Goal: Communication & Community: Answer question/provide support

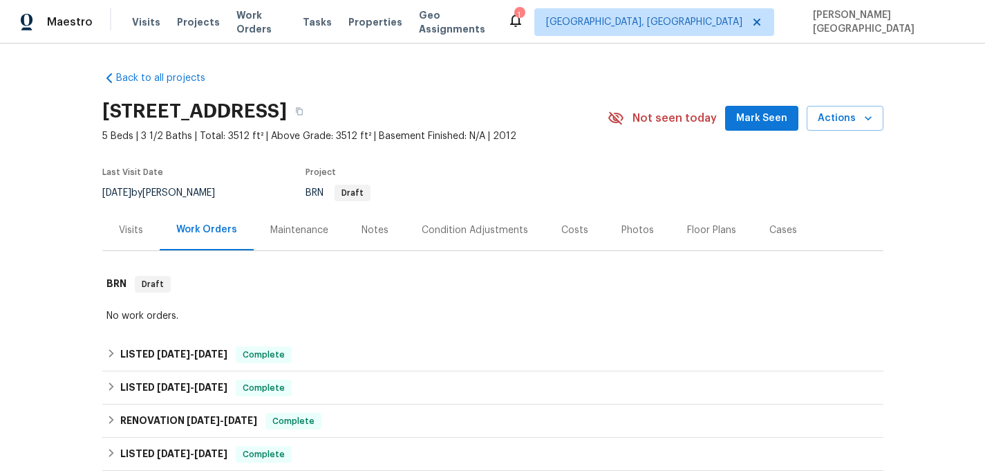
scroll to position [588, 0]
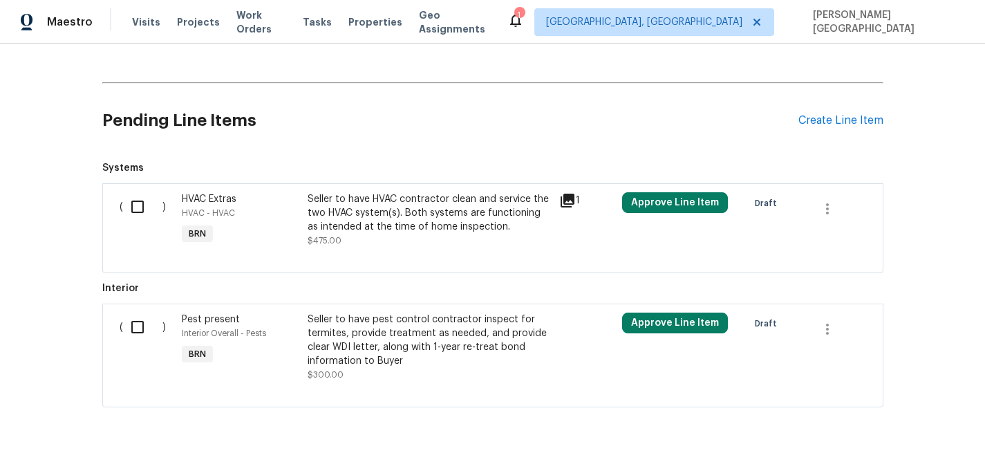
click at [144, 206] on input "checkbox" at bounding box center [142, 206] width 39 height 29
checkbox input "true"
click at [933, 435] on span "Create Work Order" at bounding box center [906, 436] width 92 height 17
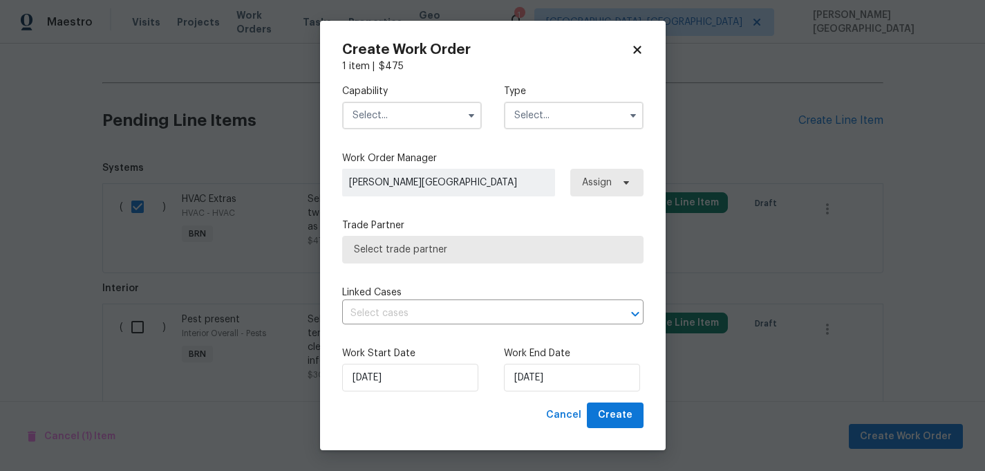
click at [404, 128] on input "text" at bounding box center [412, 116] width 140 height 28
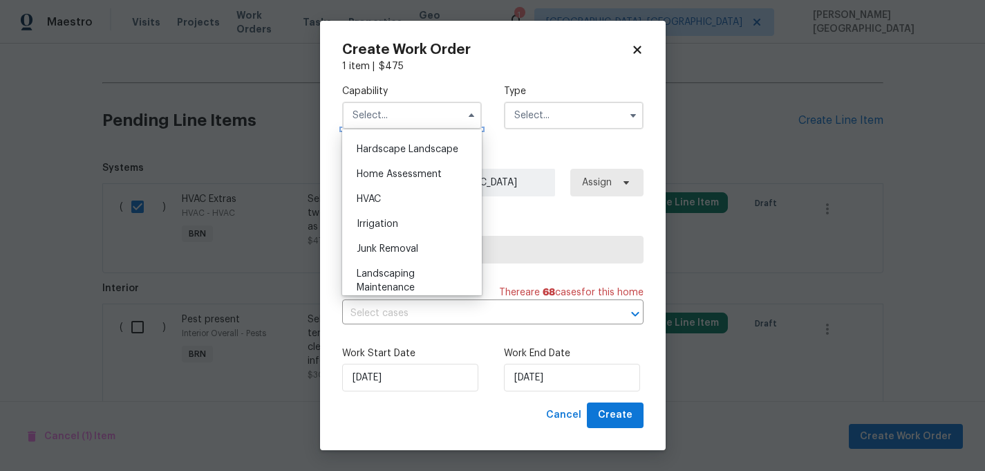
scroll to position [775, 0]
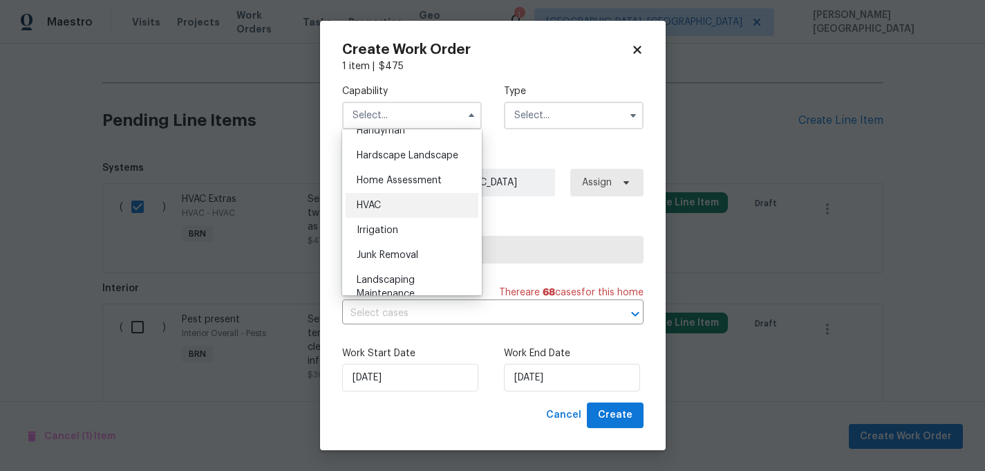
click at [402, 196] on div "HVAC" at bounding box center [412, 205] width 133 height 25
type input "HVAC"
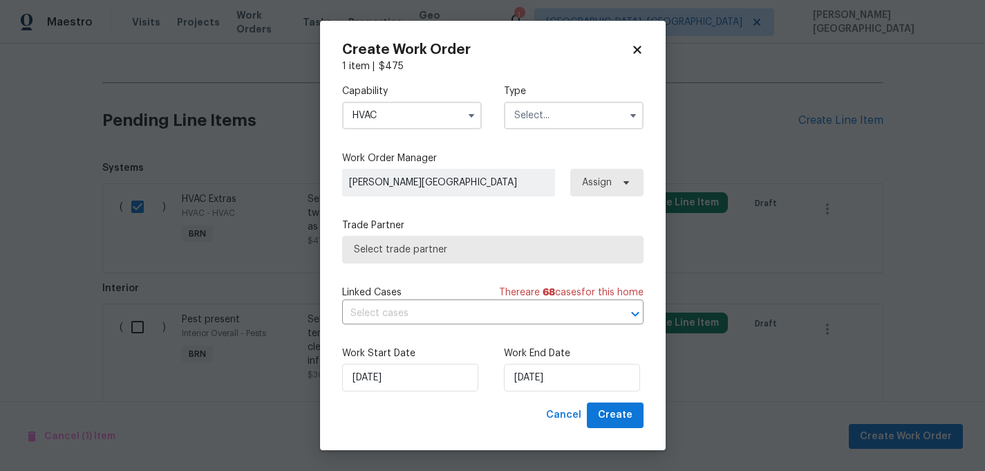
click at [542, 116] on input "text" at bounding box center [574, 116] width 140 height 28
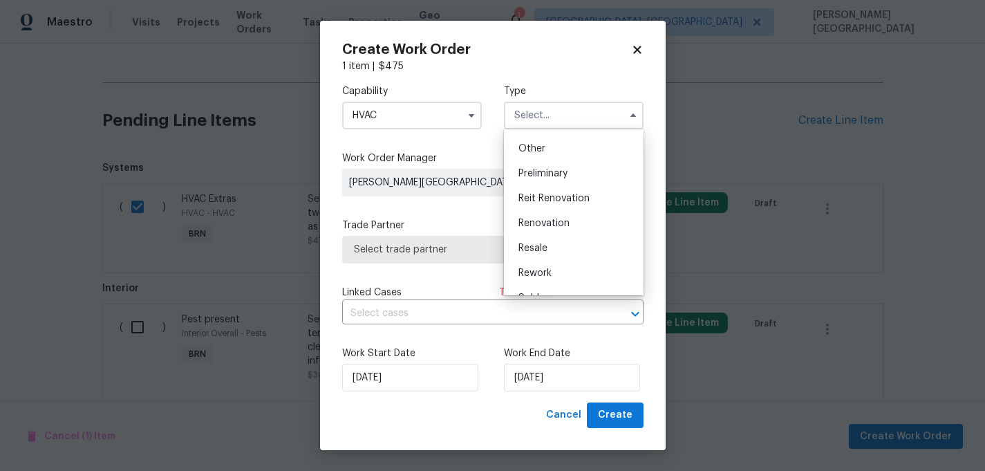
scroll to position [314, 0]
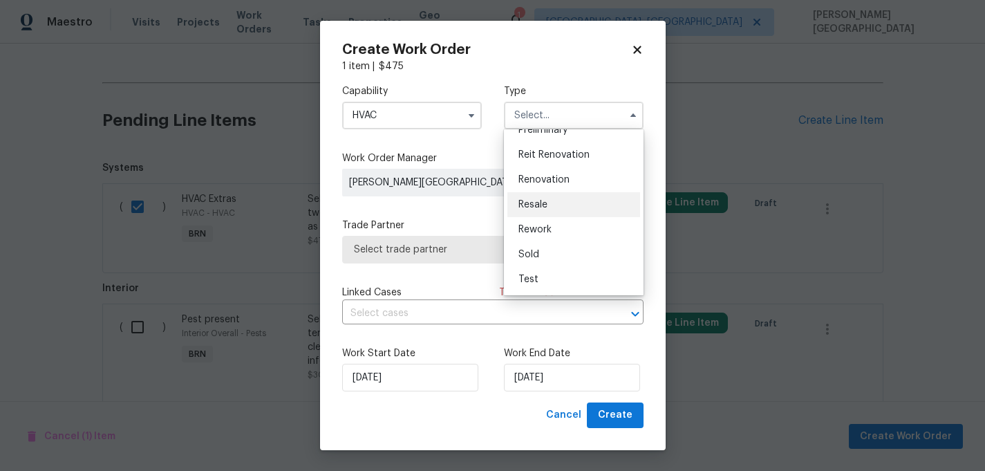
click at [541, 205] on span "Resale" at bounding box center [532, 205] width 29 height 10
type input "Resale"
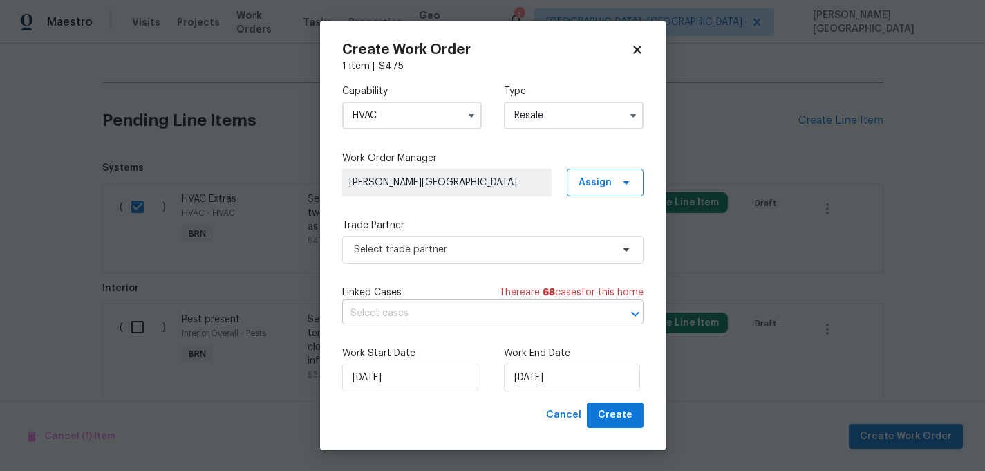
click at [426, 316] on input "text" at bounding box center [473, 313] width 263 height 21
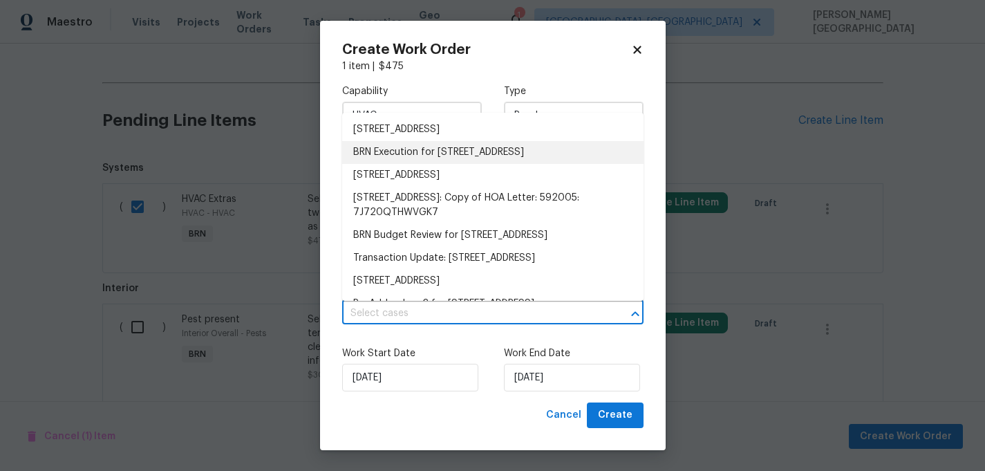
click at [433, 150] on li "BRN Execution for 2199 E Gillcrest Rd, Gilbert, AZ 85298" at bounding box center [492, 152] width 301 height 23
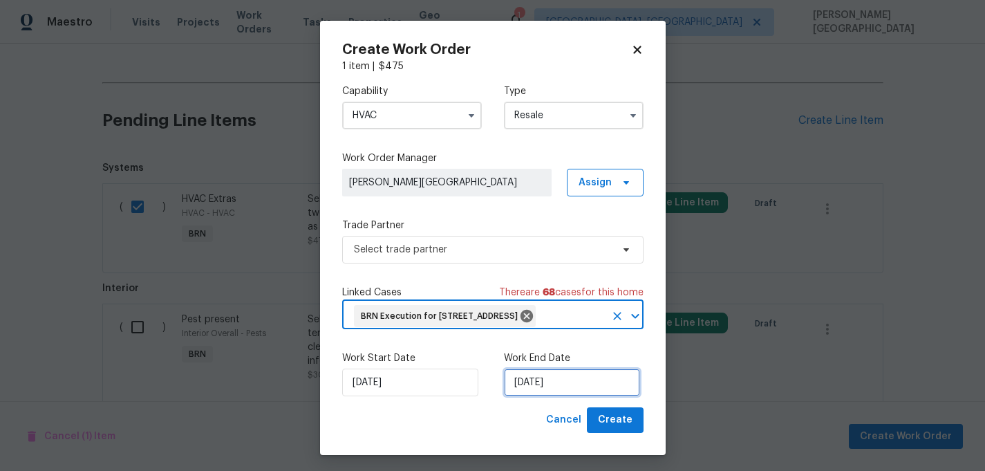
click at [540, 396] on input "8/27/2025" at bounding box center [572, 382] width 136 height 28
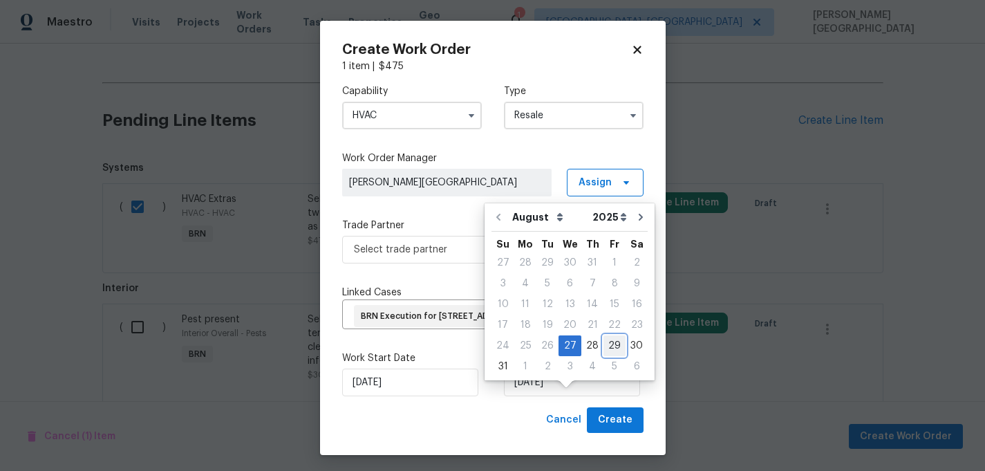
click at [608, 341] on div "29" at bounding box center [614, 345] width 22 height 19
type input "8/29/2025"
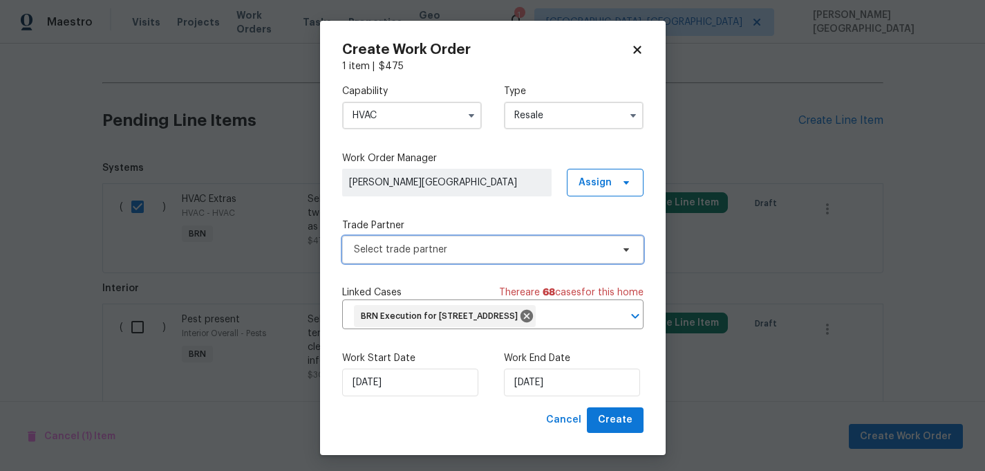
click at [444, 252] on span "Select trade partner" at bounding box center [483, 250] width 258 height 14
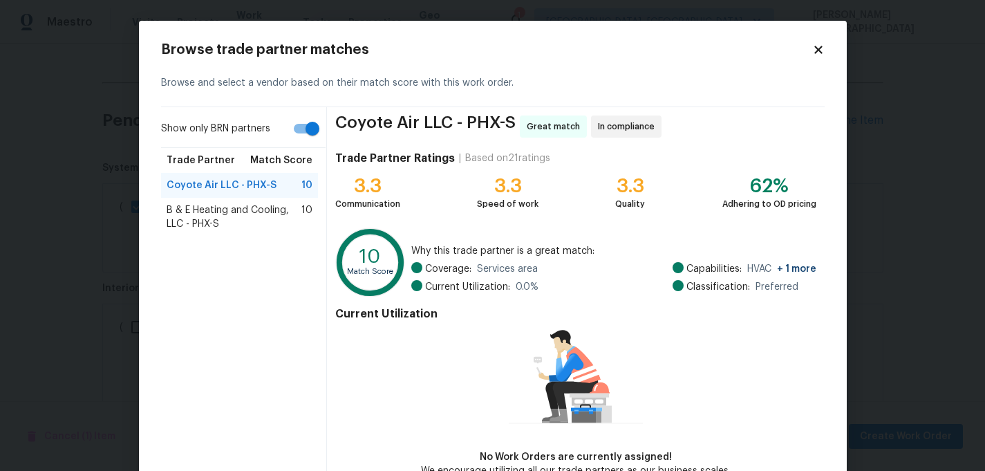
scroll to position [82, 0]
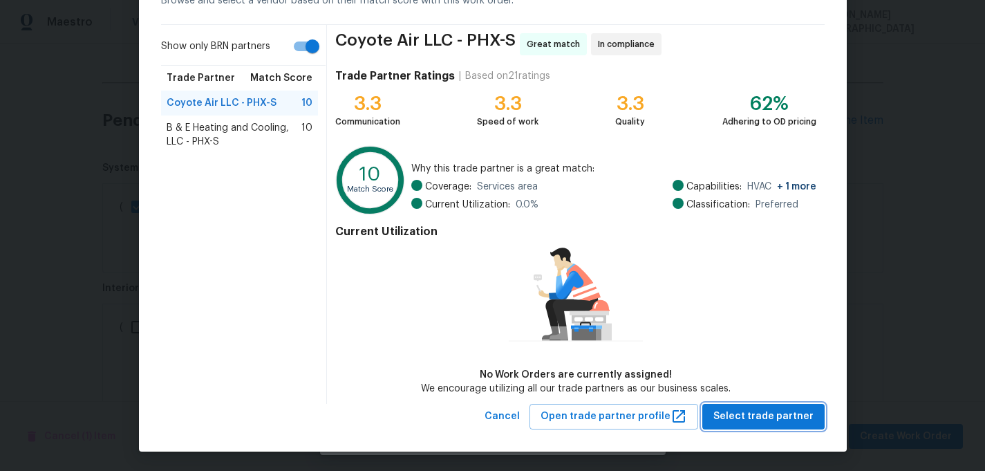
click at [740, 418] on span "Select trade partner" at bounding box center [763, 416] width 100 height 17
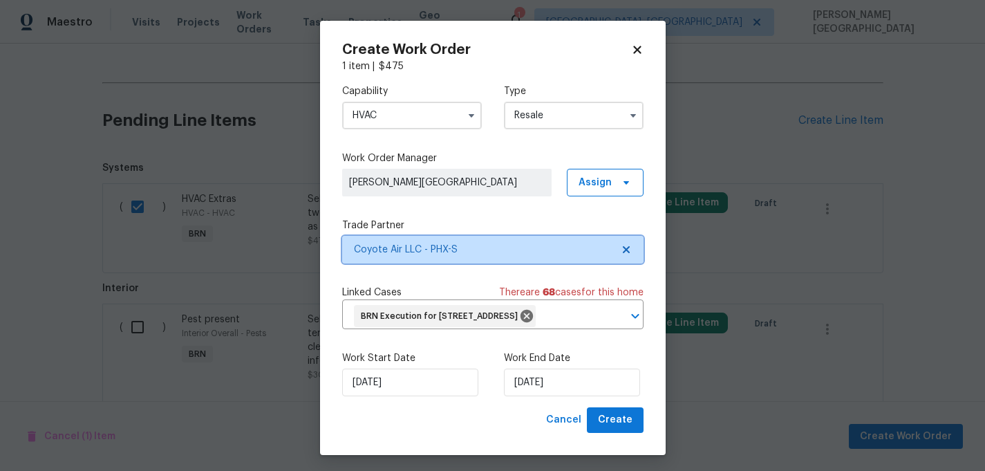
scroll to position [0, 0]
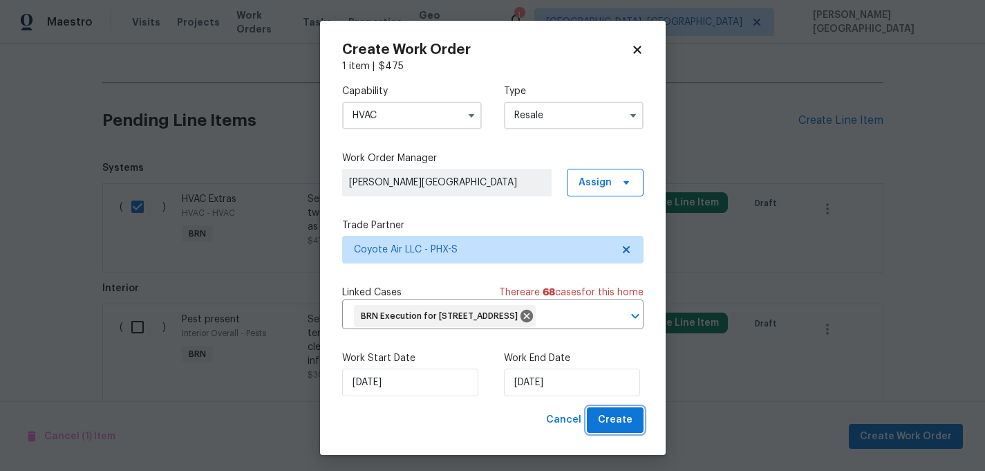
click at [632, 432] on button "Create" at bounding box center [615, 420] width 57 height 26
checkbox input "false"
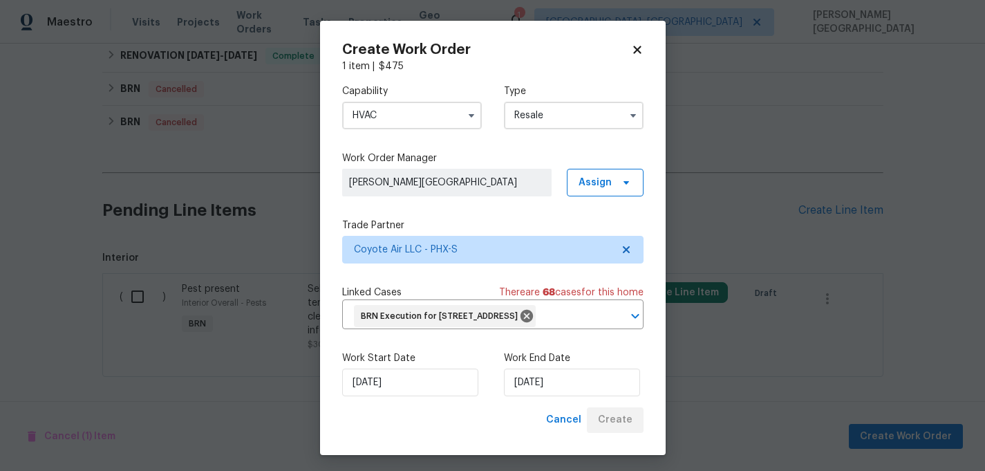
scroll to position [534, 0]
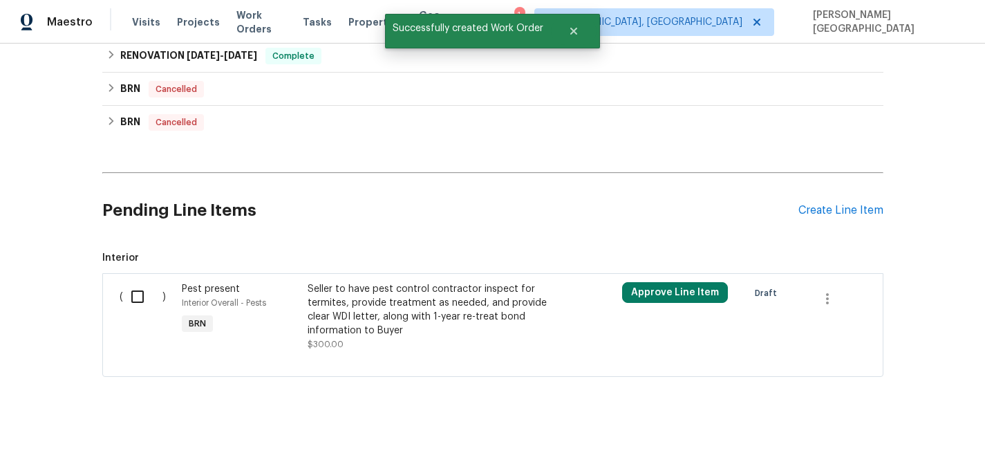
click at [138, 297] on input "checkbox" at bounding box center [142, 296] width 39 height 29
checkbox input "true"
click at [885, 439] on span "Create Work Order" at bounding box center [906, 436] width 92 height 17
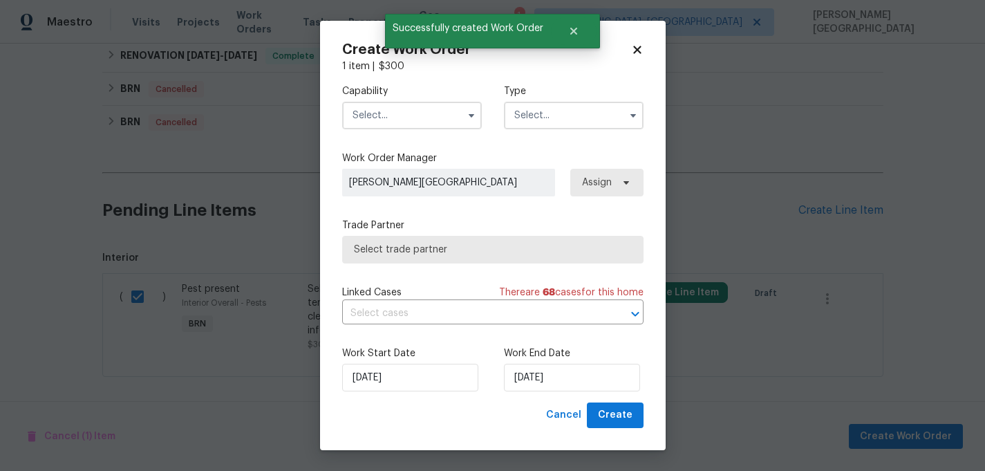
click at [441, 120] on input "text" at bounding box center [412, 116] width 140 height 28
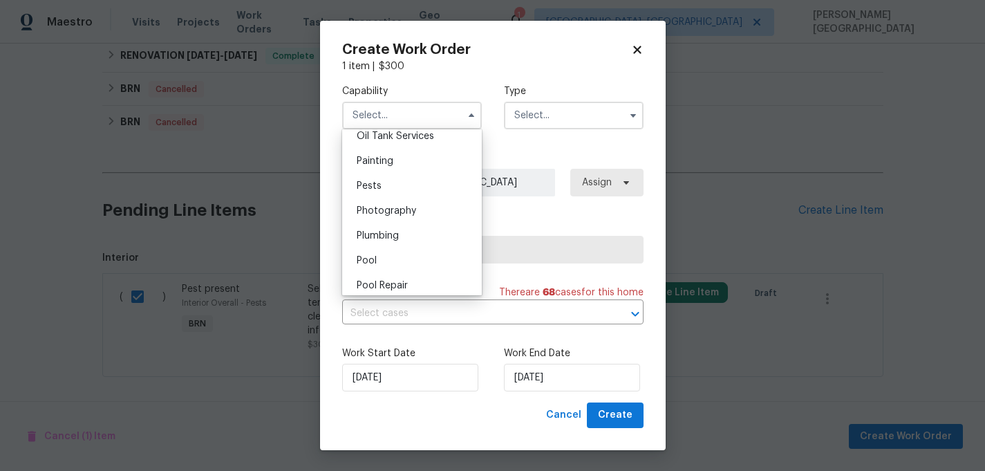
scroll to position [1154, 0]
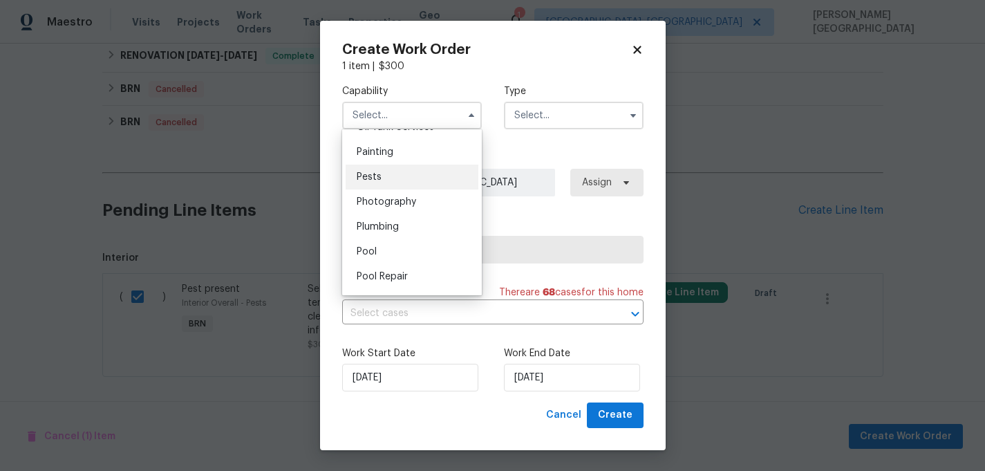
click at [392, 178] on div "Pests" at bounding box center [412, 177] width 133 height 25
type input "Pests"
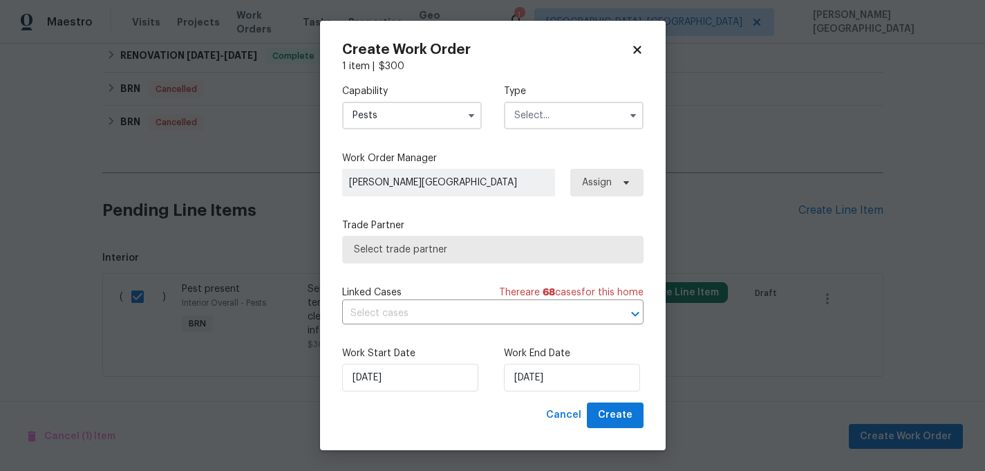
click at [555, 115] on input "text" at bounding box center [574, 116] width 140 height 28
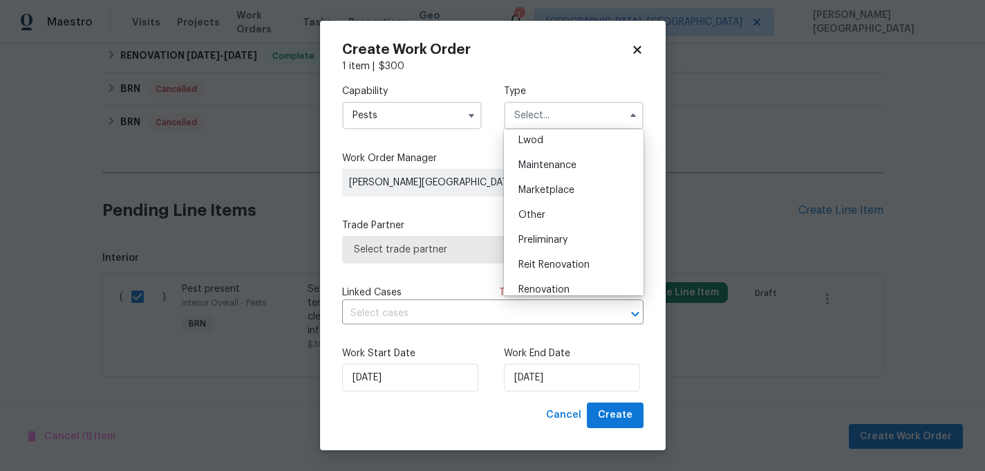
scroll to position [314, 0]
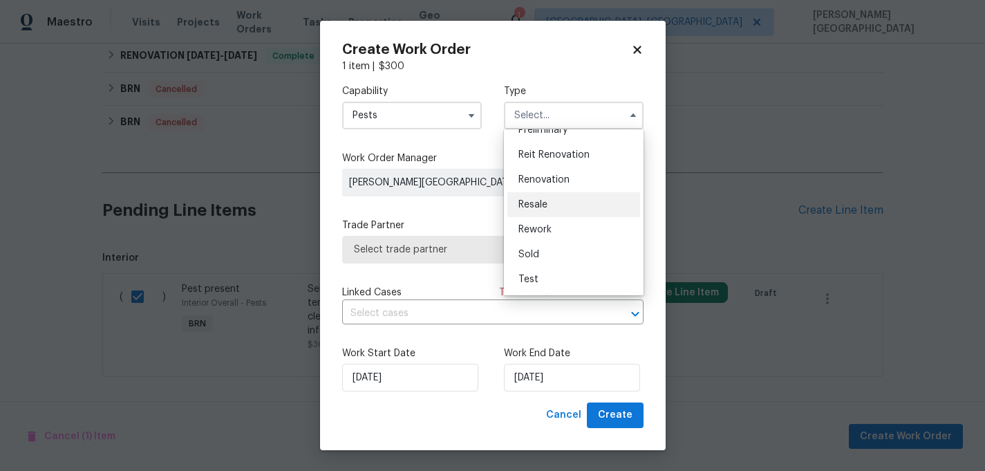
click at [552, 199] on div "Resale" at bounding box center [573, 204] width 133 height 25
type input "Resale"
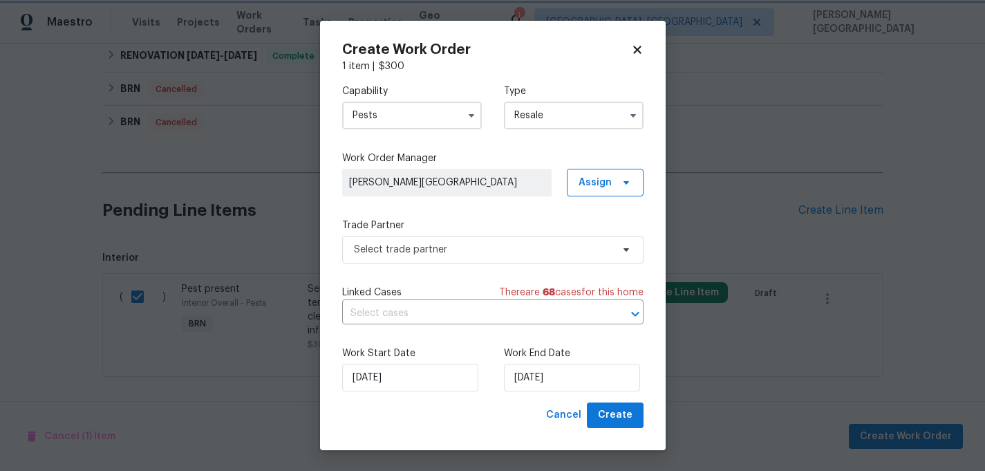
scroll to position [0, 0]
click at [435, 303] on body "Maestro Visits Projects Work Orders Tasks Properties Geo Assignments 1 Albuquer…" at bounding box center [492, 235] width 985 height 471
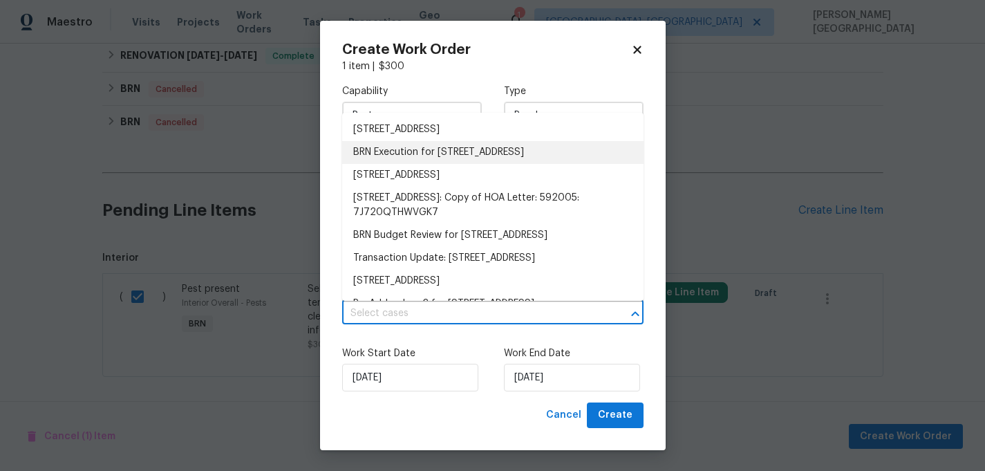
click at [431, 153] on li "BRN Execution for 2199 E Gillcrest Rd, Gilbert, AZ 85298" at bounding box center [492, 152] width 301 height 23
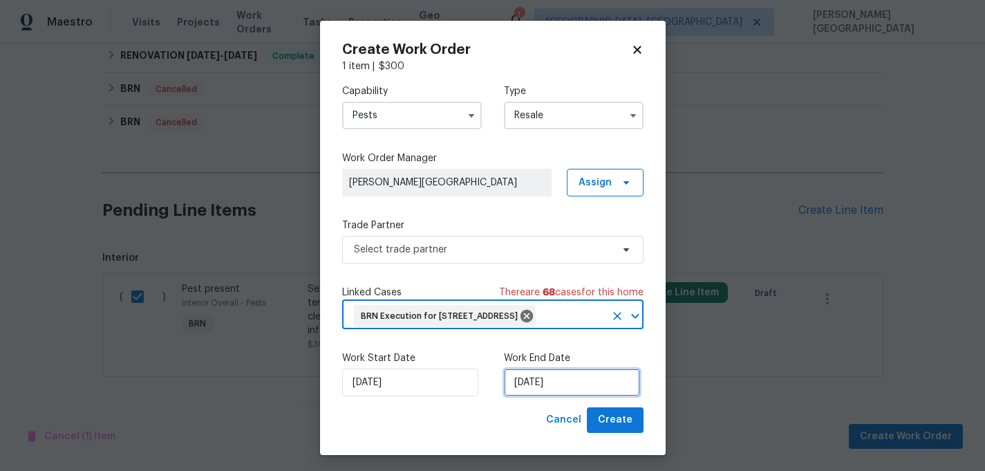
click at [529, 396] on input "8/27/2025" at bounding box center [572, 382] width 136 height 28
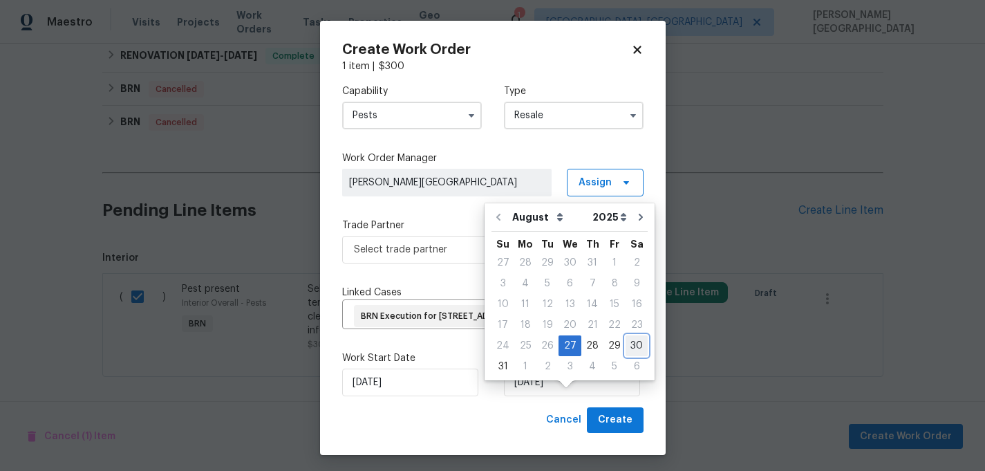
click at [626, 348] on div "30" at bounding box center [637, 345] width 22 height 19
type input "8/30/2025"
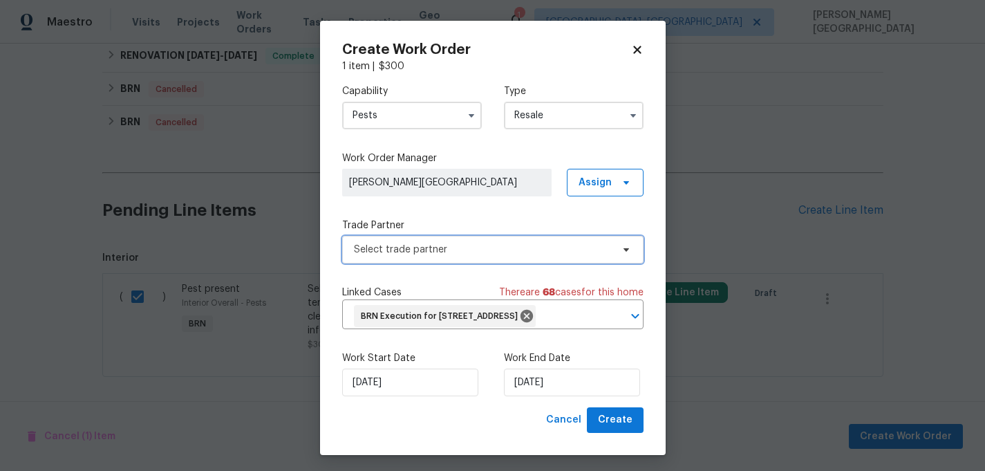
click at [380, 241] on span "Select trade partner" at bounding box center [492, 250] width 301 height 28
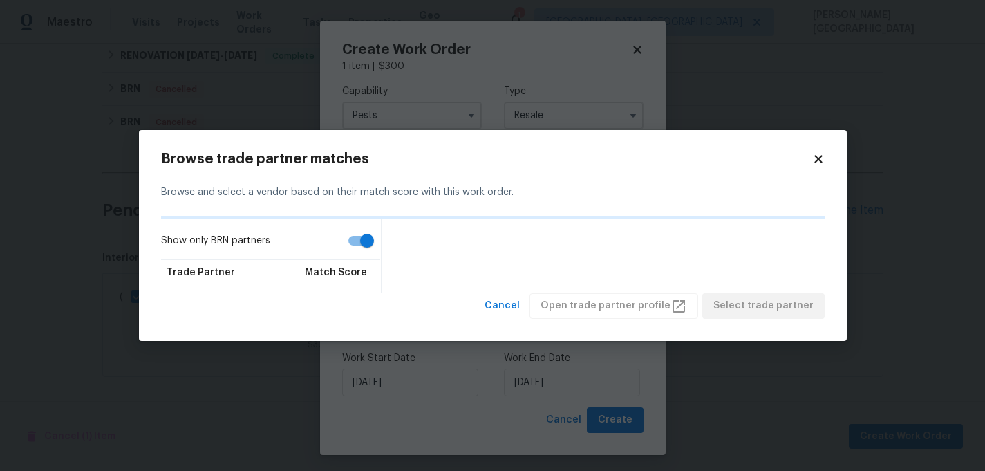
click at [379, 228] on input "Show only BRN partners" at bounding box center [367, 240] width 79 height 26
checkbox input "false"
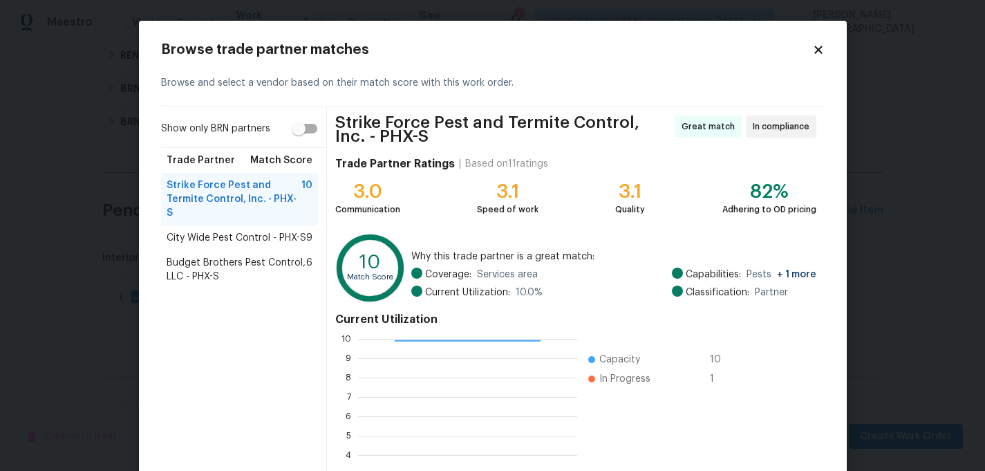
scroll to position [144, 0]
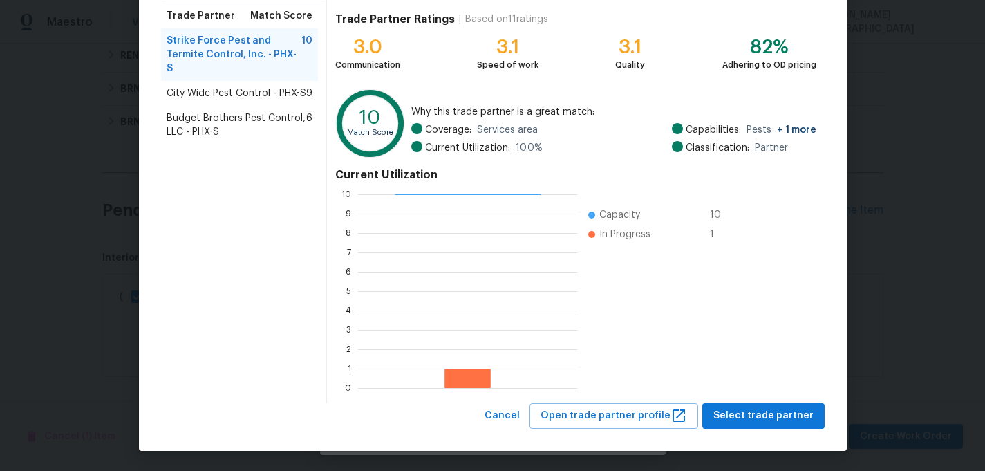
click at [268, 81] on div "City Wide Pest Control - PHX-S 9" at bounding box center [240, 93] width 158 height 25
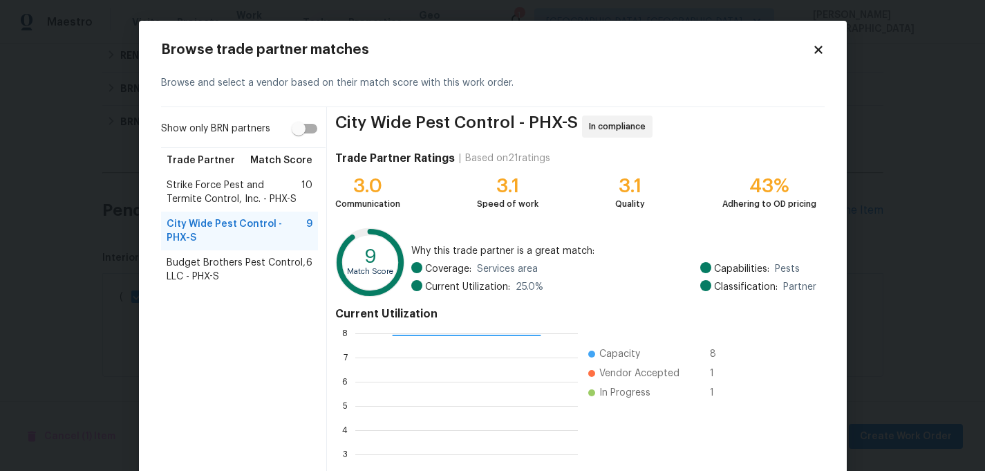
scroll to position [139, 0]
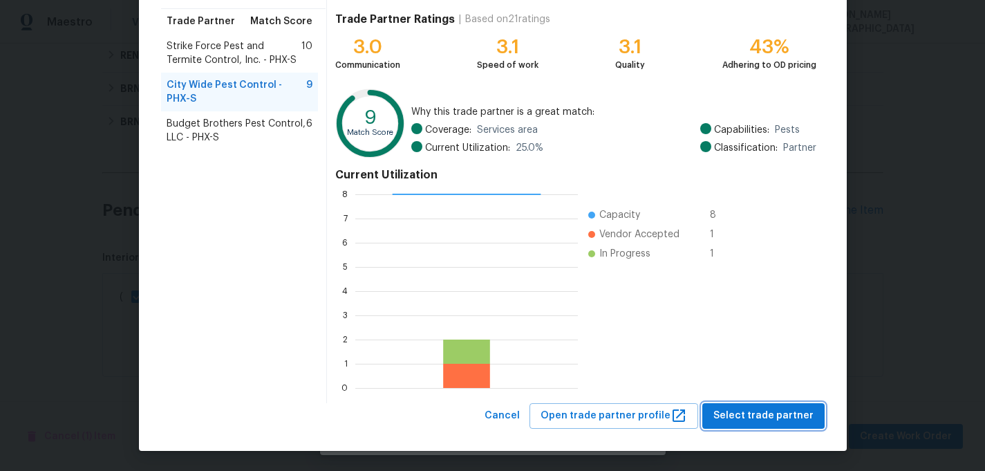
click at [756, 419] on span "Select trade partner" at bounding box center [763, 415] width 100 height 17
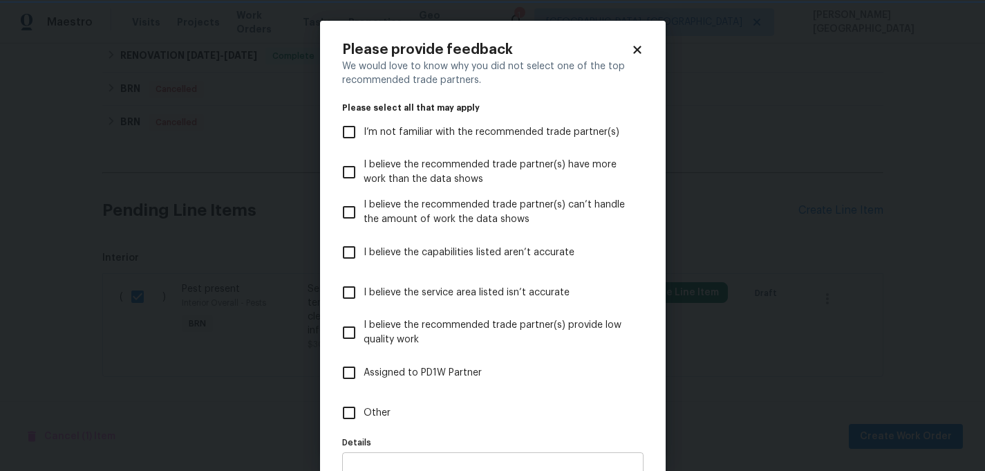
scroll to position [77, 0]
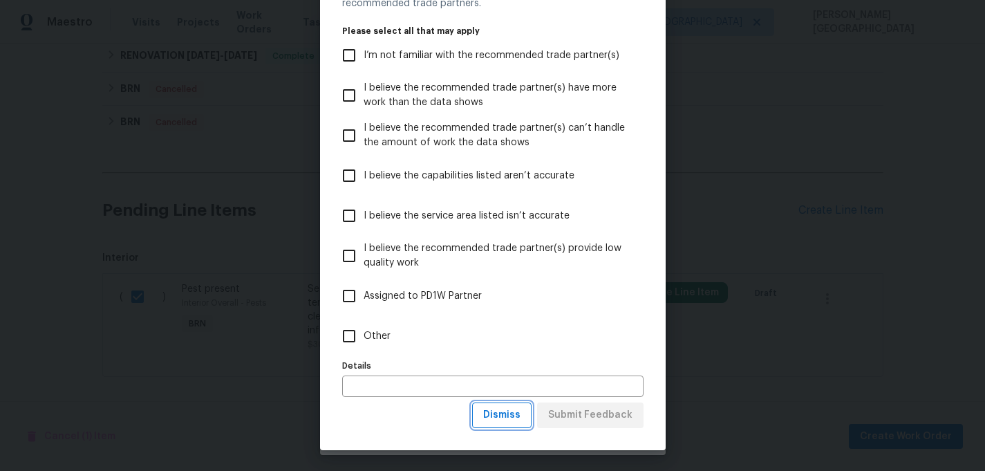
click at [516, 413] on span "Dismiss" at bounding box center [501, 414] width 37 height 17
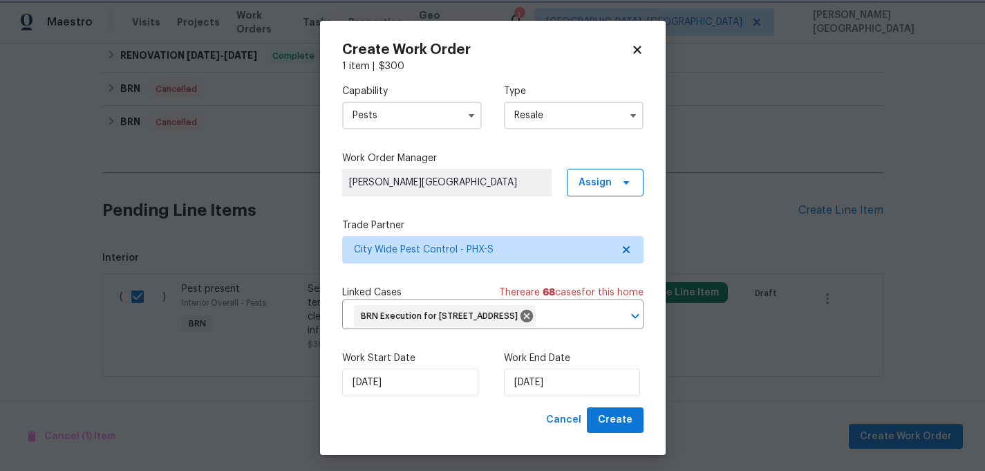
scroll to position [0, 0]
click at [617, 429] on span "Create" at bounding box center [615, 419] width 35 height 17
checkbox input "false"
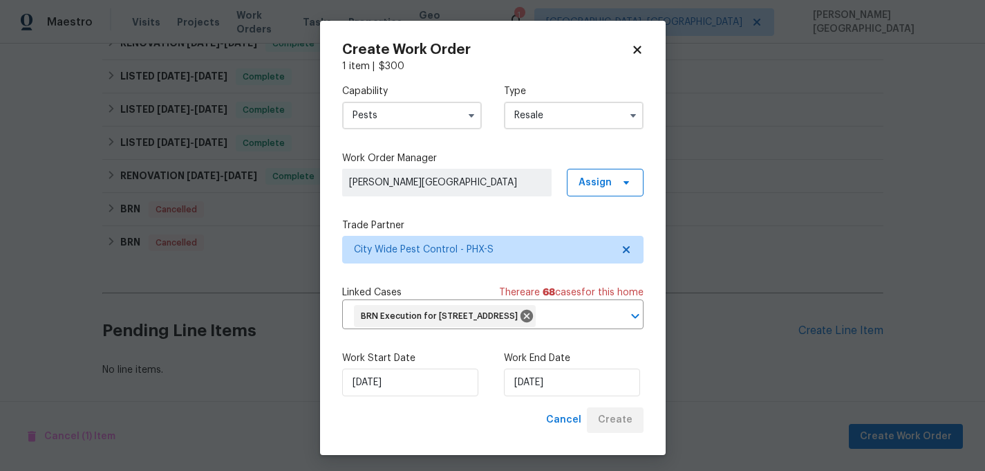
scroll to position [465, 0]
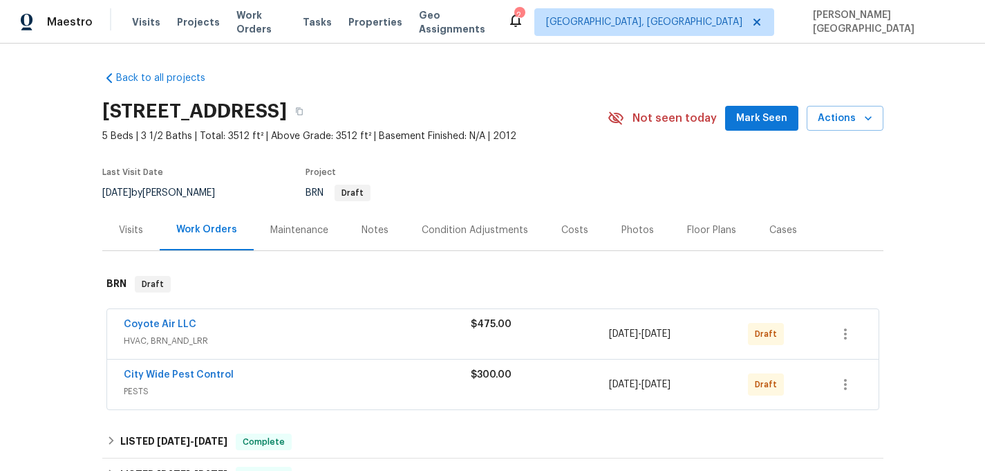
scroll to position [103, 0]
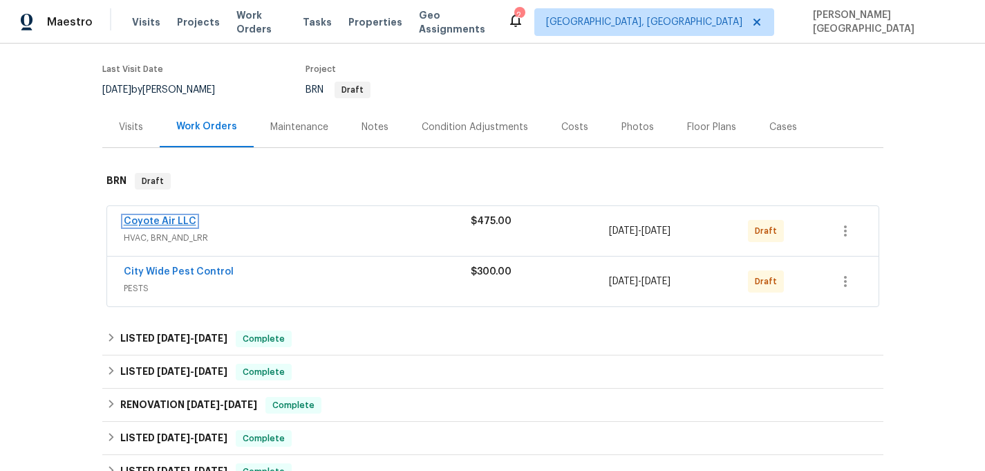
click at [162, 221] on link "Coyote Air LLC" at bounding box center [160, 221] width 73 height 10
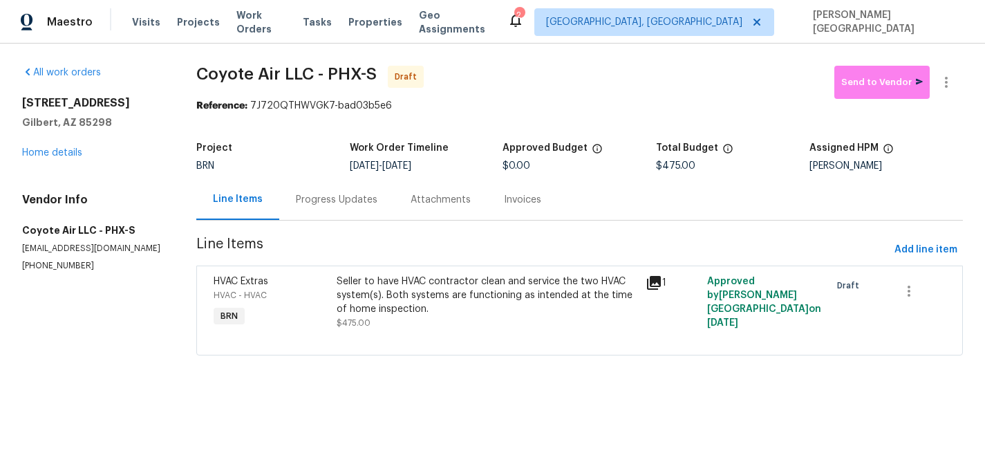
click at [312, 227] on section "Coyote Air LLC - PHX-S Draft Send to Vendor Reference: 7J720QTHWVGK7-bad03b5e6 …" at bounding box center [579, 219] width 767 height 306
click at [323, 214] on div "Progress Updates" at bounding box center [336, 199] width 115 height 41
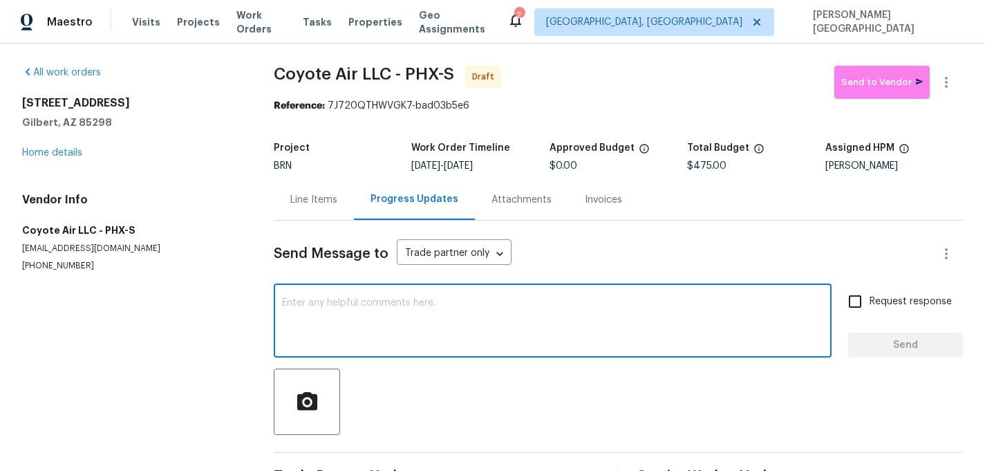
click at [341, 307] on textarea at bounding box center [552, 322] width 541 height 48
paste textarea "This is Isabel from Opendoor. Please confirm receipt of the work order due on 0…"
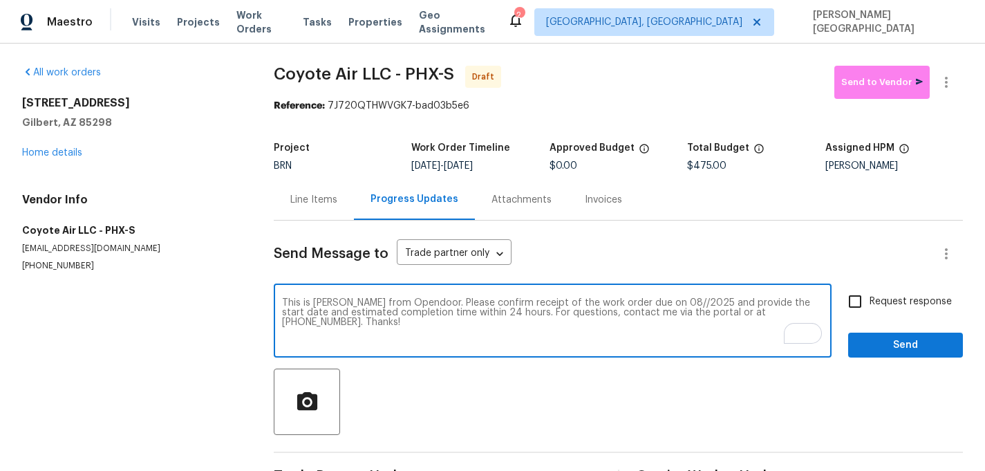
click at [650, 302] on textarea "This is Isabel from Opendoor. Please confirm receipt of the work order due on 0…" at bounding box center [552, 322] width 541 height 48
type textarea "This is Isabel from Opendoor. Please confirm receipt of the work order due on 0…"
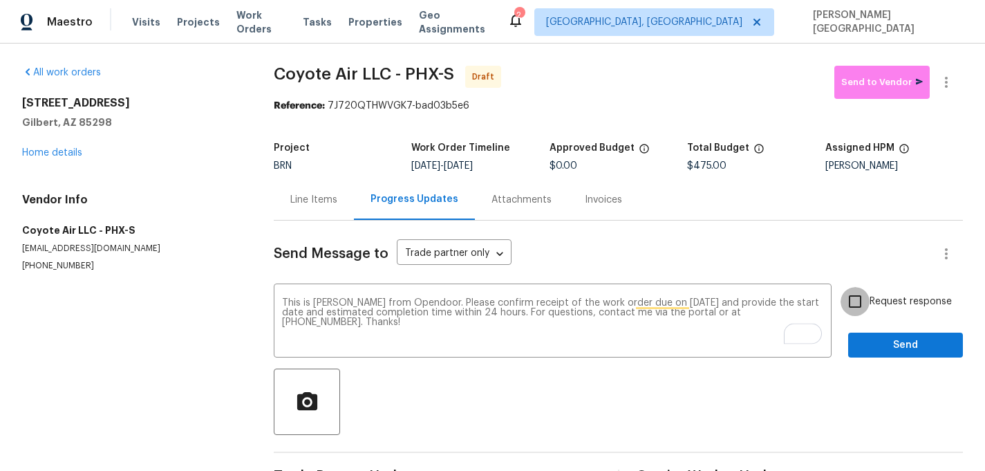
click at [863, 299] on input "Request response" at bounding box center [855, 301] width 29 height 29
checkbox input "true"
click at [875, 351] on span "Send" at bounding box center [905, 345] width 93 height 17
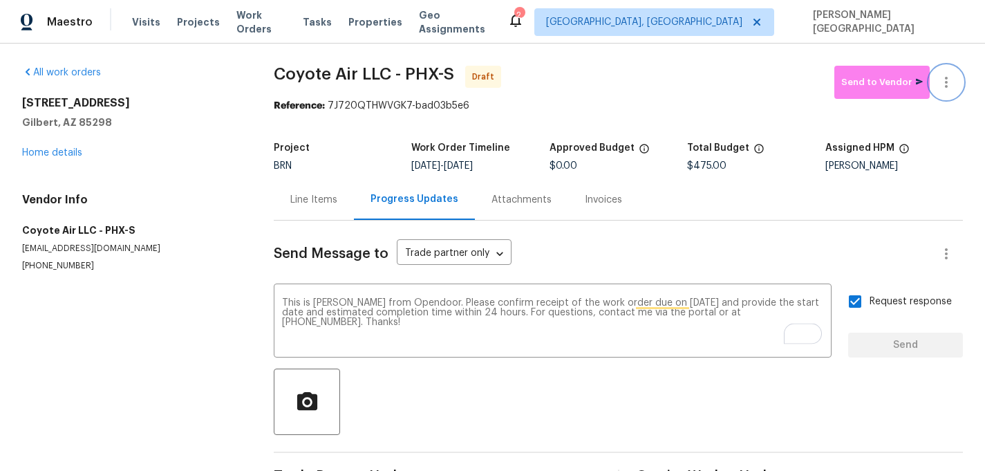
click at [947, 86] on icon "button" at bounding box center [946, 82] width 3 height 11
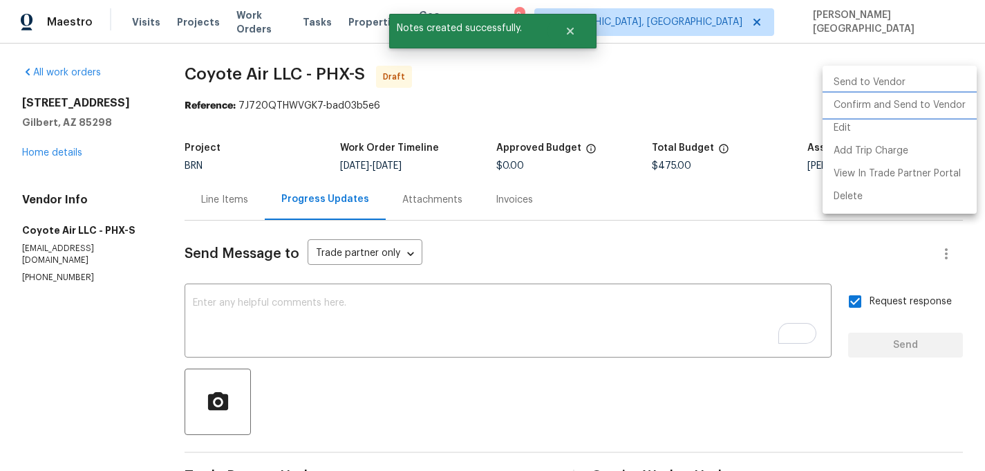
click at [897, 102] on li "Confirm and Send to Vendor" at bounding box center [900, 105] width 154 height 23
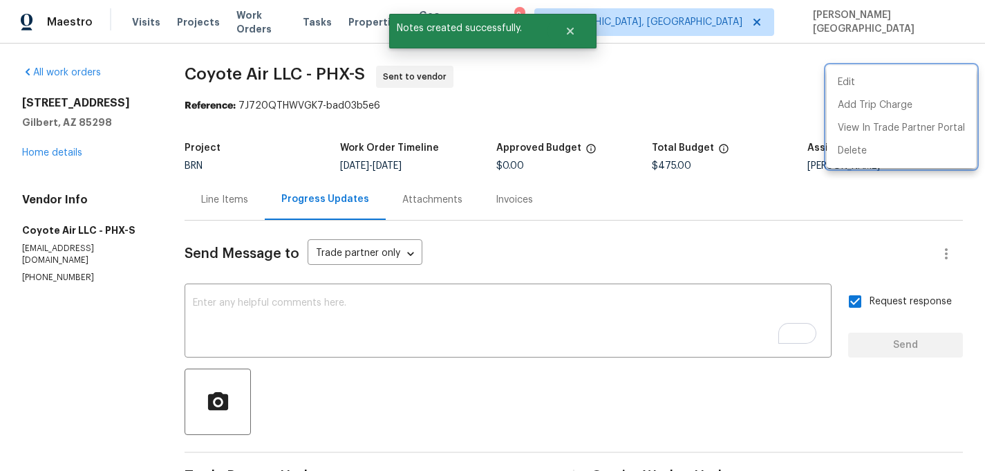
click at [66, 154] on div at bounding box center [492, 235] width 985 height 471
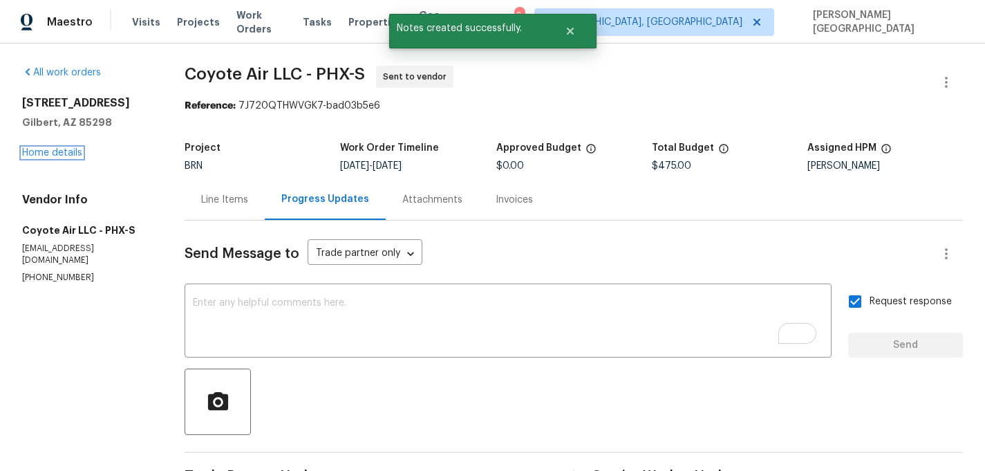
click at [66, 154] on link "Home details" at bounding box center [52, 153] width 60 height 10
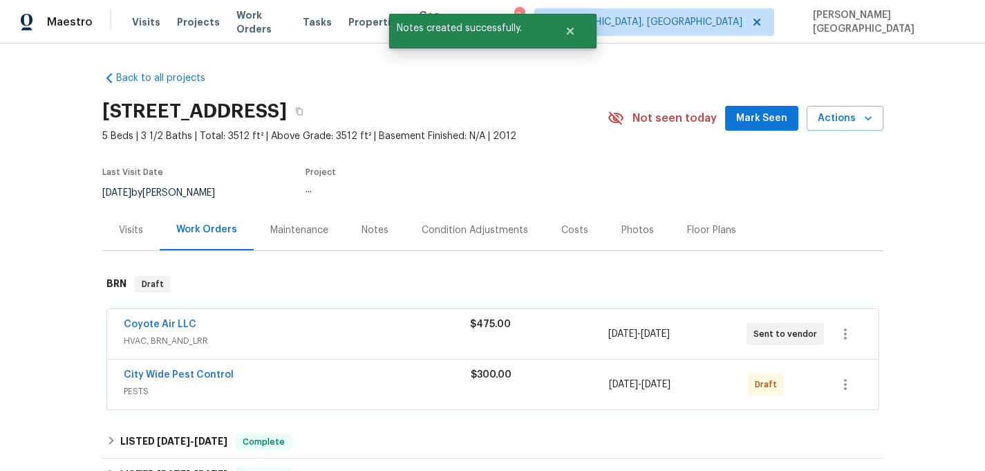
scroll to position [71, 0]
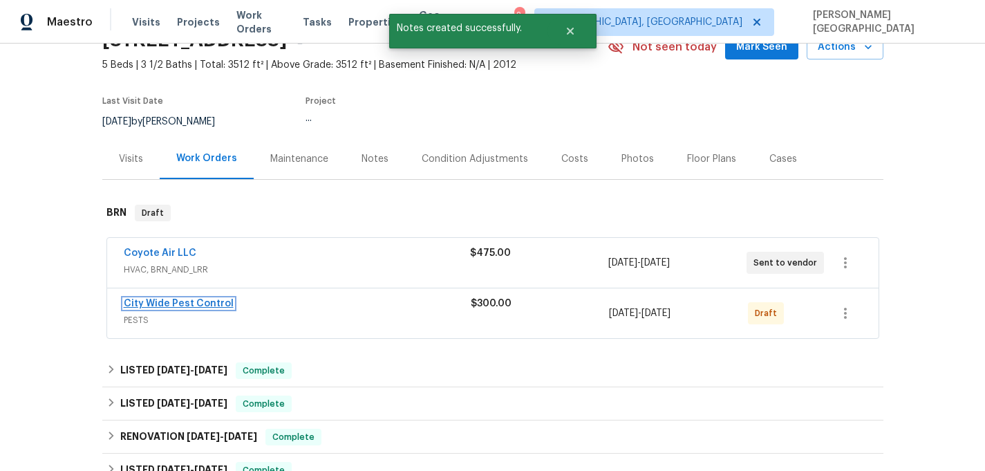
click at [176, 303] on link "City Wide Pest Control" at bounding box center [179, 304] width 110 height 10
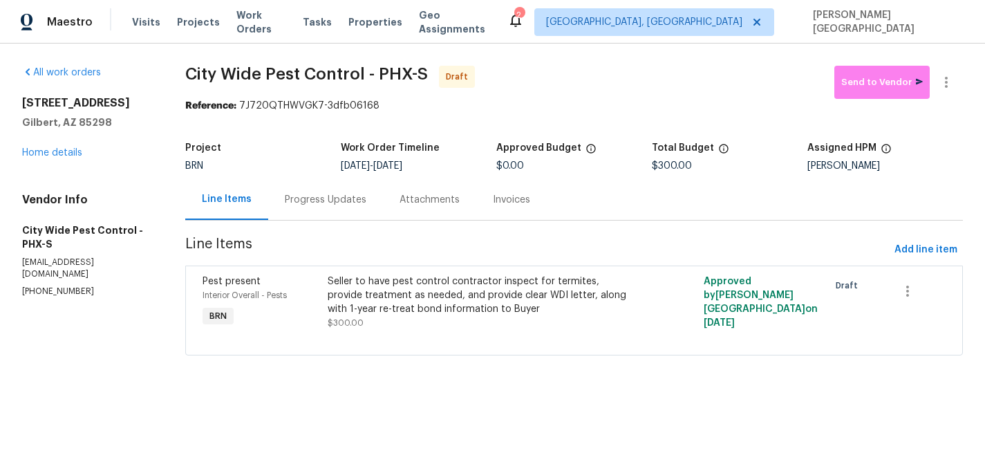
click at [346, 205] on div "Progress Updates" at bounding box center [326, 200] width 82 height 14
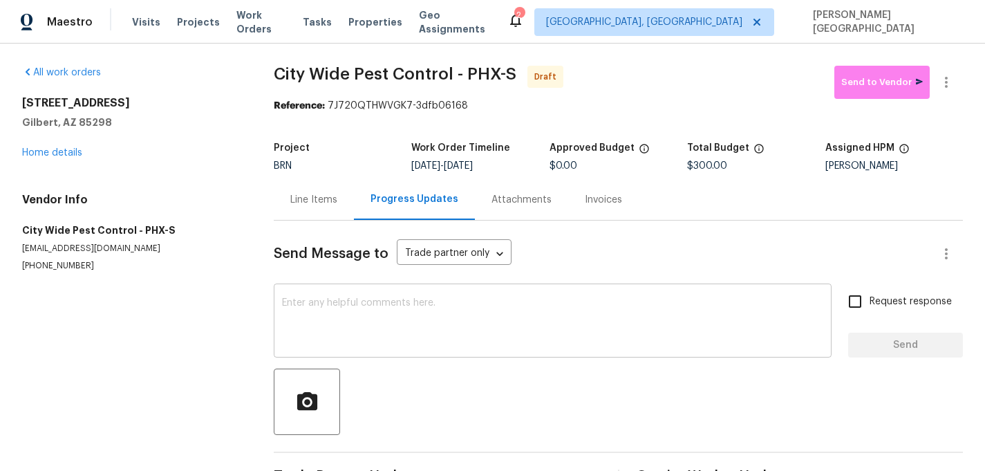
click at [353, 324] on textarea at bounding box center [552, 322] width 541 height 48
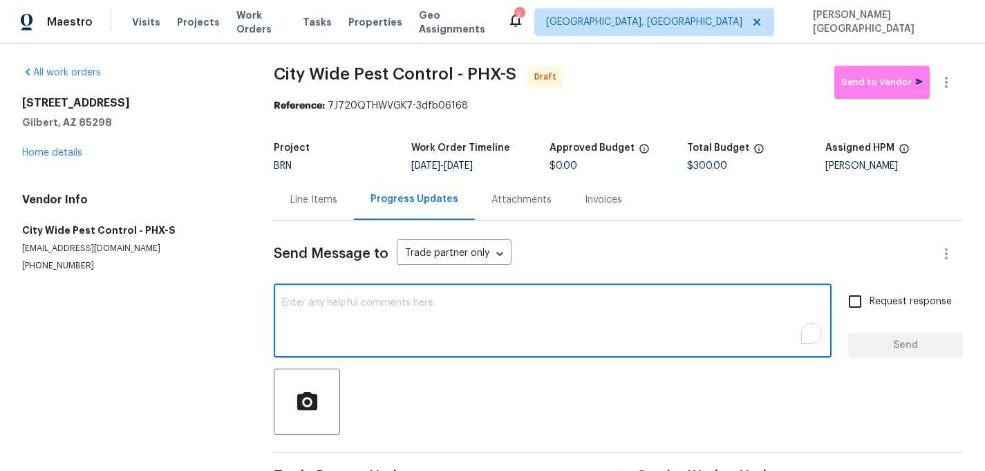
paste textarea "This is Isabel from Opendoor. Please confirm receipt of the work order due on 0…"
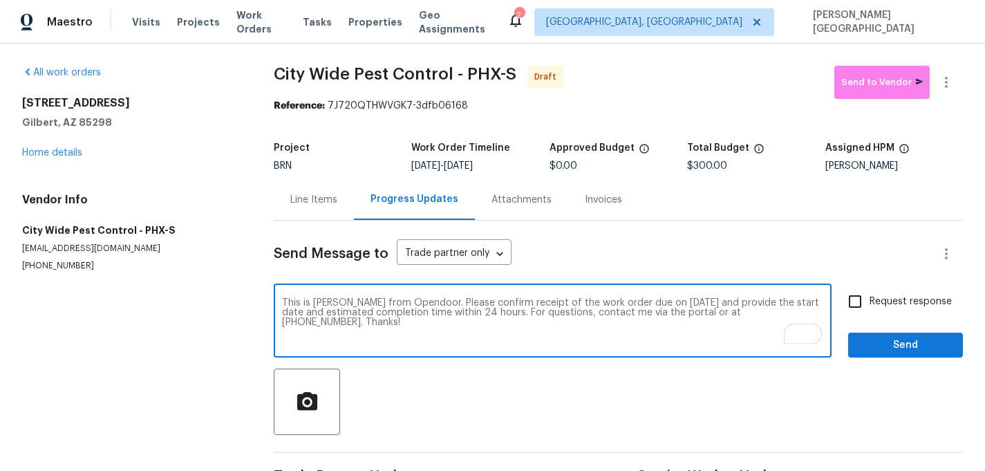
type textarea "This is Isabel from Opendoor. Please confirm receipt of the work order due on 0…"
click at [874, 301] on span "Request response" at bounding box center [911, 301] width 82 height 15
click at [870, 301] on input "Request response" at bounding box center [855, 301] width 29 height 29
checkbox input "true"
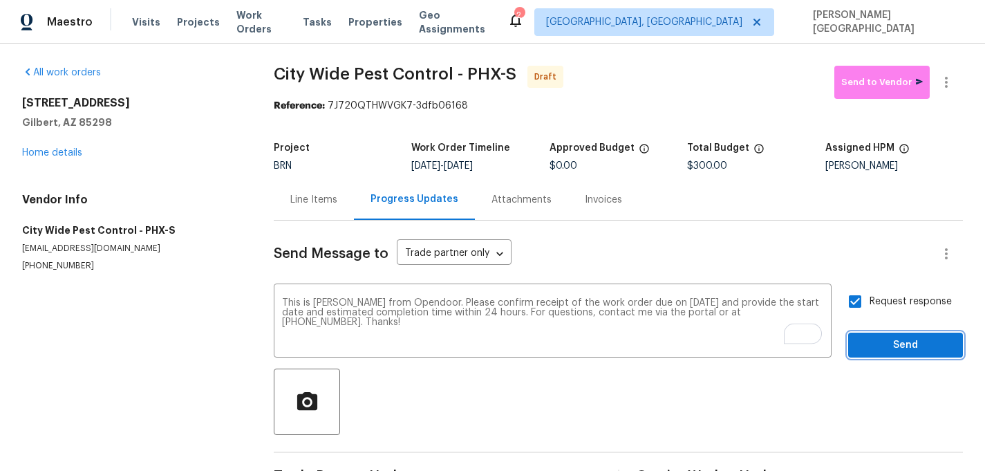
click at [874, 337] on span "Send" at bounding box center [905, 345] width 93 height 17
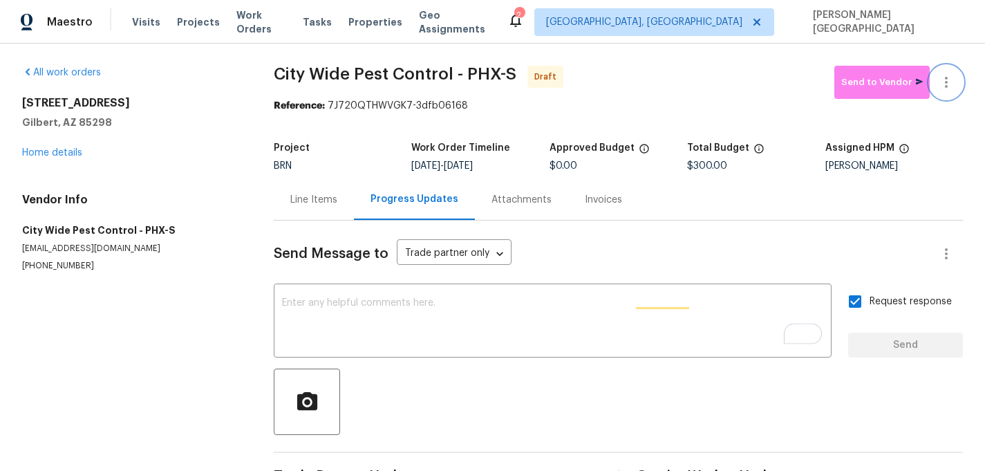
click at [944, 82] on icon "button" at bounding box center [946, 82] width 17 height 17
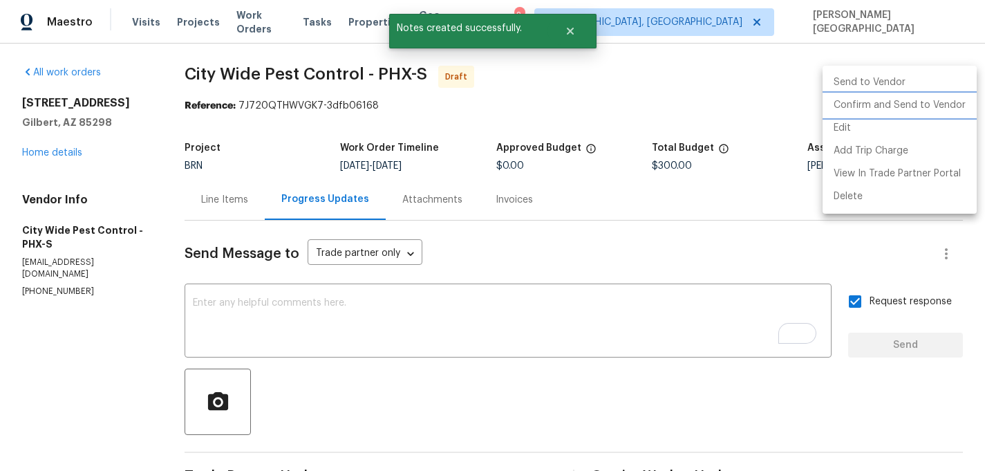
click at [910, 105] on li "Confirm and Send to Vendor" at bounding box center [900, 105] width 154 height 23
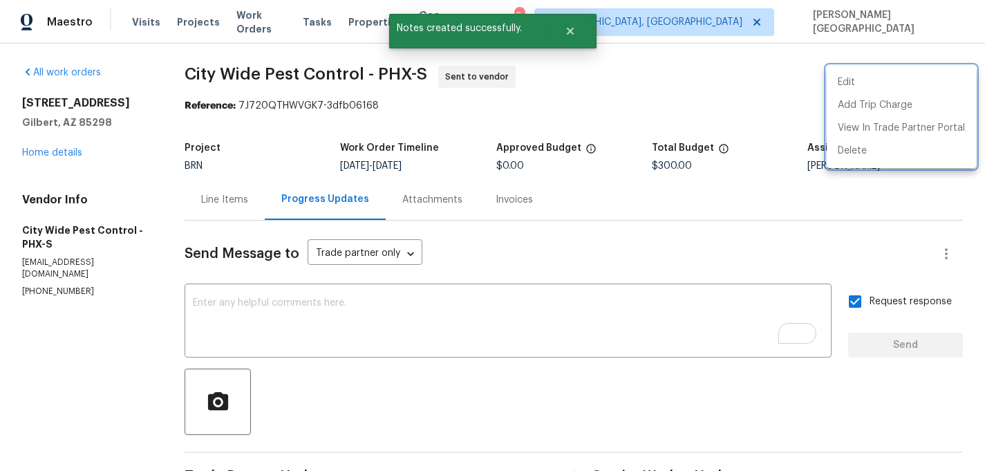
click at [62, 160] on div at bounding box center [492, 235] width 985 height 471
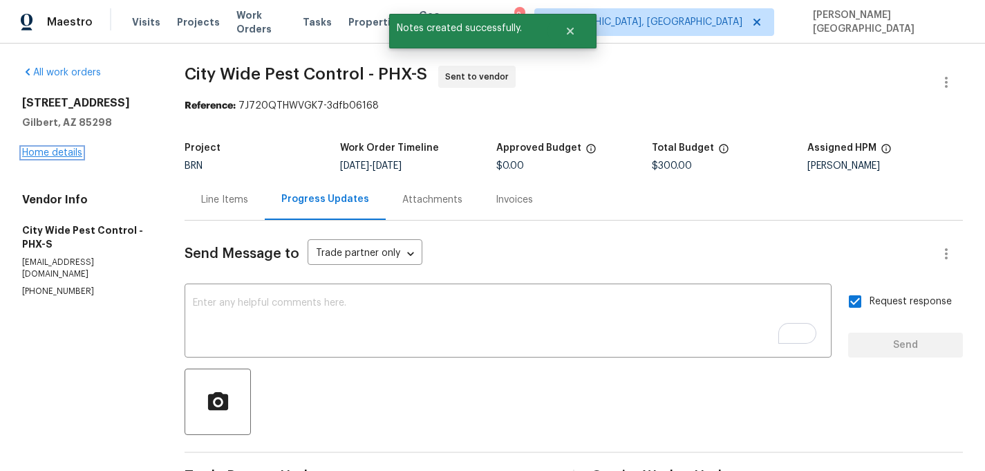
click at [68, 156] on link "Home details" at bounding box center [52, 153] width 60 height 10
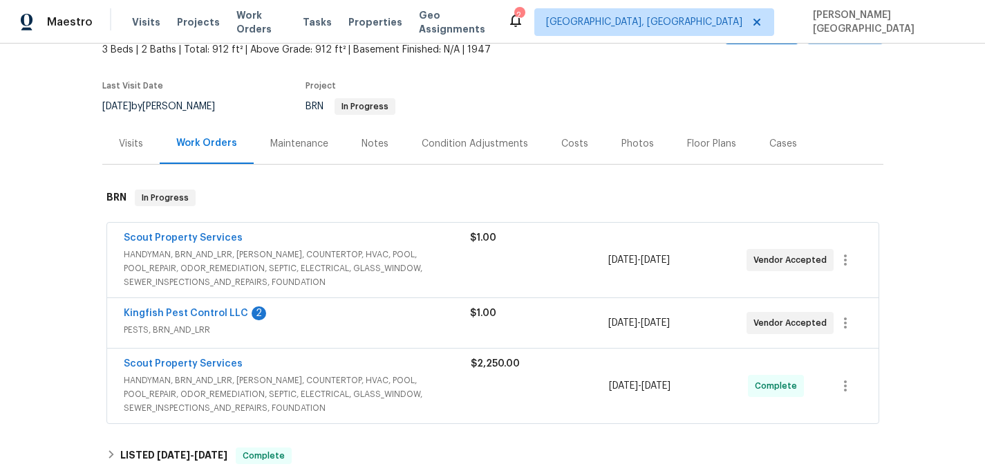
scroll to position [99, 0]
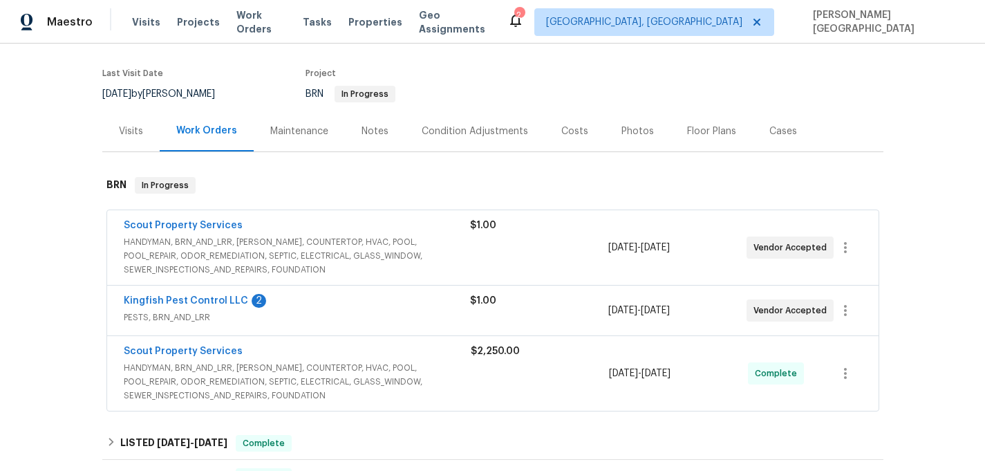
click at [205, 295] on span "Kingfish Pest Control LLC" at bounding box center [186, 301] width 124 height 14
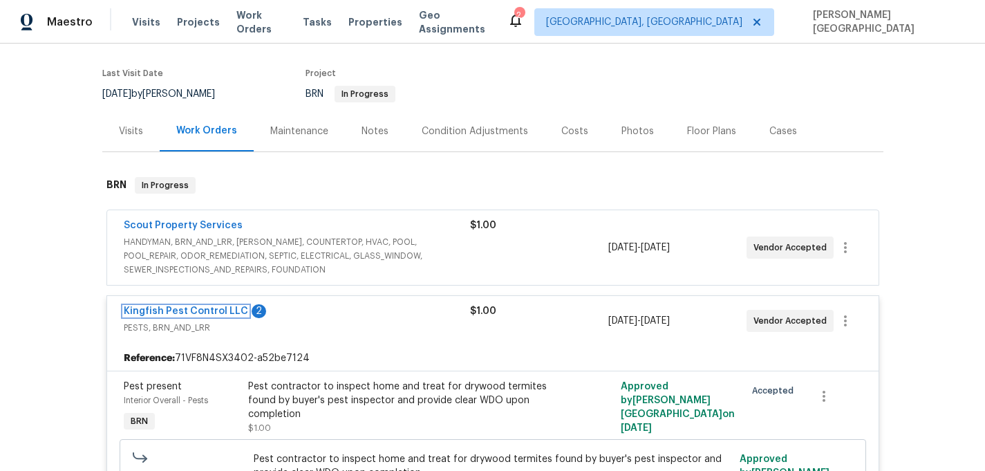
click at [216, 309] on link "Kingfish Pest Control LLC" at bounding box center [186, 311] width 124 height 10
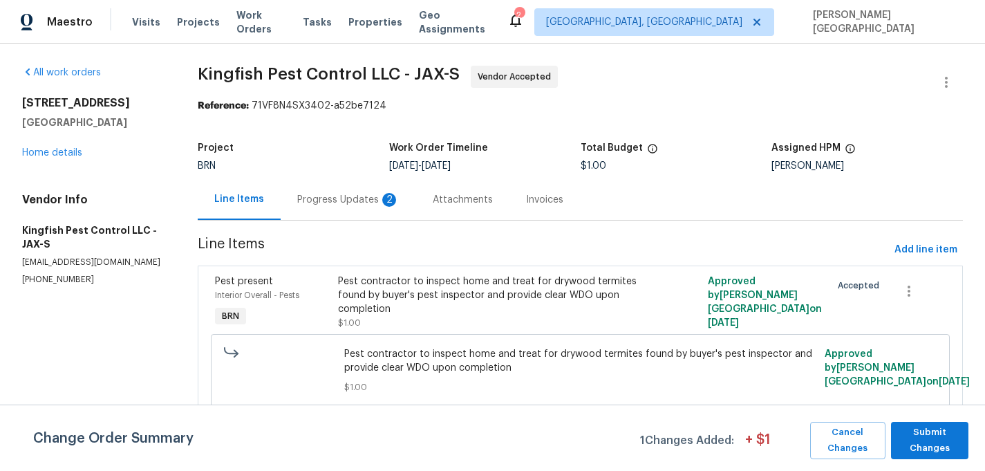
click at [336, 205] on div "Progress Updates 2" at bounding box center [348, 200] width 102 height 14
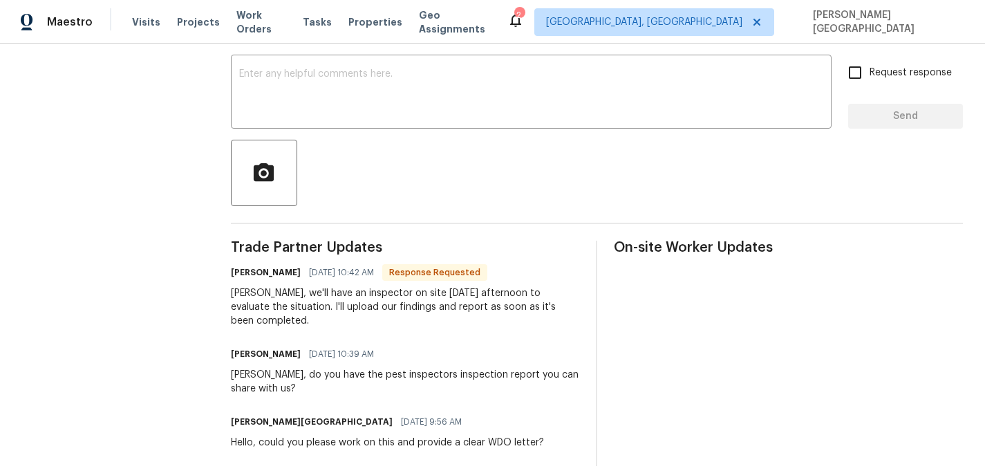
scroll to position [221, 0]
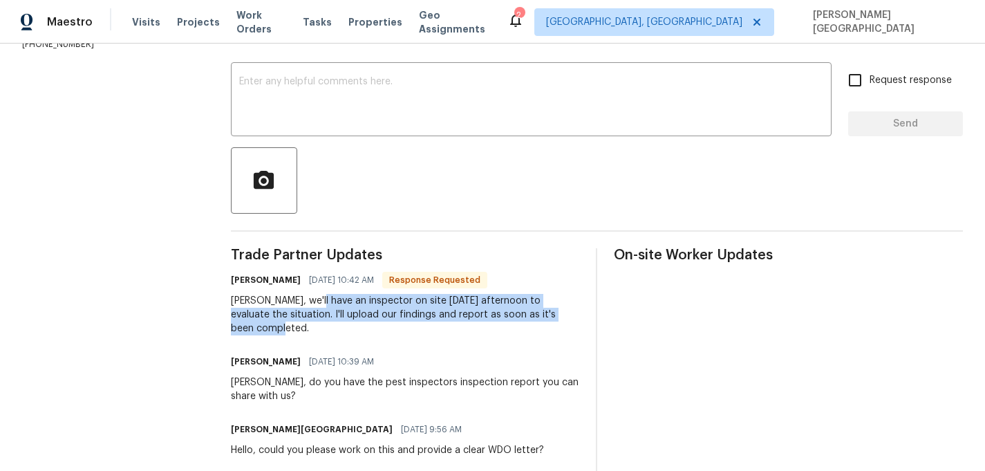
drag, startPoint x: 316, startPoint y: 297, endPoint x: 577, endPoint y: 318, distance: 262.1
click at [577, 318] on div "Isabel, we'll have an inspector on site tomorrow afternoon to evaluate the situ…" at bounding box center [405, 314] width 349 height 41
copy div "an inspector on site tomorrow afternoon to evaluate the situation. I'll upload …"
click at [363, 115] on textarea at bounding box center [531, 101] width 584 height 48
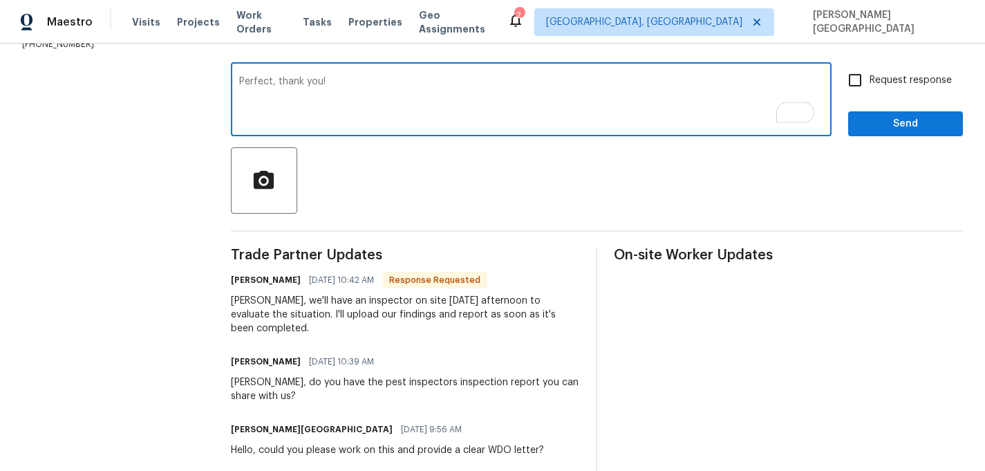
type textarea "Perfect, thank you!"
drag, startPoint x: 871, startPoint y: 79, endPoint x: 871, endPoint y: 95, distance: 15.9
click at [871, 79] on span "Request response" at bounding box center [911, 80] width 82 height 15
click at [870, 79] on input "Request response" at bounding box center [855, 80] width 29 height 29
checkbox input "true"
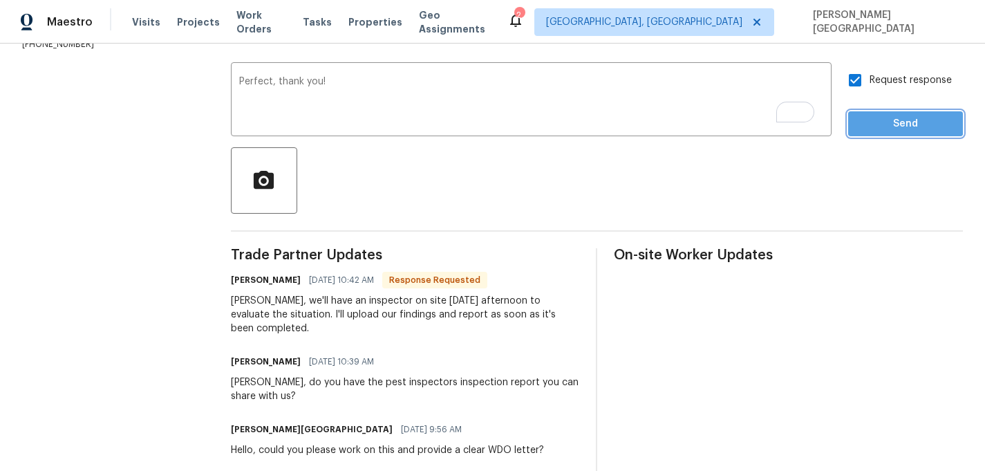
click at [874, 118] on span "Send" at bounding box center [905, 123] width 93 height 17
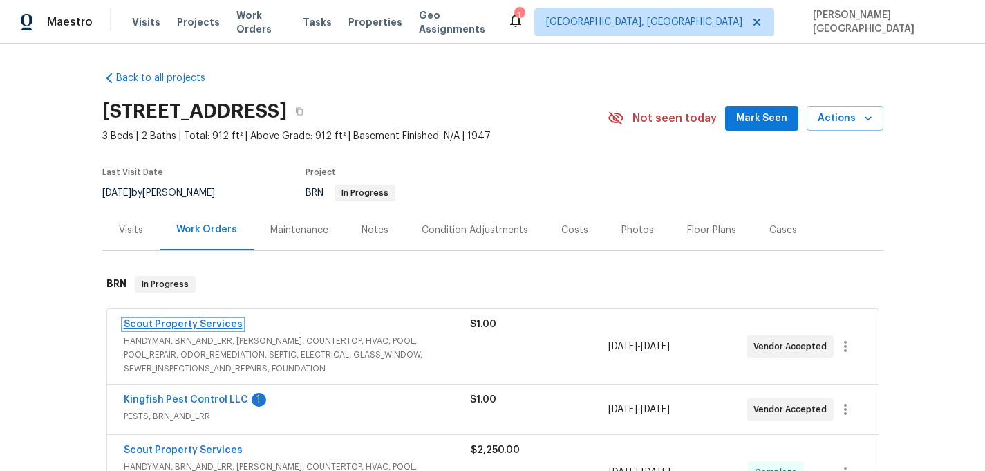
click at [189, 325] on link "Scout Property Services" at bounding box center [183, 324] width 119 height 10
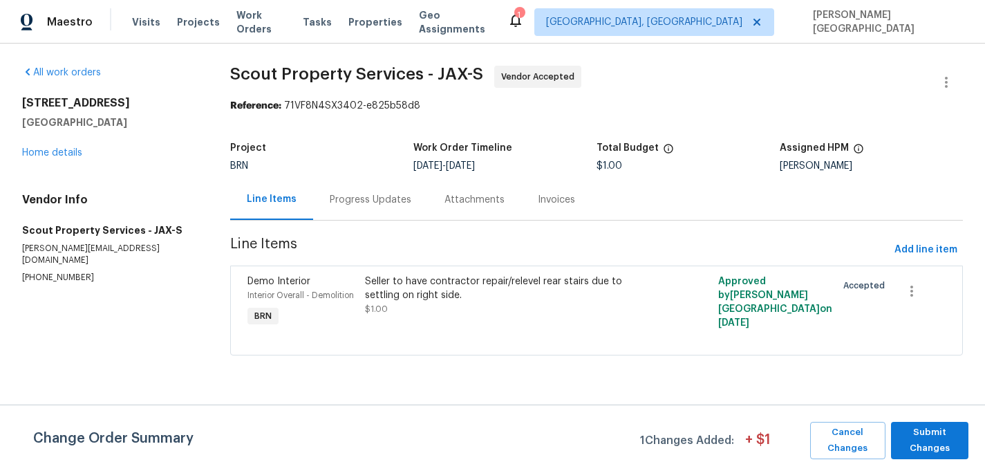
click at [352, 201] on div "Progress Updates" at bounding box center [371, 200] width 82 height 14
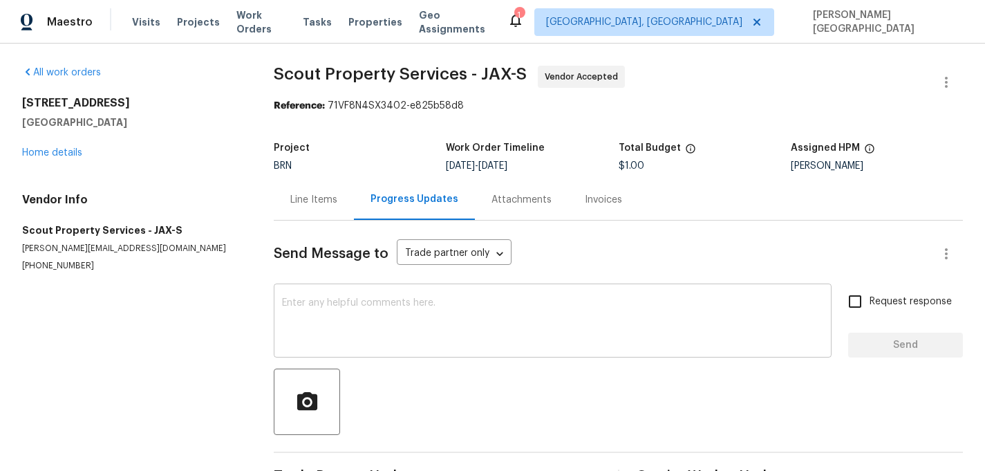
click at [346, 308] on textarea at bounding box center [552, 322] width 541 height 48
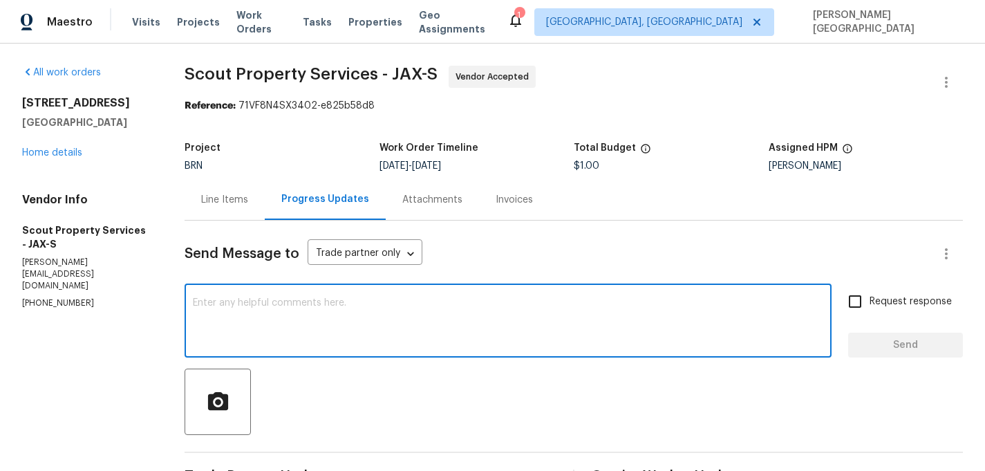
paste textarea "Can you provide the cost to breakout and replace this with just a wood structur…"
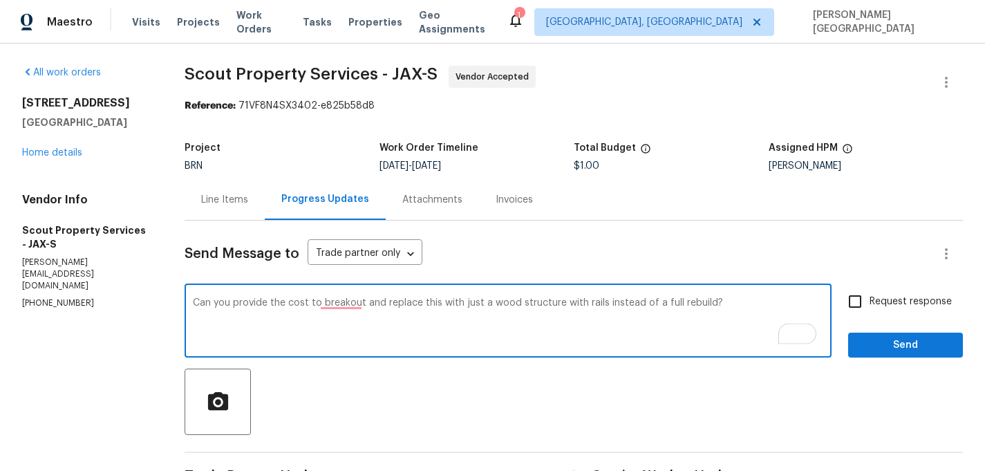
type textarea "Can you provide the cost to breakout and replace this with just a wood structur…"
click at [884, 300] on span "Request response" at bounding box center [911, 301] width 82 height 15
click at [870, 300] on input "Request response" at bounding box center [855, 301] width 29 height 29
checkbox input "true"
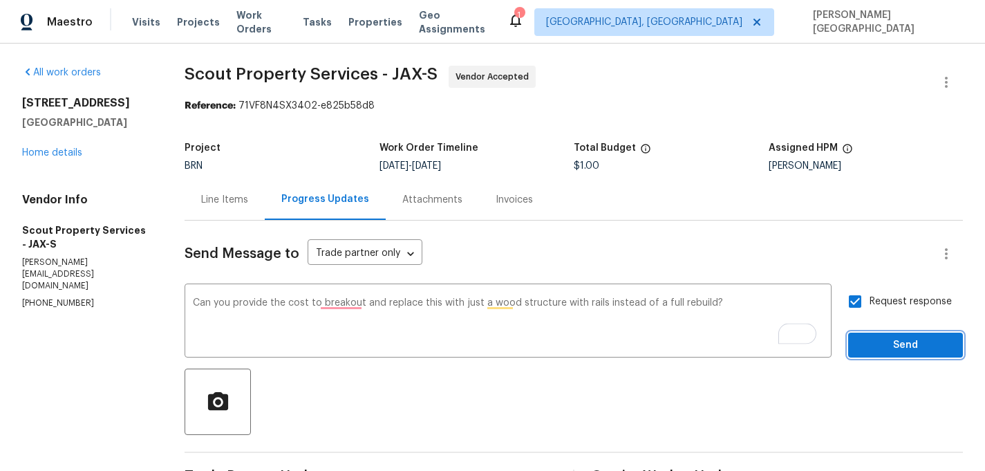
click at [888, 333] on button "Send" at bounding box center [905, 345] width 115 height 26
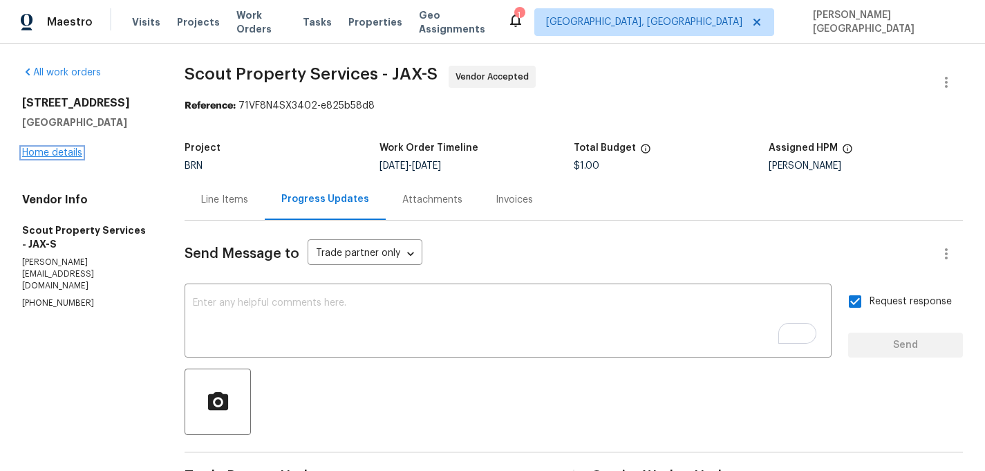
click at [46, 155] on link "Home details" at bounding box center [52, 153] width 60 height 10
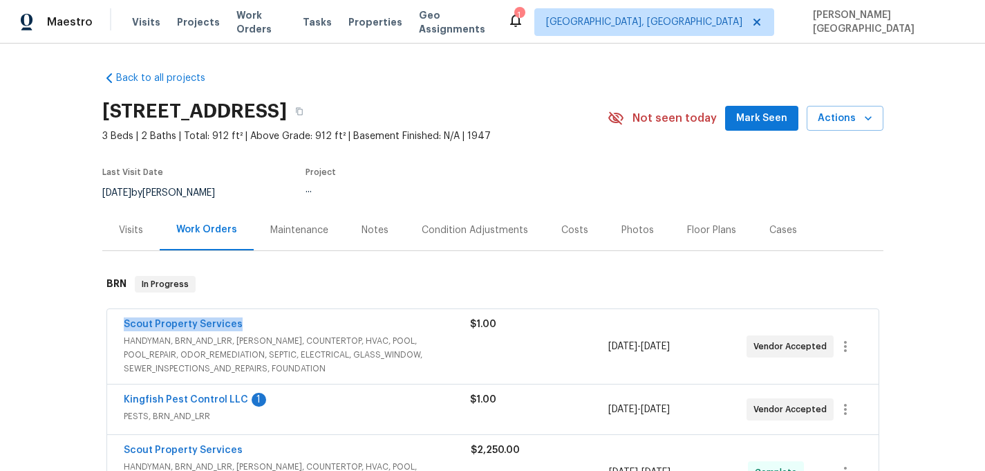
drag, startPoint x: 250, startPoint y: 326, endPoint x: 114, endPoint y: 326, distance: 136.2
click at [113, 326] on div "Scout Property Services HANDYMAN, BRN_AND_LRR, WELLS, COUNTERTOP, HVAC, POOL, P…" at bounding box center [492, 346] width 771 height 75
copy link "Scout Property Services"
click at [212, 326] on link "Scout Property Services" at bounding box center [183, 324] width 119 height 10
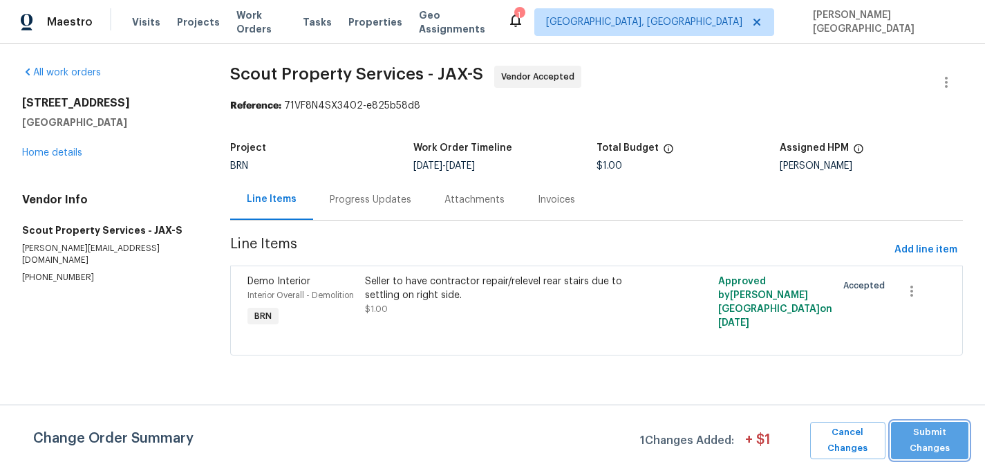
click at [895, 442] on button "Submit Changes" at bounding box center [929, 440] width 77 height 37
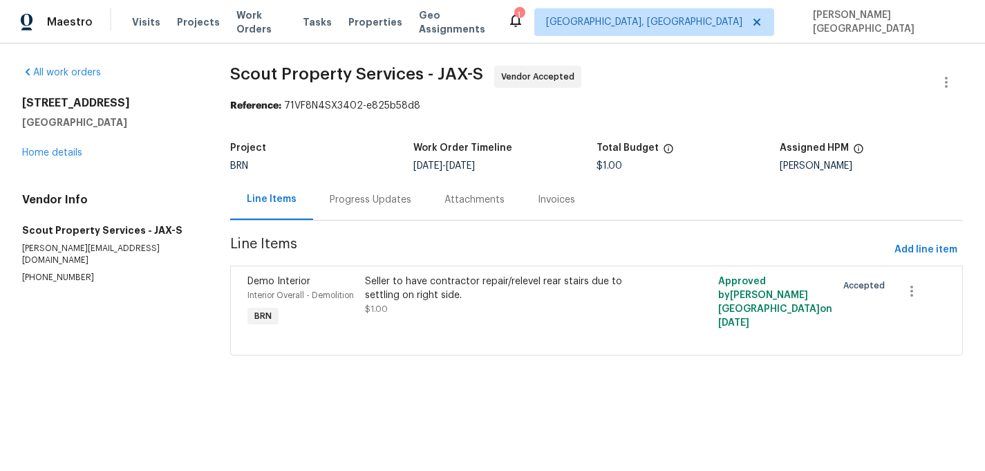
click at [424, 288] on div "Seller to have contractor repair/relevel rear stairs due to settling on right s…" at bounding box center [508, 288] width 286 height 28
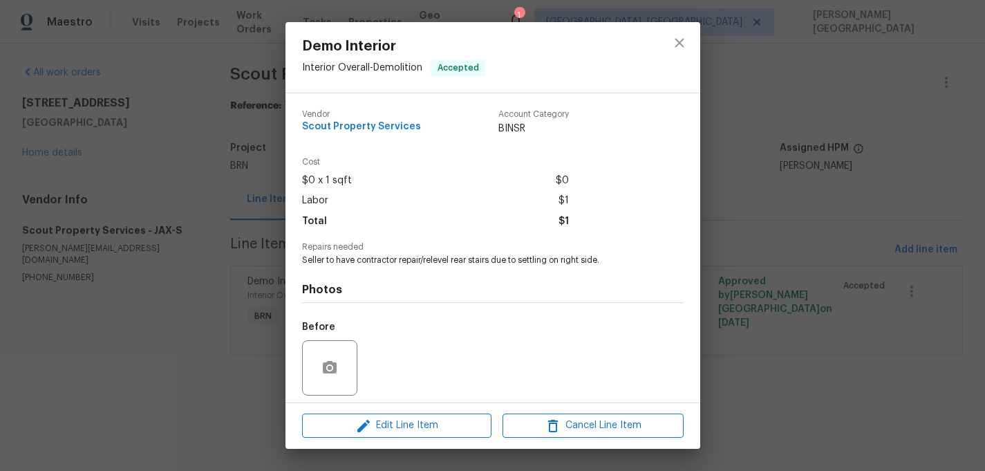
click at [351, 261] on span "Seller to have contractor repair/relevel rear stairs due to settling on right s…" at bounding box center [474, 260] width 344 height 12
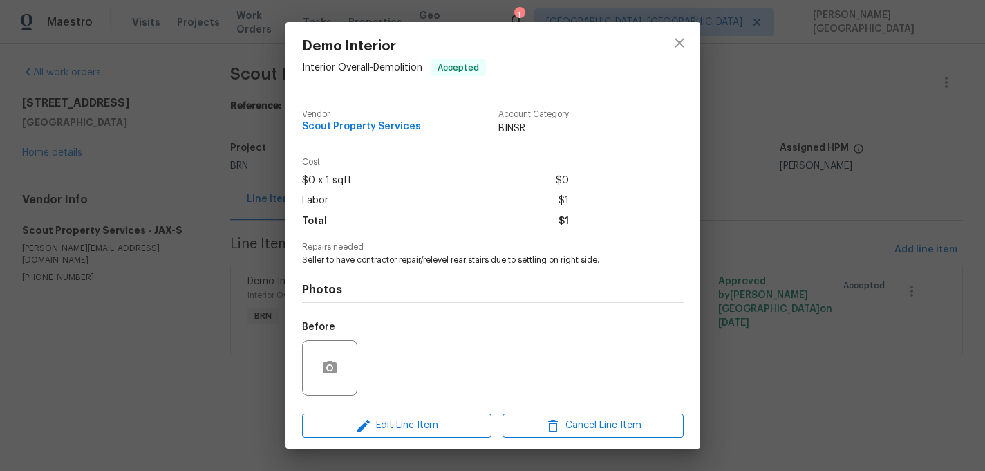
click at [247, 107] on div "Demo Interior Interior Overall - Demolition Accepted Vendor Scout Property Serv…" at bounding box center [492, 235] width 985 height 471
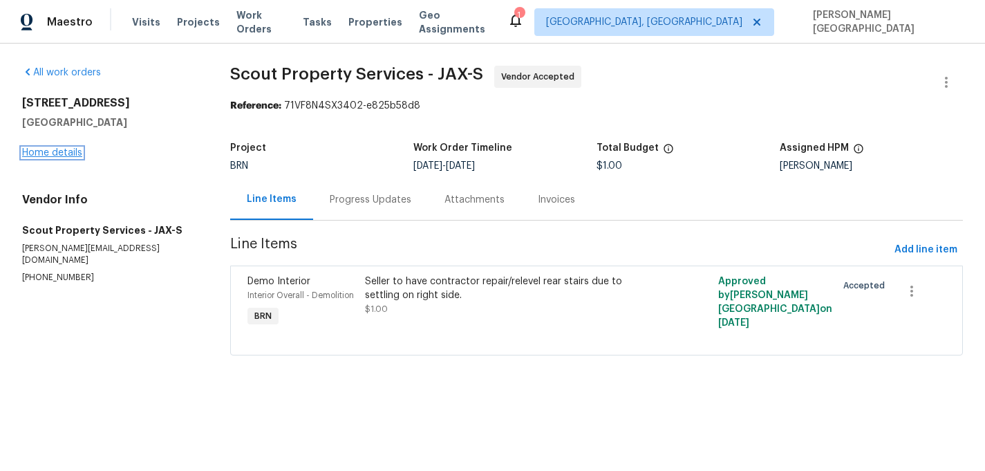
click at [57, 151] on link "Home details" at bounding box center [52, 153] width 60 height 10
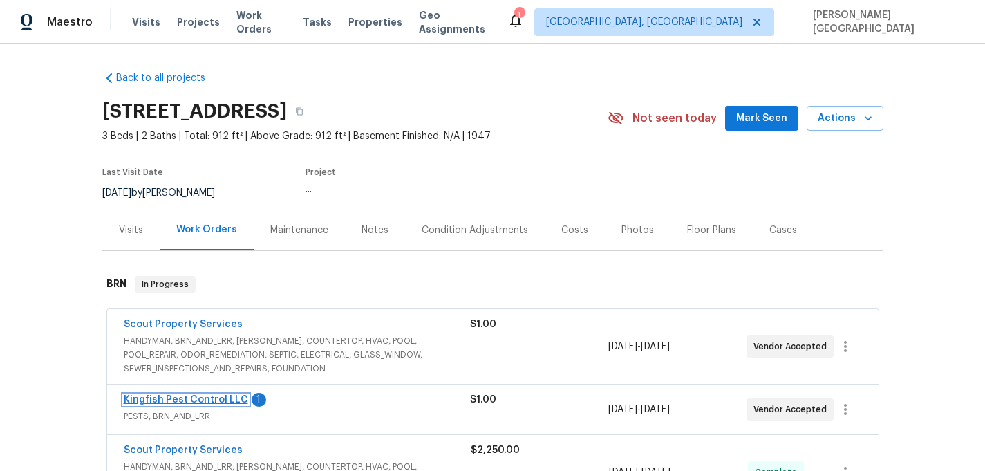
click at [232, 399] on link "Kingfish Pest Control LLC" at bounding box center [186, 400] width 124 height 10
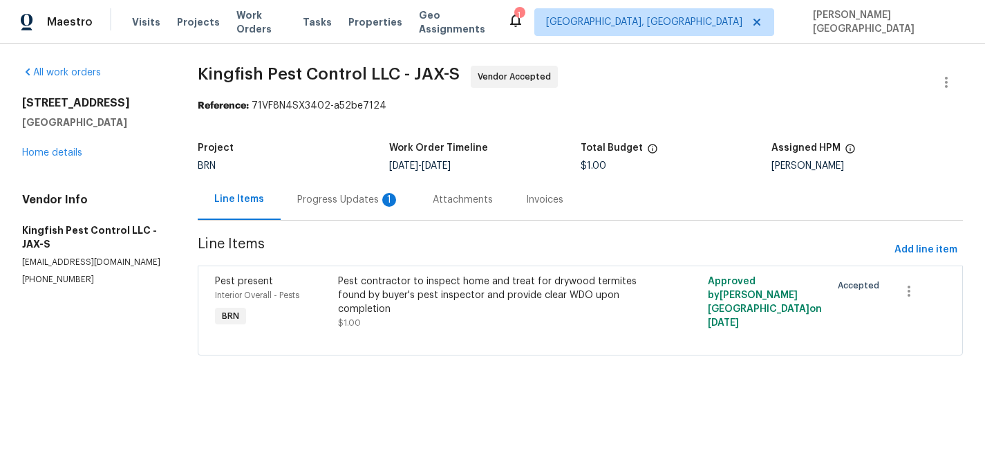
click at [376, 203] on div "Progress Updates 1" at bounding box center [348, 200] width 102 height 14
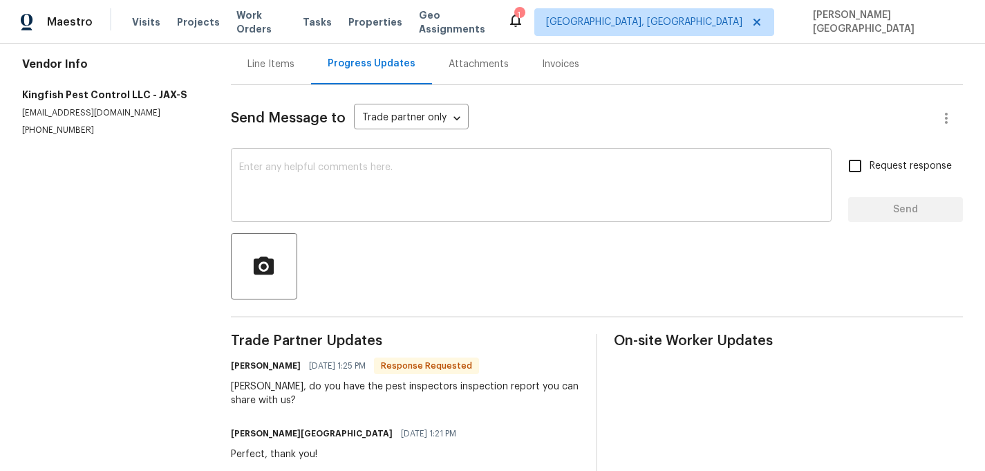
scroll to position [115, 0]
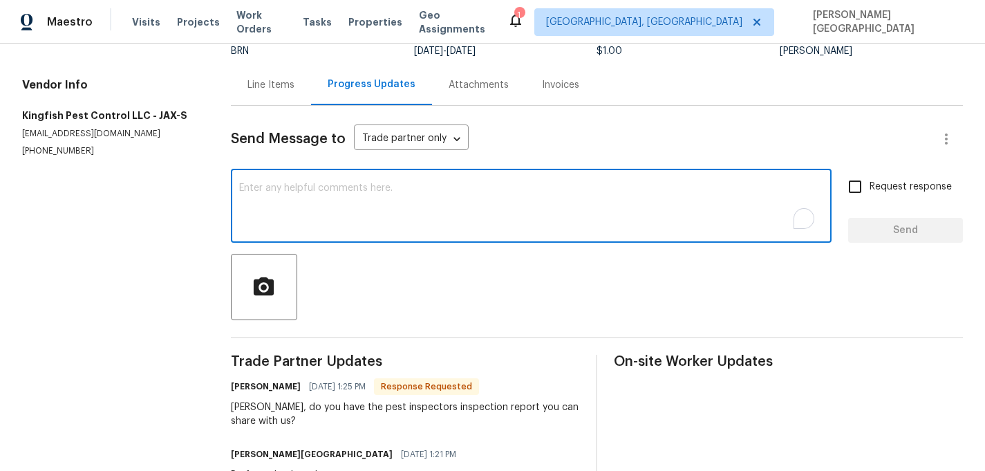
click at [294, 213] on textarea "To enrich screen reader interactions, please activate Accessibility in Grammarl…" at bounding box center [531, 207] width 584 height 48
click at [456, 187] on textarea "We have only the old doc, which is attached." at bounding box center [531, 207] width 584 height 48
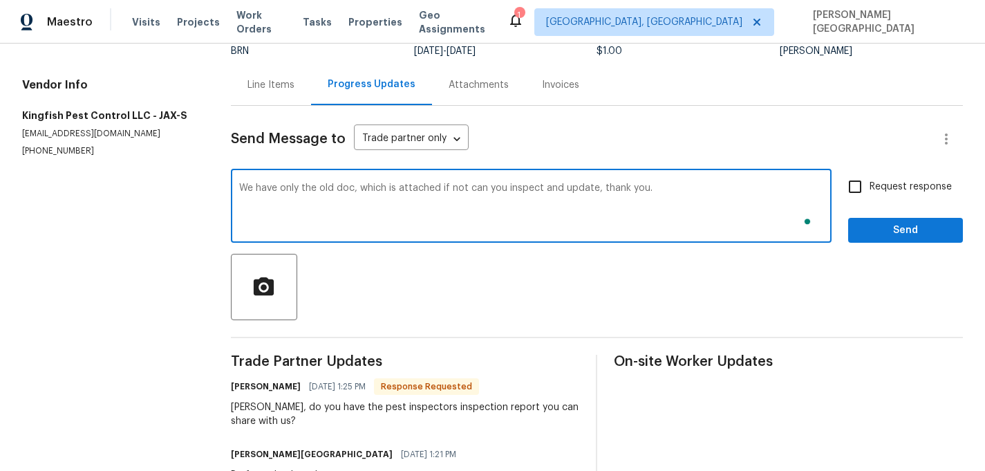
type textarea "We have only the old doc, which is attached if not can you inspect and update, …"
click at [870, 194] on input "Request response" at bounding box center [855, 186] width 29 height 29
checkbox input "true"
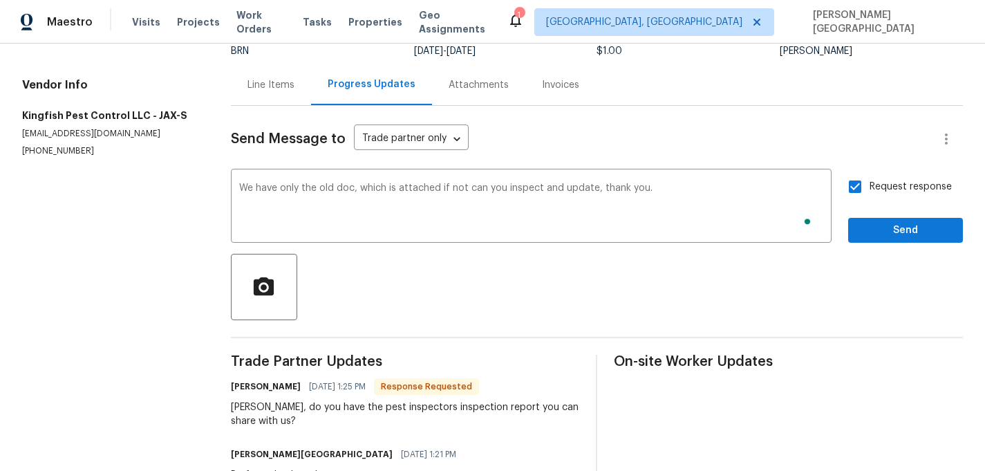
click at [870, 216] on div "Request response Send" at bounding box center [905, 207] width 115 height 71
click at [871, 227] on span "Send" at bounding box center [905, 230] width 93 height 17
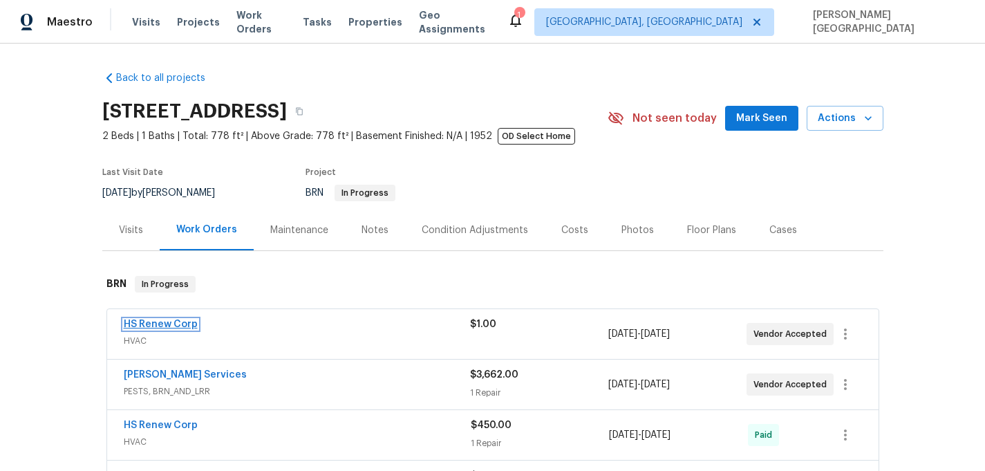
click at [184, 326] on link "HS Renew Corp" at bounding box center [161, 324] width 74 height 10
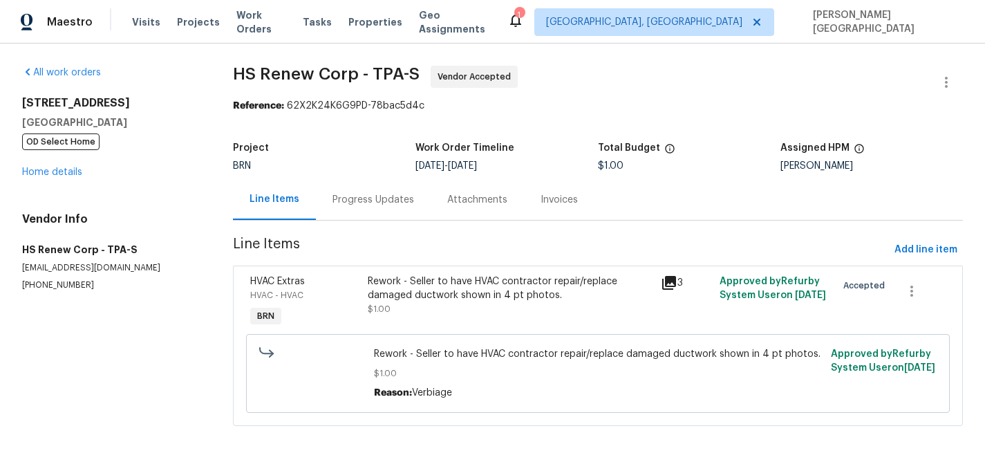
click at [373, 213] on div "Progress Updates" at bounding box center [373, 199] width 115 height 41
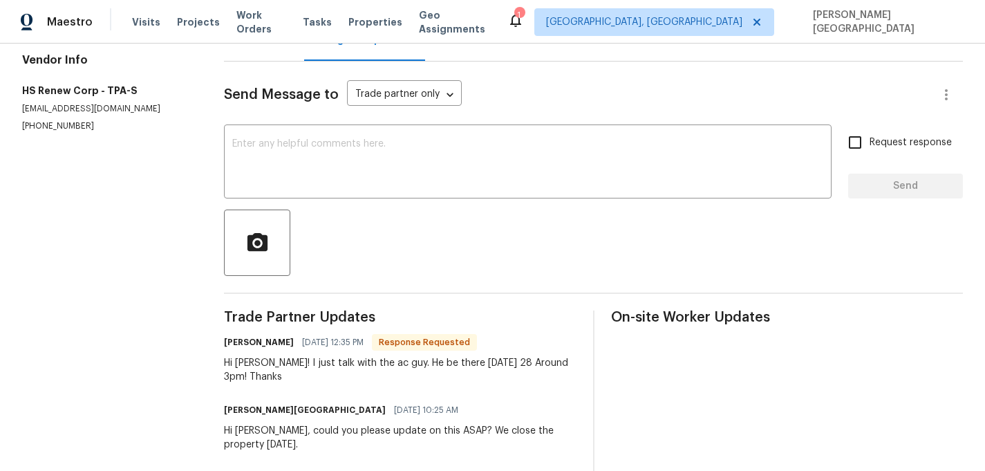
scroll to position [195, 0]
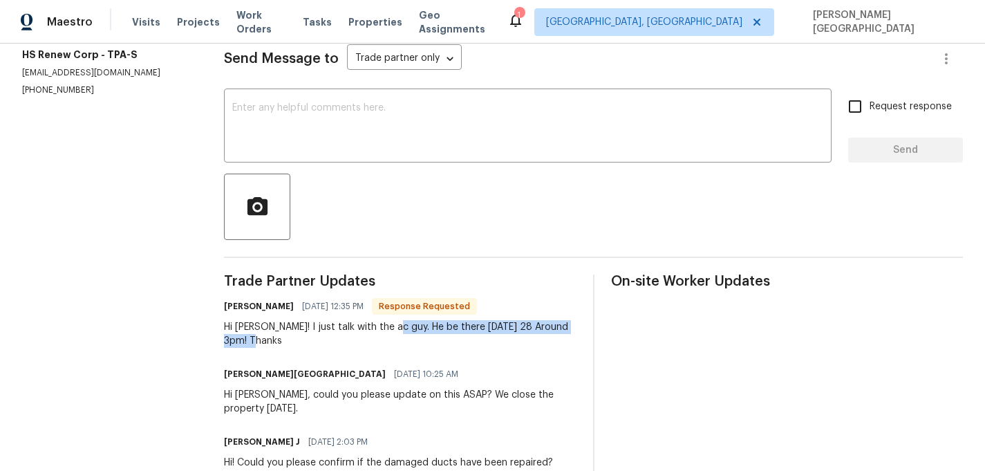
drag, startPoint x: 385, startPoint y: 326, endPoint x: 434, endPoint y: 338, distance: 50.6
click at [436, 339] on div "Hi [PERSON_NAME]! I just talk with the ac guy. He be there [DATE] 28 Around 3pm…" at bounding box center [400, 334] width 352 height 28
copy div "He be there [DATE] 28 Around 3pm! Thanks"
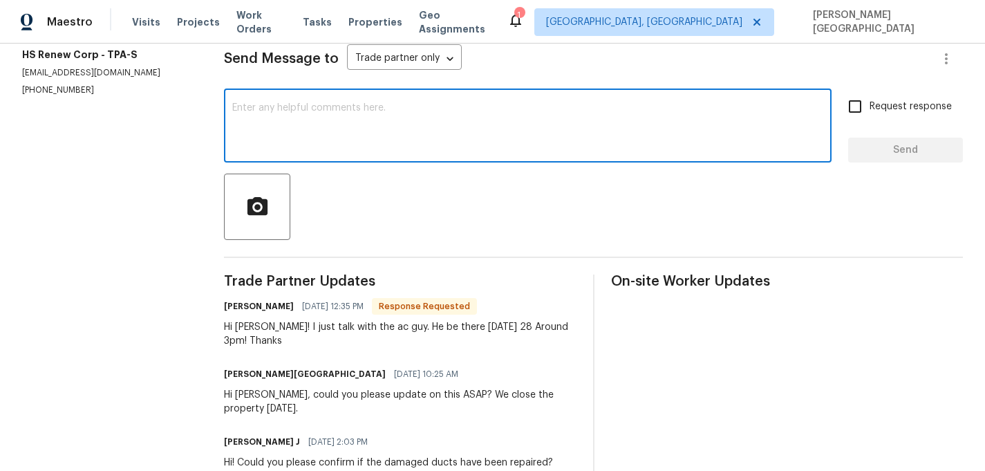
click at [351, 129] on textarea at bounding box center [527, 127] width 591 height 48
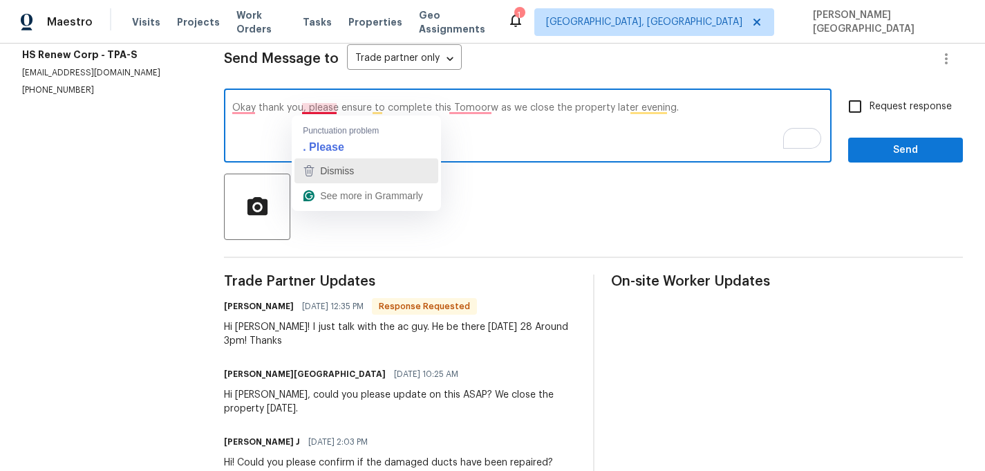
paste textarea ", thank you. Please make sure this is completed by [DATE] as the property is cl…"
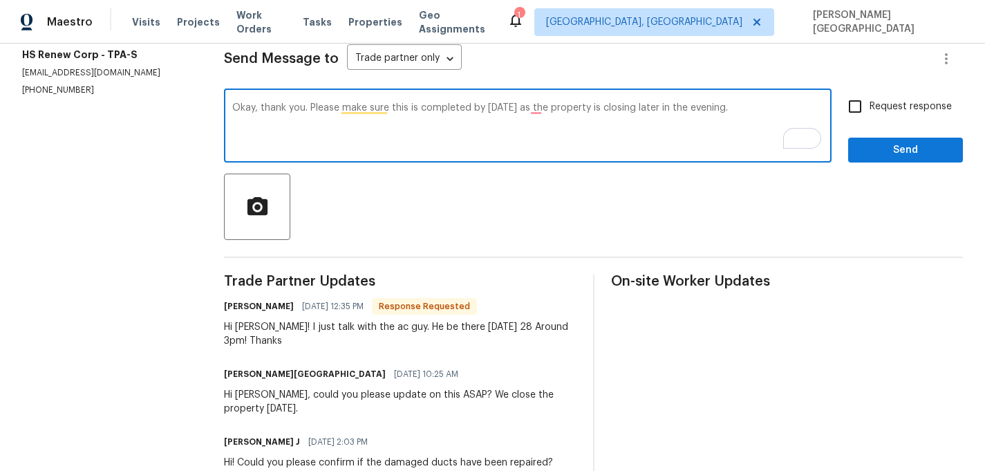
click at [335, 113] on textarea "Okay, thank you. Please make sure this is completed by [DATE] as the property i…" at bounding box center [527, 127] width 591 height 48
paste textarea "[STREET_ADDRESS]"
type textarea "Okay, thank you. Please make sure this is completed by [DATE], as the property …"
click at [859, 105] on input "Request response" at bounding box center [855, 106] width 29 height 29
checkbox input "true"
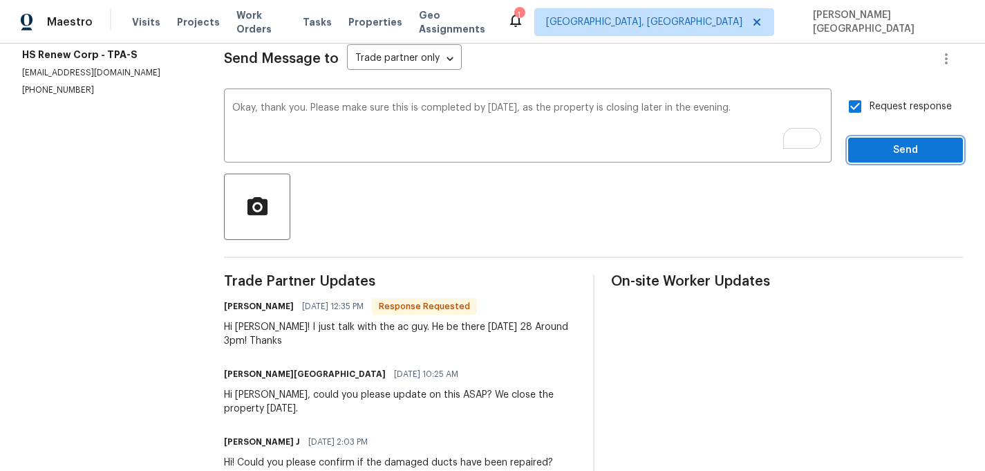
click at [869, 151] on span "Send" at bounding box center [905, 150] width 93 height 17
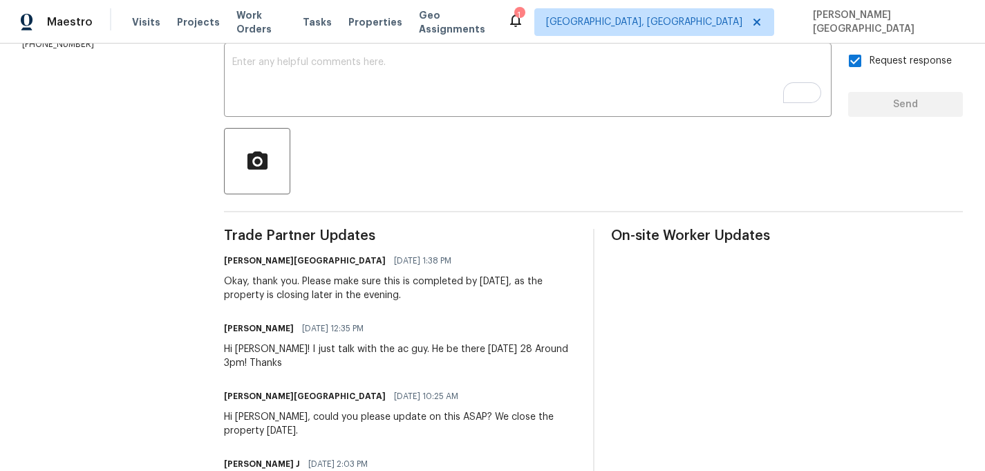
scroll to position [267, 0]
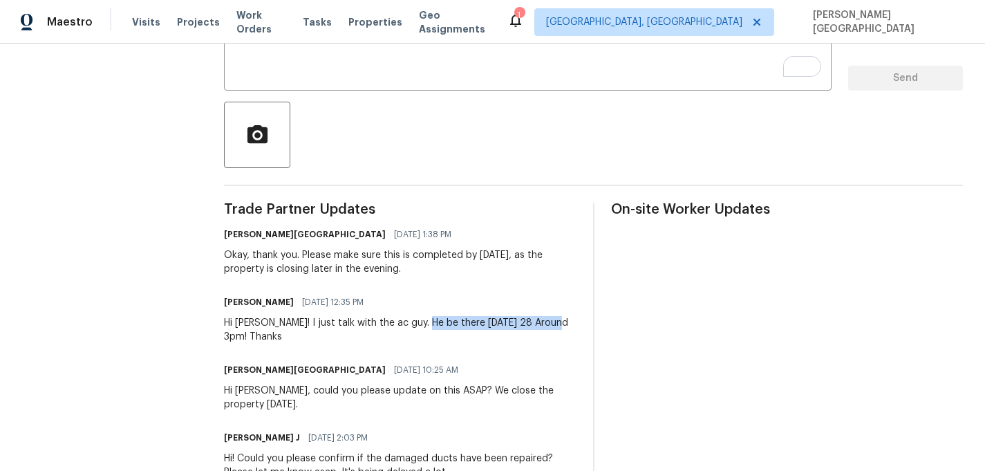
drag, startPoint x: 417, startPoint y: 324, endPoint x: 558, endPoint y: 321, distance: 141.0
click at [558, 321] on div "Hi Isabel! I just talk with the ac guy. He be there tomorrow 28 Around 3pm! Tha…" at bounding box center [400, 330] width 352 height 28
copy div "here tomorrow 28 Around 3pm"
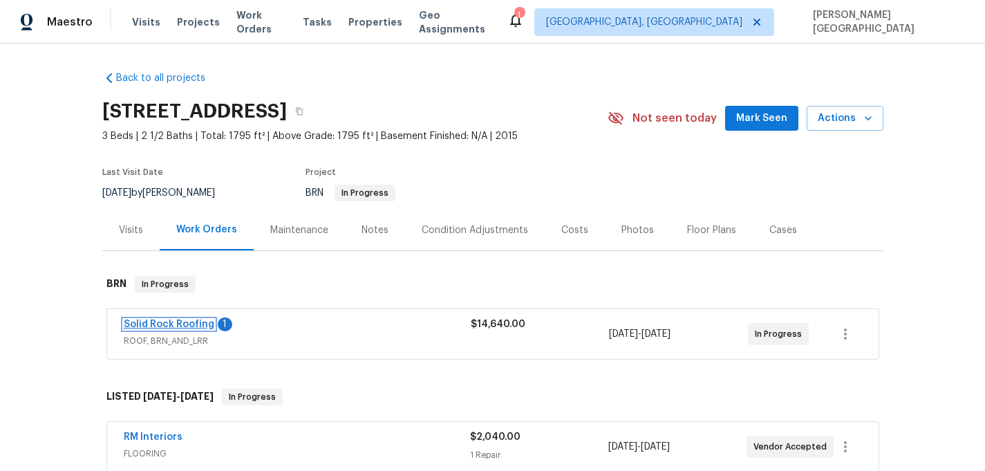
click at [185, 321] on link "Solid Rock Roofing" at bounding box center [169, 324] width 91 height 10
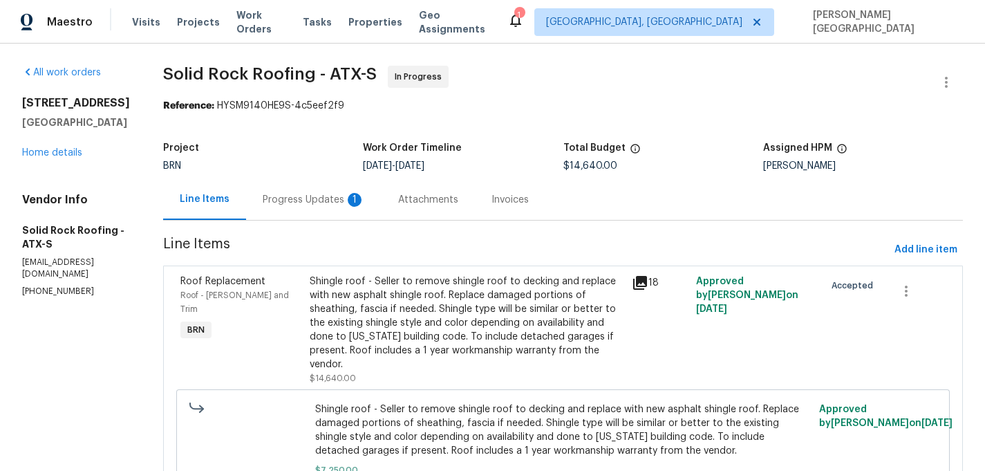
click at [344, 210] on div "Progress Updates 1" at bounding box center [313, 199] width 135 height 41
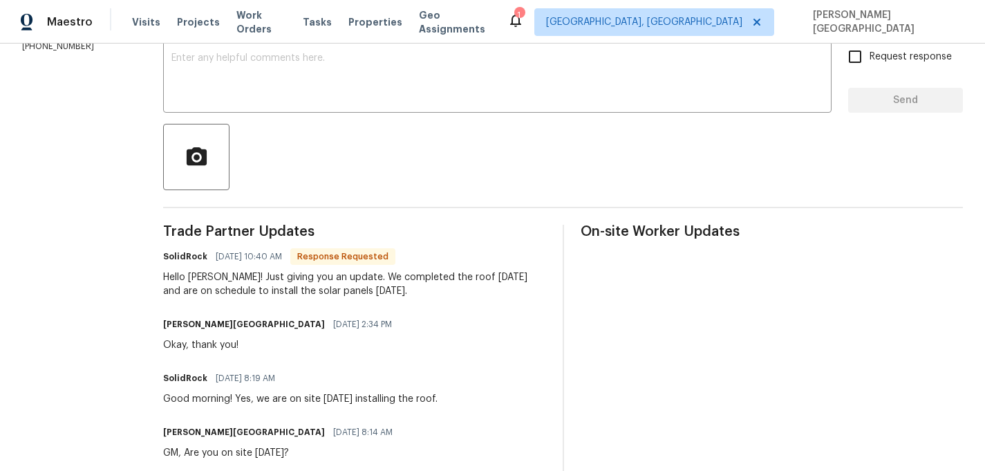
scroll to position [158, 0]
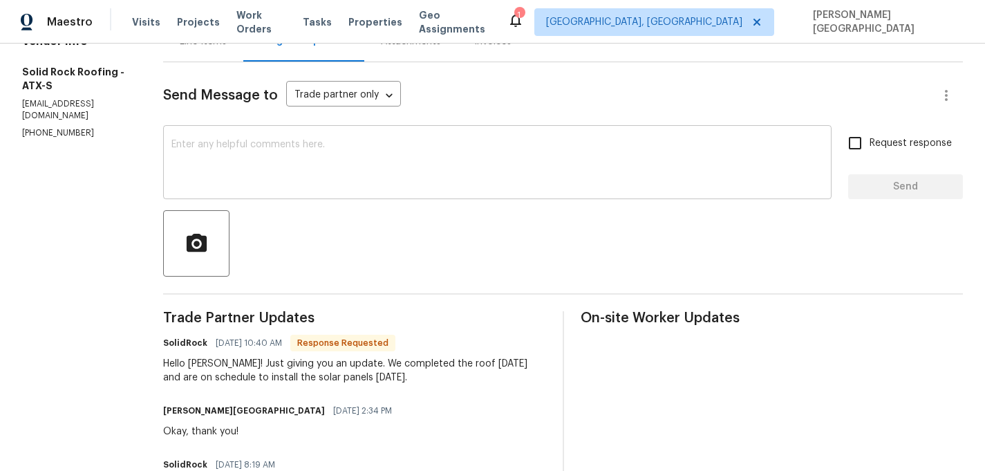
click at [207, 169] on textarea at bounding box center [497, 164] width 652 height 48
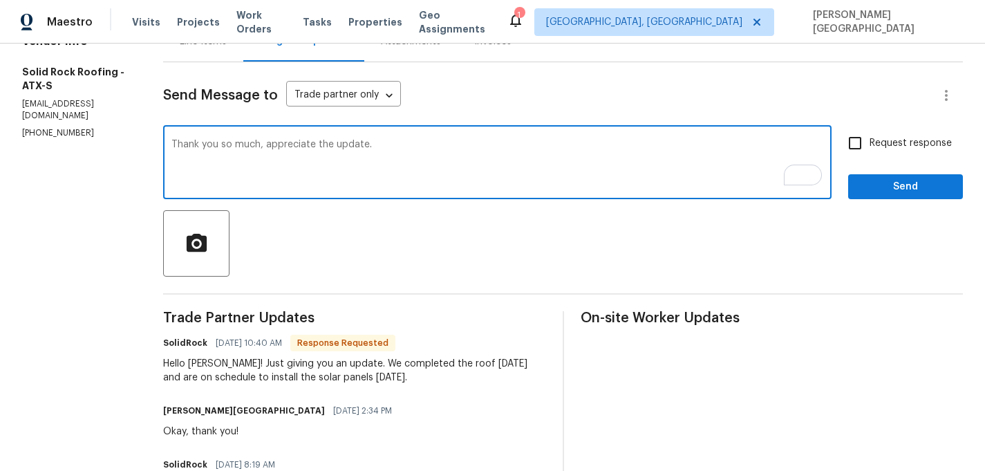
type textarea "Thank you so much, appreciate the update."
drag, startPoint x: 866, startPoint y: 145, endPoint x: 867, endPoint y: 153, distance: 7.6
click at [866, 145] on input "Request response" at bounding box center [855, 143] width 29 height 29
checkbox input "true"
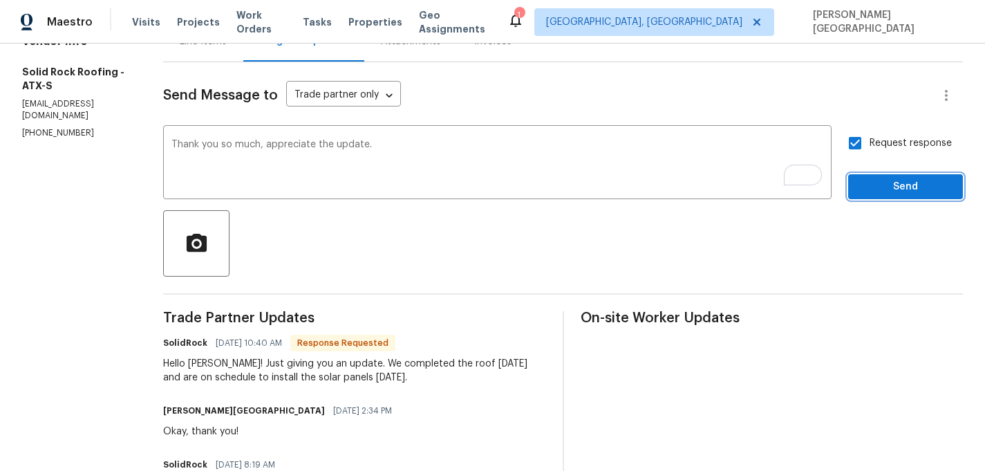
click at [874, 182] on span "Send" at bounding box center [905, 186] width 93 height 17
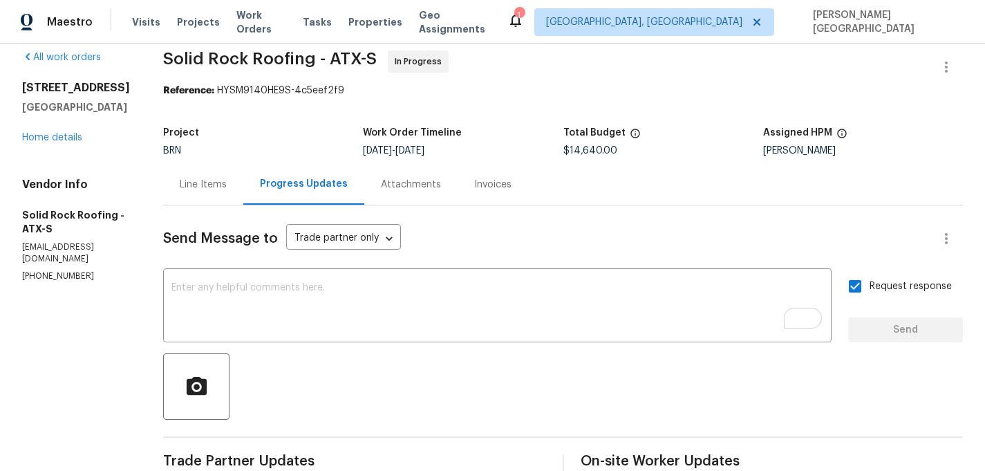
scroll to position [0, 0]
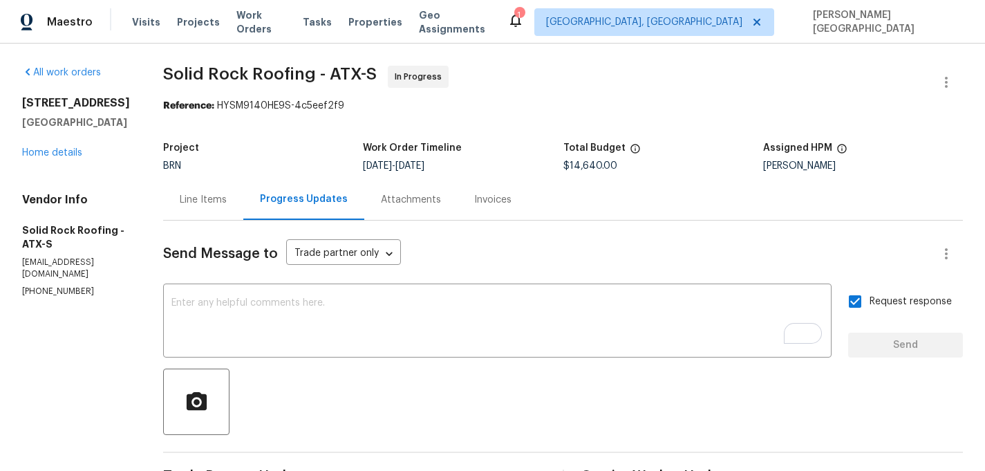
click at [185, 73] on span "Solid Rock Roofing - ATX-S" at bounding box center [270, 74] width 214 height 17
click at [226, 73] on span "Solid Rock Roofing - ATX-S" at bounding box center [270, 74] width 214 height 17
copy span "Solid Rock"
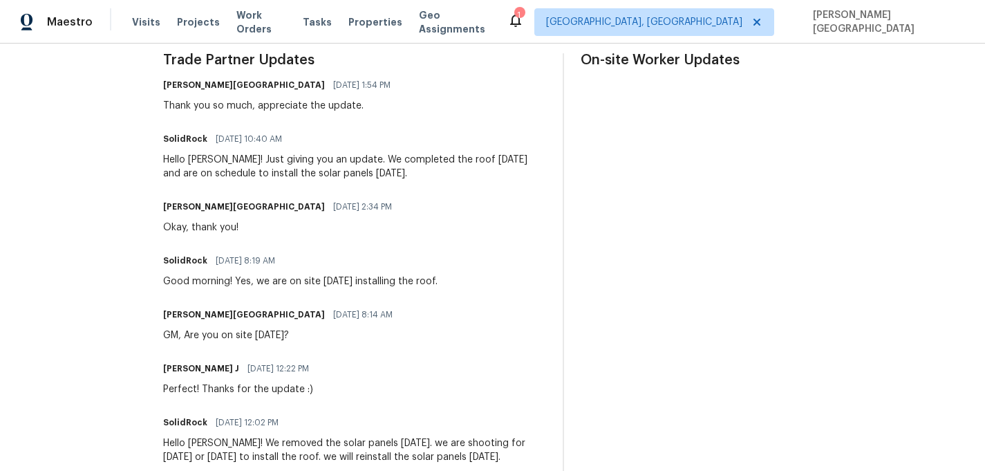
scroll to position [446, 0]
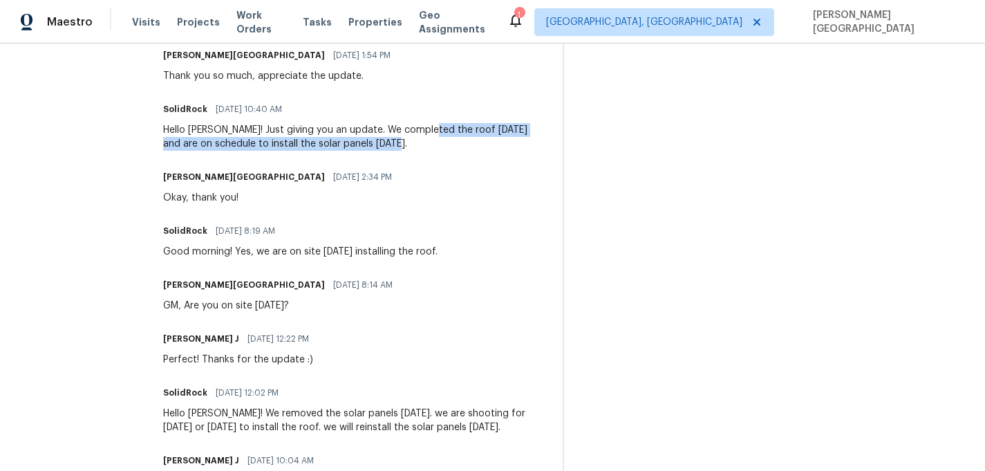
drag, startPoint x: 425, startPoint y: 130, endPoint x: 419, endPoint y: 135, distance: 7.9
click at [429, 137] on div "Hello Isabel! Just giving you an update. We completed the roof yesterday and ar…" at bounding box center [354, 137] width 383 height 28
click at [359, 135] on div "Hello Isabel! Just giving you an update. We completed the roof yesterday and ar…" at bounding box center [354, 137] width 383 height 28
drag, startPoint x: 357, startPoint y: 127, endPoint x: 382, endPoint y: 148, distance: 31.9
click at [382, 148] on div "Hello Isabel! Just giving you an update. We completed the roof yesterday and ar…" at bounding box center [354, 137] width 383 height 28
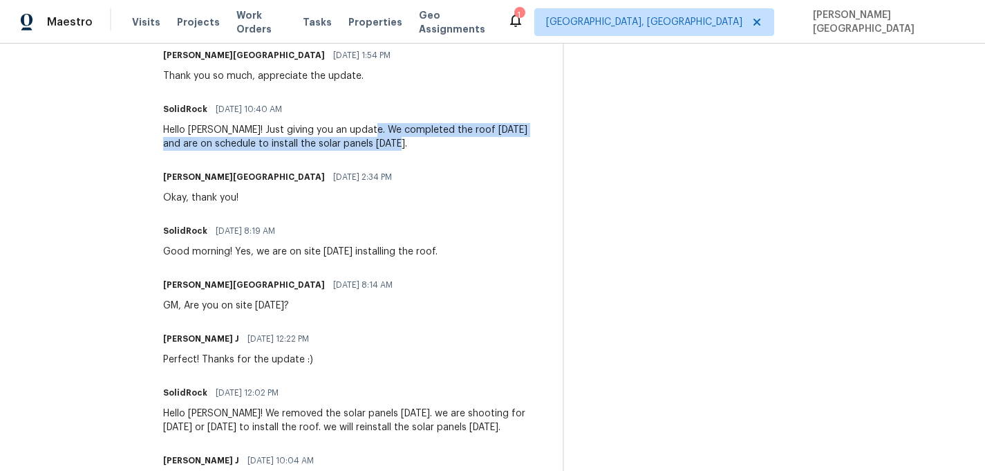
copy div "completed the roof yesterday and are on schedule to install the solar panels to…"
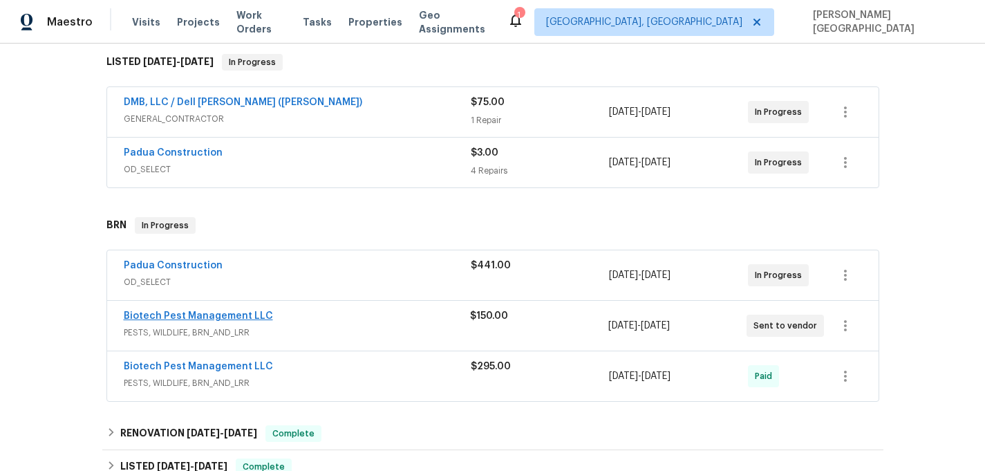
scroll to position [231, 0]
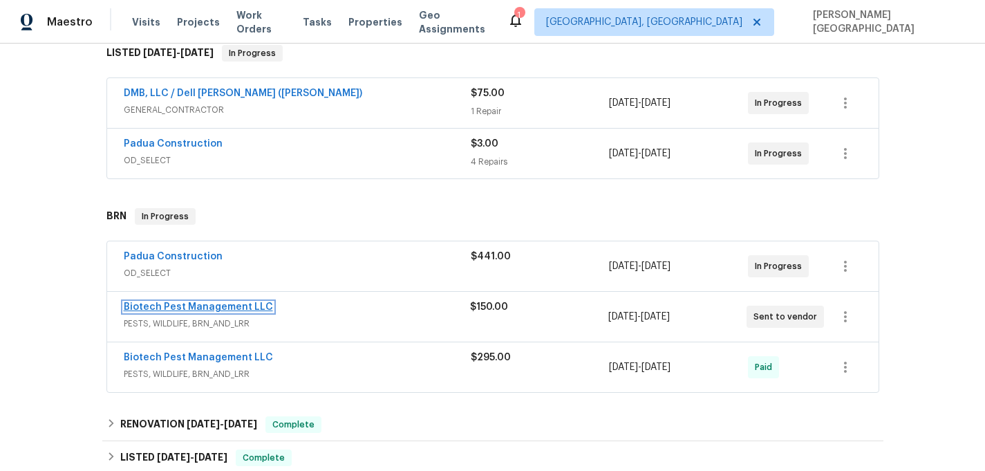
click at [173, 308] on link "Biotech Pest Management LLC" at bounding box center [198, 307] width 149 height 10
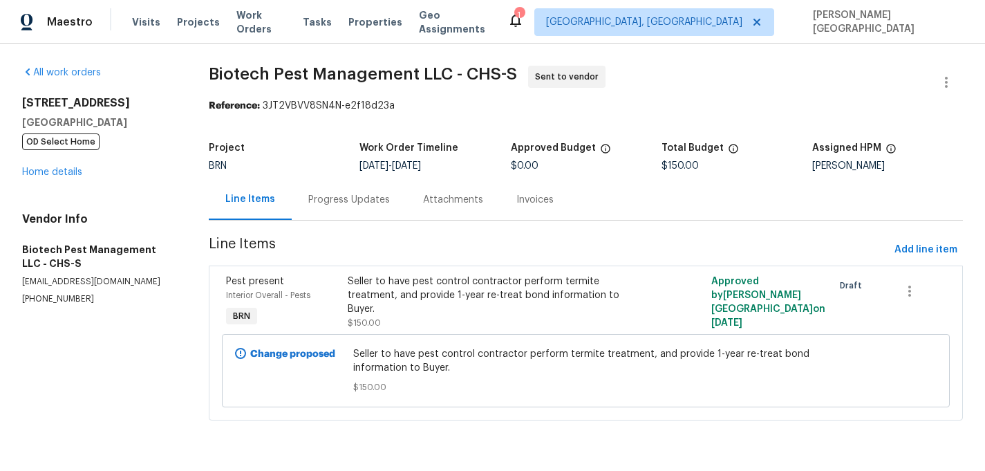
click at [62, 281] on p "biotechpestsc@gmail.com" at bounding box center [98, 282] width 153 height 12
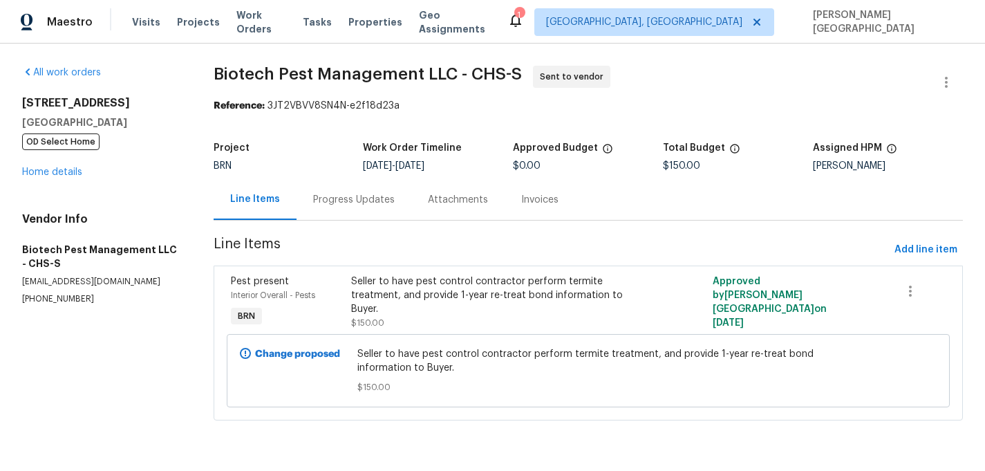
click at [62, 299] on p "(843) 442-3909" at bounding box center [101, 299] width 158 height 12
copy p "(843) 442-3909"
click at [129, 377] on section "All work orders 702 Spark St Mount Pleasant, SC 29464 OD Select Home Home detai…" at bounding box center [101, 251] width 158 height 371
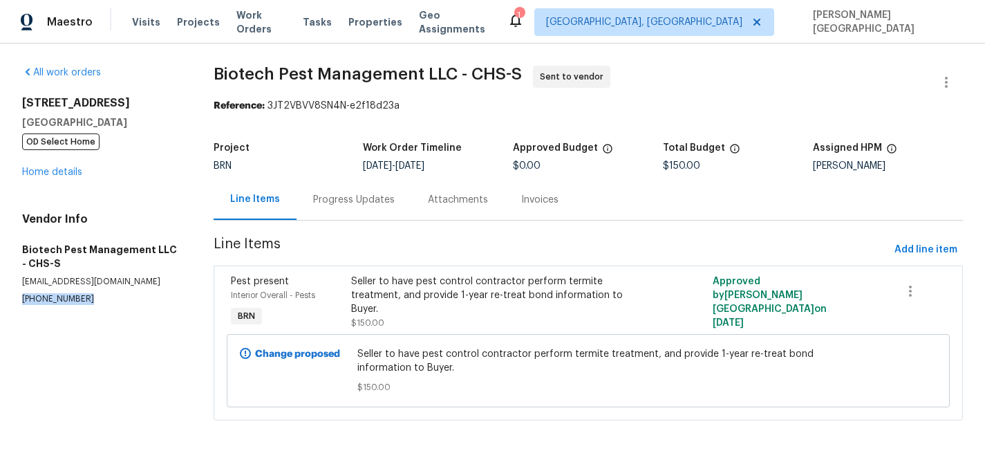
click at [129, 377] on section "All work orders 702 Spark St Mount Pleasant, SC 29464 OD Select Home Home detai…" at bounding box center [101, 251] width 158 height 371
click at [328, 211] on div "Progress Updates" at bounding box center [354, 199] width 115 height 41
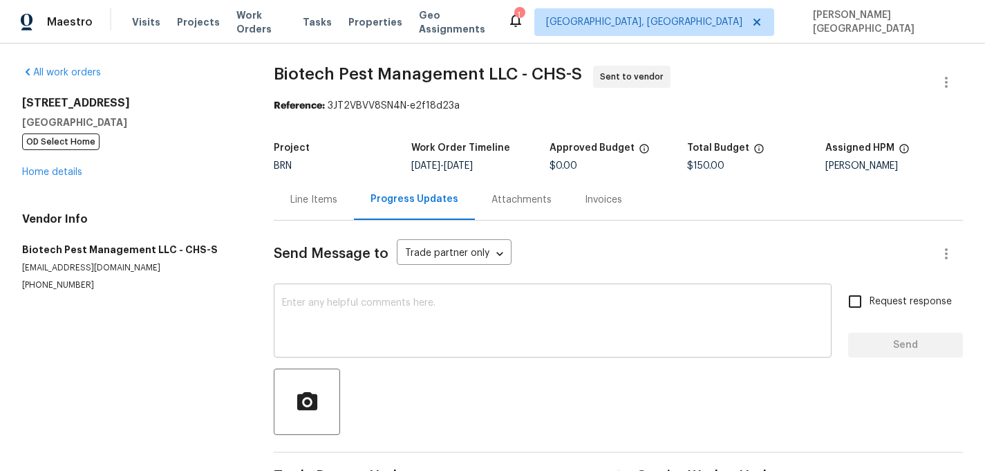
click at [338, 321] on textarea at bounding box center [552, 322] width 541 height 48
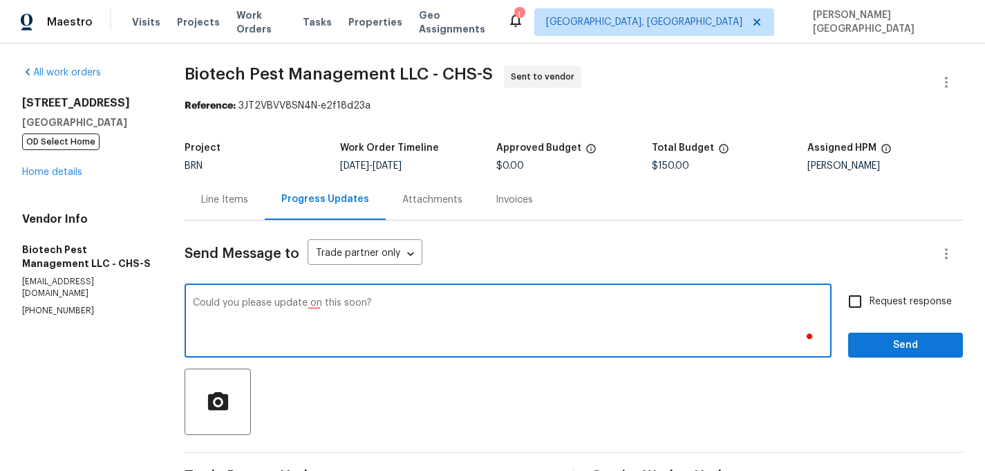
type textarea "Could you please update on this soon?"
click at [885, 312] on label "Request response" at bounding box center [896, 301] width 111 height 29
click at [870, 312] on input "Request response" at bounding box center [855, 301] width 29 height 29
checkbox input "true"
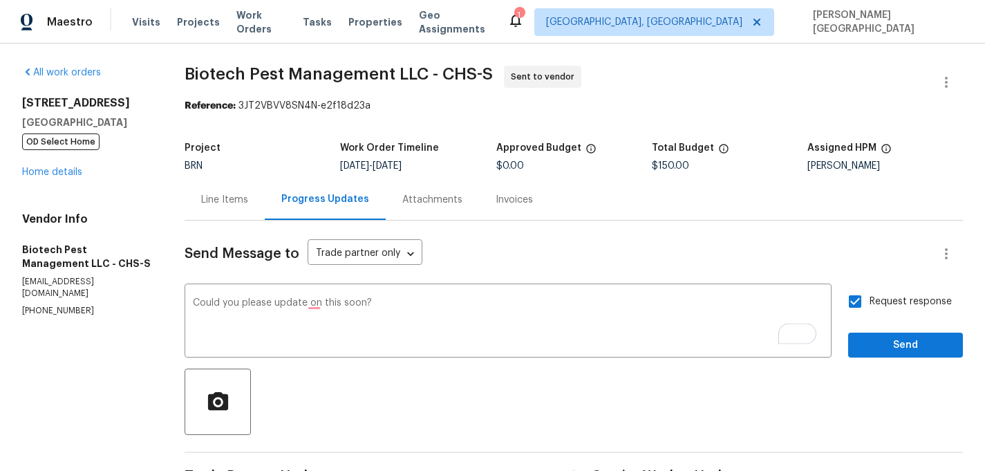
click at [884, 359] on div "Send Message to Trade partner only Trade partner only ​ Could you please update…" at bounding box center [574, 404] width 778 height 366
click at [888, 342] on span "Send" at bounding box center [905, 345] width 93 height 17
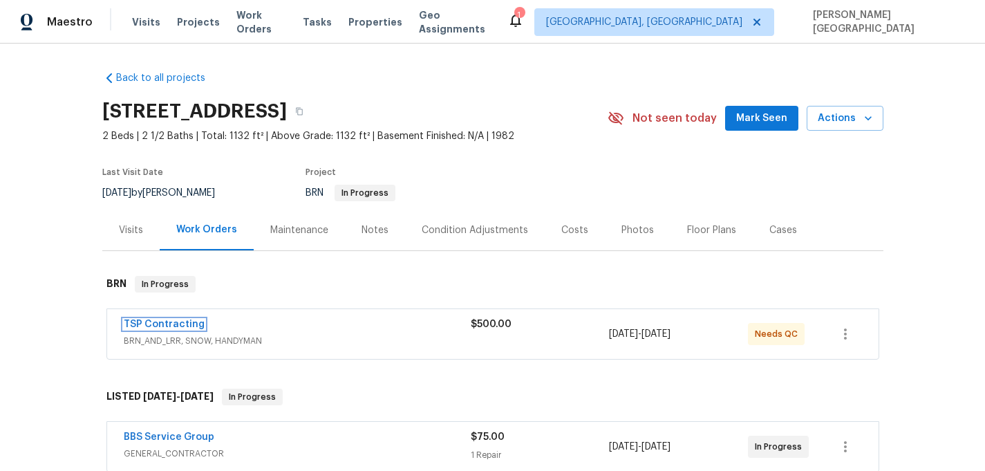
click at [148, 320] on link "TSP Contracting" at bounding box center [164, 324] width 81 height 10
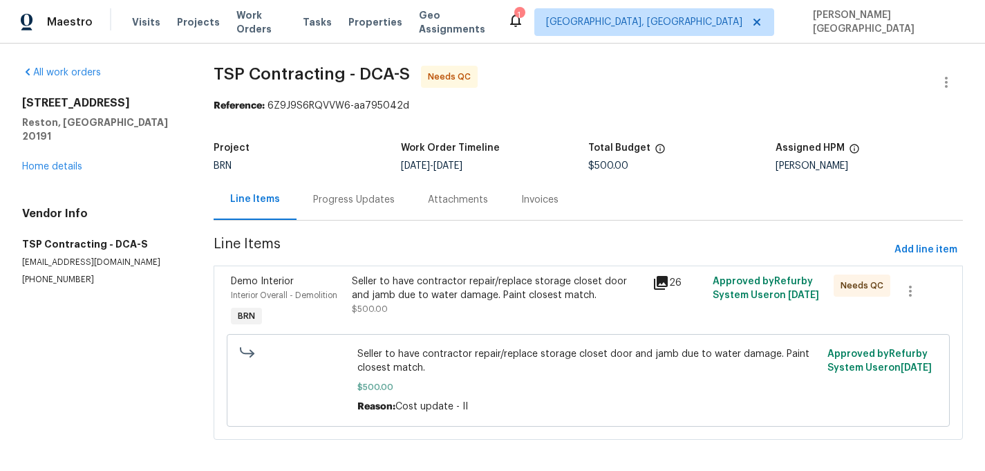
click at [485, 288] on div "Seller to have contractor repair/replace storage closet door and jamb due to wa…" at bounding box center [498, 288] width 293 height 28
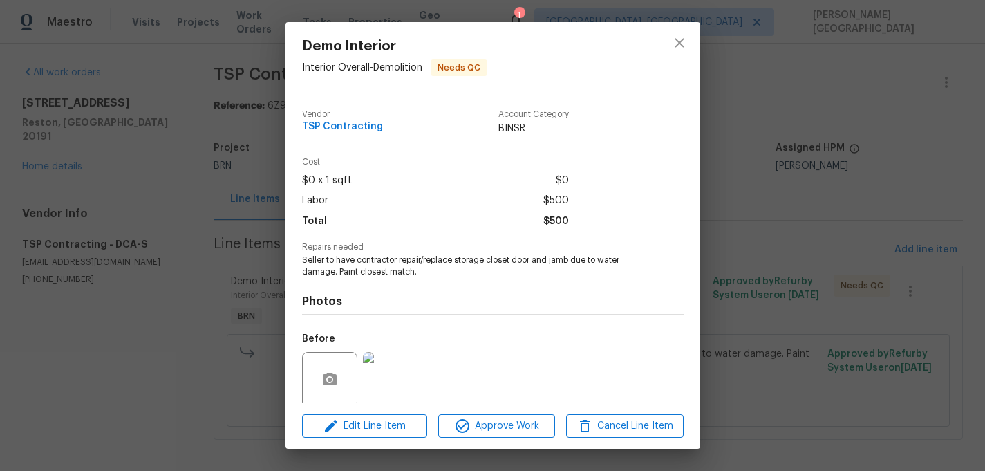
scroll to position [108, 0]
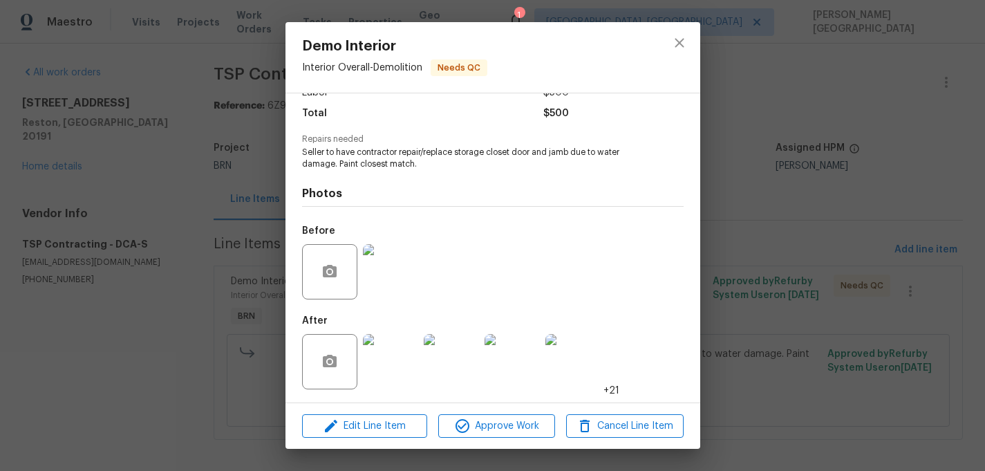
click at [398, 357] on img at bounding box center [390, 361] width 55 height 55
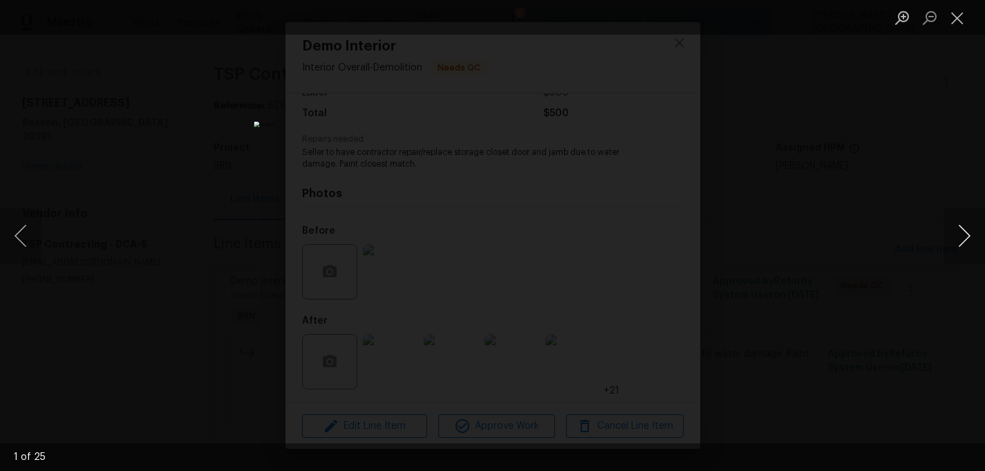
click at [962, 232] on button "Next image" at bounding box center [964, 235] width 41 height 55
click at [964, 233] on button "Next image" at bounding box center [964, 235] width 41 height 55
click at [965, 234] on button "Next image" at bounding box center [964, 235] width 41 height 55
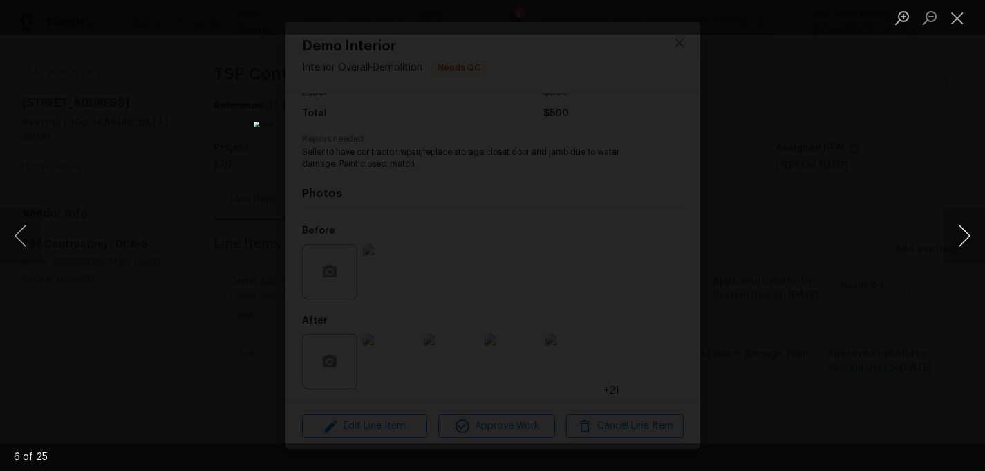
click at [966, 234] on button "Next image" at bounding box center [964, 235] width 41 height 55
click at [966, 235] on button "Next image" at bounding box center [964, 235] width 41 height 55
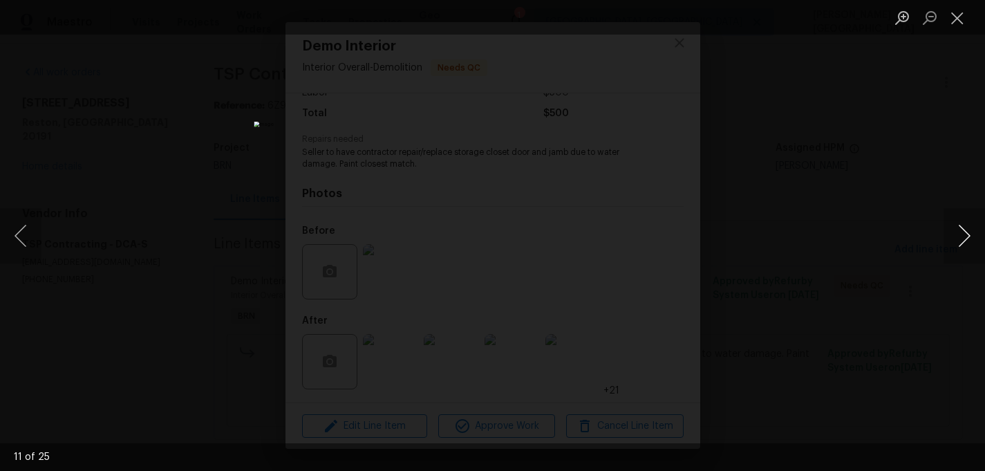
click at [966, 235] on button "Next image" at bounding box center [964, 235] width 41 height 55
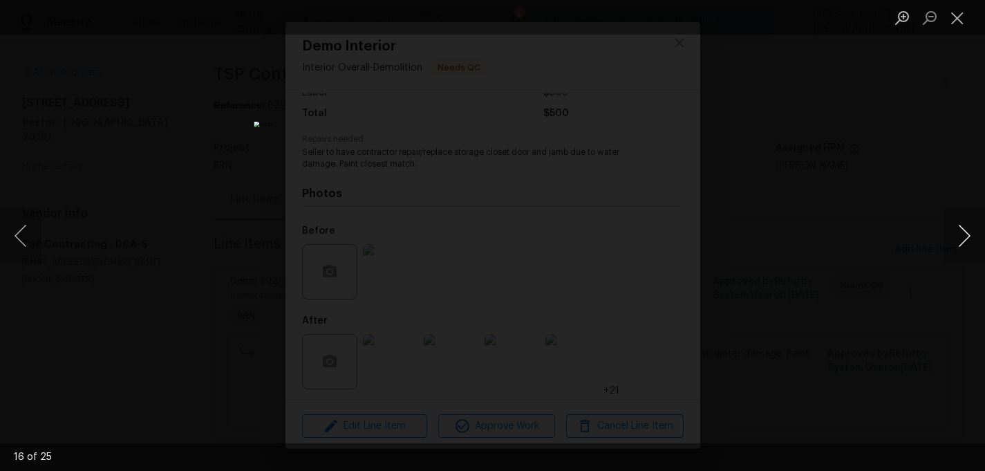
click at [968, 229] on button "Next image" at bounding box center [964, 235] width 41 height 55
click at [868, 151] on div "Lightbox" at bounding box center [492, 235] width 985 height 471
click at [844, 197] on div "Lightbox" at bounding box center [492, 235] width 985 height 471
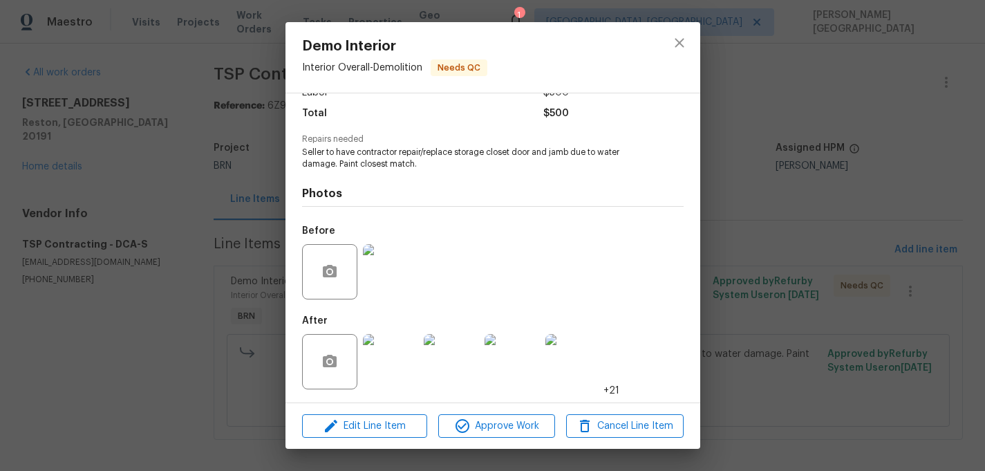
click at [709, 318] on div "Demo Interior Interior Overall - Demolition Needs QC Vendor TSP Contracting Acc…" at bounding box center [492, 235] width 985 height 471
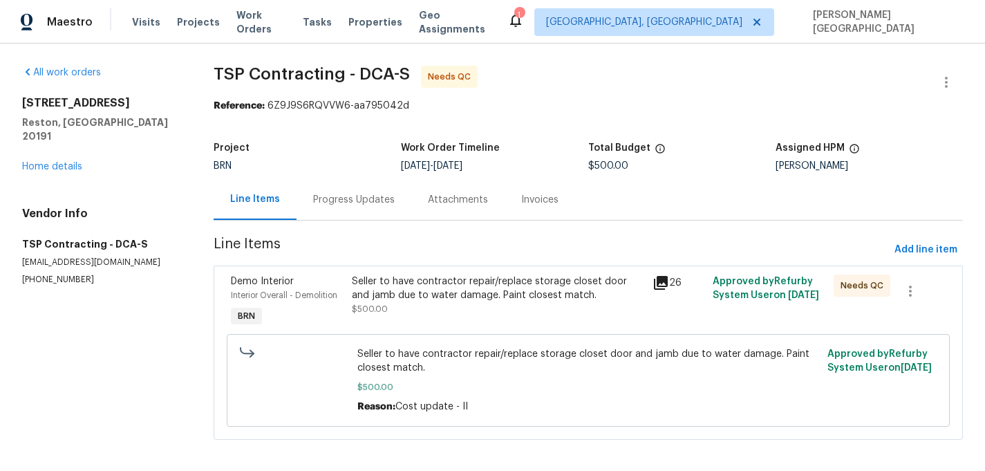
click at [350, 198] on div "Progress Updates" at bounding box center [354, 200] width 82 height 14
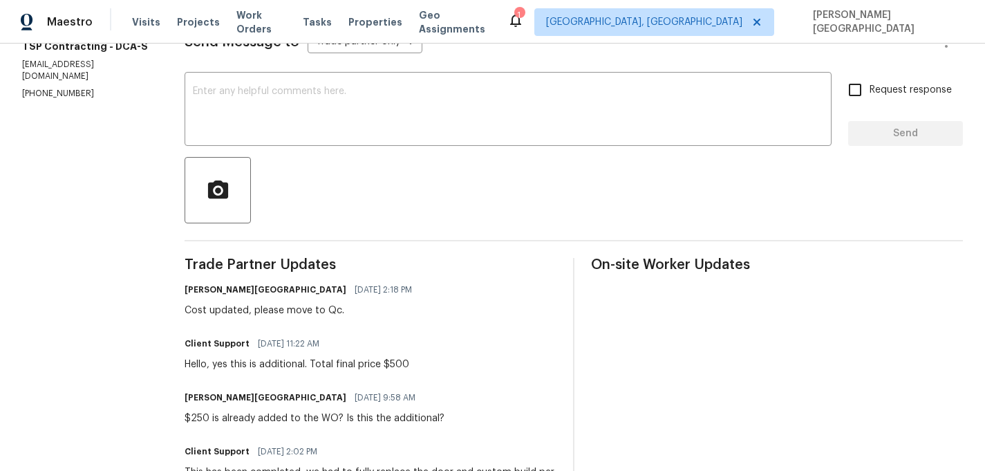
scroll to position [212, 0]
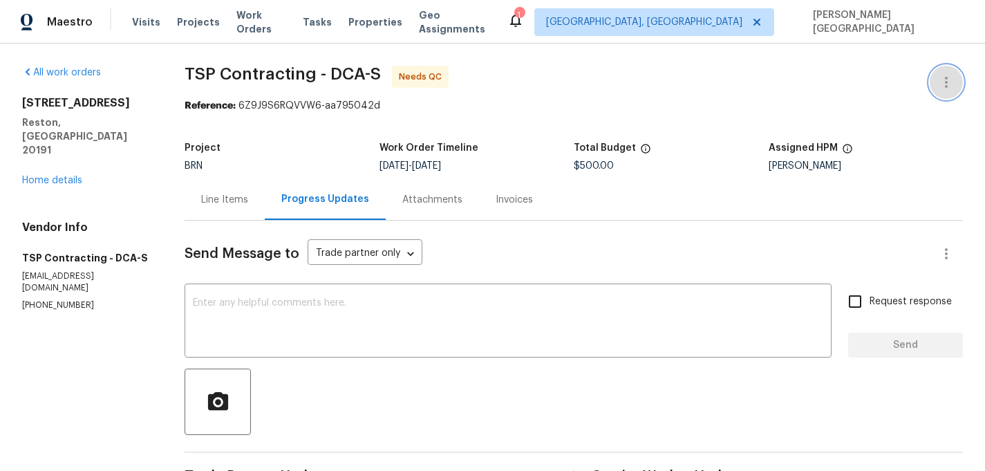
click at [942, 81] on icon "button" at bounding box center [946, 82] width 17 height 17
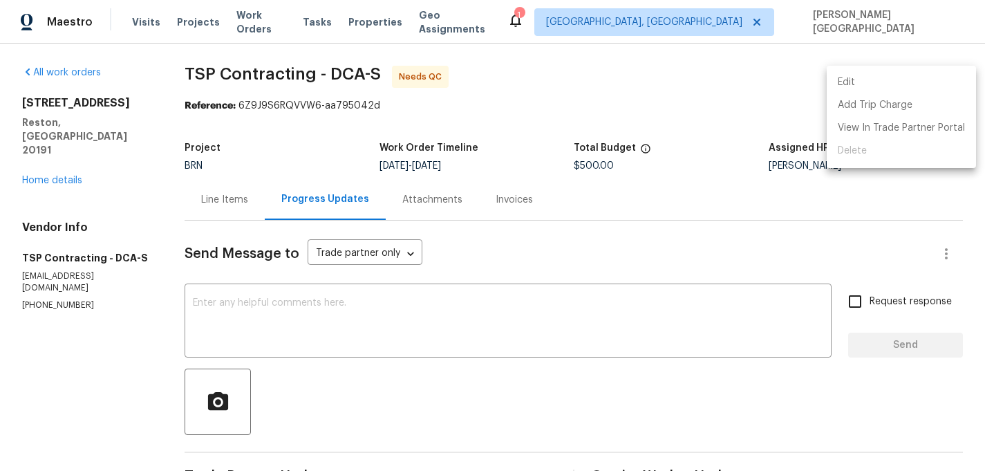
click at [862, 91] on li "Edit" at bounding box center [901, 82] width 149 height 23
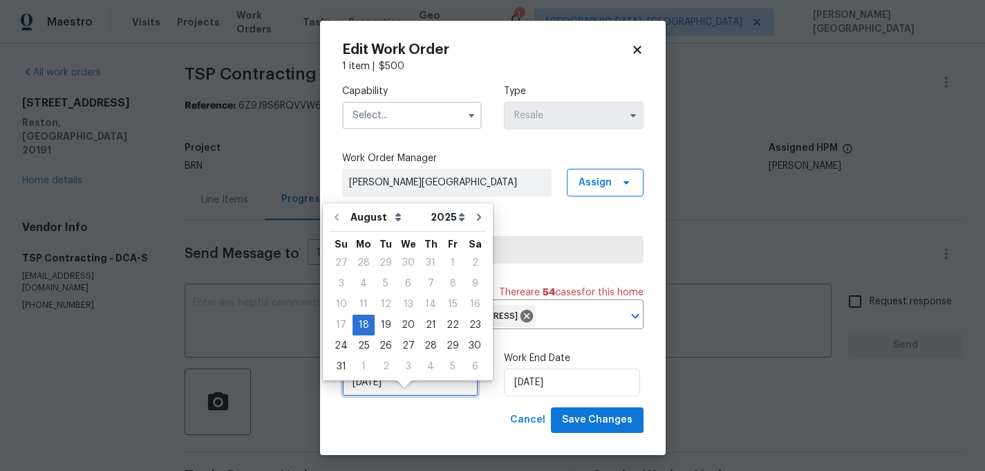
click at [409, 396] on input "8/18/2025" at bounding box center [410, 382] width 136 height 28
click at [405, 326] on div "20" at bounding box center [408, 324] width 23 height 19
type input "8/20/2025"
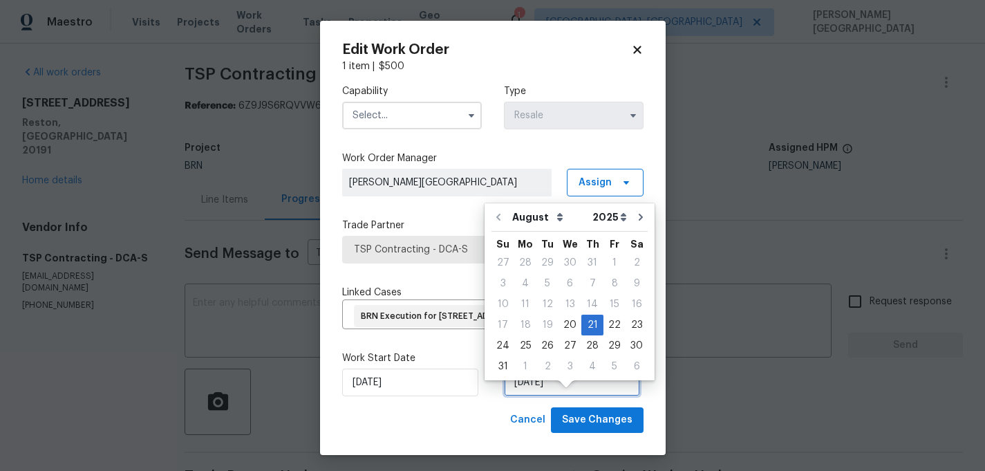
click at [551, 396] on input "8/21/2025" at bounding box center [572, 382] width 136 height 28
click at [549, 345] on div "26" at bounding box center [547, 345] width 22 height 19
type input "[DATE]"
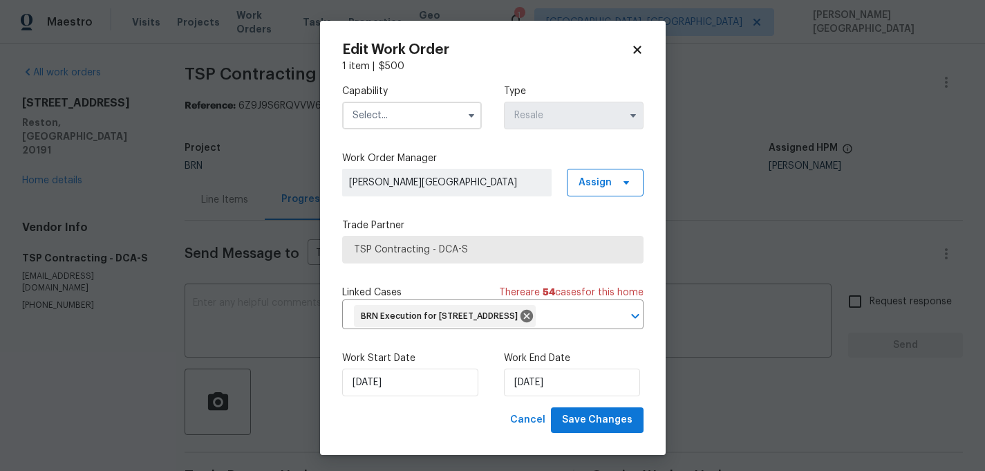
click at [369, 114] on input "text" at bounding box center [412, 116] width 140 height 28
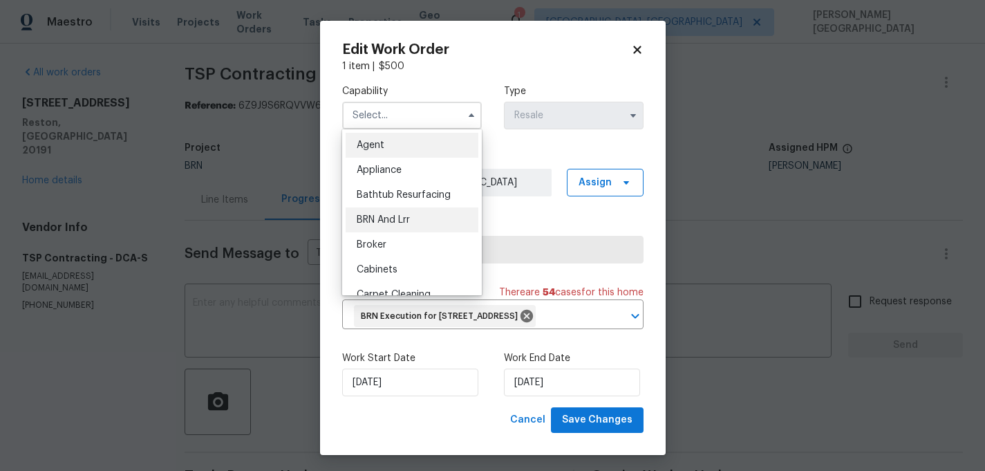
click at [386, 221] on span "BRN And Lrr" at bounding box center [383, 220] width 53 height 10
type input "BRN And Lrr"
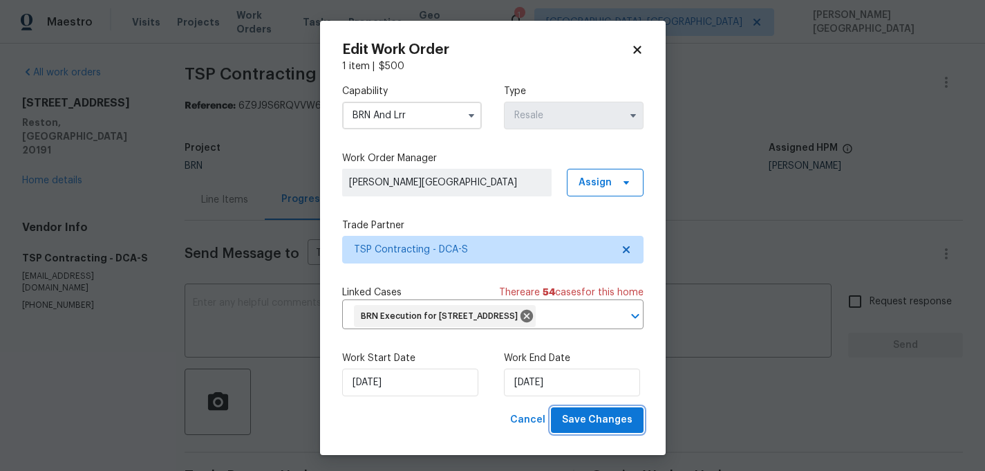
click at [583, 429] on span "Save Changes" at bounding box center [597, 419] width 71 height 17
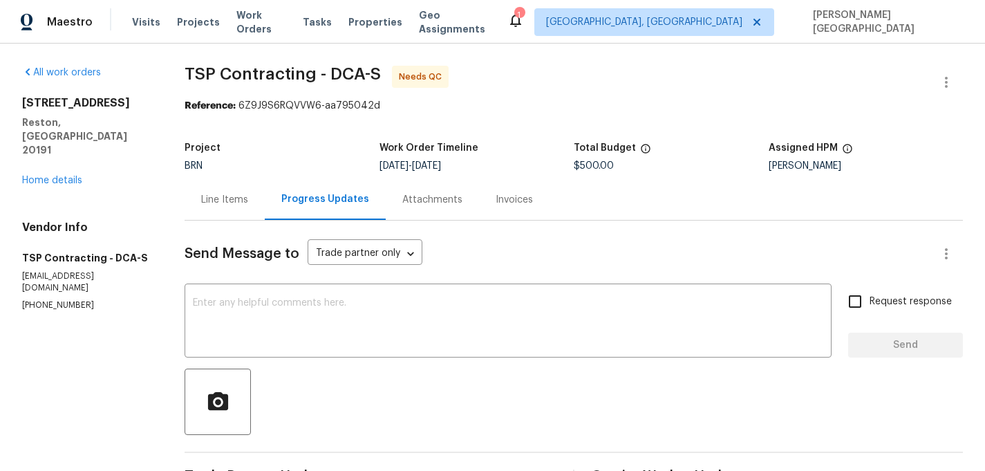
click at [251, 189] on div "Line Items" at bounding box center [225, 199] width 80 height 41
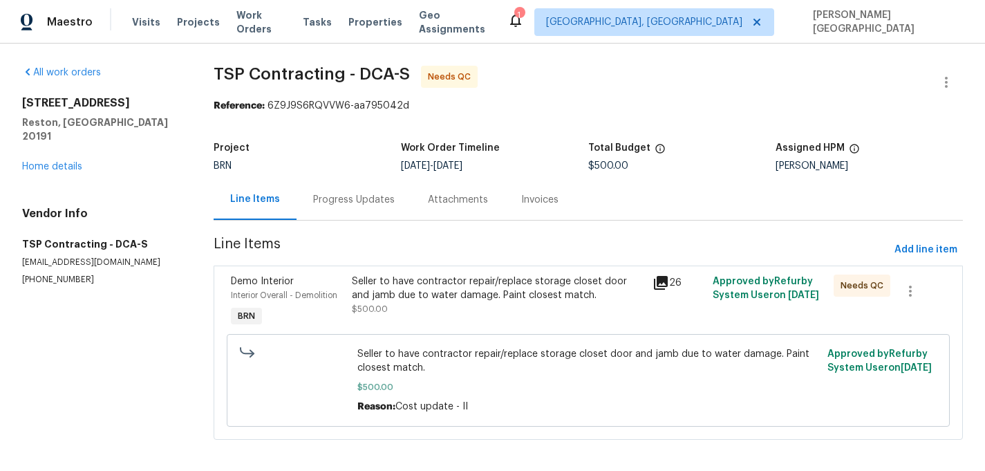
click at [377, 303] on div "Seller to have contractor repair/replace storage closet door and jamb due to wa…" at bounding box center [498, 294] width 293 height 41
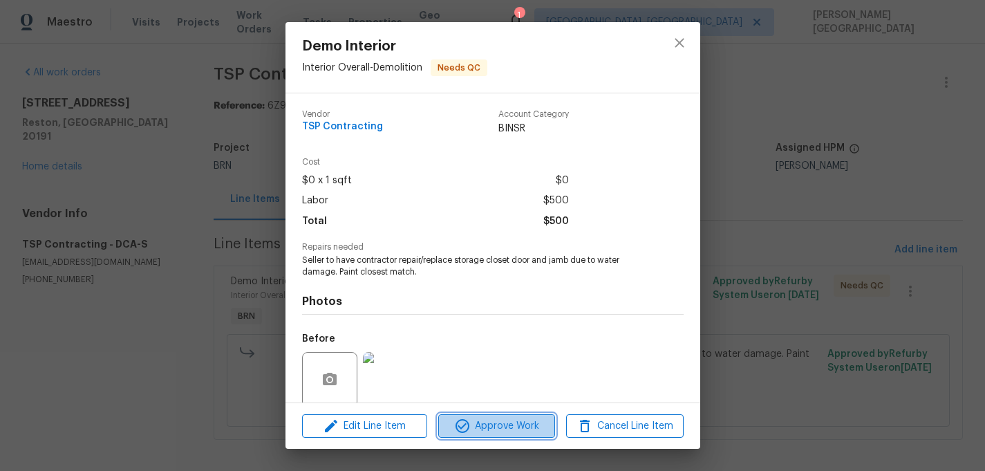
click at [500, 435] on button "Approve Work" at bounding box center [496, 426] width 117 height 24
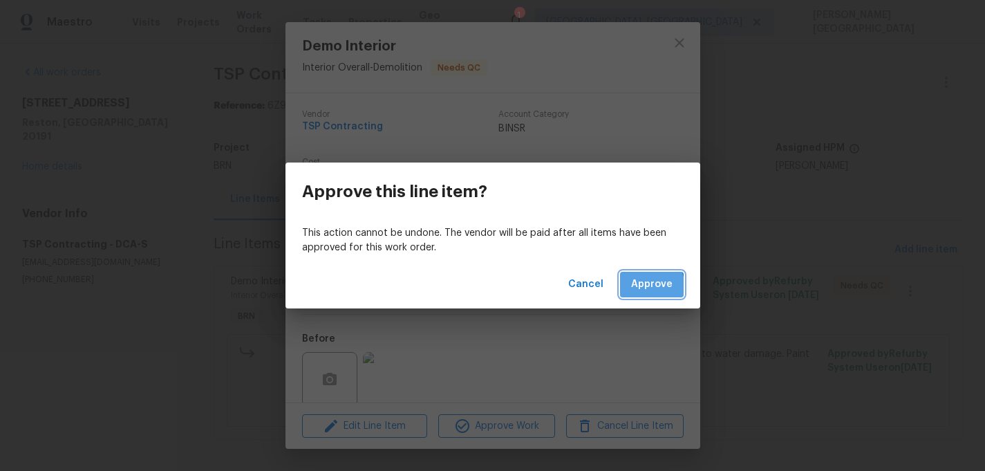
click at [634, 290] on span "Approve" at bounding box center [651, 284] width 41 height 17
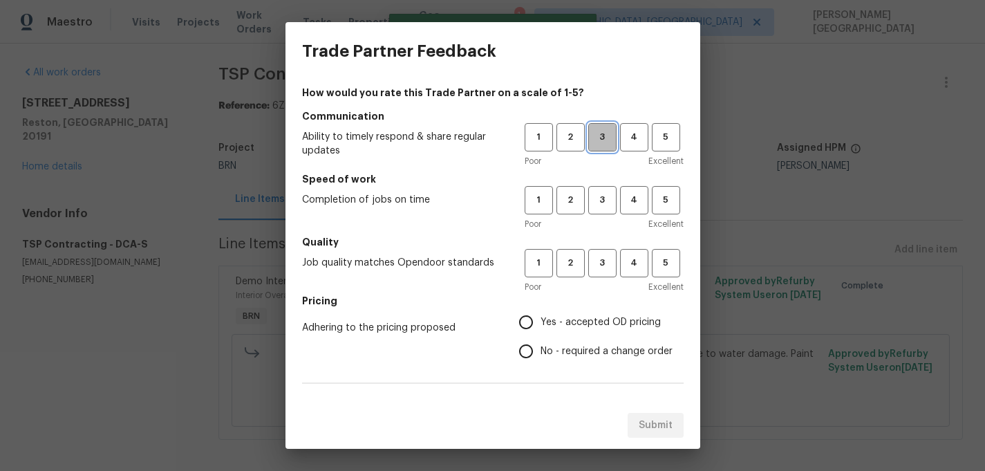
click at [598, 137] on span "3" at bounding box center [603, 137] width 26 height 16
click at [598, 185] on div "Speed of work Completion of jobs on time 1 2 3 4 5 Poor Excellent" at bounding box center [493, 201] width 382 height 59
click at [601, 201] on span "3" at bounding box center [603, 200] width 26 height 16
click at [599, 272] on button "3" at bounding box center [602, 263] width 28 height 28
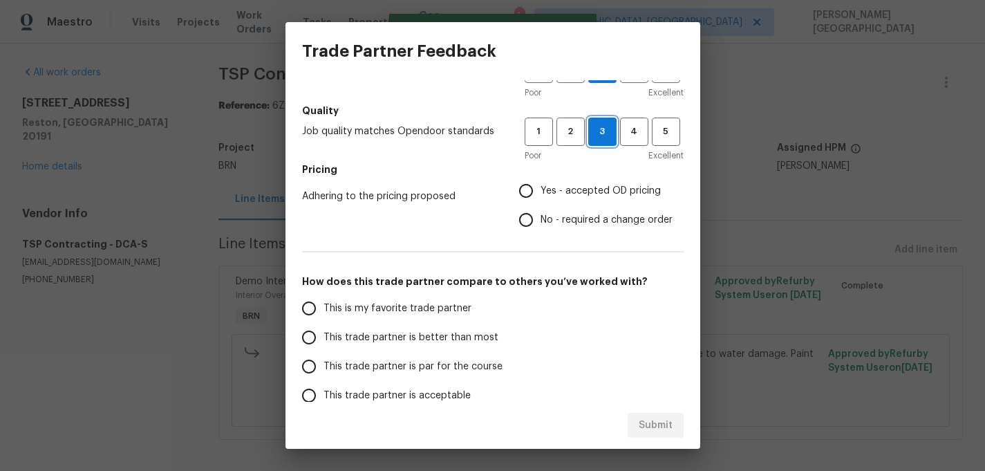
scroll to position [142, 0]
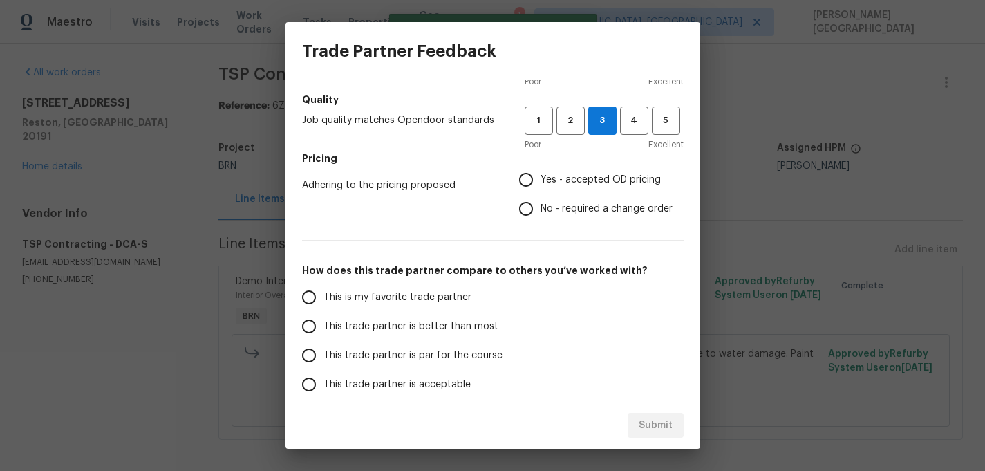
click at [539, 206] on input "No - required a change order" at bounding box center [526, 208] width 29 height 29
radio input "true"
click at [395, 320] on span "This trade partner is better than most" at bounding box center [411, 326] width 175 height 15
click at [324, 320] on input "This trade partner is better than most" at bounding box center [308, 326] width 29 height 29
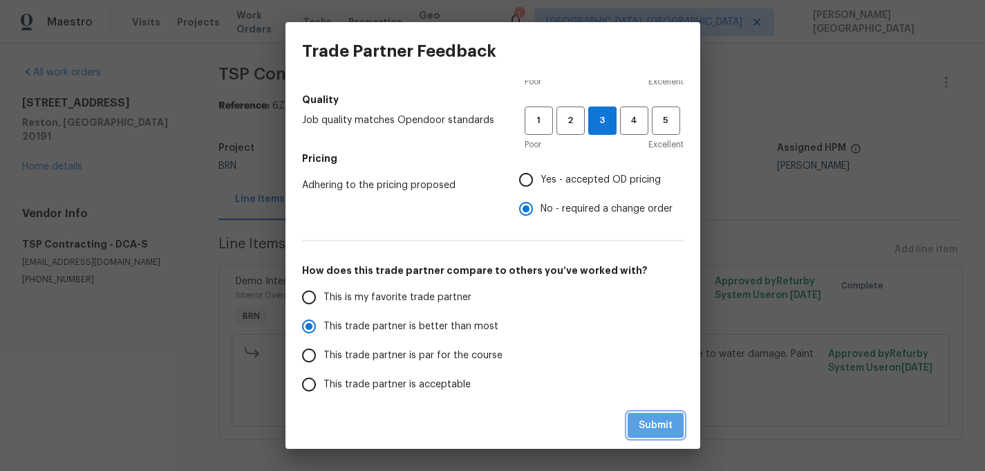
click at [650, 419] on span "Submit" at bounding box center [656, 425] width 34 height 17
radio input "true"
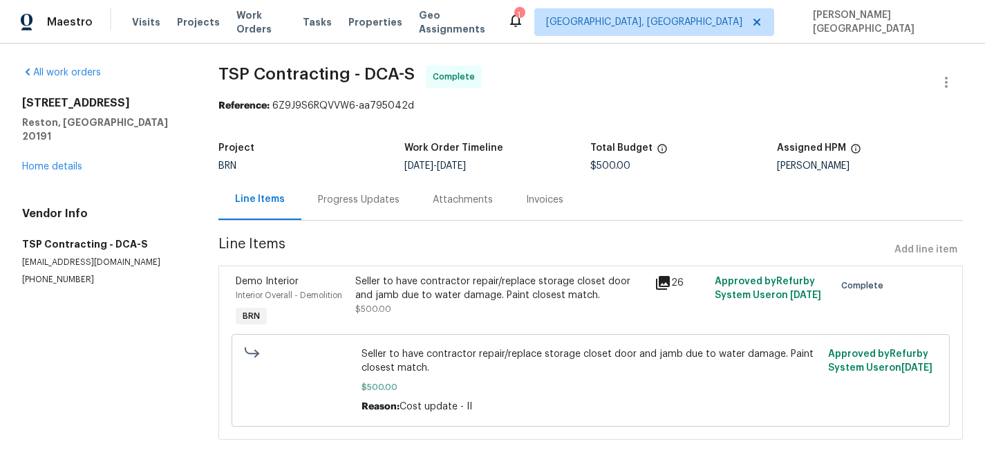
click at [554, 202] on div "Invoices" at bounding box center [544, 200] width 37 height 14
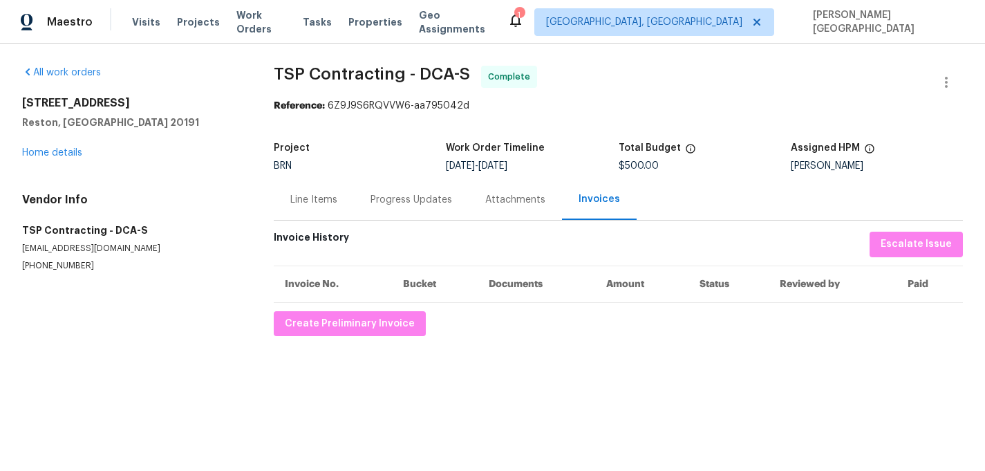
click at [395, 191] on div "Progress Updates" at bounding box center [411, 199] width 115 height 41
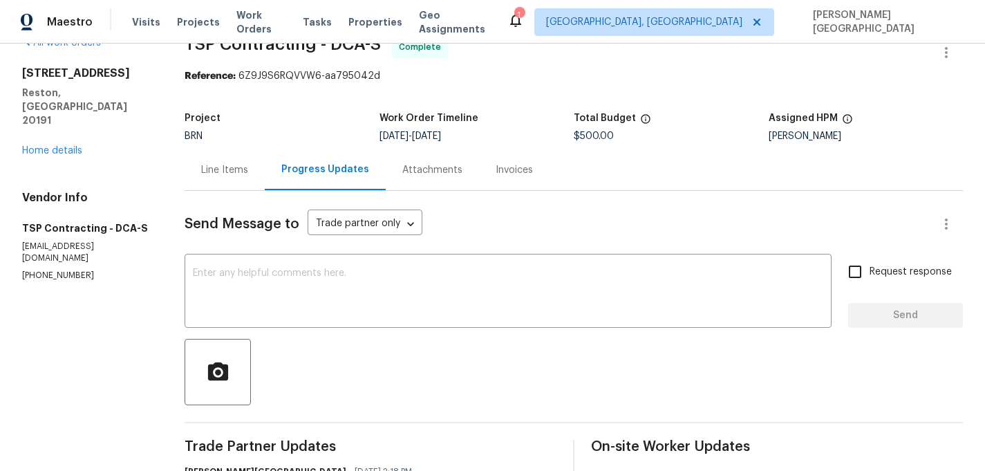
scroll to position [11, 0]
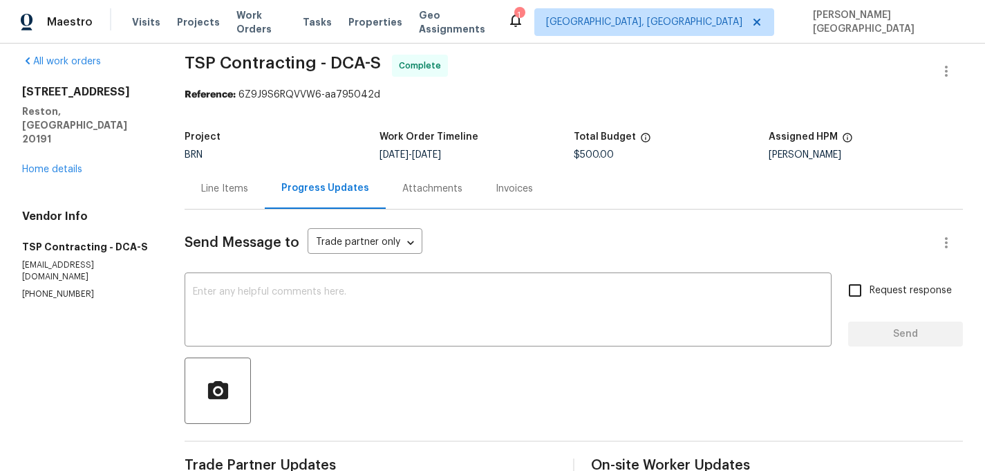
click at [513, 196] on div "Invoices" at bounding box center [514, 188] width 71 height 41
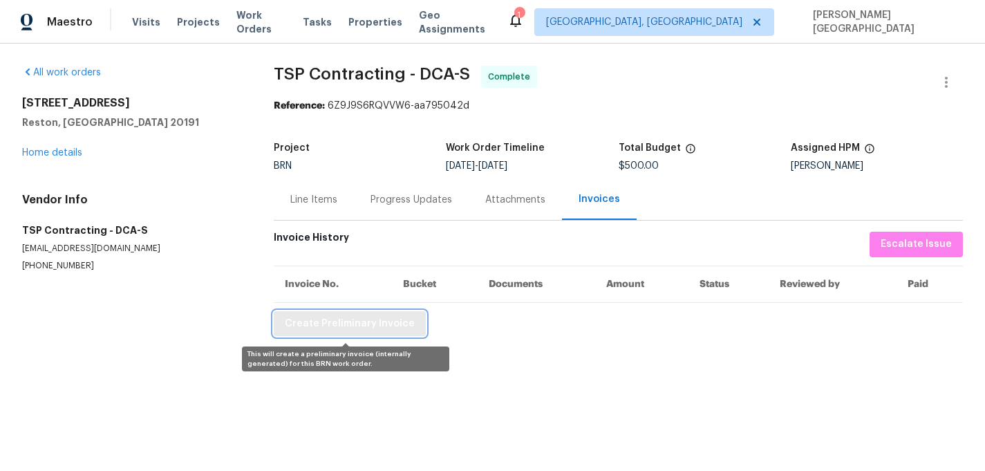
click at [331, 321] on span "Create Preliminary Invoice" at bounding box center [350, 323] width 130 height 17
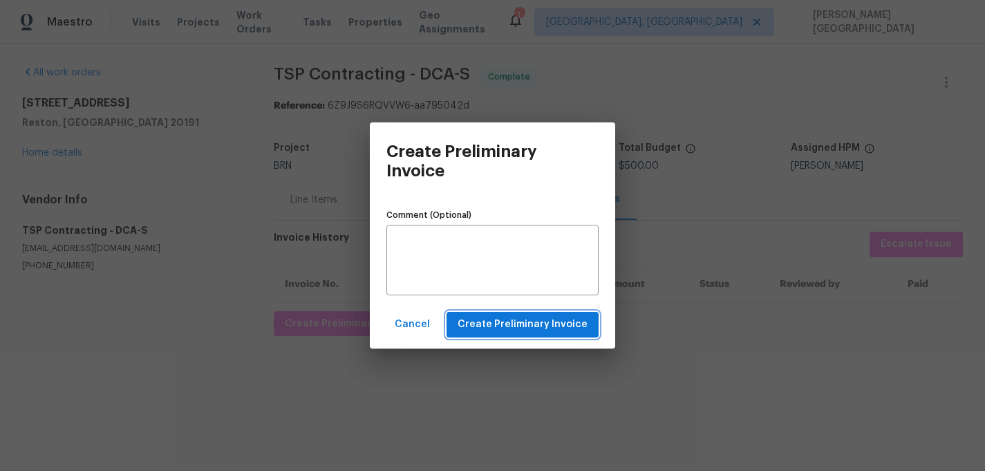
click at [470, 326] on span "Create Preliminary Invoice" at bounding box center [523, 324] width 130 height 17
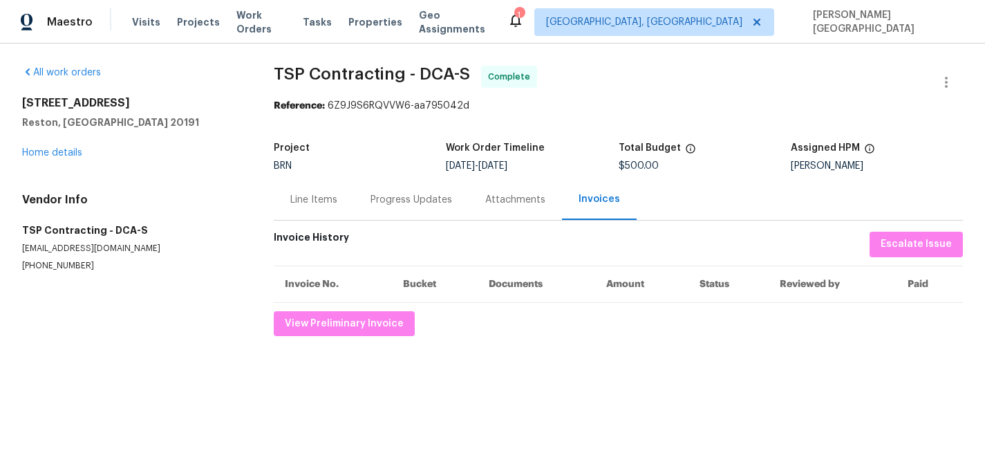
click at [288, 74] on span "TSP Contracting - DCA-S" at bounding box center [372, 74] width 196 height 17
click at [344, 74] on span "TSP Contracting - DCA-S" at bounding box center [372, 74] width 196 height 17
copy span "TSP Contracting"
click at [308, 198] on div "Line Items" at bounding box center [313, 200] width 47 height 14
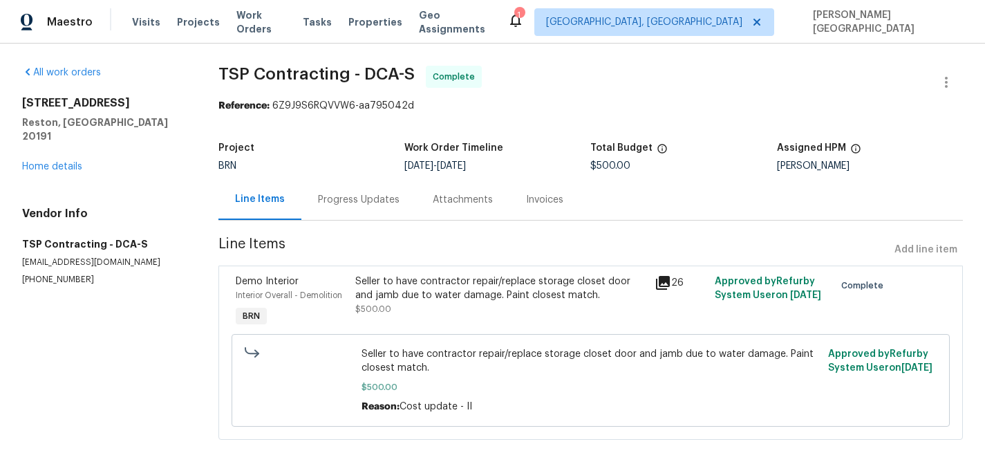
click at [387, 290] on div "Seller to have contractor repair/replace storage closet door and jamb due to wa…" at bounding box center [500, 288] width 291 height 28
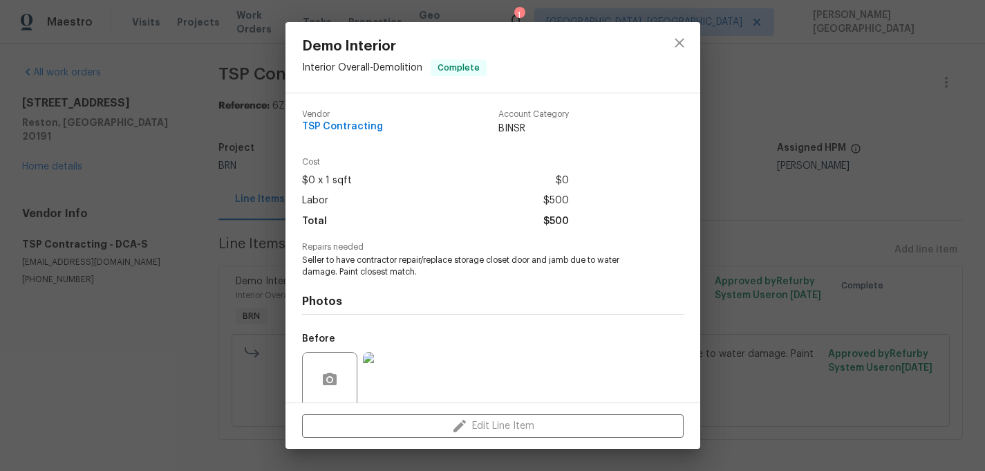
click at [368, 266] on span "Seller to have contractor repair/replace storage closet door and jamb due to wa…" at bounding box center [474, 266] width 344 height 24
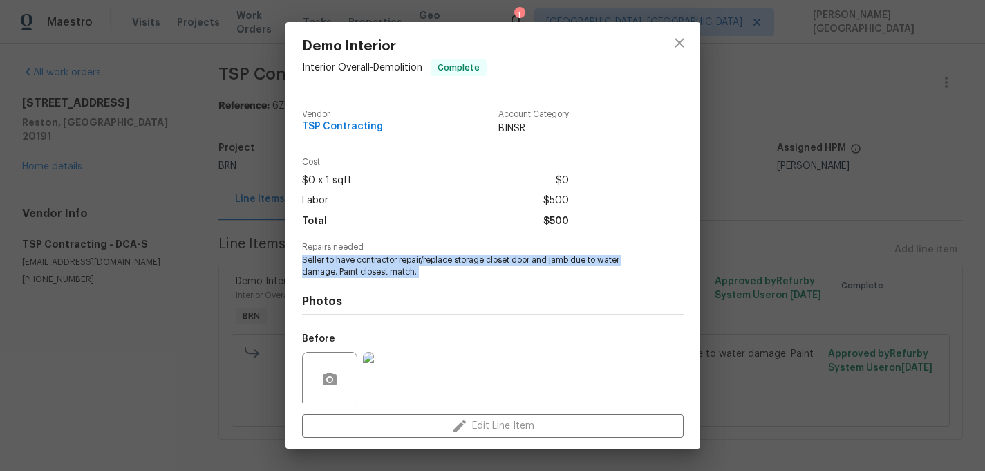
click at [368, 266] on span "Seller to have contractor repair/replace storage closet door and jamb due to wa…" at bounding box center [474, 266] width 344 height 24
copy span "Seller to have contractor repair/replace storage closet door and jamb due to wa…"
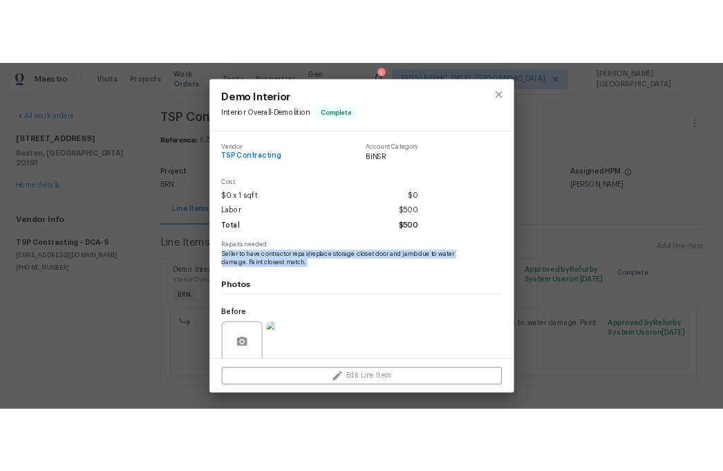
scroll to position [108, 0]
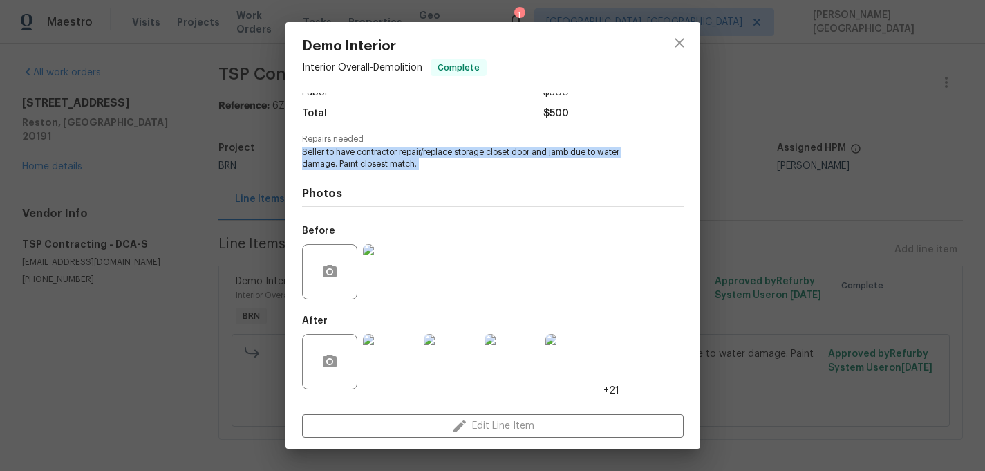
click at [394, 292] on img at bounding box center [390, 271] width 55 height 55
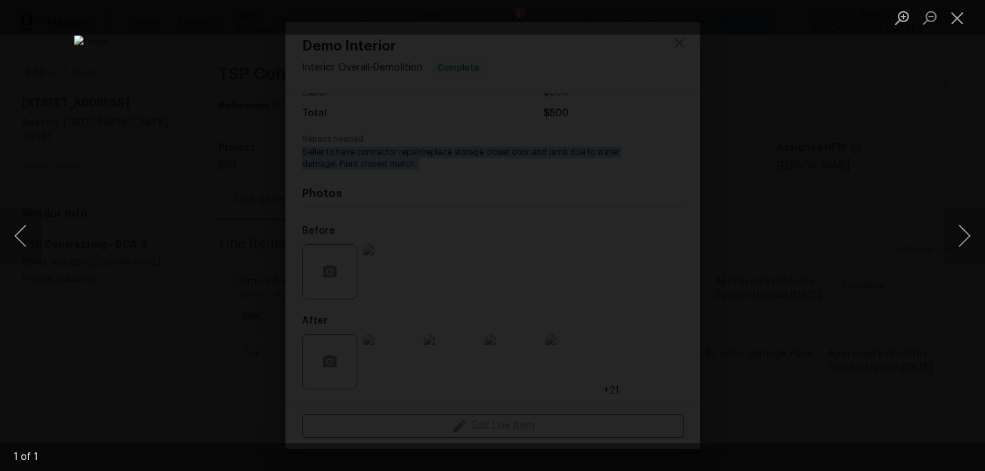
click at [880, 212] on div "Lightbox" at bounding box center [492, 235] width 985 height 471
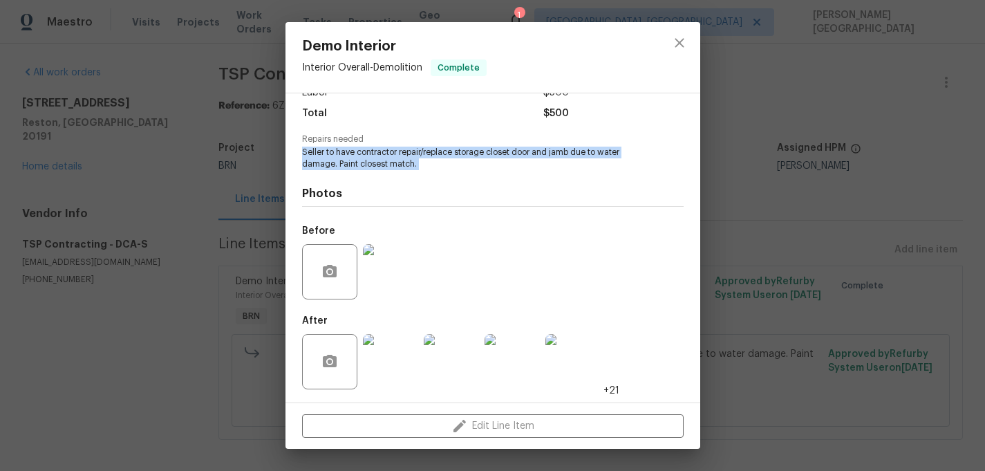
click at [469, 353] on img at bounding box center [451, 361] width 55 height 55
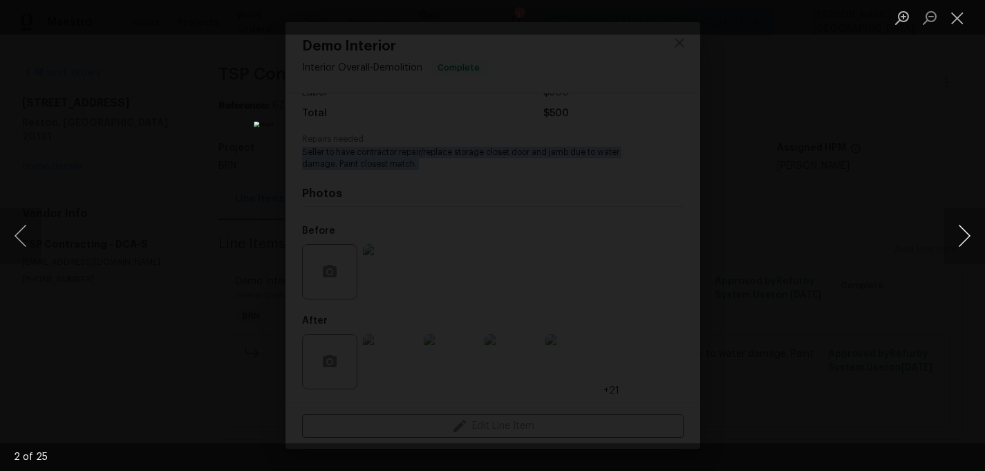
click at [968, 235] on button "Next image" at bounding box center [964, 235] width 41 height 55
click at [968, 234] on button "Next image" at bounding box center [964, 235] width 41 height 55
click at [959, 237] on button "Next image" at bounding box center [964, 235] width 41 height 55
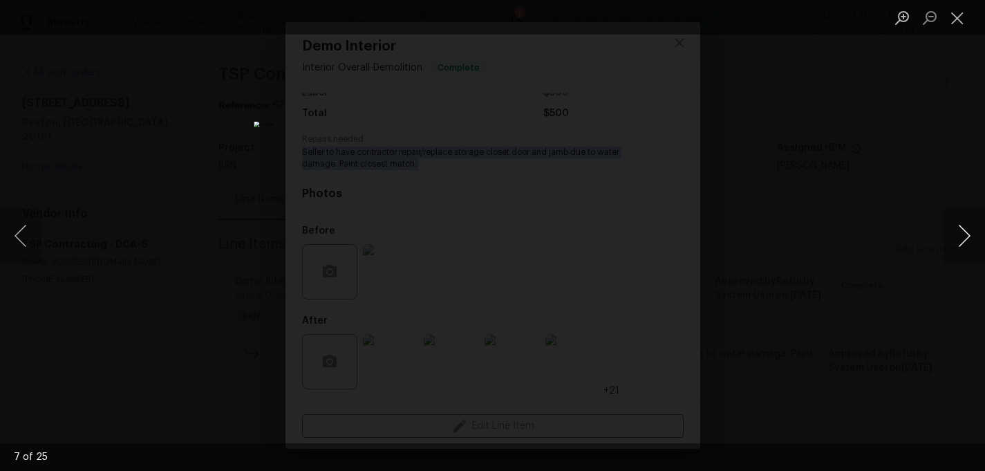
click at [959, 237] on button "Next image" at bounding box center [964, 235] width 41 height 55
click at [959, 243] on button "Next image" at bounding box center [964, 235] width 41 height 55
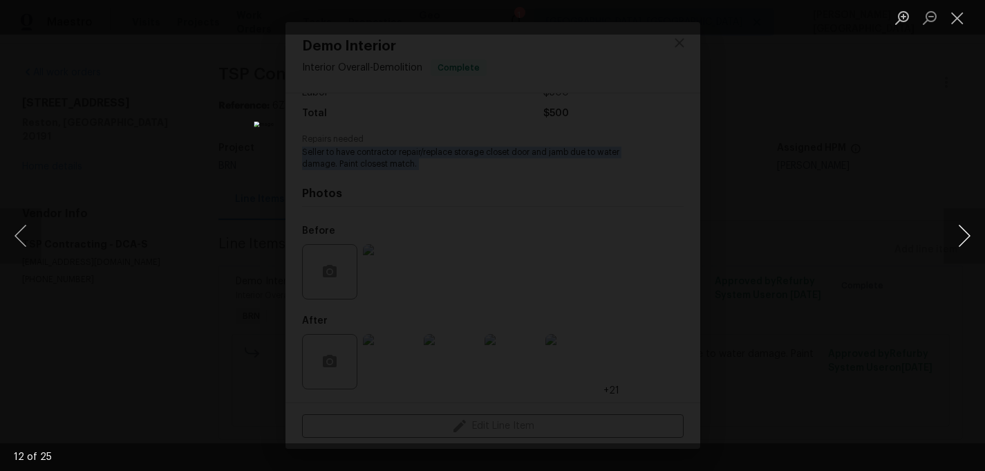
click at [973, 234] on button "Next image" at bounding box center [964, 235] width 41 height 55
click at [962, 228] on button "Next image" at bounding box center [964, 235] width 41 height 55
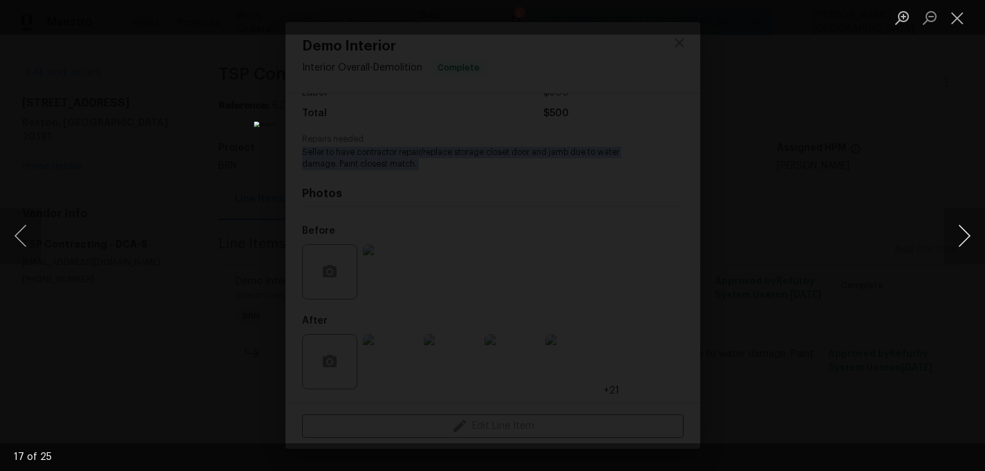
click at [962, 228] on button "Next image" at bounding box center [964, 235] width 41 height 55
click at [961, 227] on button "Next image" at bounding box center [964, 235] width 41 height 55
click at [961, 228] on button "Next image" at bounding box center [964, 235] width 41 height 55
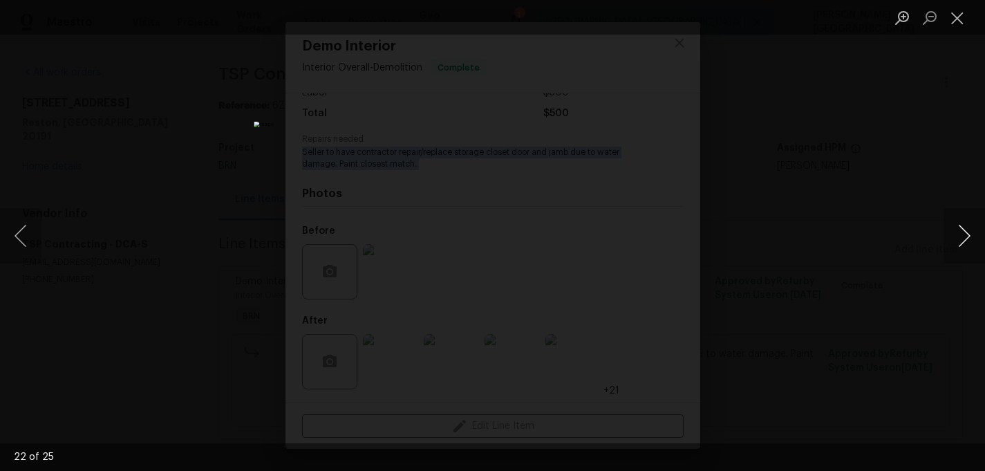
click at [971, 238] on button "Next image" at bounding box center [964, 235] width 41 height 55
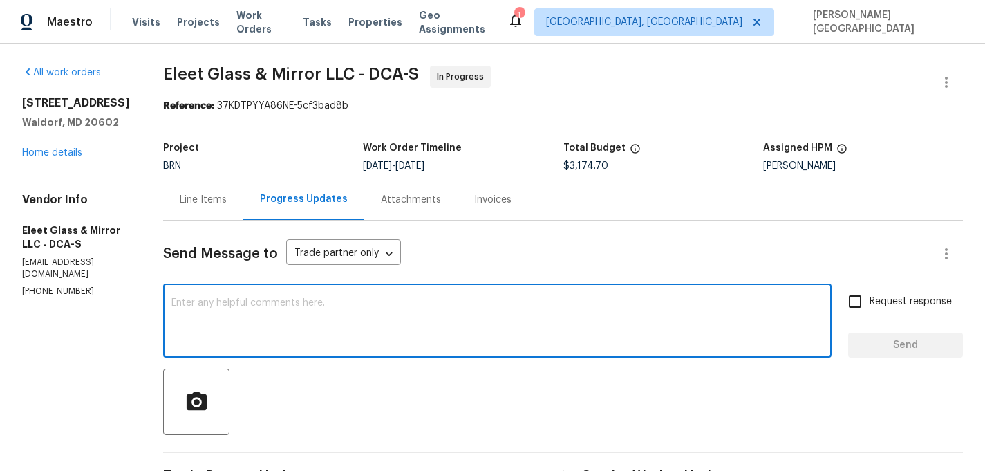
click at [214, 326] on textarea at bounding box center [497, 322] width 652 height 48
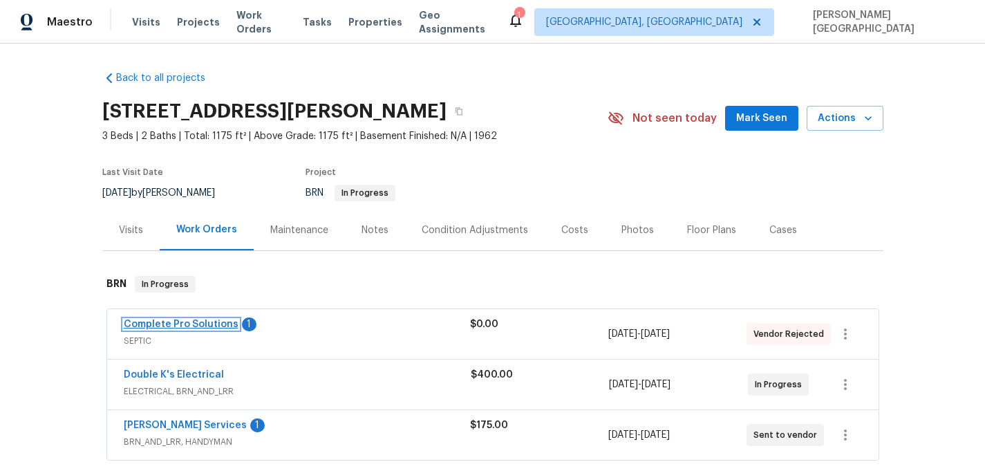
click at [177, 323] on link "Complete Pro Solutions" at bounding box center [181, 324] width 115 height 10
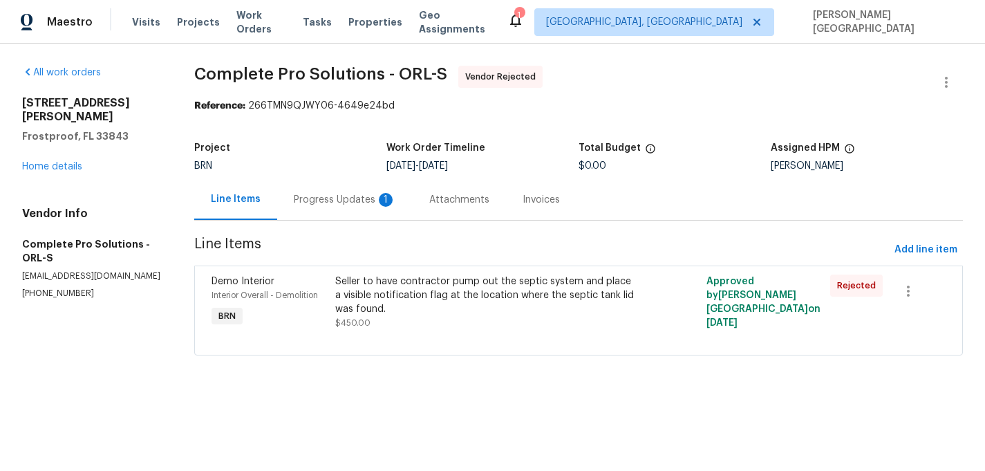
click at [336, 203] on div "Progress Updates 1" at bounding box center [345, 200] width 102 height 14
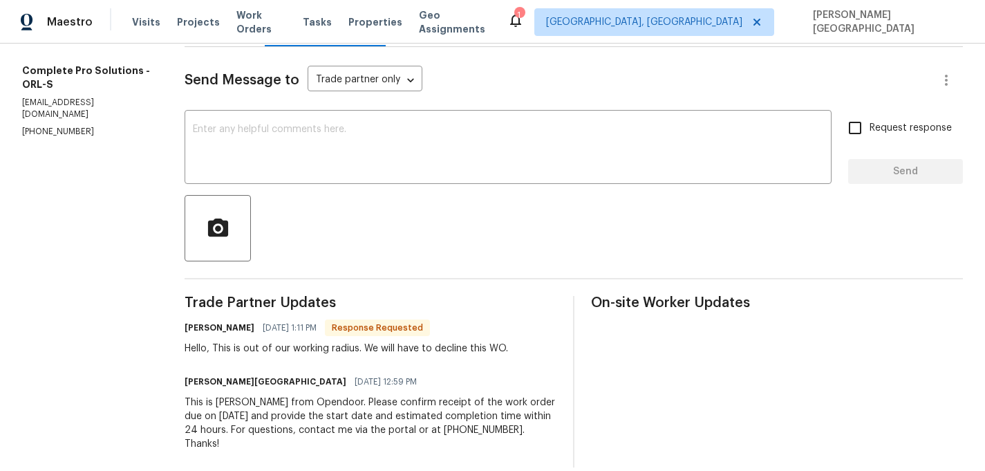
scroll to position [170, 0]
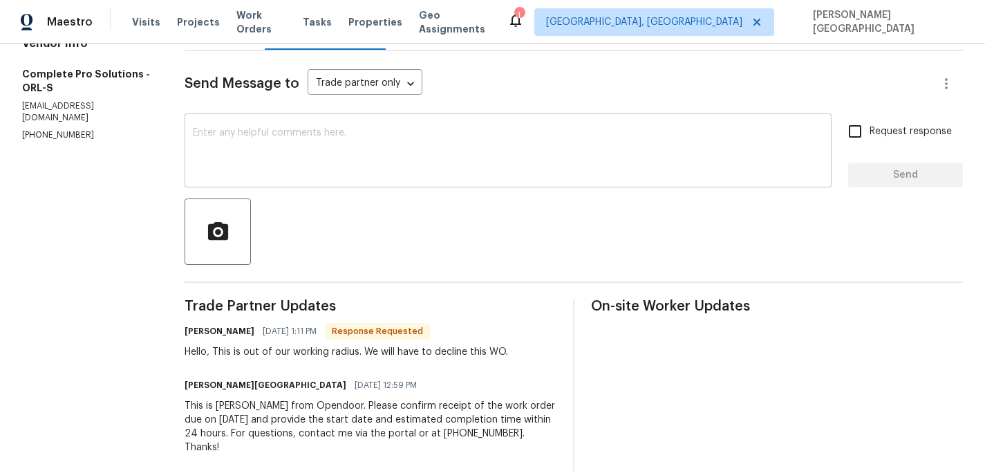
click at [299, 157] on textarea at bounding box center [508, 152] width 630 height 48
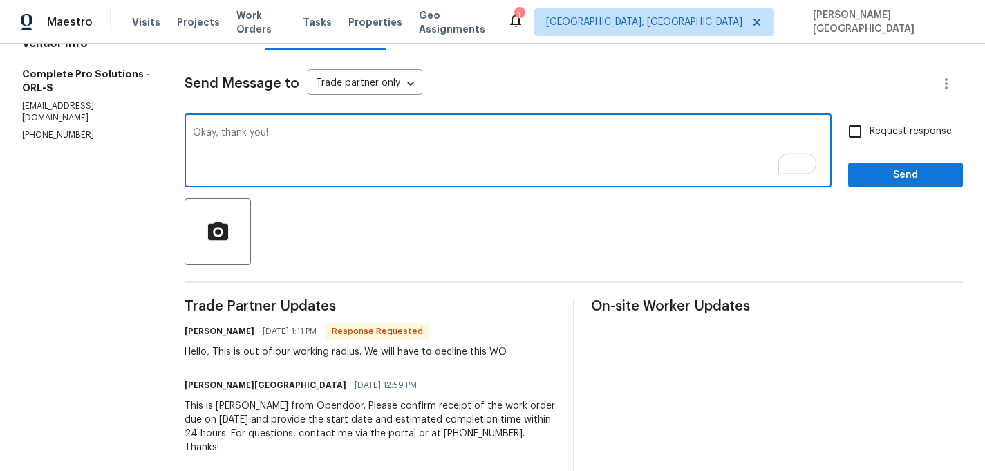
type textarea "Okay, thank you!"
click at [873, 124] on span "Request response" at bounding box center [911, 131] width 82 height 15
click at [870, 124] on input "Request response" at bounding box center [855, 131] width 29 height 29
checkbox input "true"
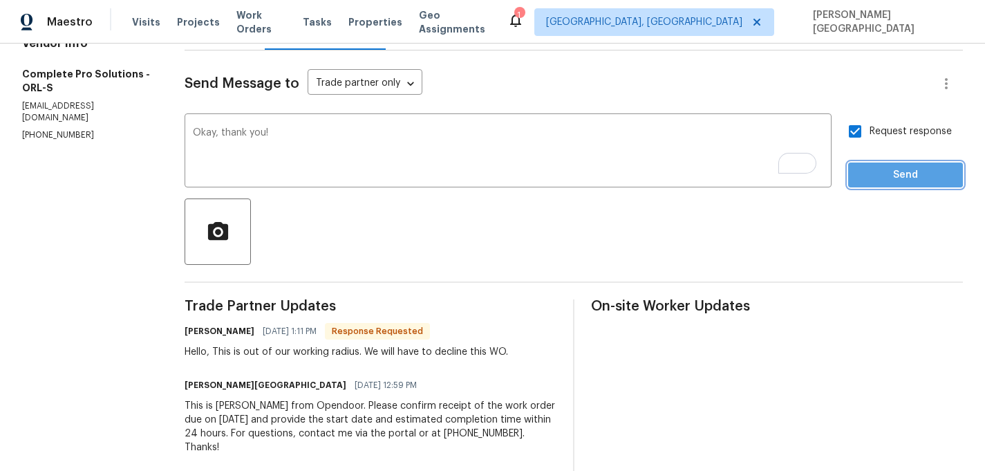
click at [877, 168] on span "Send" at bounding box center [905, 175] width 93 height 17
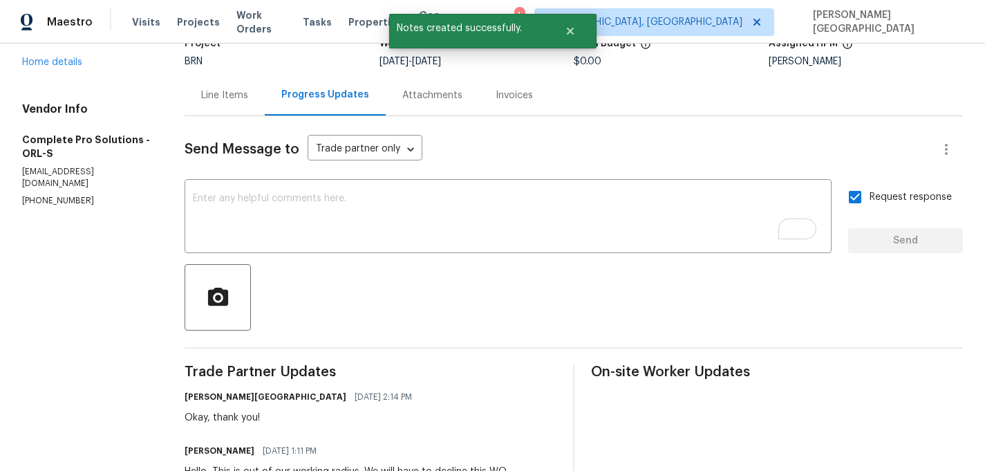
scroll to position [4, 0]
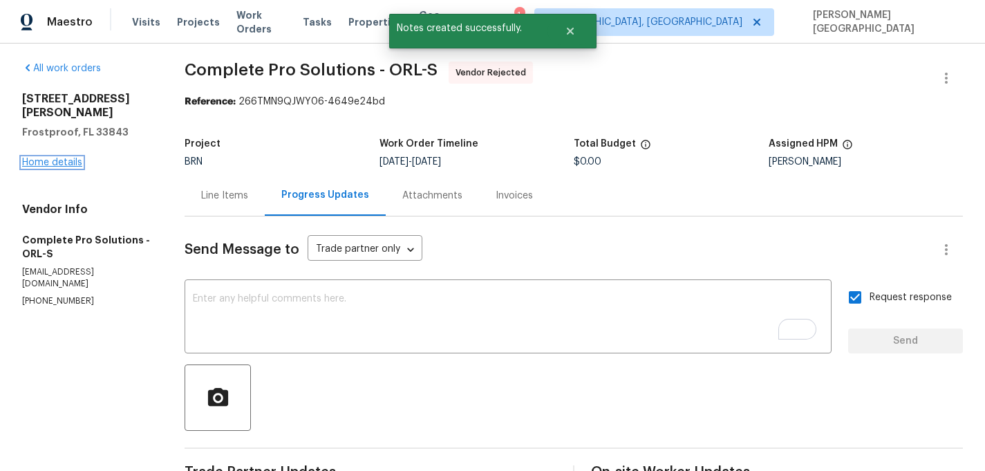
click at [71, 158] on link "Home details" at bounding box center [52, 163] width 60 height 10
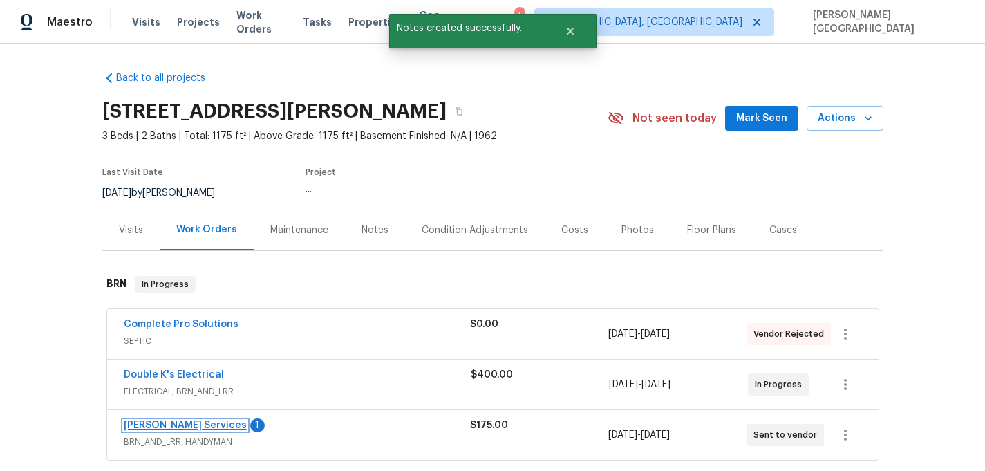
click at [178, 424] on link "[PERSON_NAME] Services" at bounding box center [185, 425] width 123 height 10
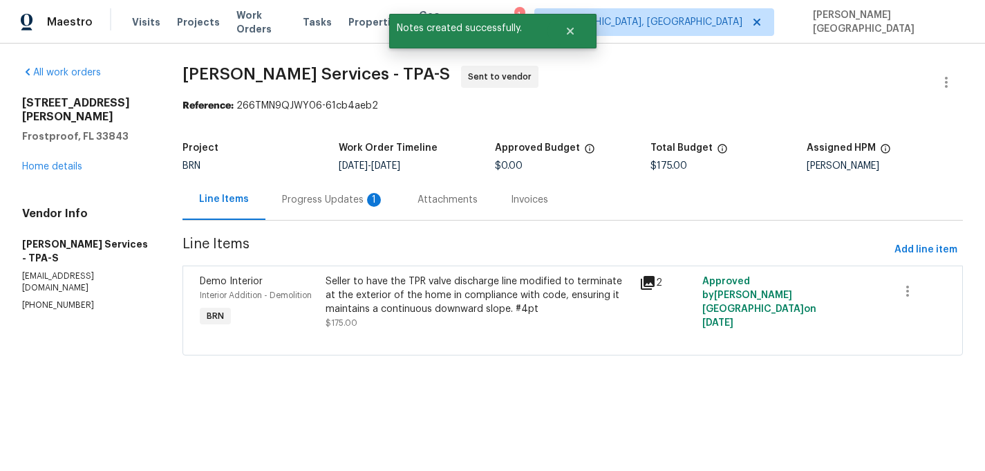
click at [365, 203] on div "Progress Updates 1" at bounding box center [333, 200] width 102 height 14
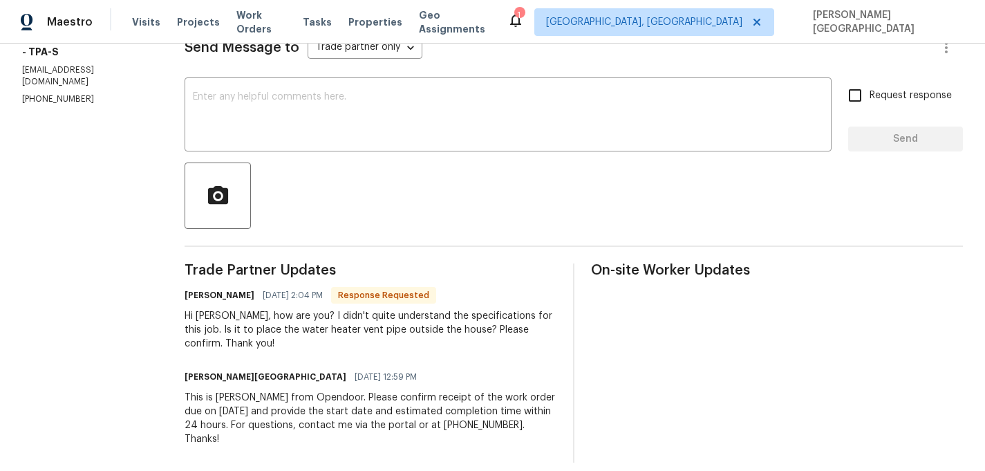
scroll to position [200, 0]
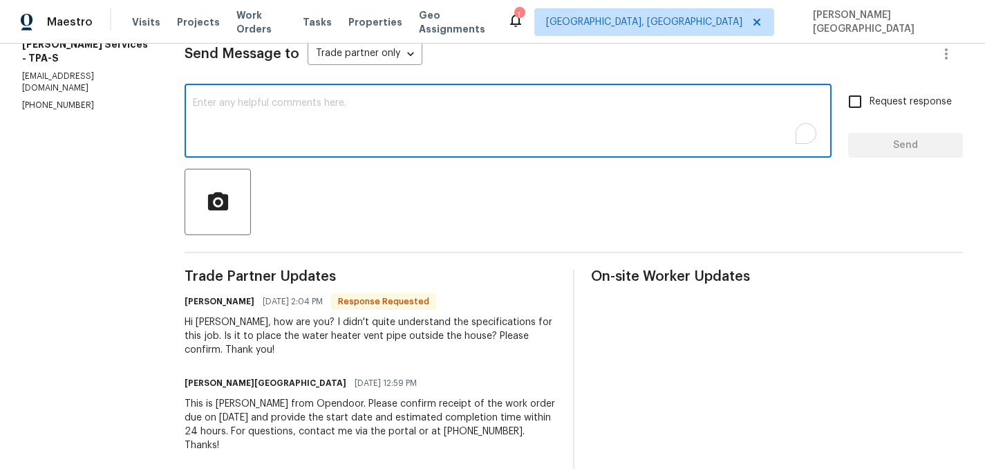
click at [243, 144] on textarea "To enrich screen reader interactions, please activate Accessibility in Grammarl…" at bounding box center [508, 122] width 630 height 48
type textarea "Let me check on this and update, thank you!"
click at [868, 107] on input "Request response" at bounding box center [855, 101] width 29 height 29
checkbox input "true"
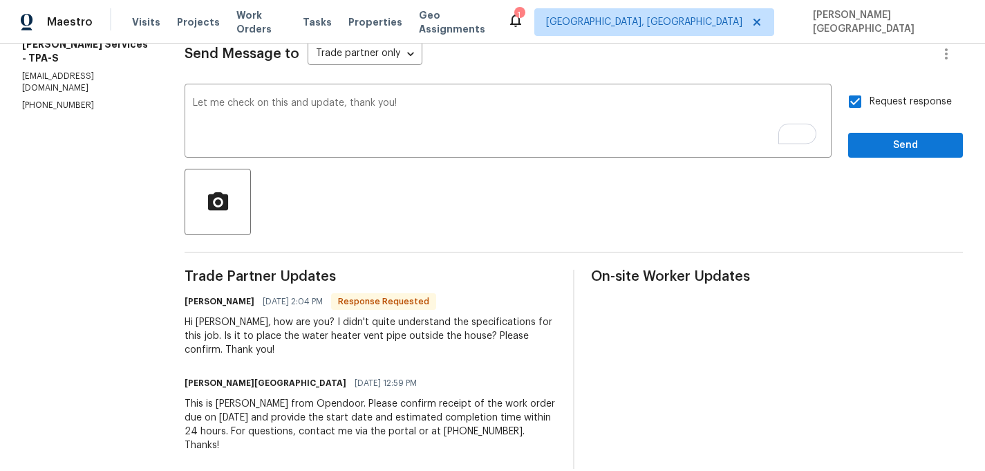
click at [875, 164] on div "Send Message to Trade partner only Trade partner only ​ Let me check on this an…" at bounding box center [574, 245] width 778 height 448
click at [870, 142] on span "Send" at bounding box center [905, 145] width 93 height 17
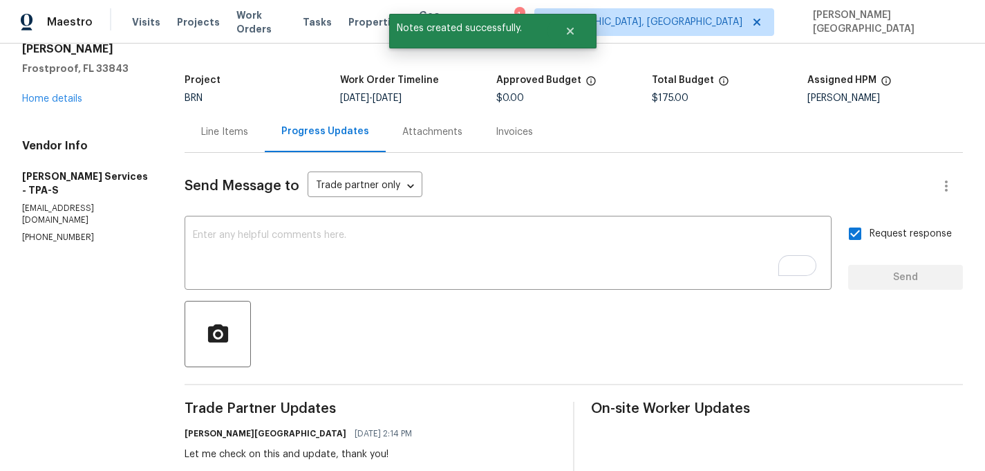
scroll to position [0, 0]
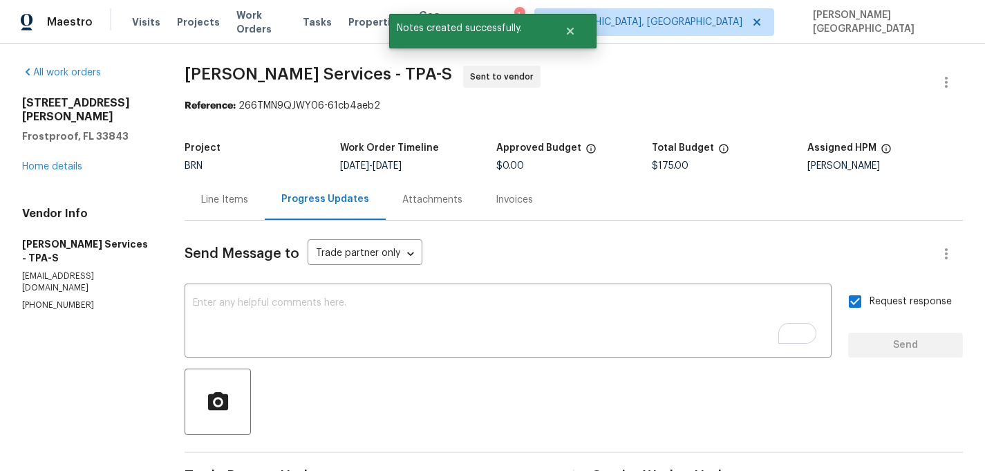
click at [62, 138] on div "[STREET_ADDRESS][PERSON_NAME] Home details" at bounding box center [86, 134] width 129 height 77
click at [62, 146] on div "[STREET_ADDRESS][PERSON_NAME] Home details" at bounding box center [86, 134] width 129 height 77
click at [67, 162] on link "Home details" at bounding box center [52, 167] width 60 height 10
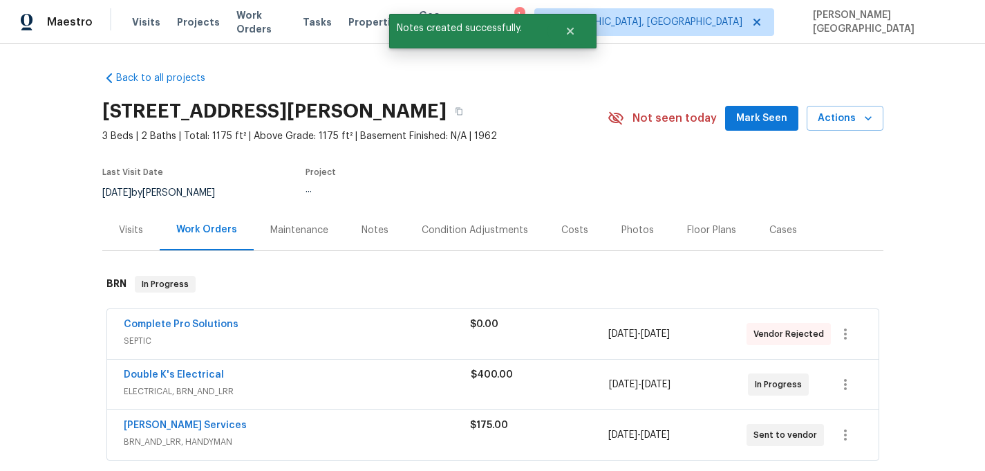
scroll to position [100, 0]
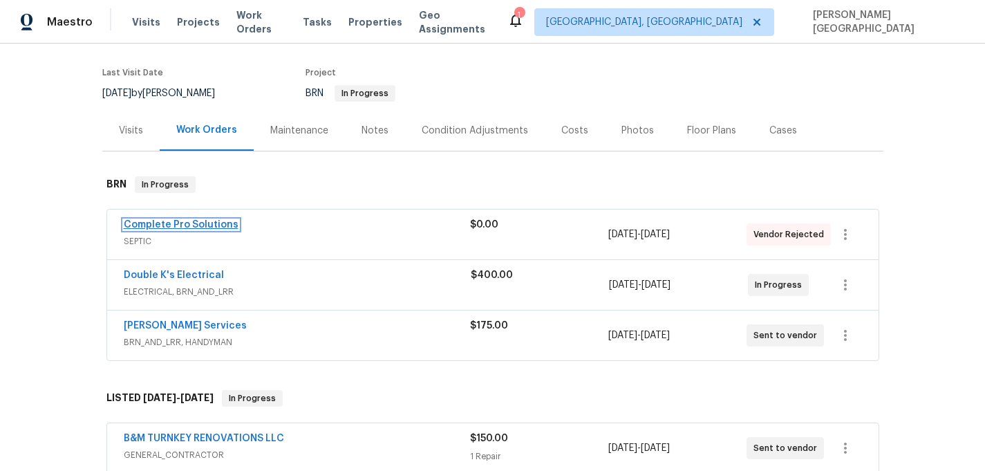
click at [187, 225] on link "Complete Pro Solutions" at bounding box center [181, 225] width 115 height 10
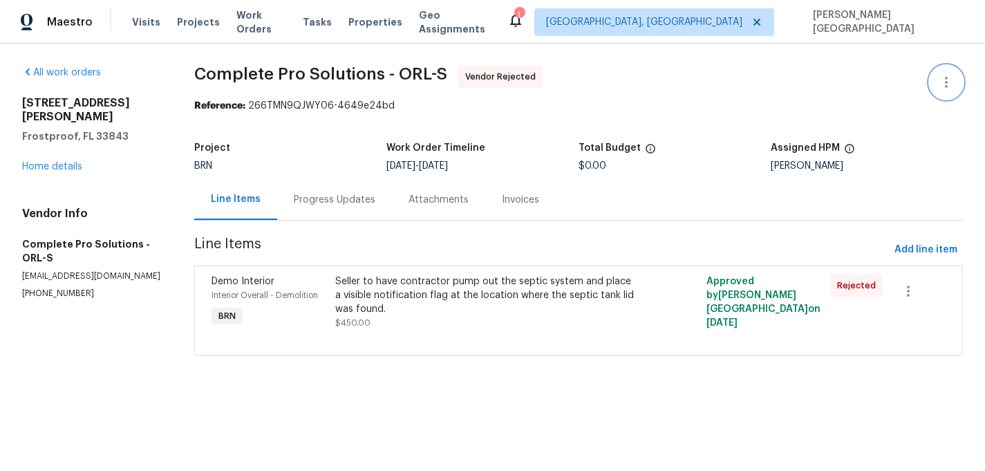
click at [939, 88] on icon "button" at bounding box center [946, 82] width 17 height 17
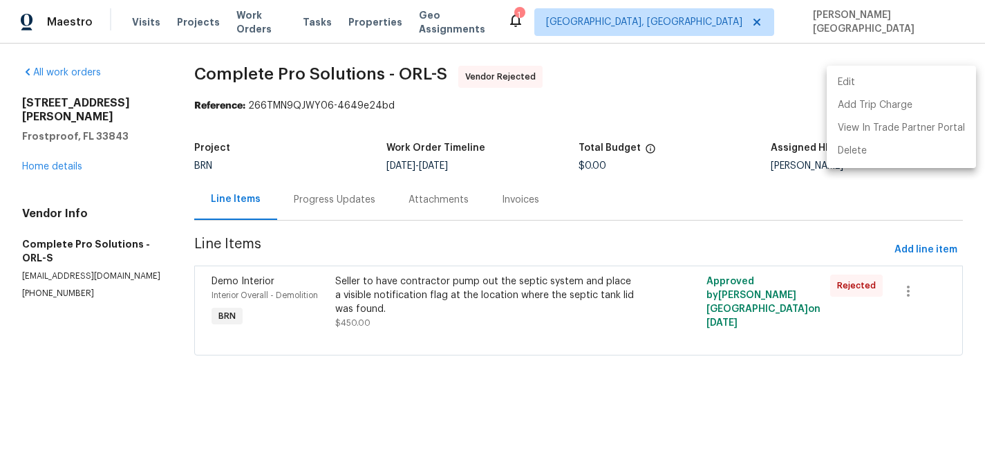
click at [879, 79] on li "Edit" at bounding box center [901, 82] width 149 height 23
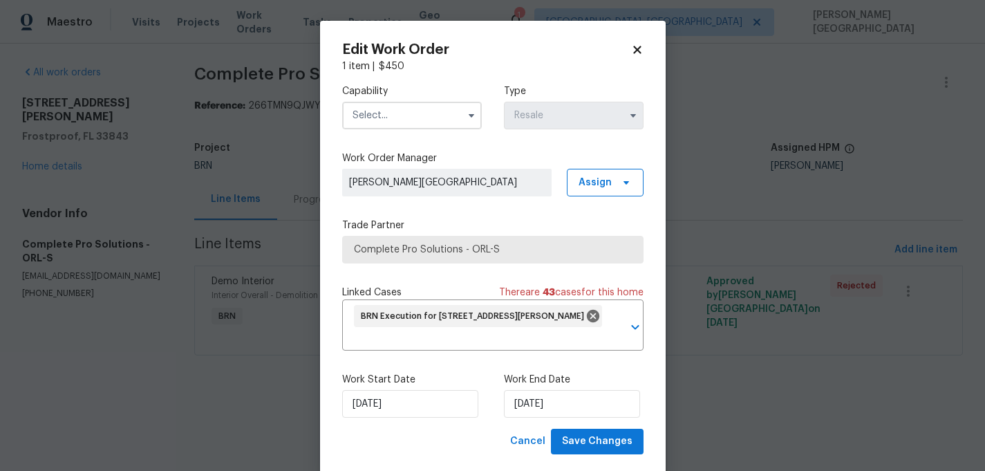
click at [383, 99] on div "Capability" at bounding box center [412, 106] width 140 height 45
click at [380, 115] on input "text" at bounding box center [412, 116] width 140 height 28
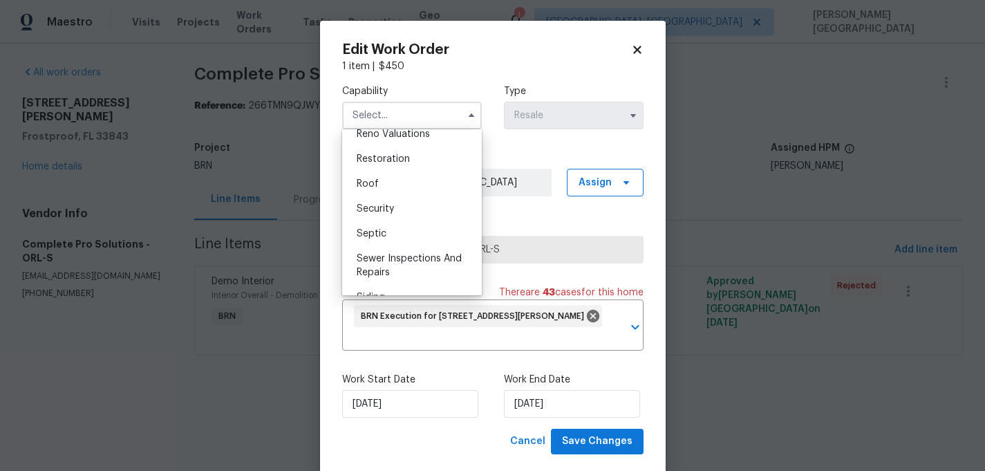
scroll to position [1375, 0]
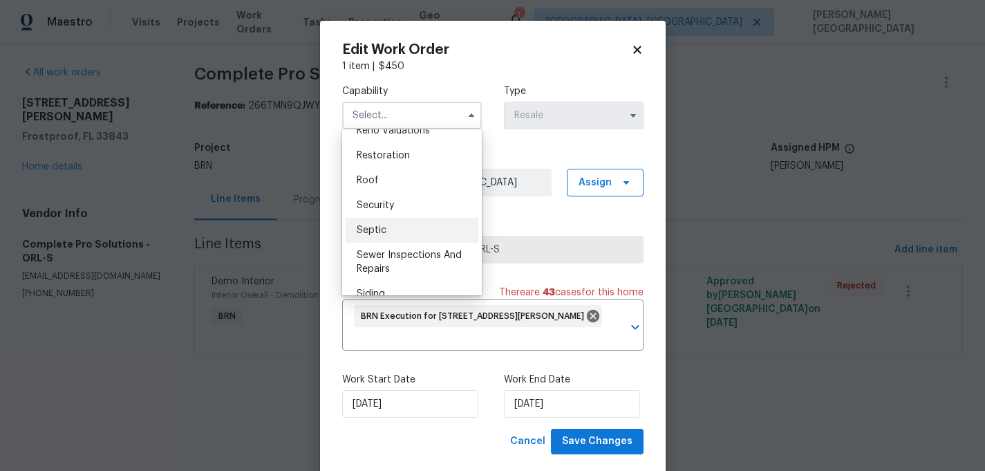
click at [393, 223] on div "Septic" at bounding box center [412, 230] width 133 height 25
type input "Septic"
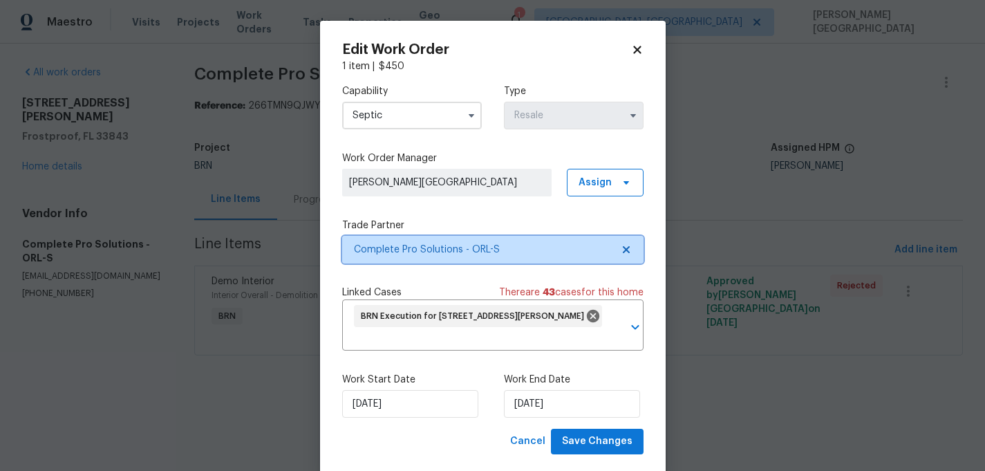
click at [621, 248] on icon at bounding box center [626, 249] width 11 height 11
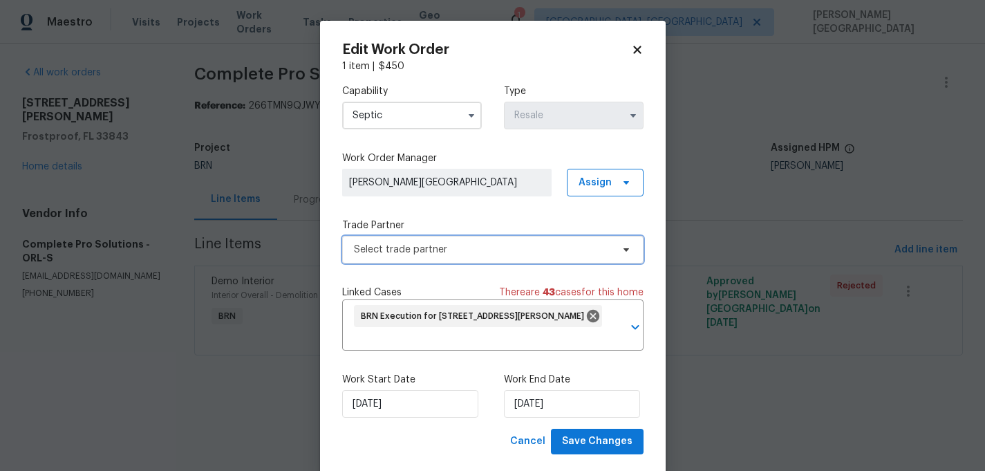
click at [453, 260] on span "Select trade partner" at bounding box center [492, 250] width 301 height 28
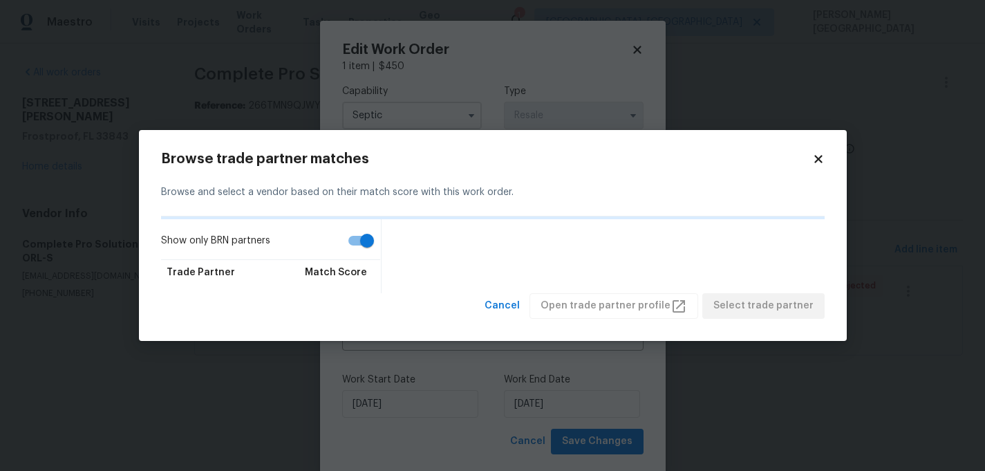
click at [362, 245] on input "Show only BRN partners" at bounding box center [367, 240] width 79 height 26
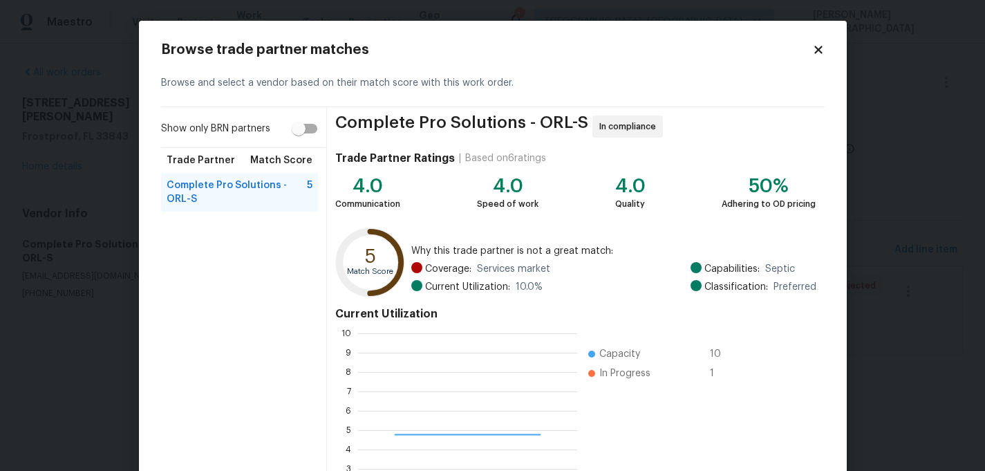
scroll to position [194, 219]
click at [306, 123] on input "Show only BRN partners" at bounding box center [298, 128] width 79 height 26
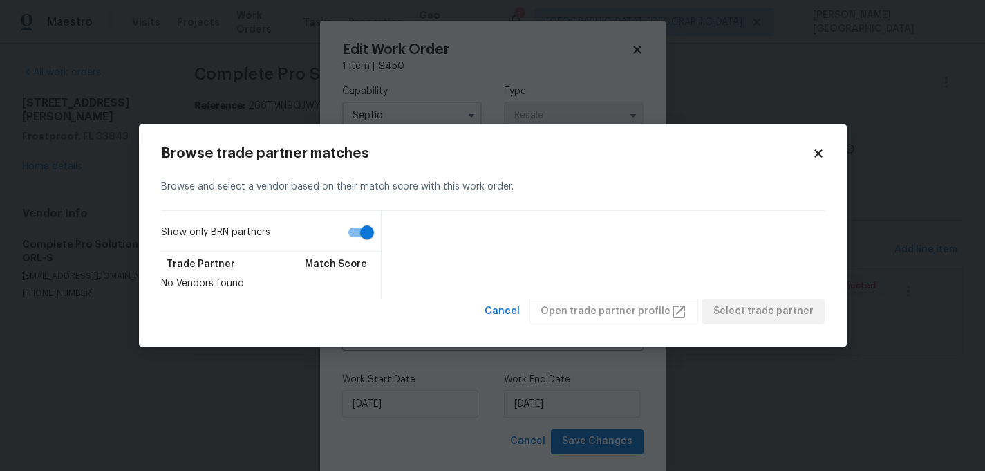
click at [356, 236] on input "Show only BRN partners" at bounding box center [367, 232] width 79 height 26
checkbox input "false"
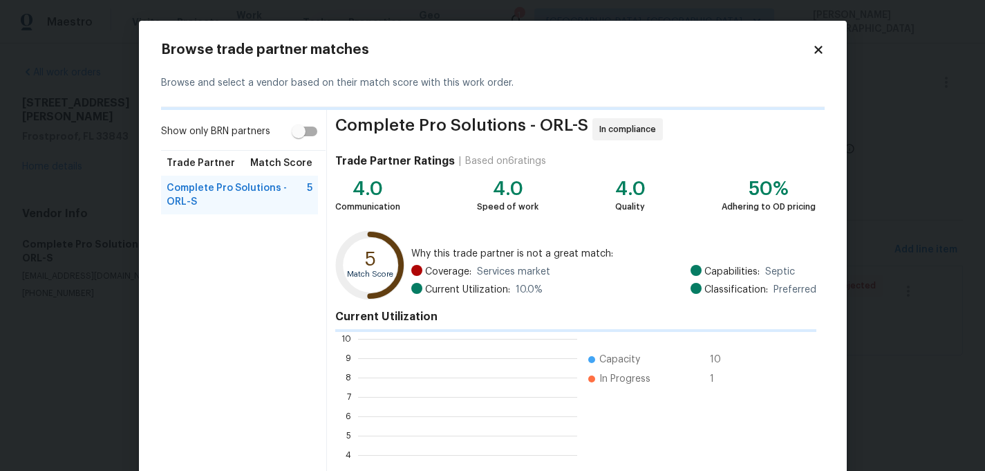
scroll to position [1, 1]
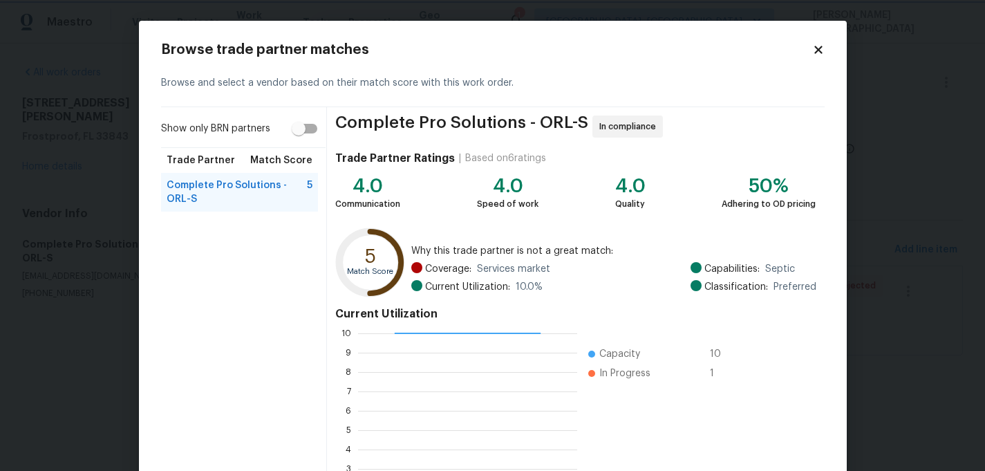
click at [944, 229] on body "Maestro Visits Projects Work Orders Tasks Properties Geo Assignments 1 [GEOGRAP…" at bounding box center [492, 197] width 985 height 394
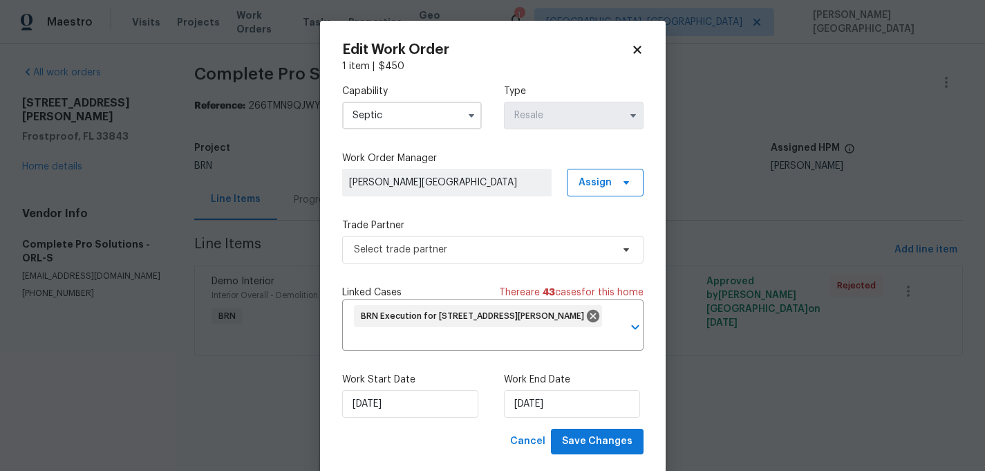
click at [688, 218] on body "Maestro Visits Projects Work Orders Tasks Properties Geo Assignments 1 [GEOGRAP…" at bounding box center [492, 197] width 985 height 394
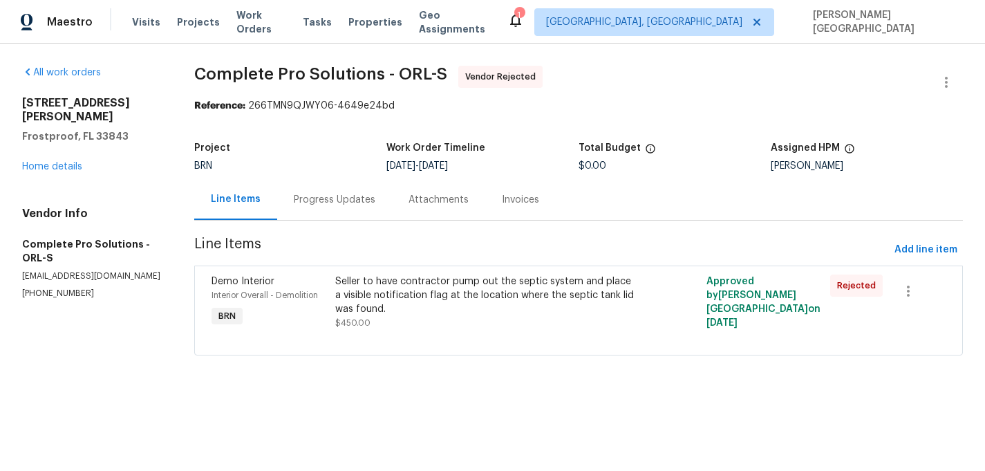
click at [321, 182] on div "Progress Updates" at bounding box center [334, 199] width 115 height 41
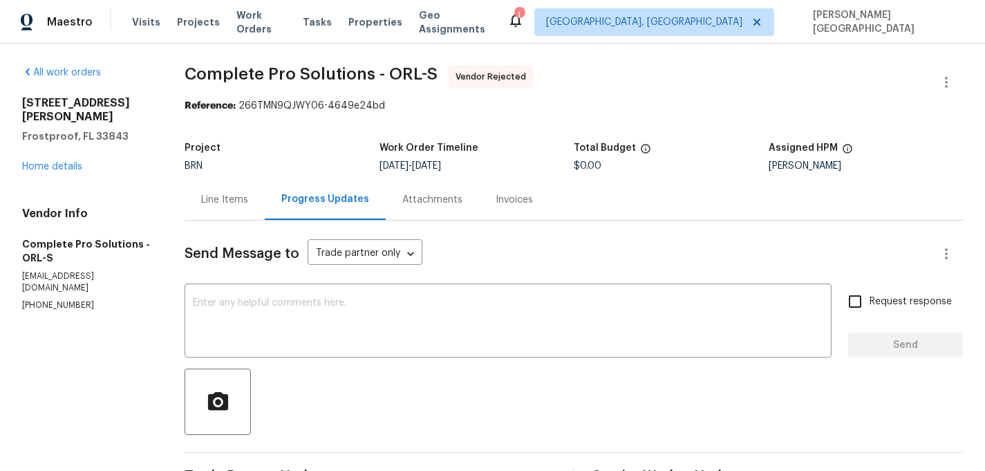
scroll to position [2, 0]
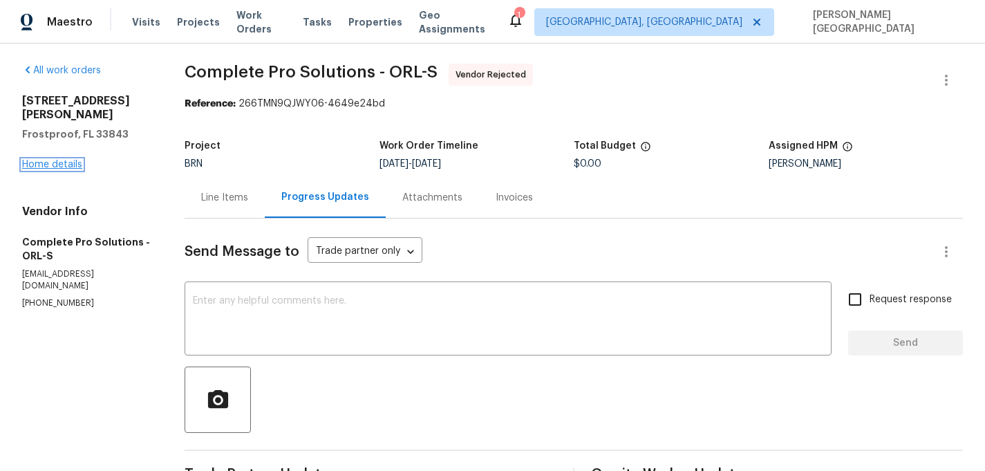
click at [75, 160] on link "Home details" at bounding box center [52, 165] width 60 height 10
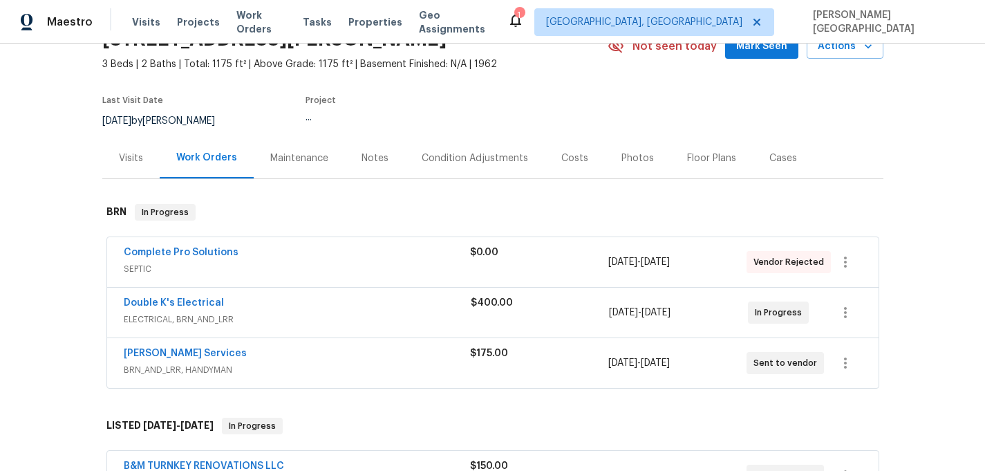
scroll to position [138, 0]
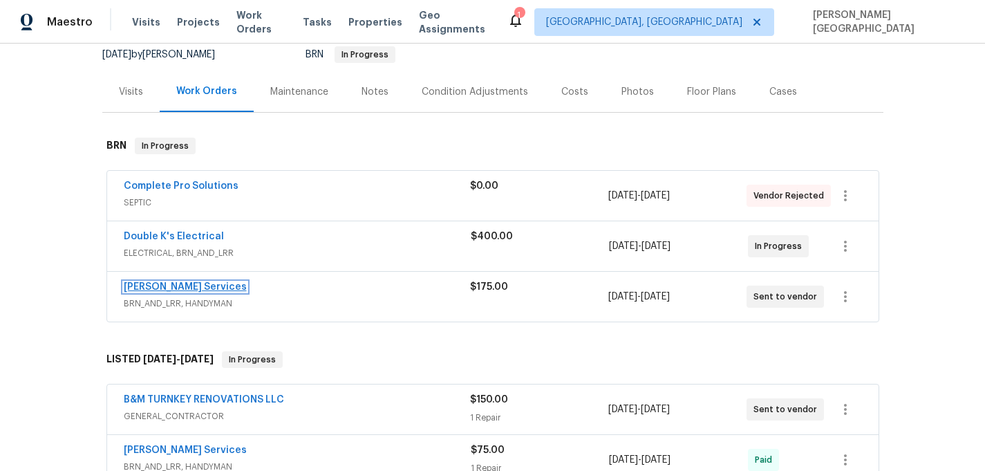
click at [174, 287] on link "Gabler Services" at bounding box center [185, 287] width 123 height 10
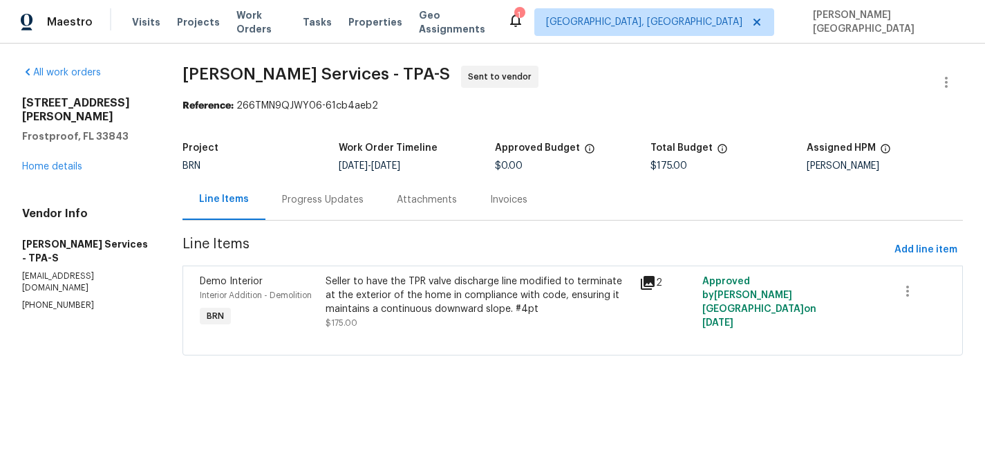
click at [557, 290] on div "Seller to have the TPR valve discharge line modified to terminate at the exteri…" at bounding box center [479, 294] width 306 height 41
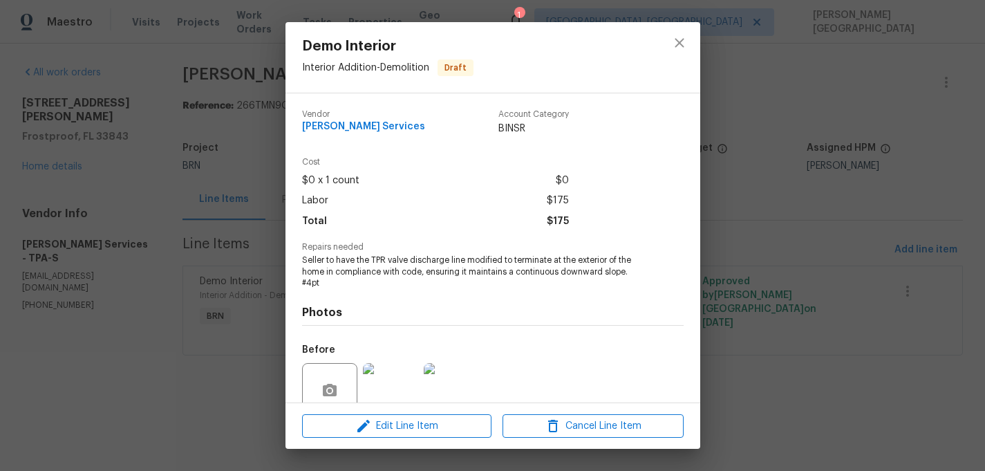
scroll to position [120, 0]
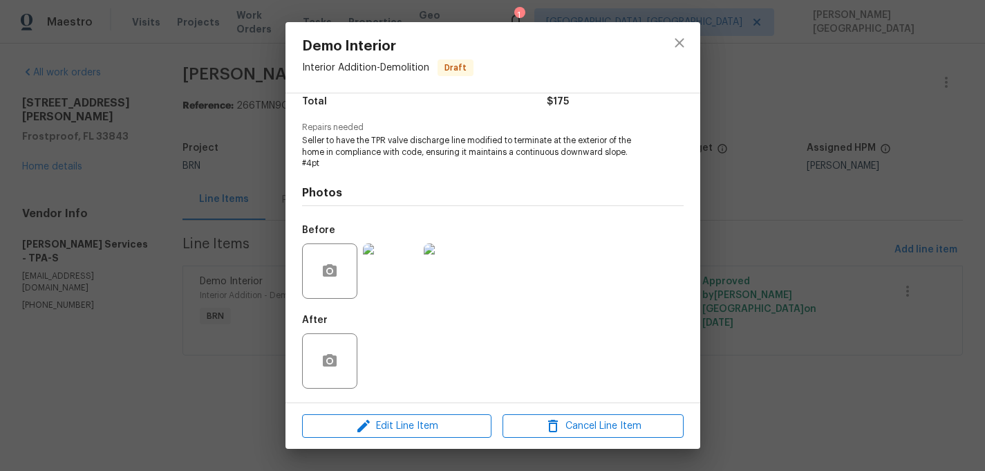
click at [217, 176] on div "Demo Interior Interior Addition - Demolition Draft Vendor Gabler Services Accou…" at bounding box center [492, 235] width 985 height 471
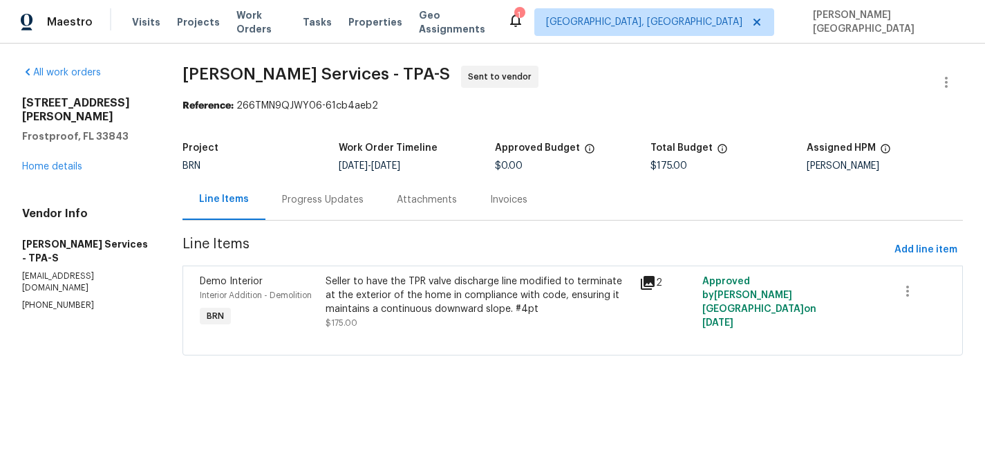
click at [299, 191] on div "Progress Updates" at bounding box center [322, 199] width 115 height 41
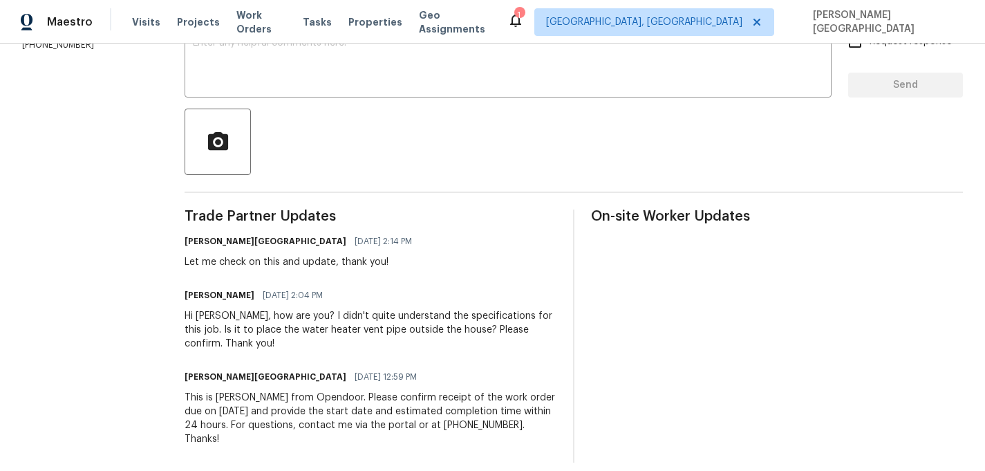
scroll to position [160, 0]
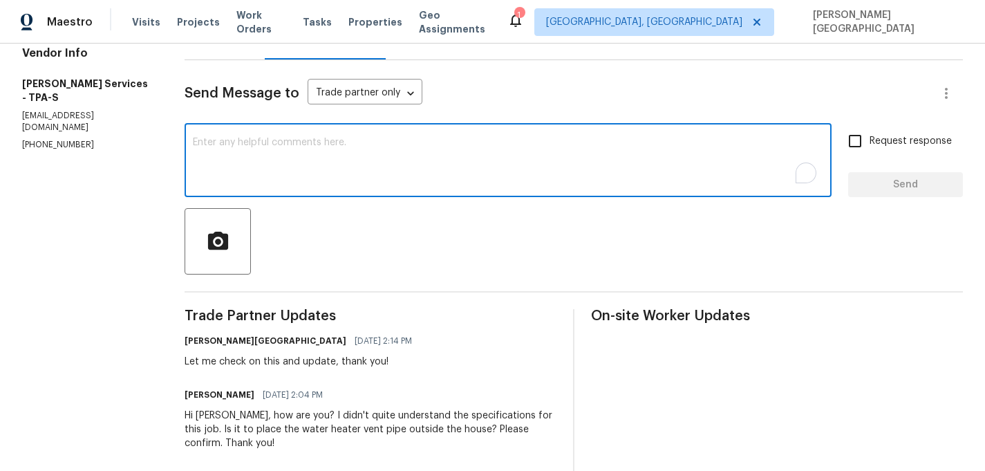
click at [245, 173] on textarea "To enrich screen reader interactions, please activate Accessibility in Grammarl…" at bounding box center [508, 162] width 630 height 48
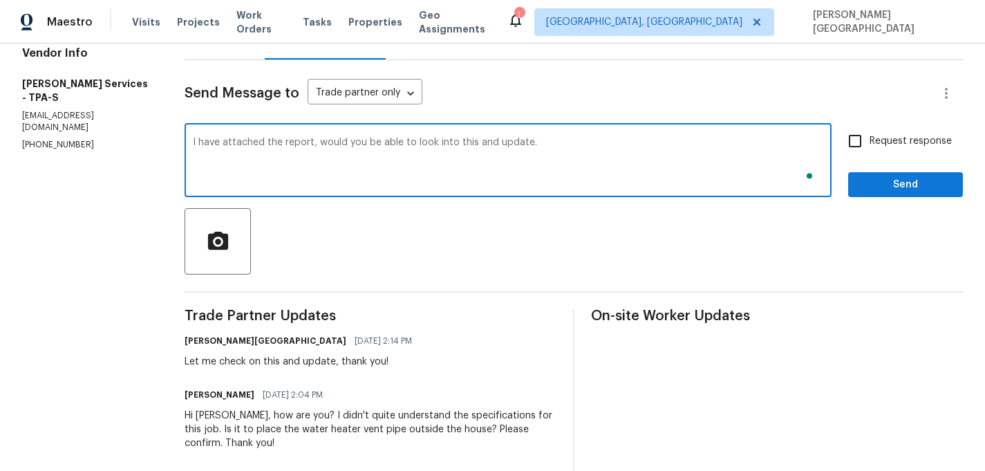
type textarea "I have attached the report, would you be able to look into this and update."
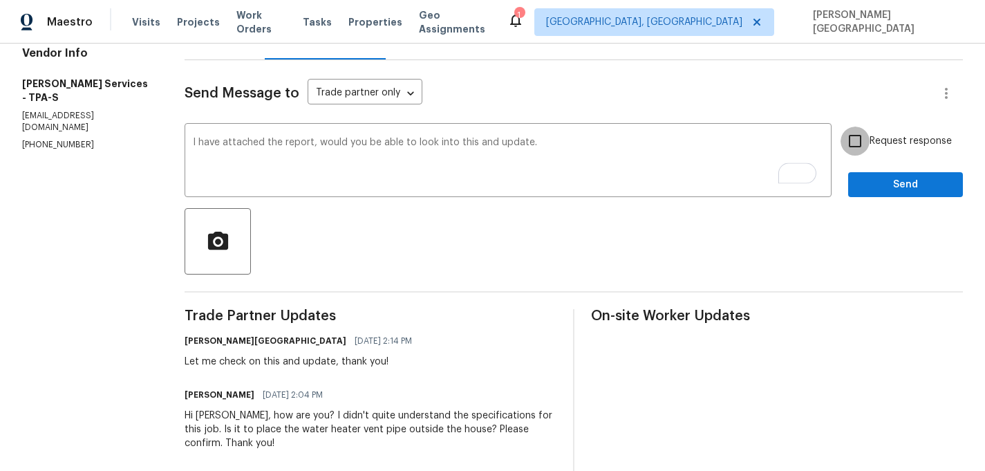
click at [856, 133] on input "Request response" at bounding box center [855, 140] width 29 height 29
checkbox input "true"
click at [863, 186] on span "Send" at bounding box center [905, 184] width 93 height 17
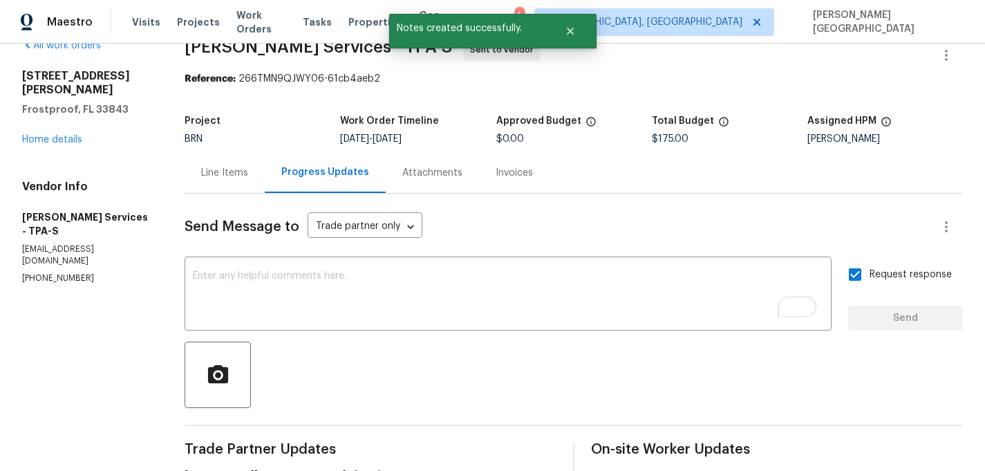
scroll to position [16, 0]
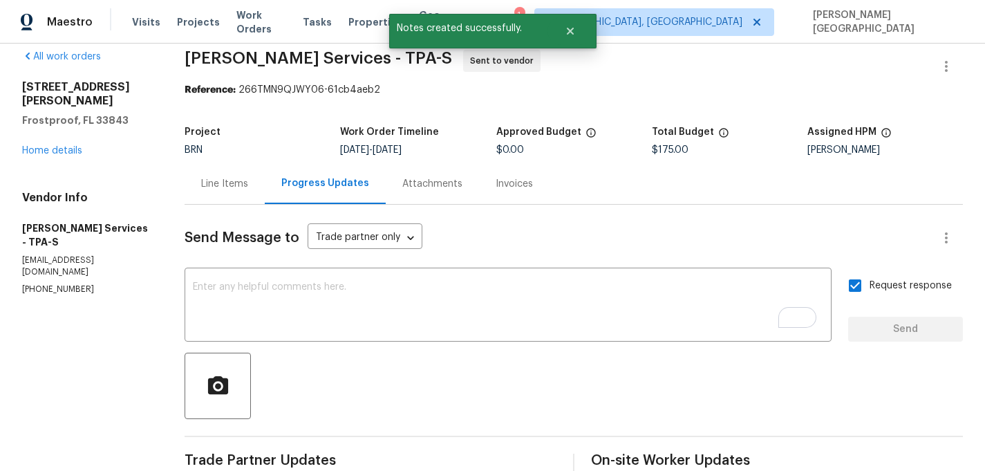
click at [216, 61] on span "Gabler Services - TPA-S" at bounding box center [319, 58] width 268 height 17
click at [270, 61] on span "Gabler Services - TPA-S" at bounding box center [319, 58] width 268 height 17
copy span "Gabler Services"
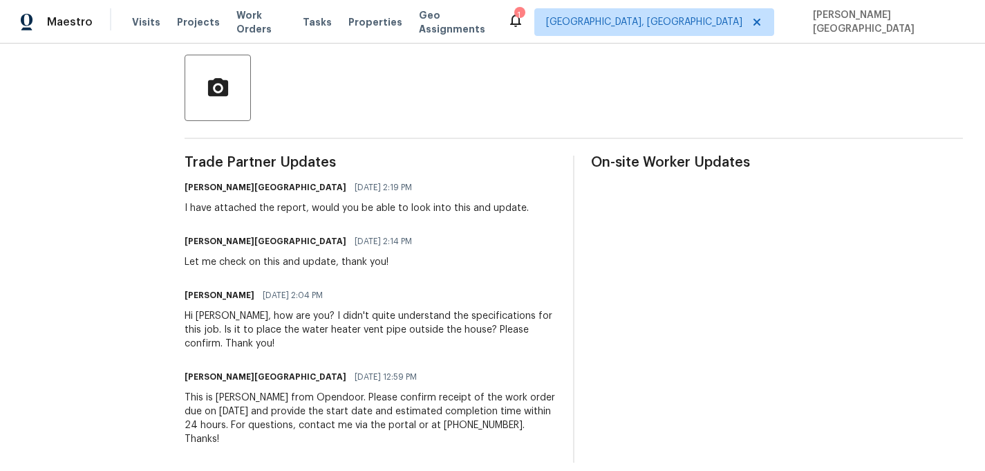
scroll to position [0, 0]
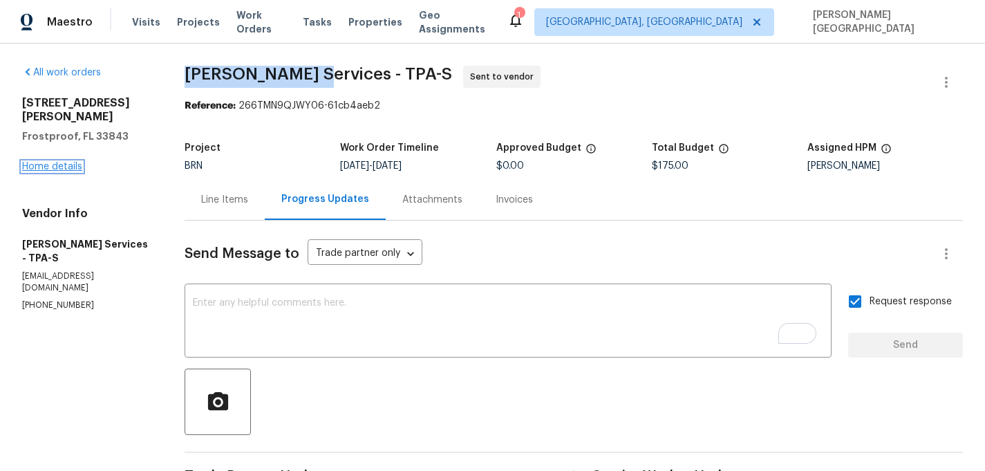
click at [59, 162] on link "Home details" at bounding box center [52, 167] width 60 height 10
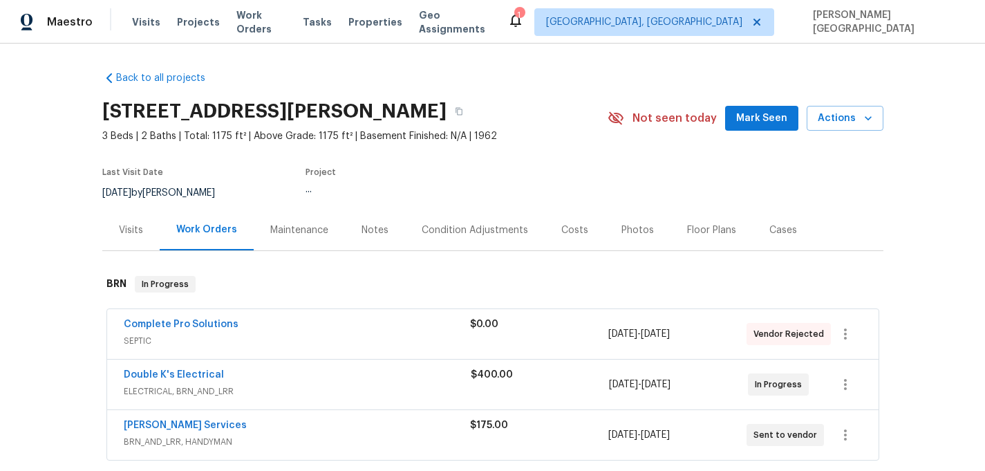
scroll to position [15, 0]
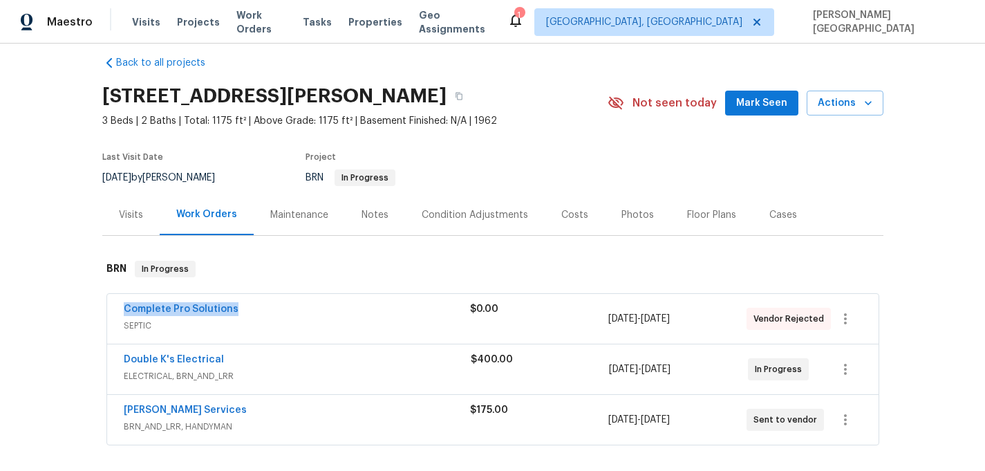
drag, startPoint x: 254, startPoint y: 311, endPoint x: 112, endPoint y: 315, distance: 142.4
click at [112, 315] on div "Complete Pro Solutions SEPTIC $0.00 8/26/2025 - 8/29/2025 Vendor Rejected" at bounding box center [492, 319] width 771 height 50
copy link "Complete Pro Solutions"
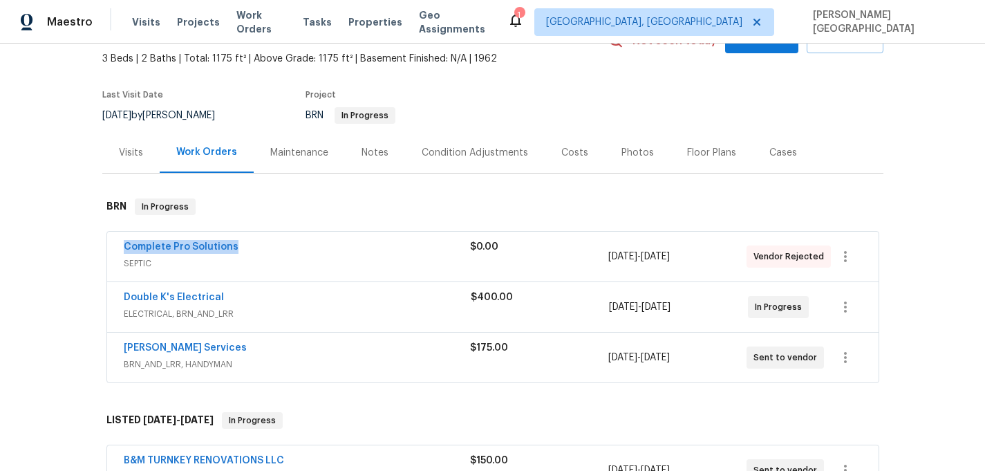
scroll to position [88, 0]
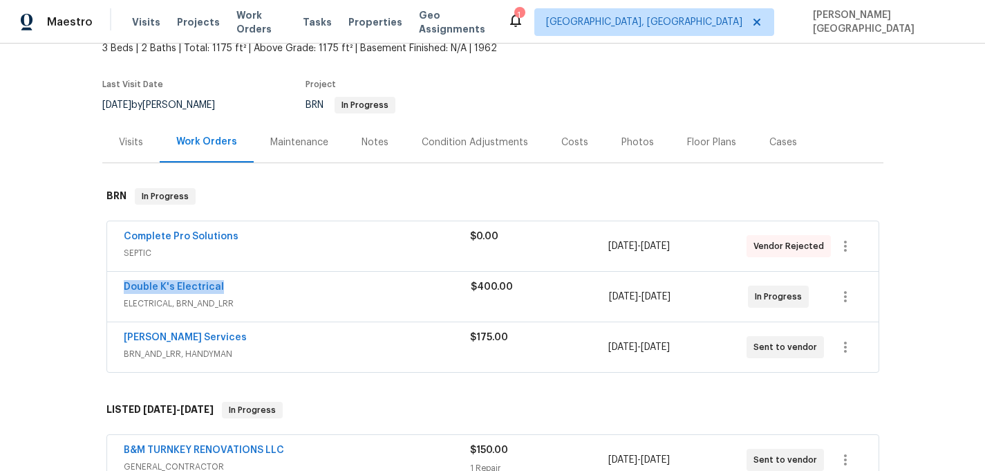
drag, startPoint x: 227, startPoint y: 292, endPoint x: 94, endPoint y: 292, distance: 133.4
click at [94, 292] on div "Back to all projects 411 Thomas Ave, Frostproof, FL 33843 3 Beds | 2 Baths | To…" at bounding box center [492, 257] width 985 height 427
copy link "Double K's Electrical"
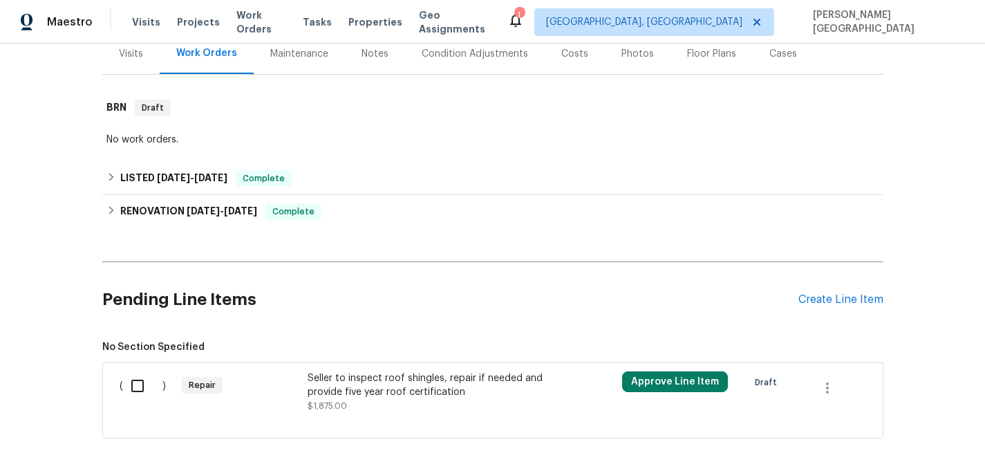
scroll to position [238, 0]
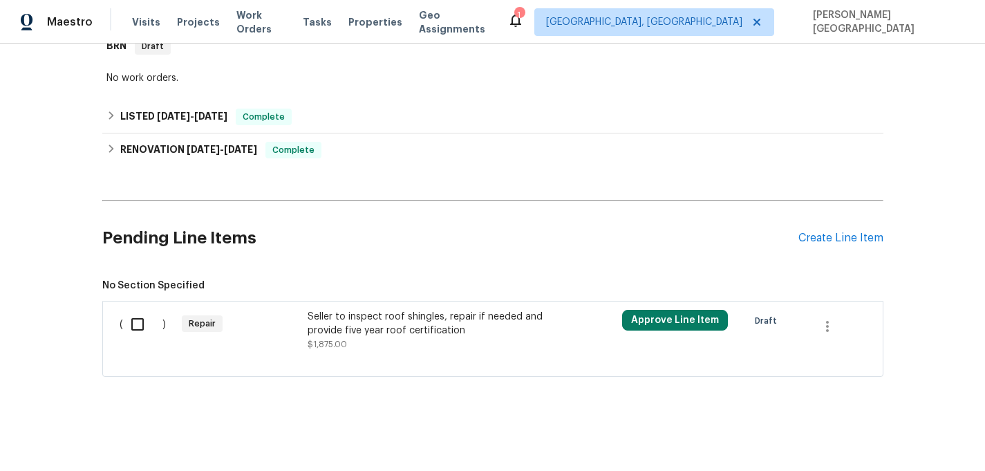
click at [366, 333] on div "Seller to inspect roof shingles, repair if needed and provide five year roof ce…" at bounding box center [429, 324] width 243 height 28
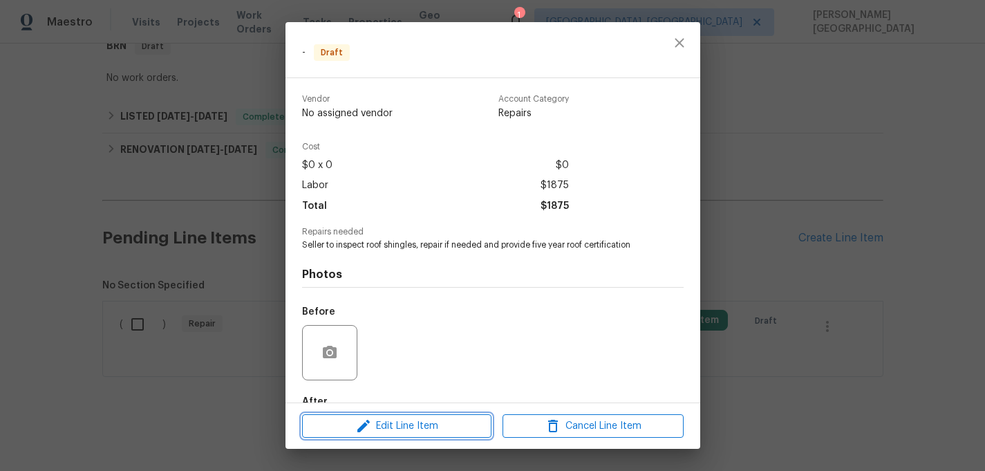
click at [384, 421] on span "Edit Line Item" at bounding box center [396, 426] width 181 height 17
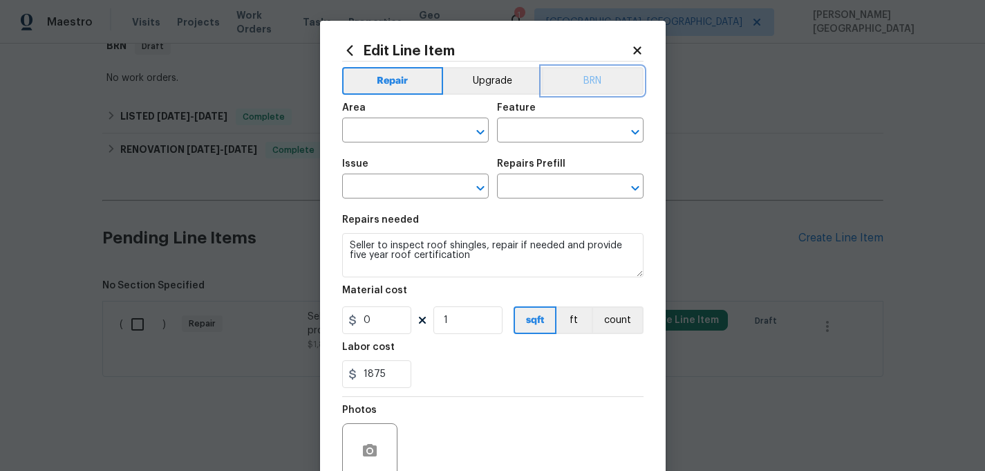
click at [598, 79] on button "BRN" at bounding box center [593, 81] width 102 height 28
click at [408, 114] on div "Area" at bounding box center [415, 112] width 147 height 18
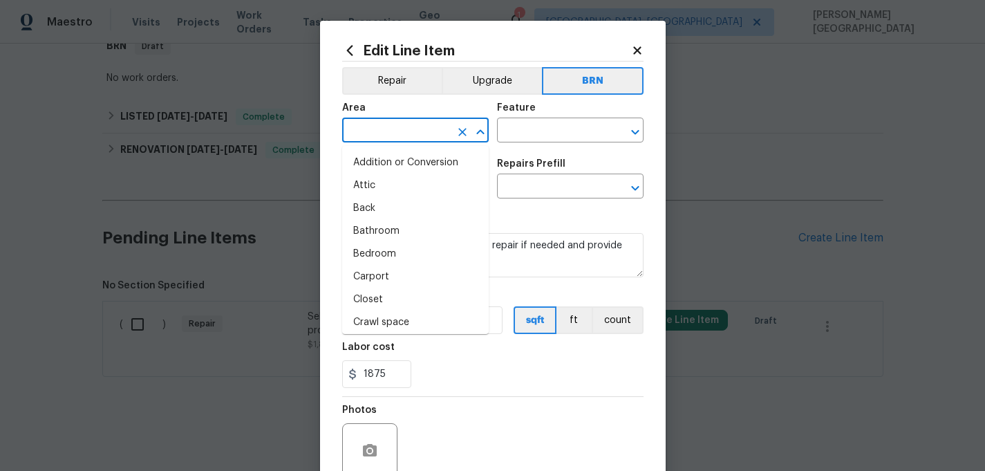
click at [409, 123] on input "text" at bounding box center [396, 131] width 108 height 21
click at [383, 319] on li "Roof" at bounding box center [415, 322] width 147 height 23
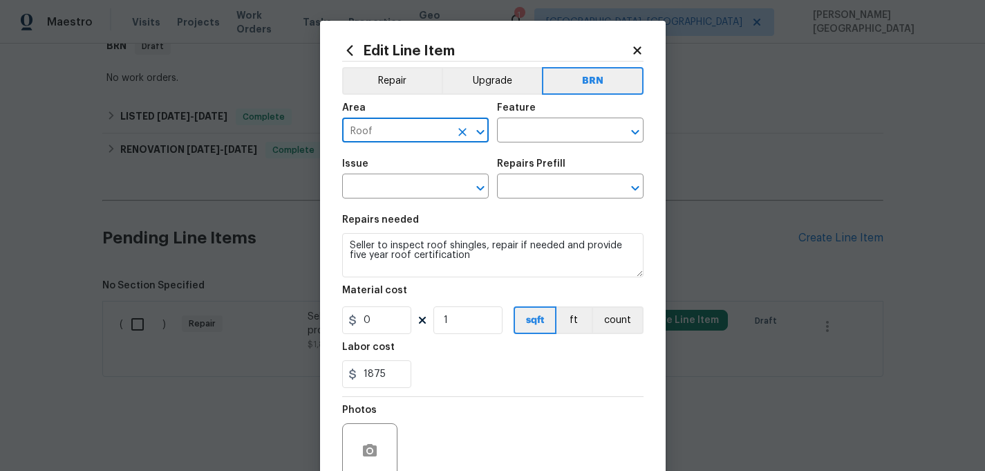
type input "Roof"
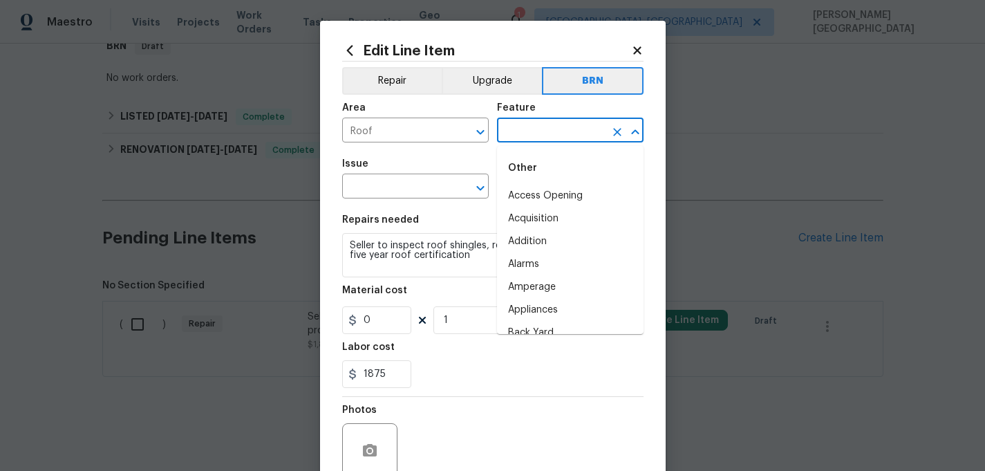
click at [548, 122] on input "text" at bounding box center [551, 131] width 108 height 21
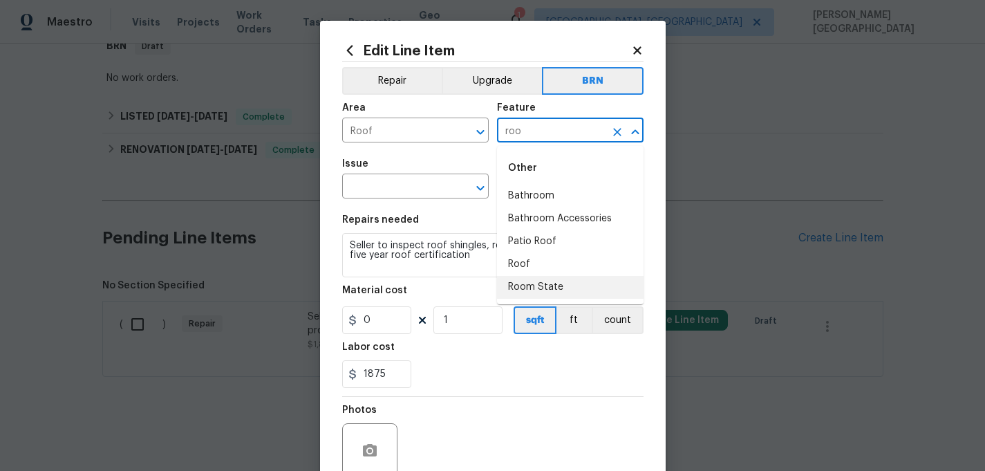
click at [532, 261] on li "Roof" at bounding box center [570, 264] width 147 height 23
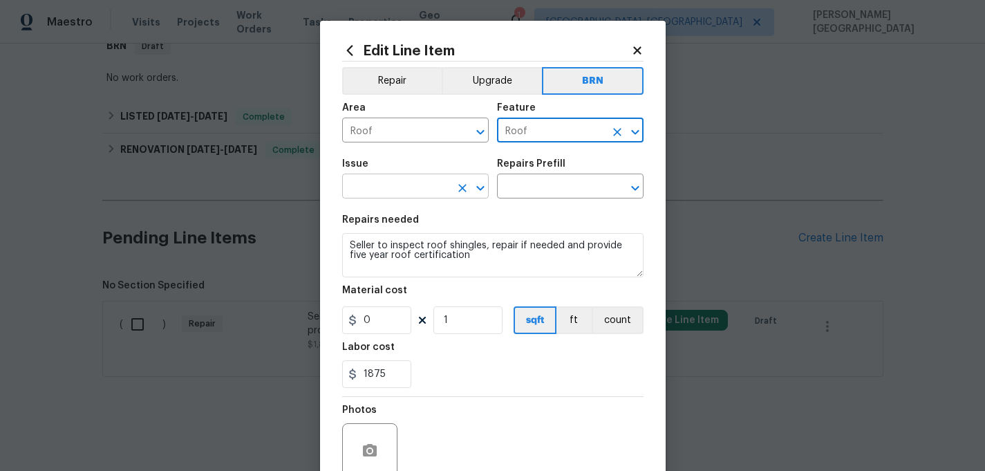
type input "Roof"
click at [395, 194] on input "text" at bounding box center [396, 187] width 108 height 21
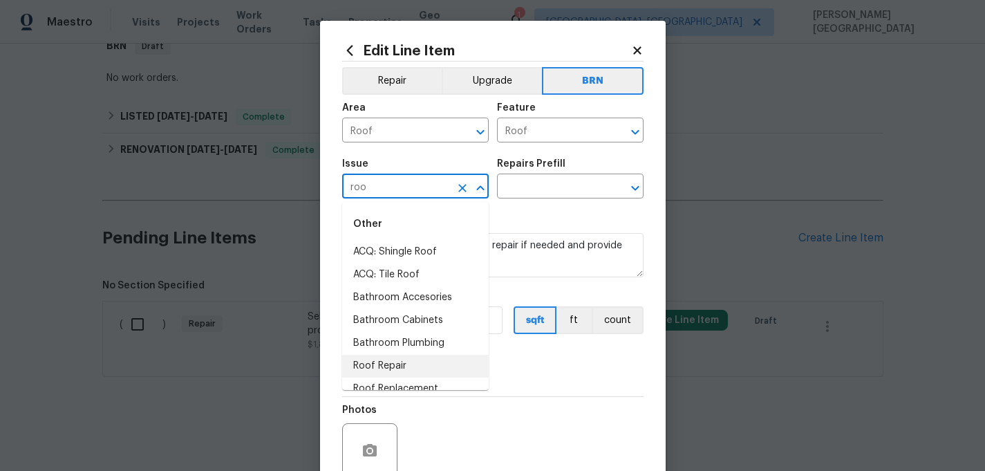
click at [411, 357] on li "Roof Repair" at bounding box center [415, 366] width 147 height 23
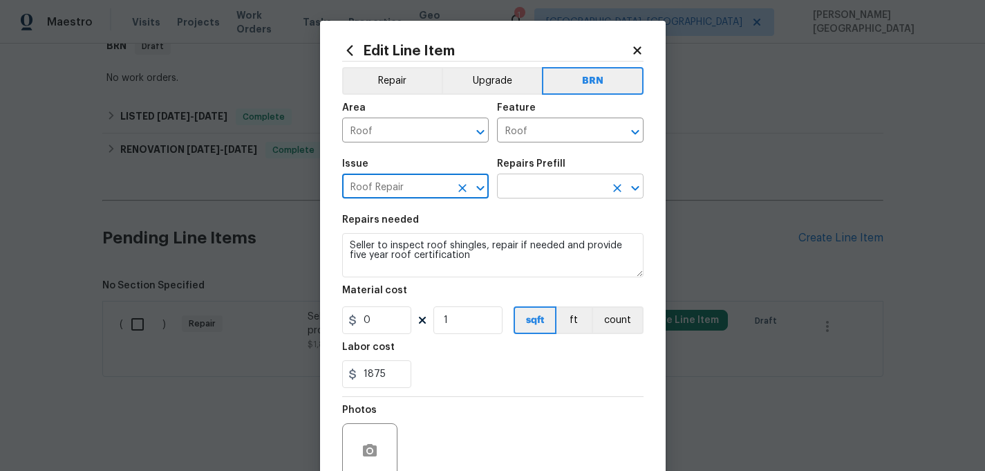
type input "Roof Repair"
click at [522, 186] on input "text" at bounding box center [551, 187] width 108 height 21
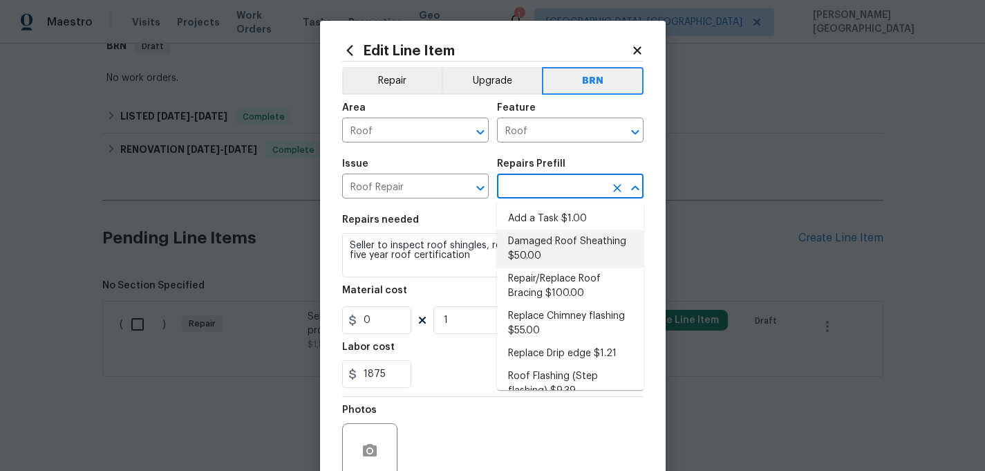
click at [529, 245] on li "Damaged Roof Sheathing $50.00" at bounding box center [570, 248] width 147 height 37
type input "[PERSON_NAME] and Trim"
type input "Damaged Roof Sheathing $50.00"
type textarea "Remove the existing damaged/rotted OSB plywood on the roof and replace with new…"
type input "50"
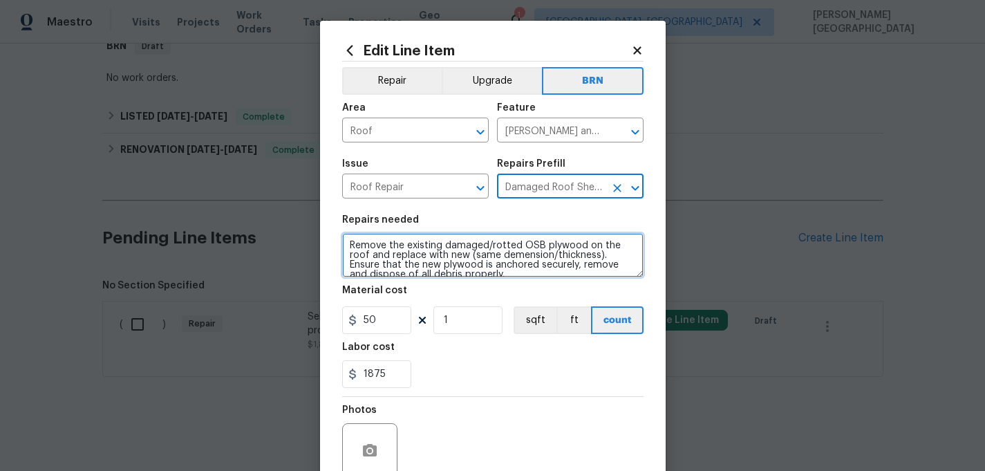
click at [449, 245] on textarea "Remove the existing damaged/rotted OSB plywood on the roof and replace with new…" at bounding box center [492, 255] width 301 height 44
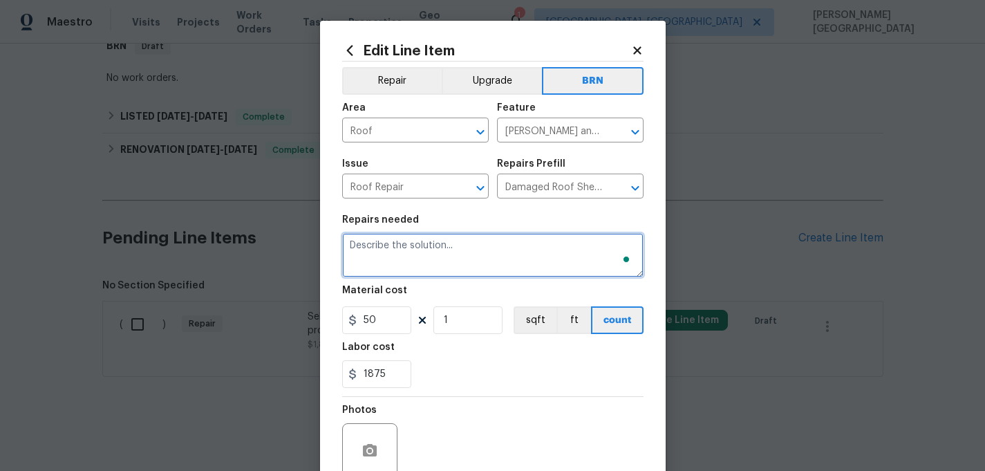
paste textarea "Seller to inspect roof shingles, repair if needed and provide five year roof ce…"
type textarea "Seller to inspect roof shingles, repair if needed and provide five year roof ce…"
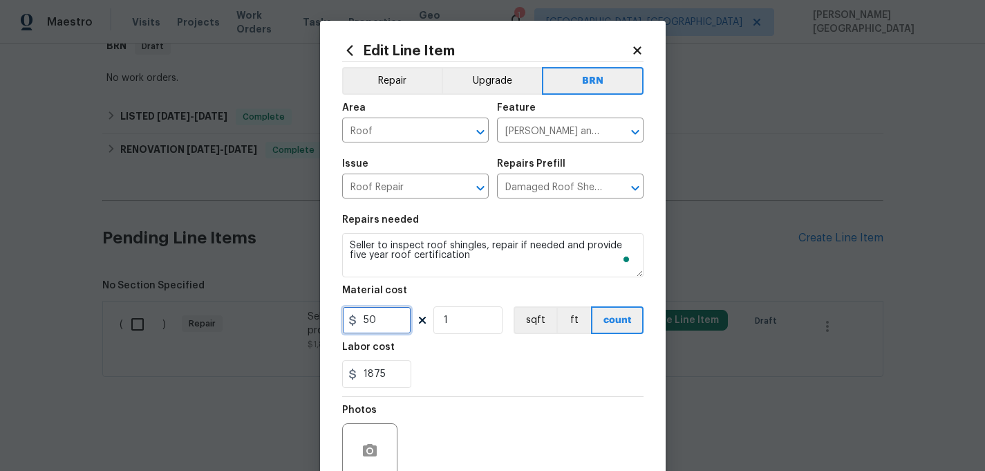
click at [391, 314] on input "50" at bounding box center [376, 320] width 69 height 28
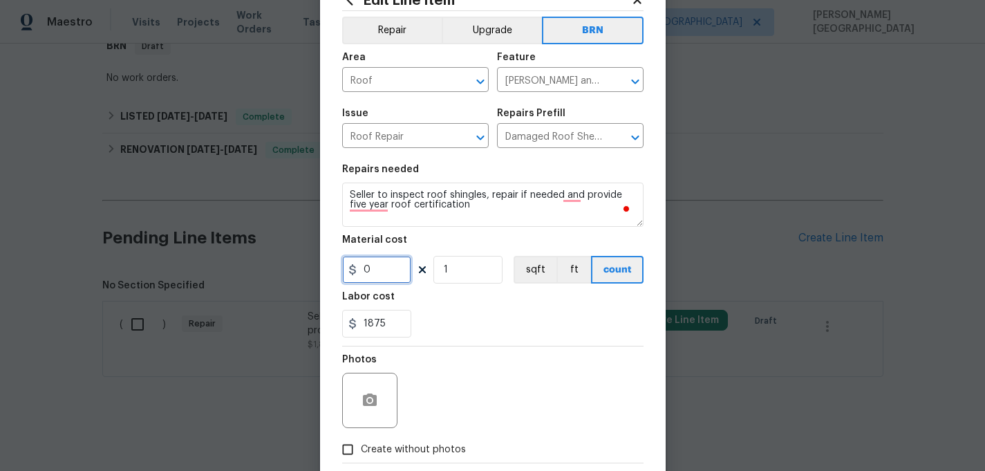
scroll to position [125, 0]
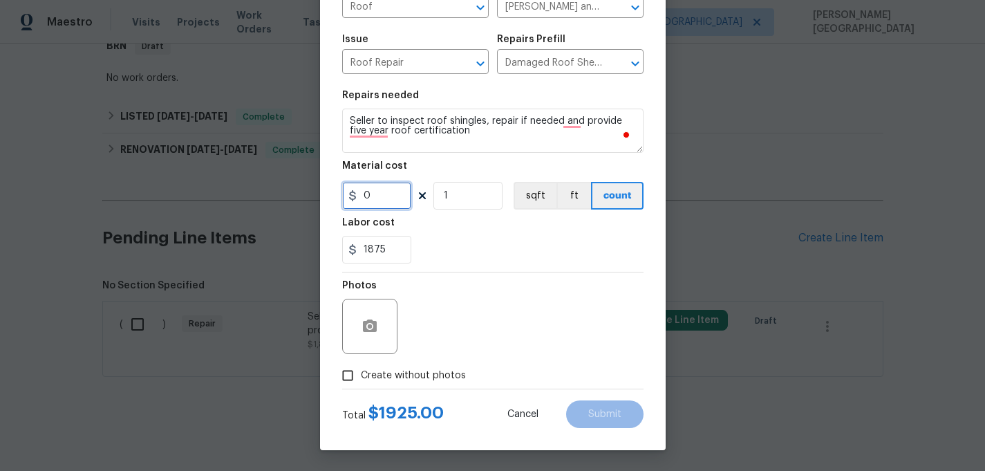
type input "0"
click at [366, 324] on icon "button" at bounding box center [370, 325] width 14 height 12
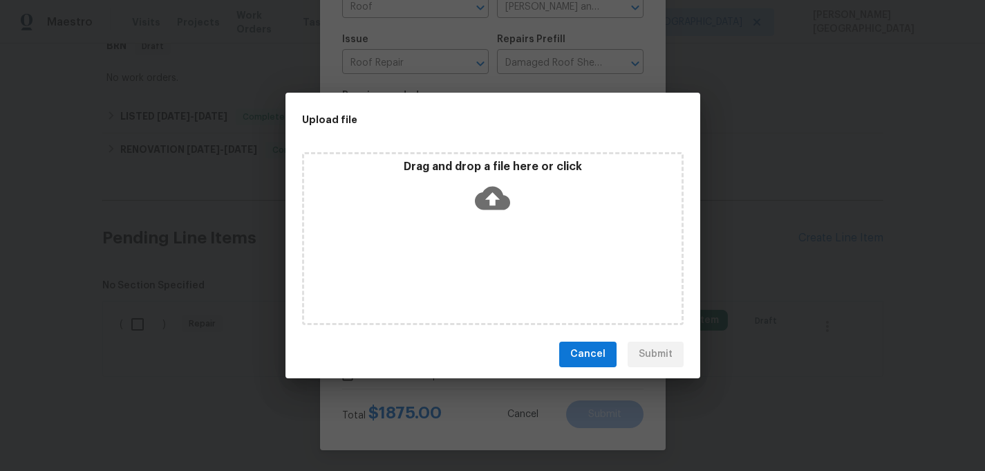
click at [491, 196] on icon at bounding box center [492, 197] width 35 height 35
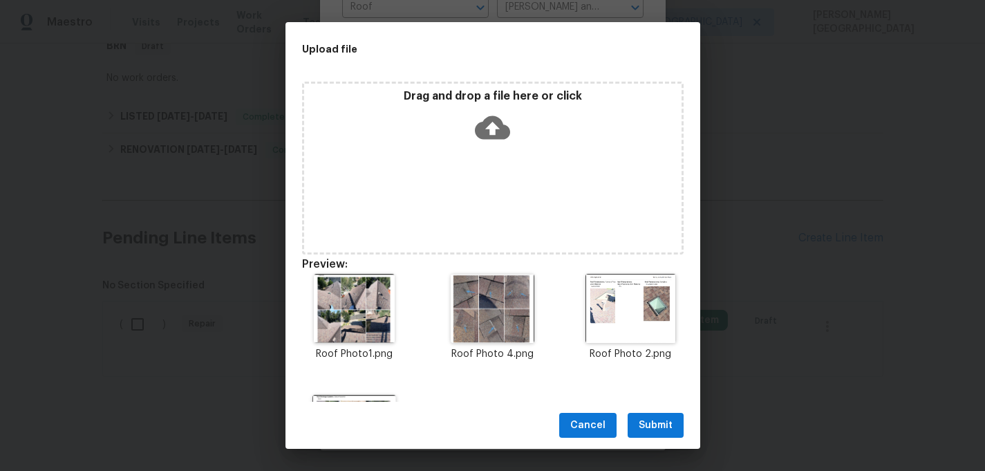
click at [659, 412] on div "Cancel Submit" at bounding box center [492, 426] width 415 height 48
click at [659, 421] on span "Submit" at bounding box center [656, 425] width 34 height 17
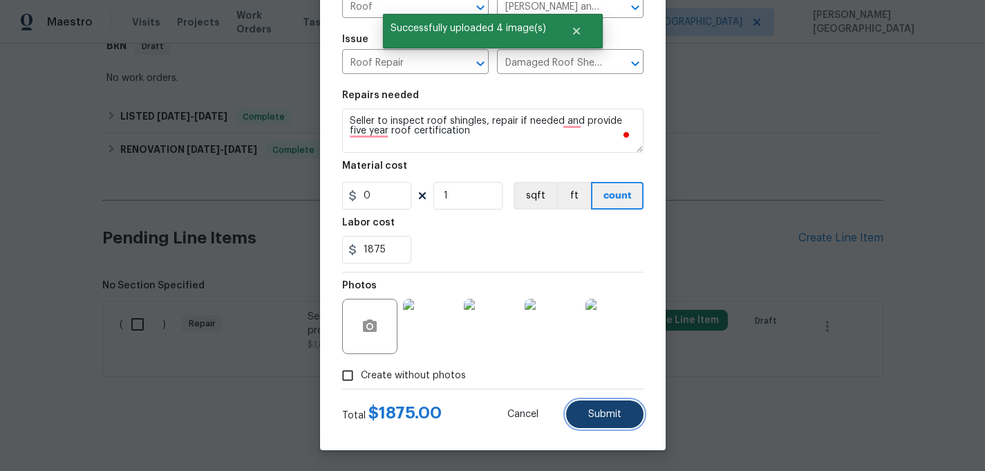
click at [606, 415] on span "Submit" at bounding box center [604, 414] width 33 height 10
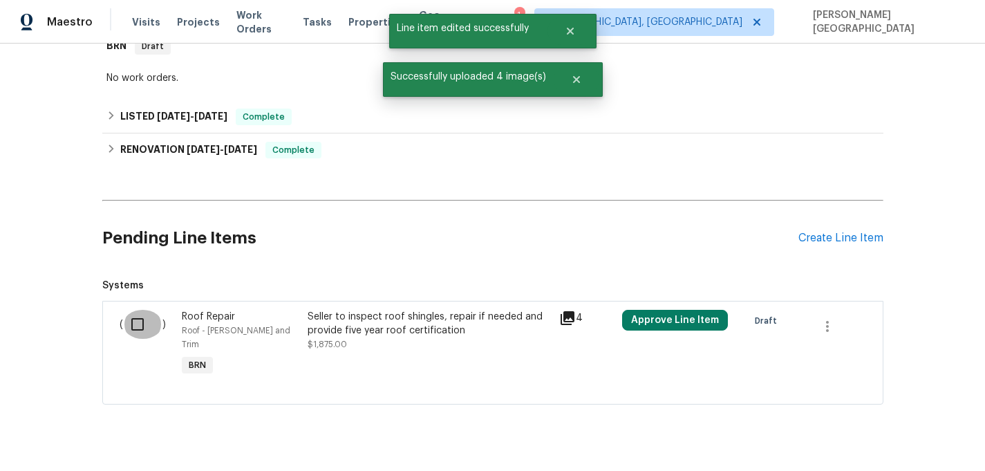
click at [147, 324] on input "checkbox" at bounding box center [142, 324] width 39 height 29
checkbox input "true"
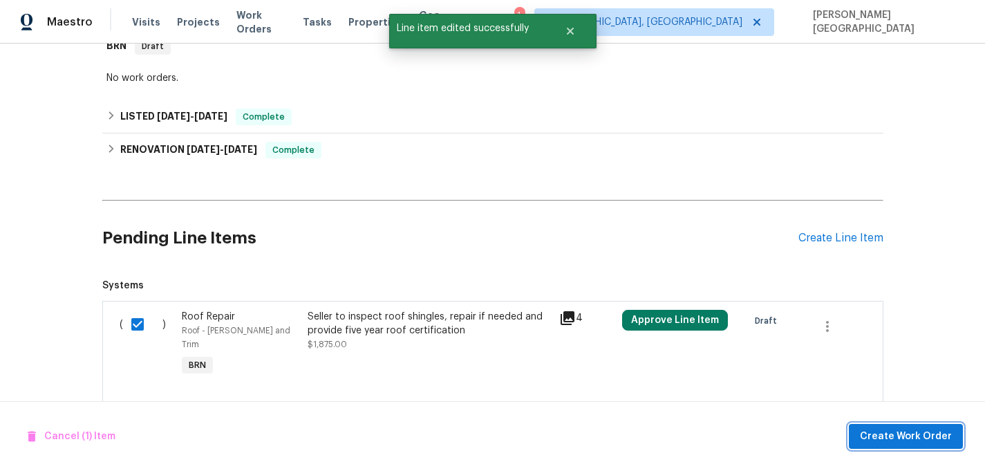
click at [881, 440] on span "Create Work Order" at bounding box center [906, 436] width 92 height 17
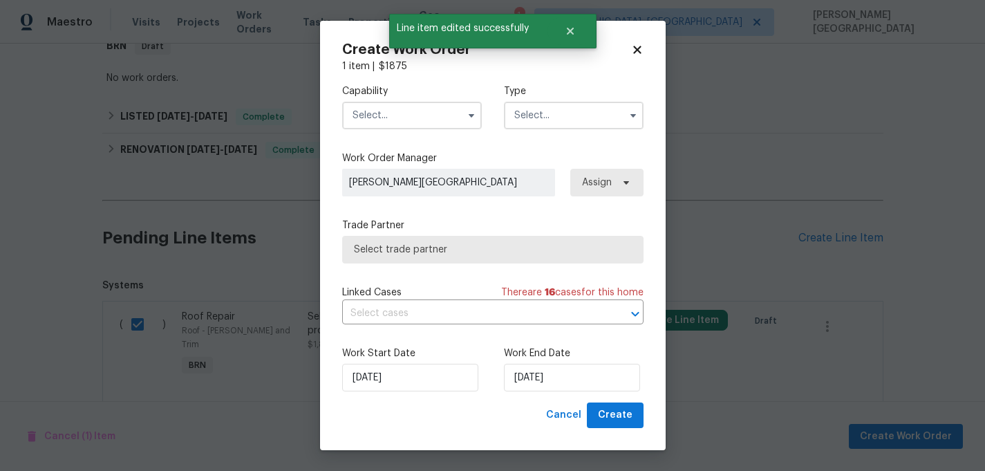
click at [413, 109] on input "text" at bounding box center [412, 116] width 140 height 28
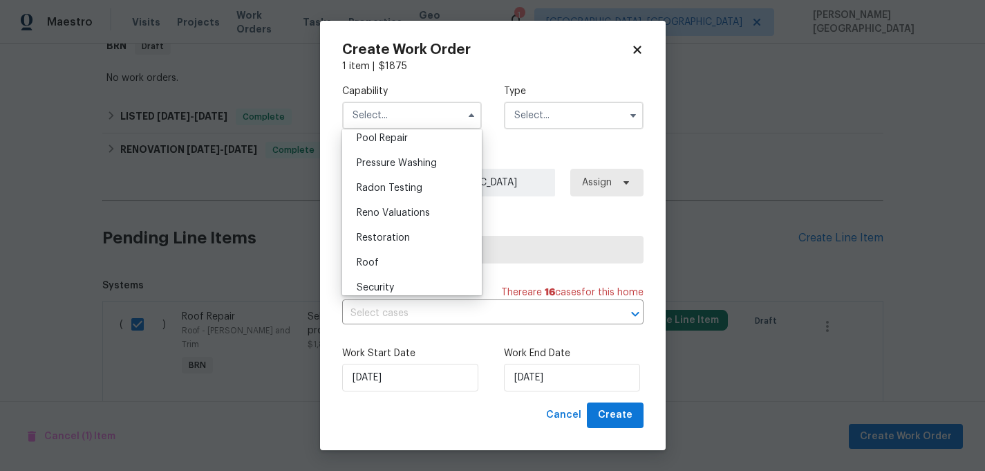
scroll to position [1297, 0]
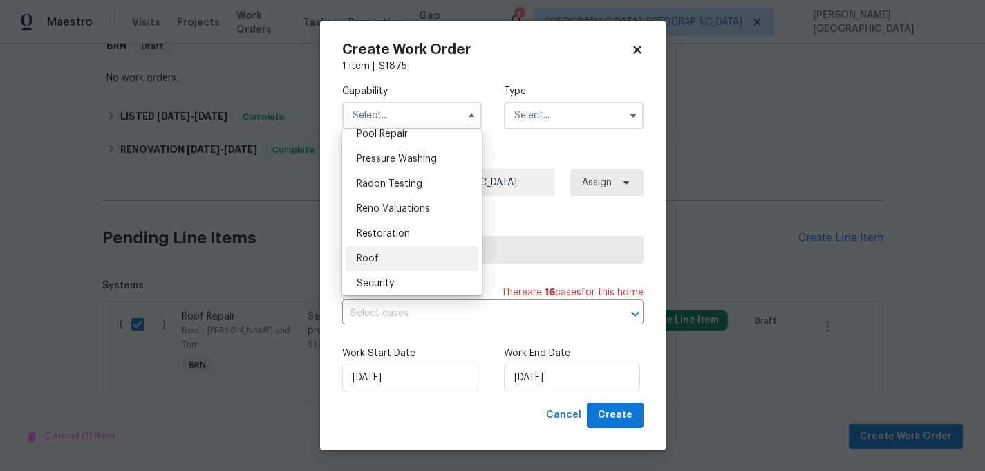
click at [390, 253] on div "Roof" at bounding box center [412, 258] width 133 height 25
type input "Roof"
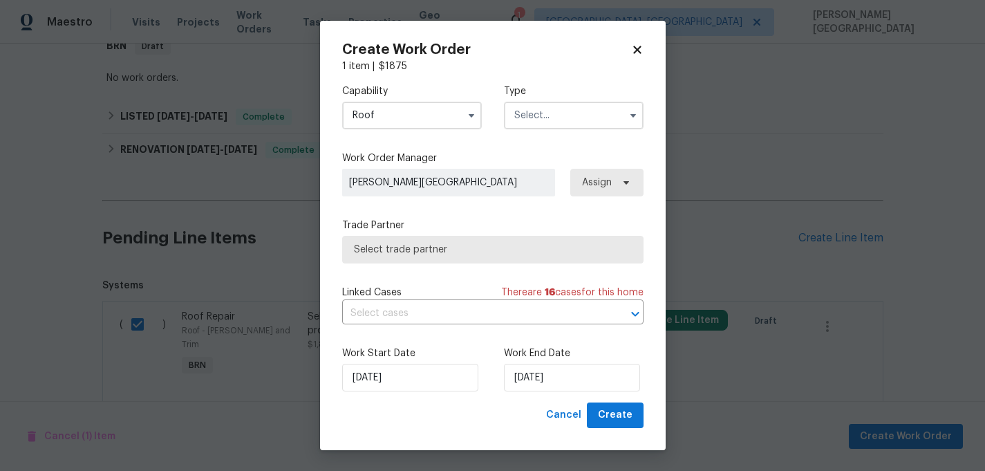
click at [529, 123] on input "text" at bounding box center [574, 116] width 140 height 28
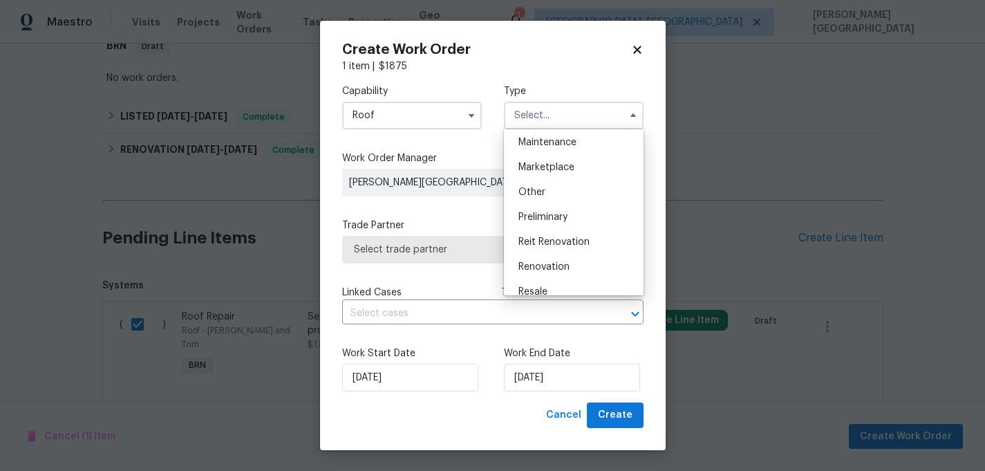
scroll to position [314, 0]
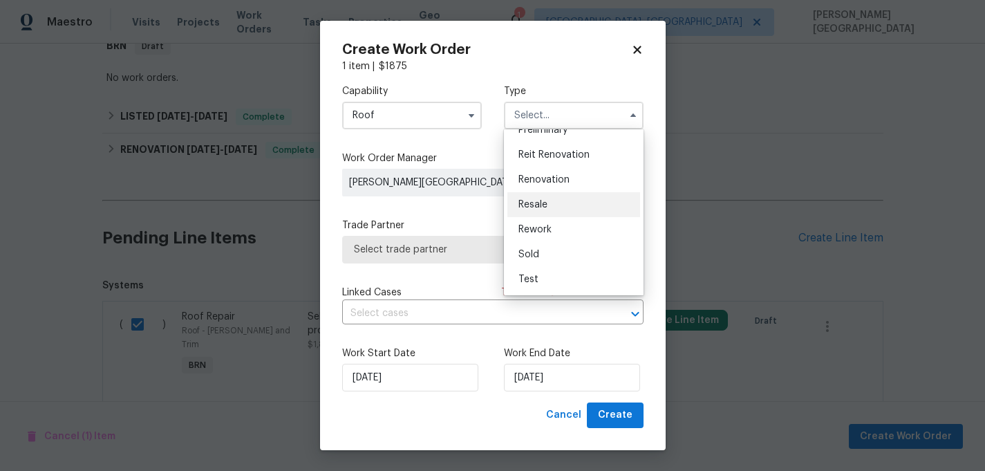
click at [531, 204] on span "Resale" at bounding box center [532, 205] width 29 height 10
type input "Resale"
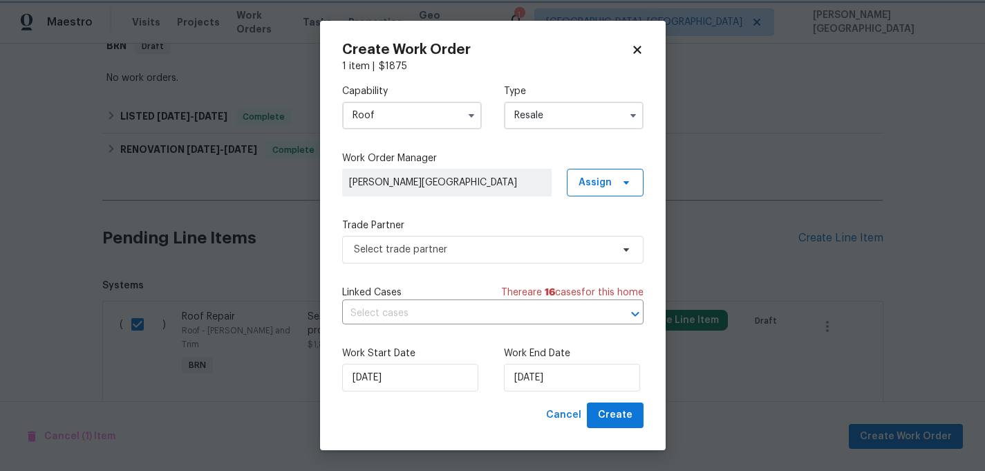
scroll to position [0, 0]
click at [460, 301] on div "Linked Cases There are 16 case s for this home ​" at bounding box center [492, 304] width 301 height 39
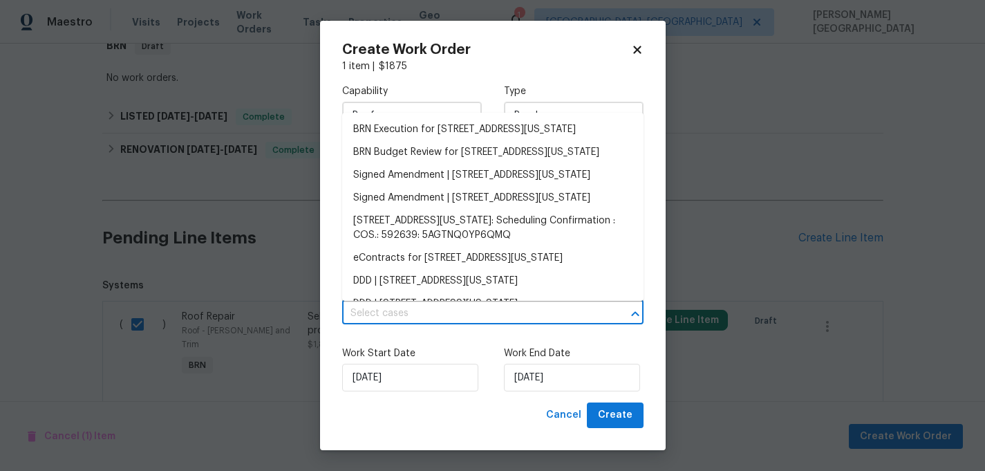
click at [466, 308] on input "text" at bounding box center [473, 313] width 263 height 21
click at [458, 139] on li "BRN Execution for 7045 Highcroft Dr, Colorado Springs, CO 80922" at bounding box center [492, 129] width 301 height 23
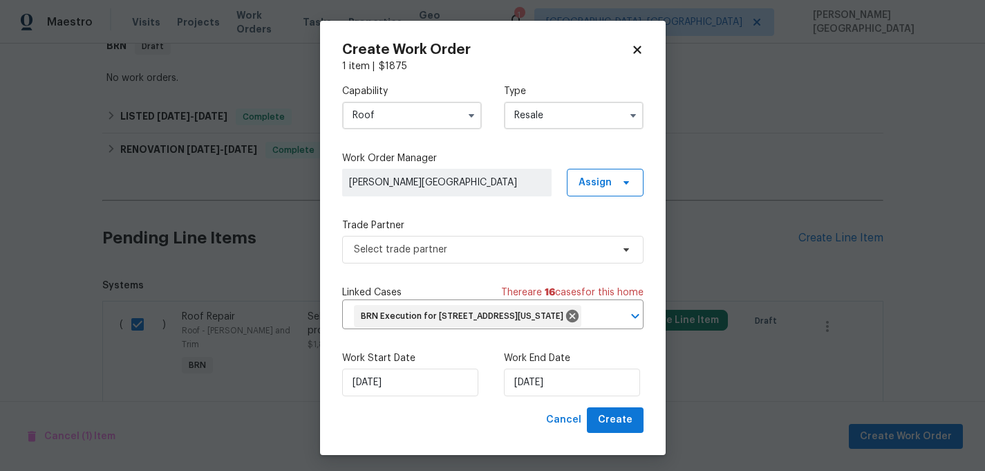
click at [537, 407] on div "Work Start Date 8/27/2025 Work End Date 8/27/2025" at bounding box center [492, 373] width 301 height 67
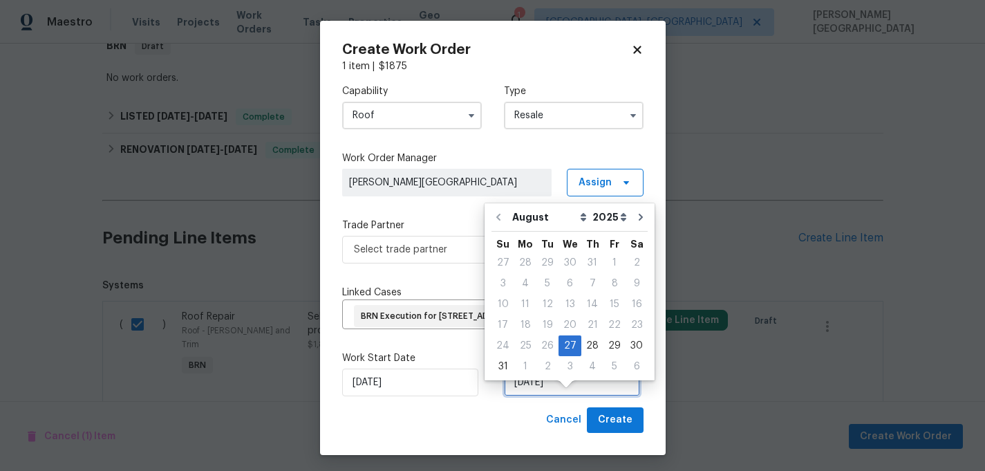
click at [539, 396] on input "8/27/2025" at bounding box center [572, 382] width 136 height 28
click at [630, 344] on div "30" at bounding box center [637, 345] width 22 height 19
type input "8/30/2025"
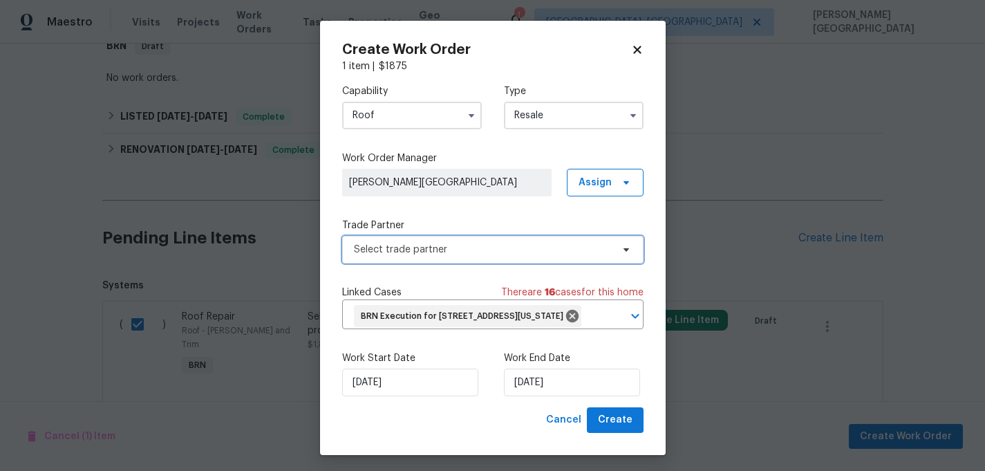
click at [420, 250] on span "Select trade partner" at bounding box center [483, 250] width 258 height 14
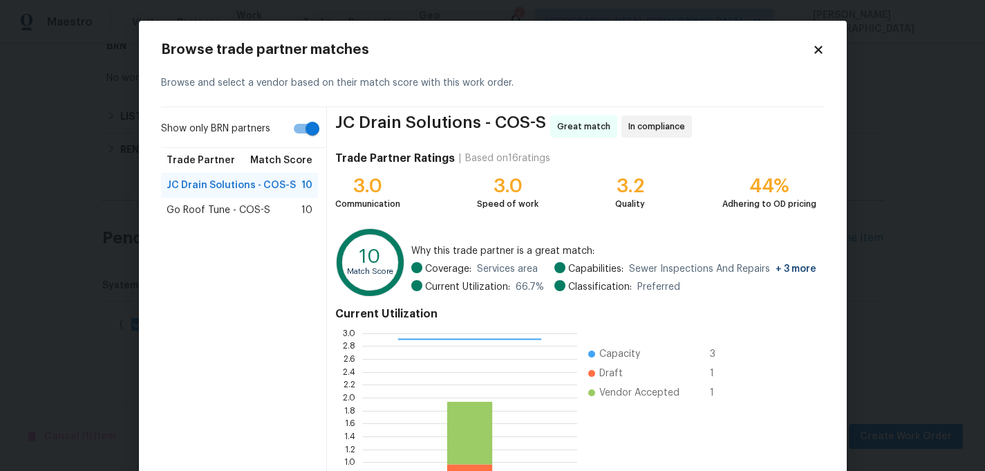
scroll to position [139, 0]
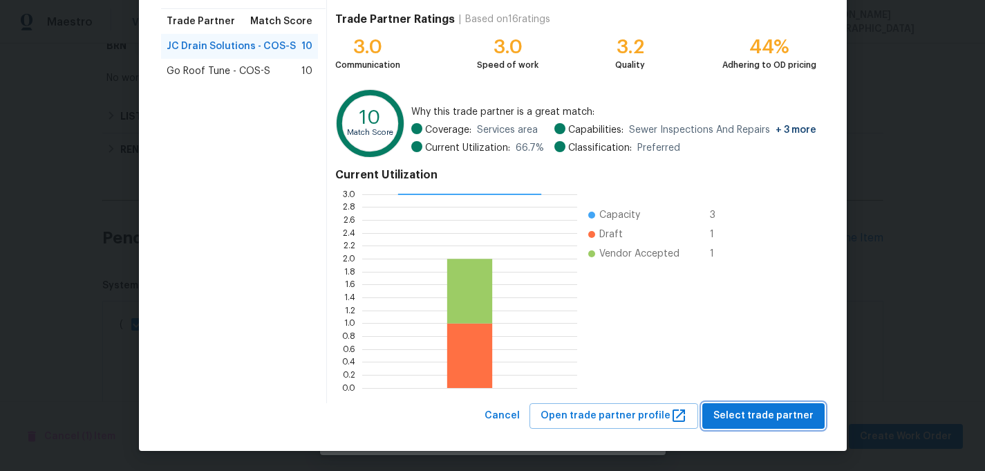
click at [746, 406] on button "Select trade partner" at bounding box center [763, 416] width 122 height 26
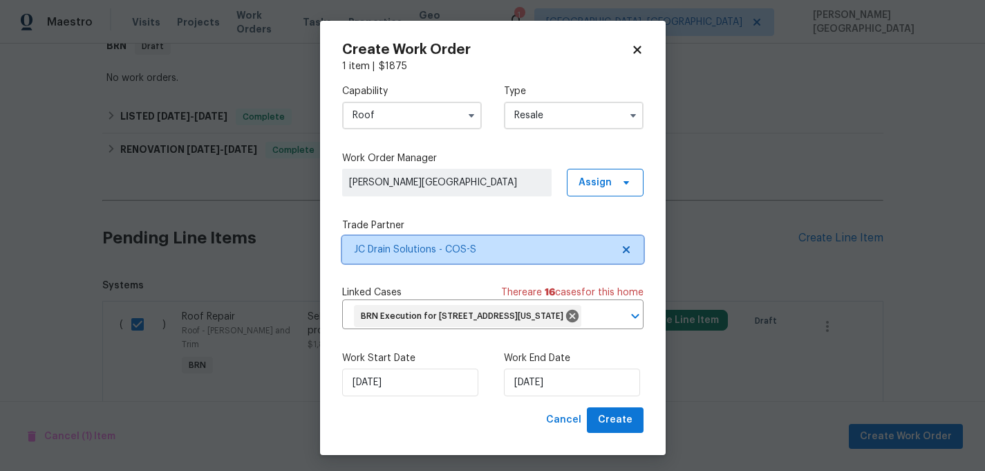
scroll to position [0, 0]
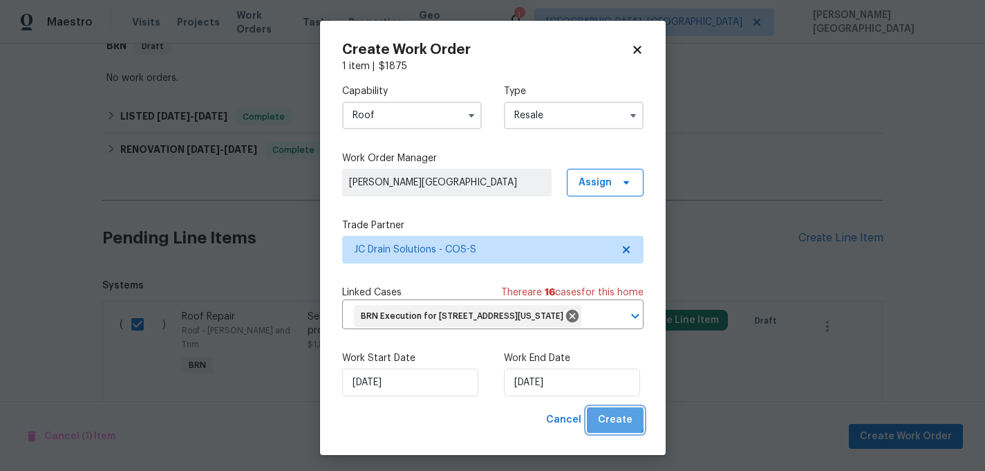
click at [612, 429] on span "Create" at bounding box center [615, 419] width 35 height 17
checkbox input "false"
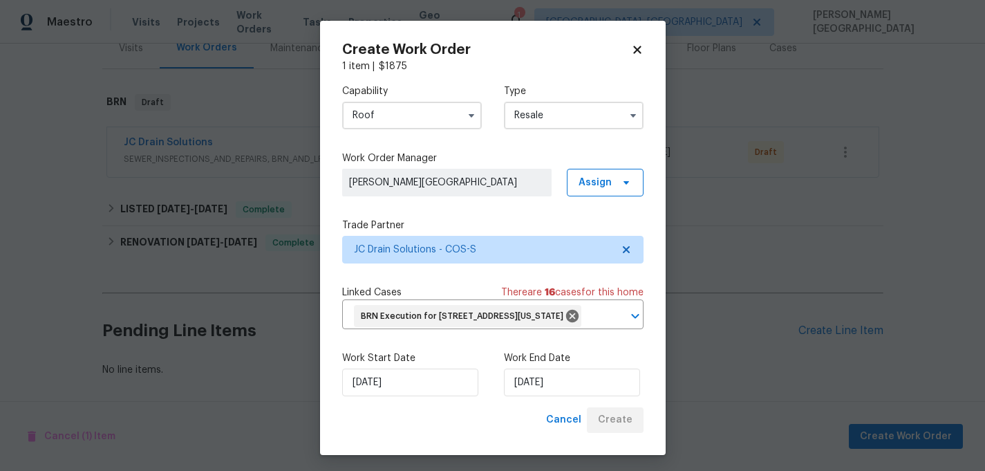
scroll to position [182, 0]
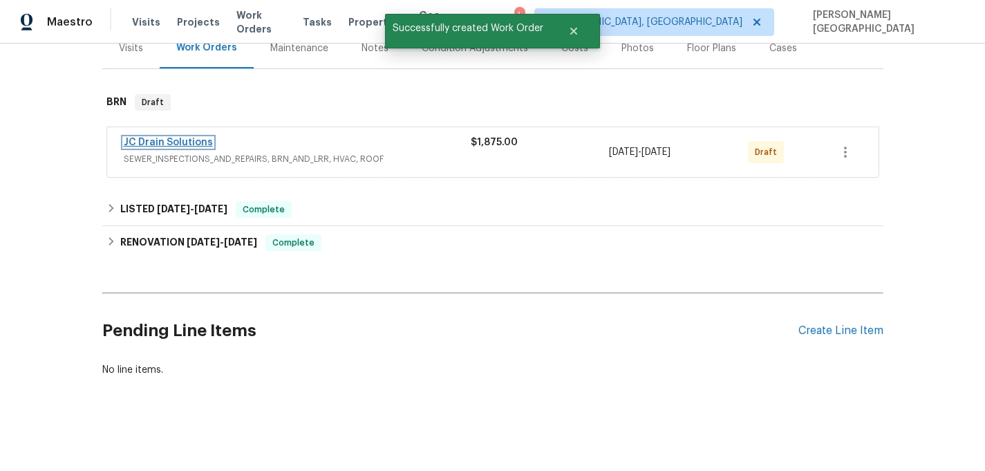
click at [194, 140] on link "JC Drain Solutions" at bounding box center [168, 143] width 89 height 10
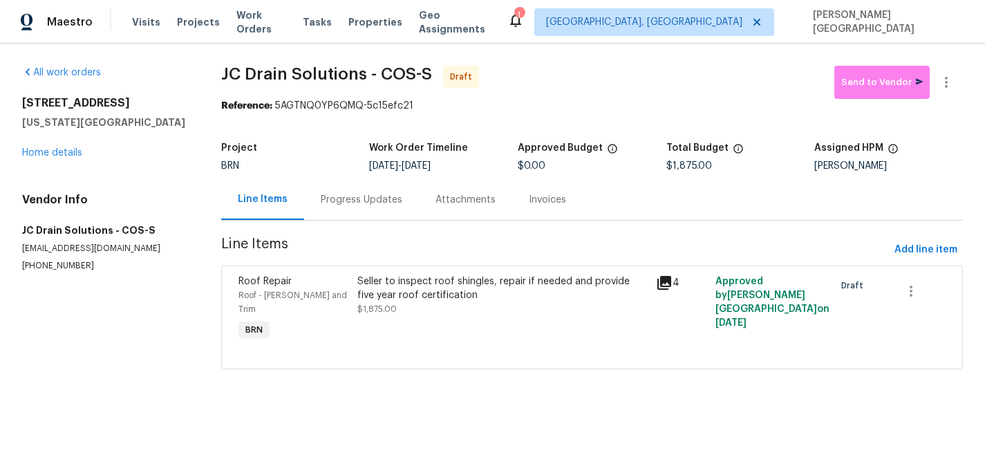
click at [374, 201] on div "Progress Updates" at bounding box center [362, 200] width 82 height 14
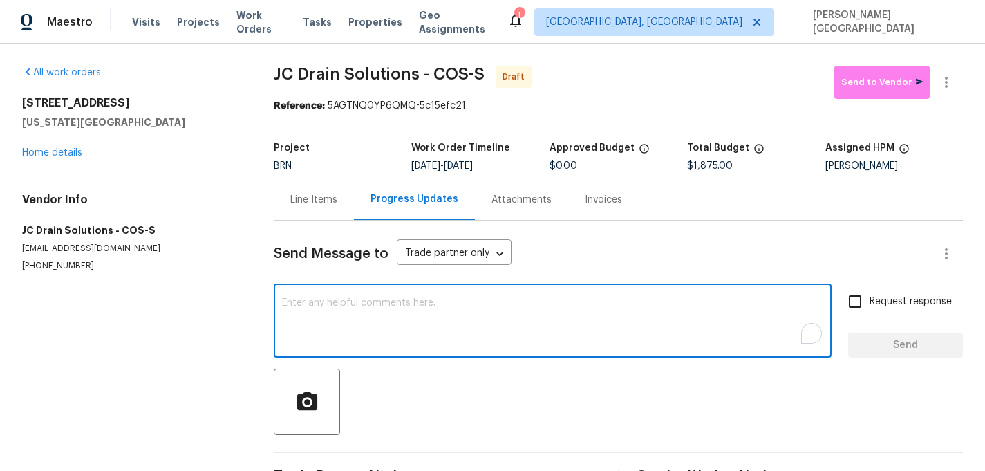
click at [338, 301] on textarea "To enrich screen reader interactions, please activate Accessibility in Grammarl…" at bounding box center [552, 322] width 541 height 48
paste textarea "This is Isabel from Opendoor. Please confirm receipt of the work order due on 0…"
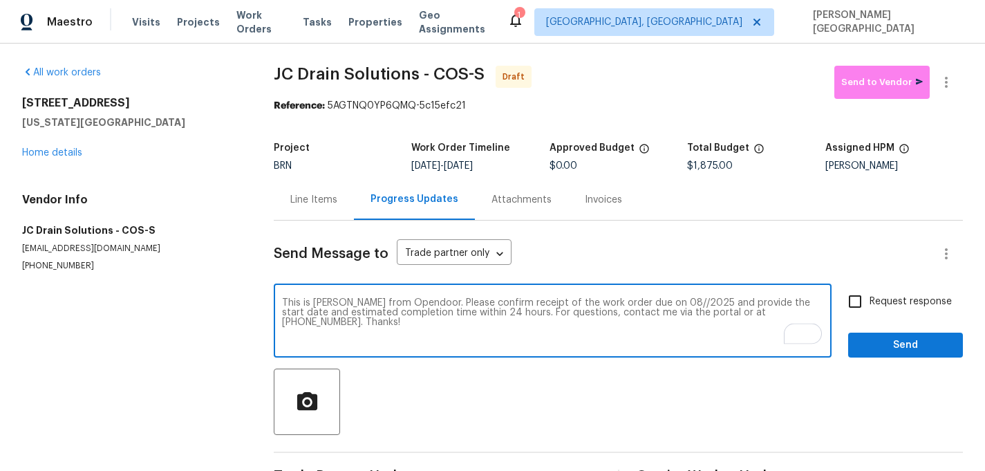
click at [652, 301] on textarea "This is Isabel from Opendoor. Please confirm receipt of the work order due on 0…" at bounding box center [552, 322] width 541 height 48
type textarea "This is Isabel from Opendoor. Please confirm receipt of the work order due on 0…"
click at [880, 315] on label "Request response" at bounding box center [896, 301] width 111 height 29
click at [870, 315] on input "Request response" at bounding box center [855, 301] width 29 height 29
checkbox input "true"
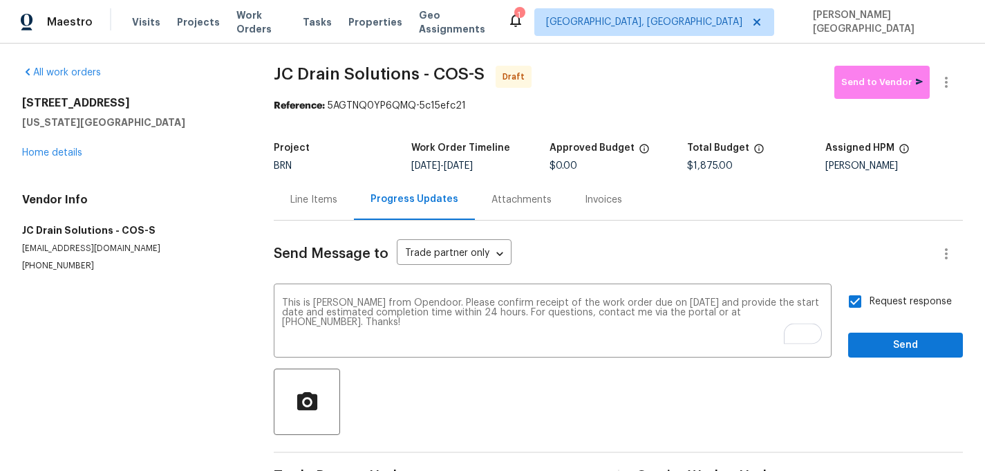
click at [883, 357] on div "Send Message to Trade partner only Trade partner only ​ This is Isabel from Ope…" at bounding box center [618, 356] width 689 height 271
click at [883, 346] on span "Send" at bounding box center [905, 345] width 93 height 17
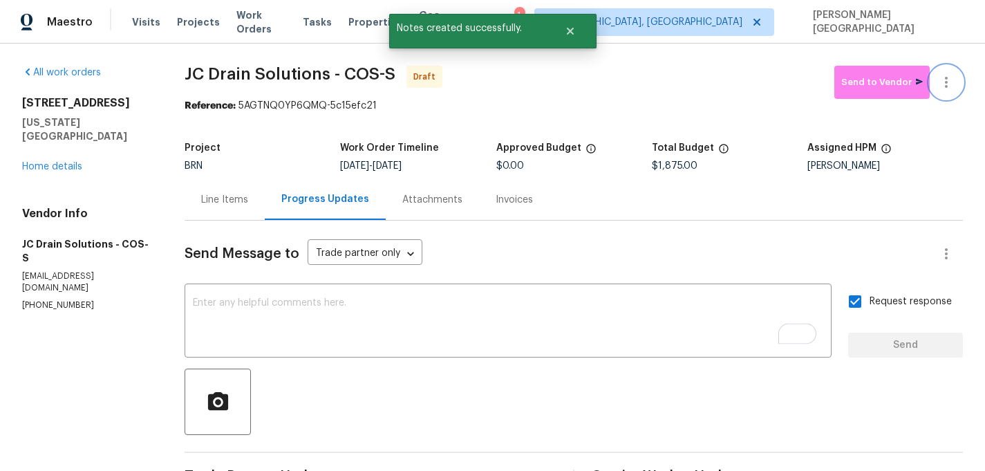
click at [948, 75] on icon "button" at bounding box center [946, 82] width 17 height 17
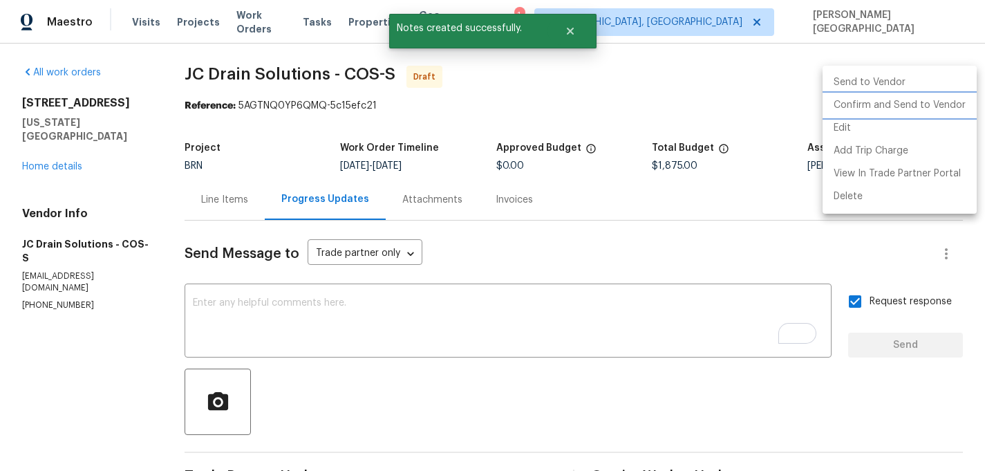
click at [915, 104] on li "Confirm and Send to Vendor" at bounding box center [900, 105] width 154 height 23
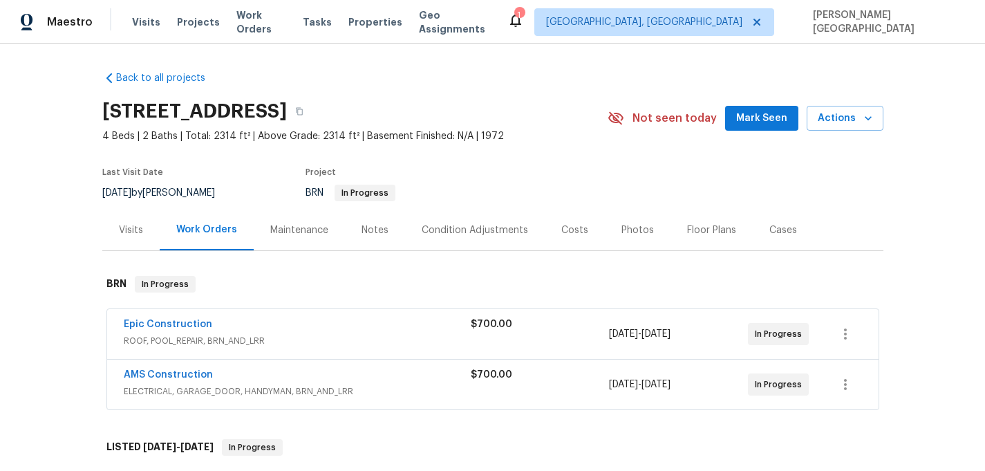
click at [179, 330] on span "Epic Construction" at bounding box center [168, 324] width 88 height 14
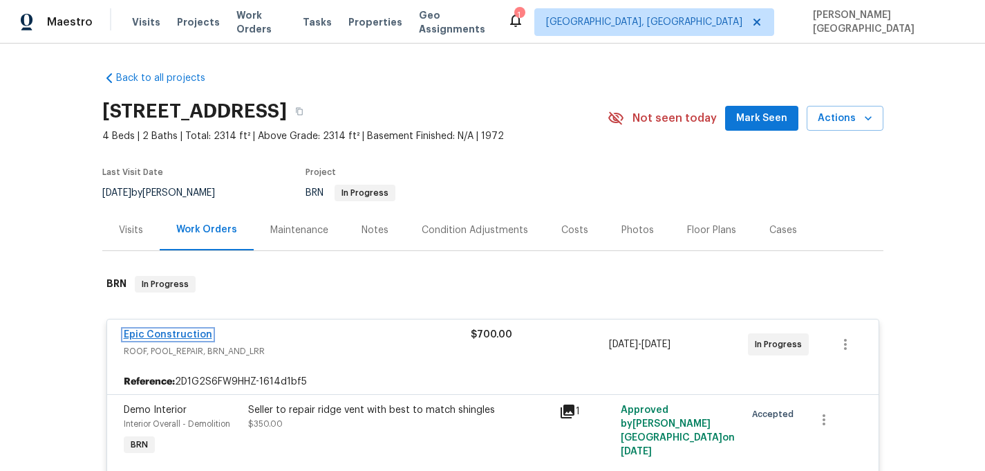
click at [176, 335] on link "Epic Construction" at bounding box center [168, 335] width 88 height 10
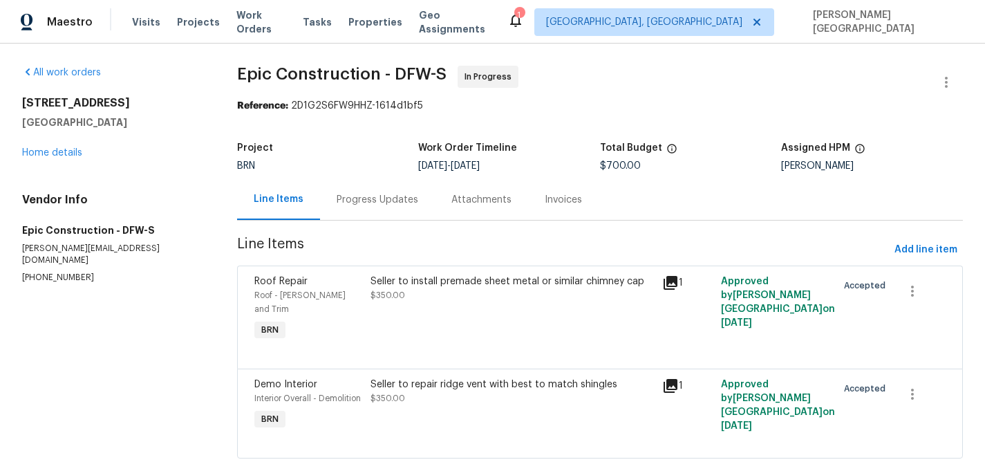
click at [381, 217] on div "Progress Updates" at bounding box center [377, 199] width 115 height 41
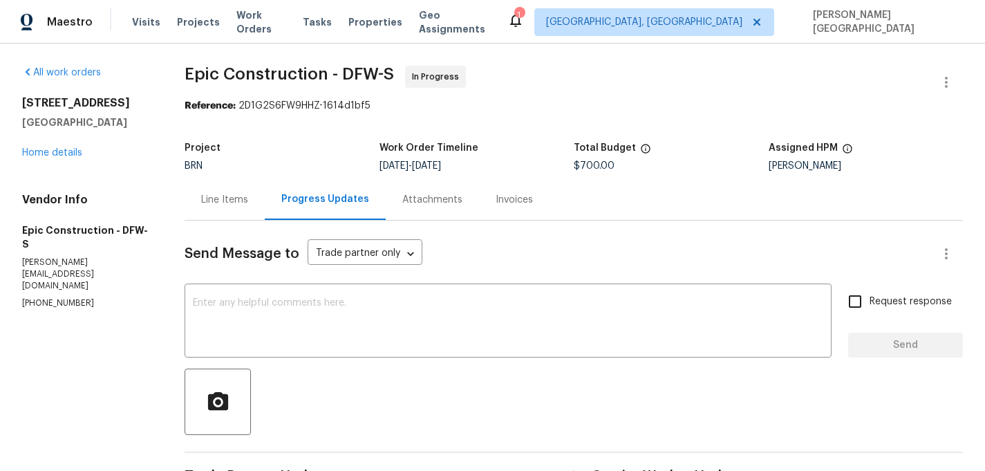
click at [37, 160] on div "All work orders [STREET_ADDRESS] Home details Vendor Info Epic Construction - D…" at bounding box center [86, 188] width 129 height 244
click at [46, 156] on link "Home details" at bounding box center [52, 153] width 60 height 10
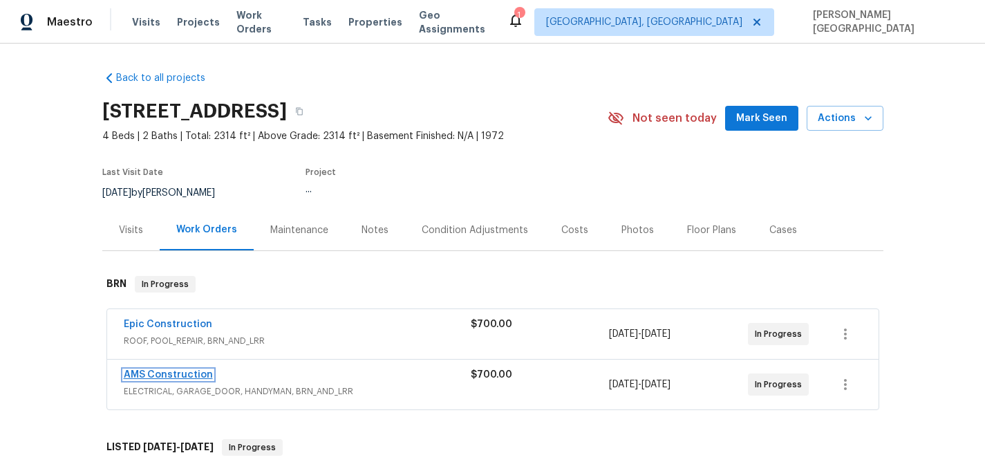
click at [174, 378] on link "AMS Construction" at bounding box center [168, 375] width 89 height 10
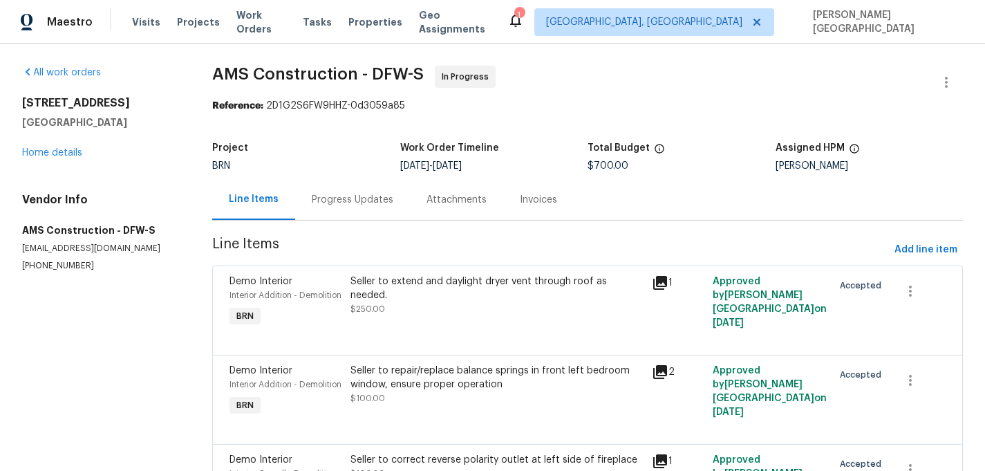
click at [371, 209] on div "Progress Updates" at bounding box center [352, 199] width 115 height 41
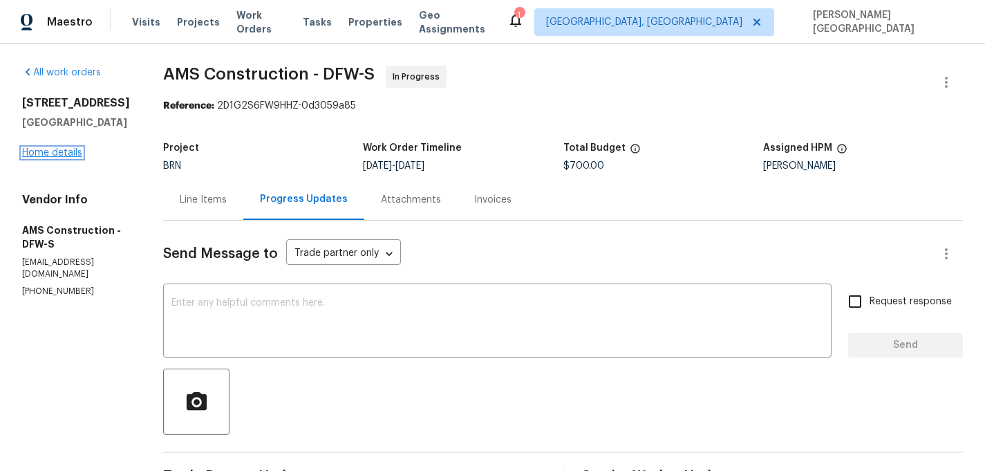
click at [65, 153] on link "Home details" at bounding box center [52, 153] width 60 height 10
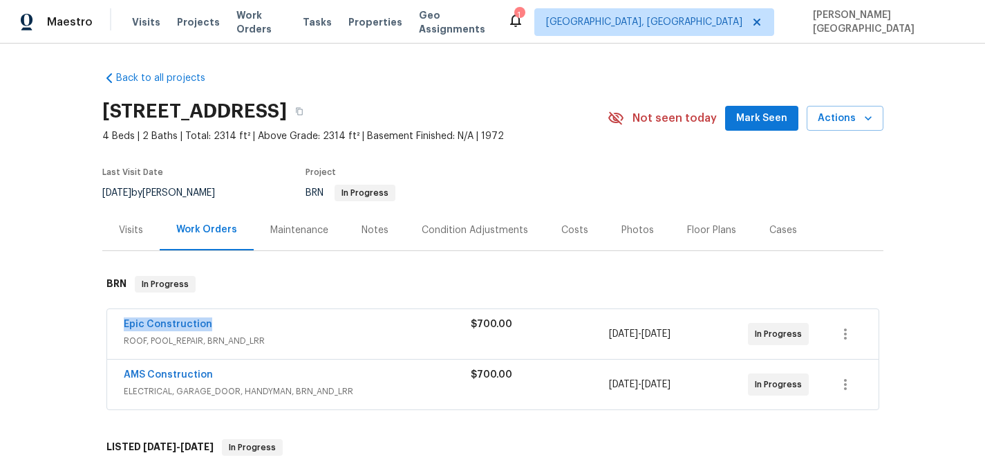
drag, startPoint x: 214, startPoint y: 324, endPoint x: 115, endPoint y: 320, distance: 99.6
click at [115, 320] on div "Epic Construction ROOF, POOL_REPAIR, BRN_AND_LRR $700.00 [DATE] - [DATE] In Pro…" at bounding box center [492, 334] width 771 height 50
copy link "Epic Construction"
drag, startPoint x: 218, startPoint y: 373, endPoint x: 63, endPoint y: 373, distance: 154.8
click at [63, 373] on div "Back to all projects [STREET_ADDRESS] 4 Beds | 2 Baths | Total: 2314 ft² | Abov…" at bounding box center [492, 257] width 985 height 427
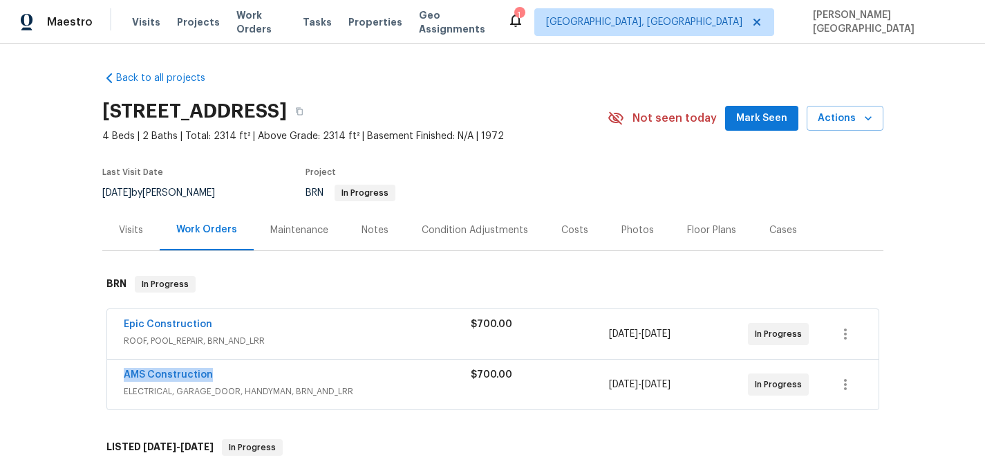
copy link "AMS Construction"
click at [153, 324] on link "Epic Construction" at bounding box center [168, 324] width 88 height 10
click at [164, 354] on div "Epic Construction ROOF, POOL_REPAIR, BRN_AND_LRR $700.00 8/19/2025 - 8/21/2025 …" at bounding box center [492, 334] width 771 height 50
click at [161, 323] on link "Epic Construction" at bounding box center [168, 324] width 88 height 10
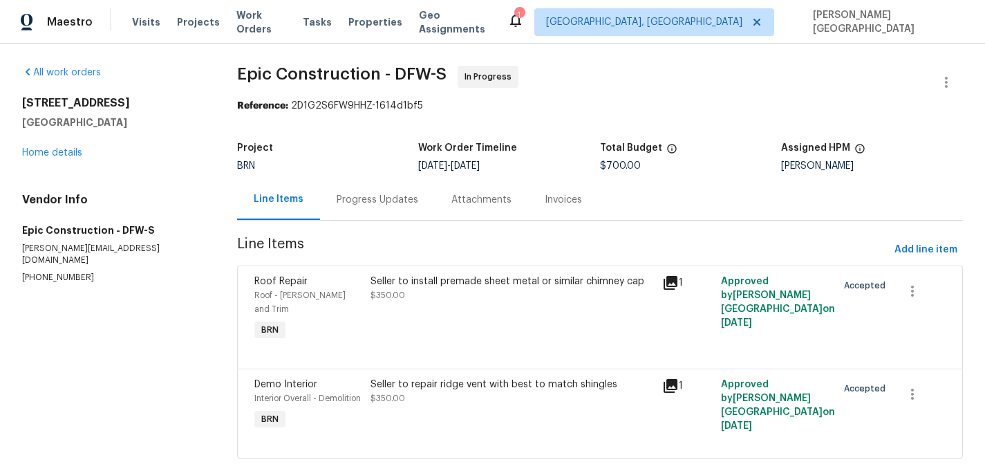
click at [449, 293] on div "Seller to install premade sheet metal or similar chimney cap $350.00" at bounding box center [512, 288] width 283 height 28
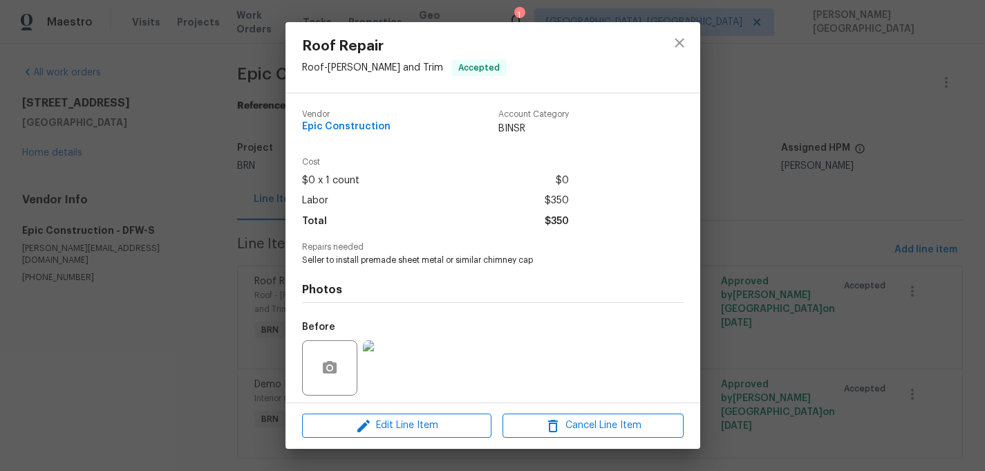
click at [426, 266] on div "Photos Before After" at bounding box center [493, 379] width 382 height 227
click at [416, 261] on span "Seller to install premade sheet metal or similar chimney cap" at bounding box center [474, 260] width 344 height 12
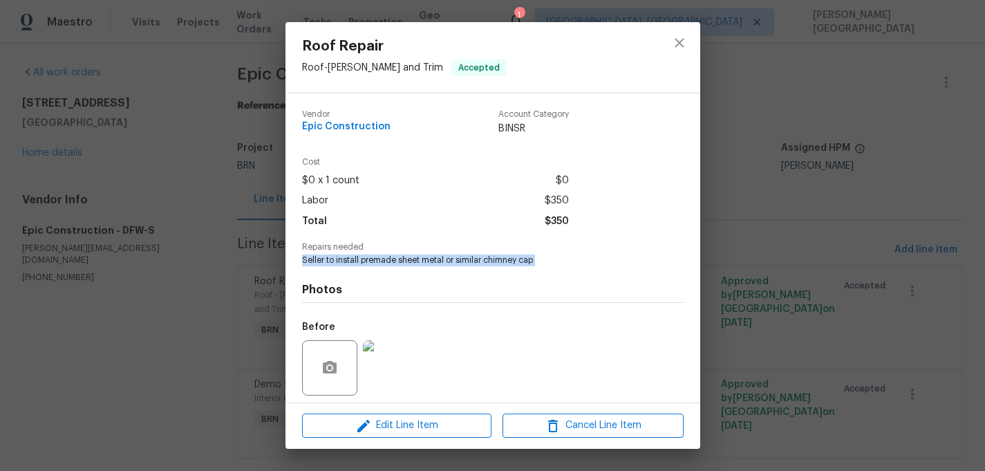
click at [416, 261] on span "Seller to install premade sheet metal or similar chimney cap" at bounding box center [474, 260] width 344 height 12
copy span "Seller to install premade sheet metal or similar chimney cap"
click at [911, 279] on div "Roof Repair Roof - Eaves and Trim Accepted Vendor Epic Construction Account Cat…" at bounding box center [492, 235] width 985 height 471
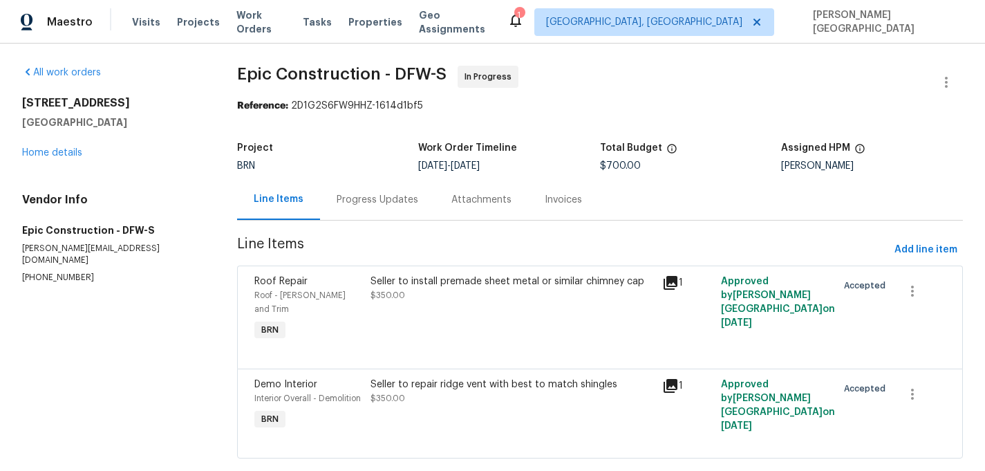
click at [471, 377] on div "Seller to repair ridge vent with best to match shingles" at bounding box center [512, 384] width 283 height 14
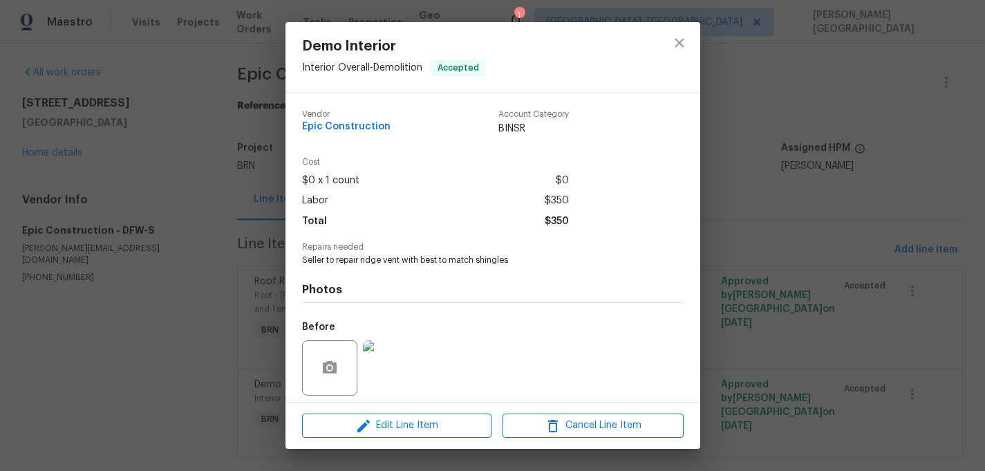
click at [393, 259] on span "Seller to repair ridge vent with best to match shingles" at bounding box center [474, 260] width 344 height 12
copy span "Seller to repair ridge vent with best to match shingles"
click at [197, 151] on div "Demo Interior Interior Overall - Demolition Accepted Vendor Epic Construction A…" at bounding box center [492, 235] width 985 height 471
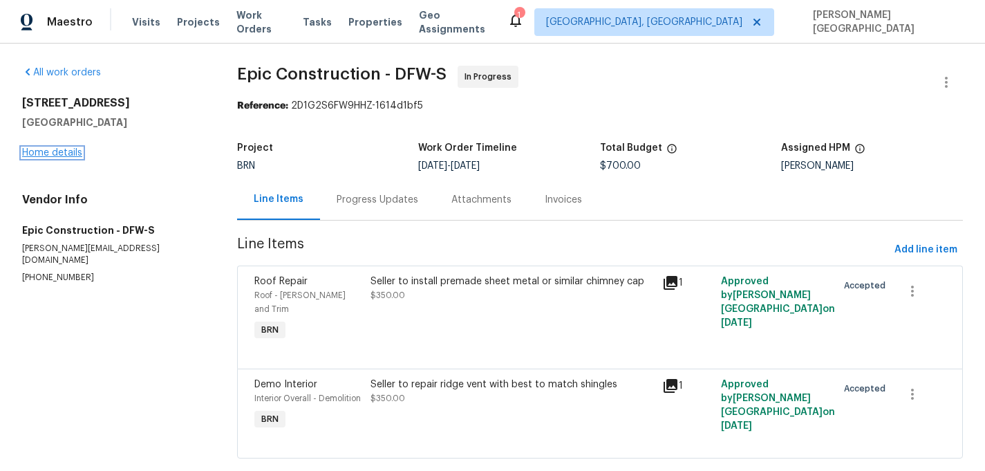
click at [72, 153] on link "Home details" at bounding box center [52, 153] width 60 height 10
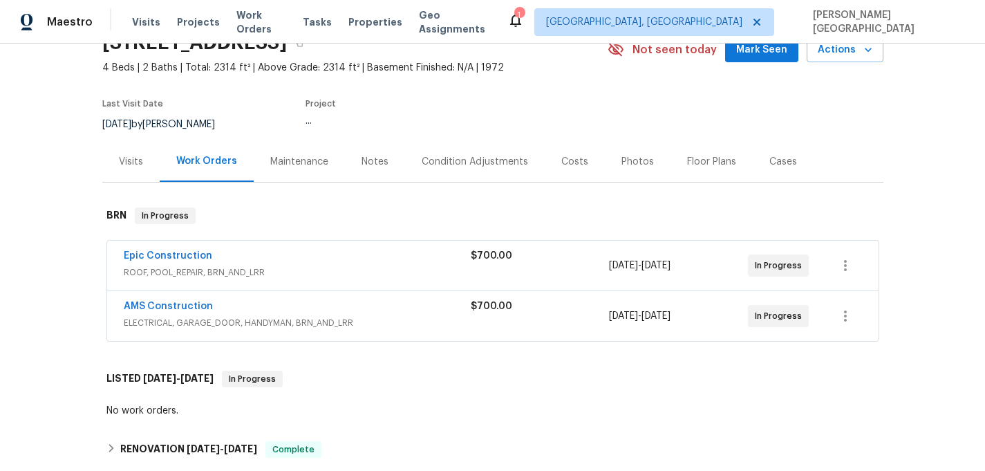
scroll to position [78, 0]
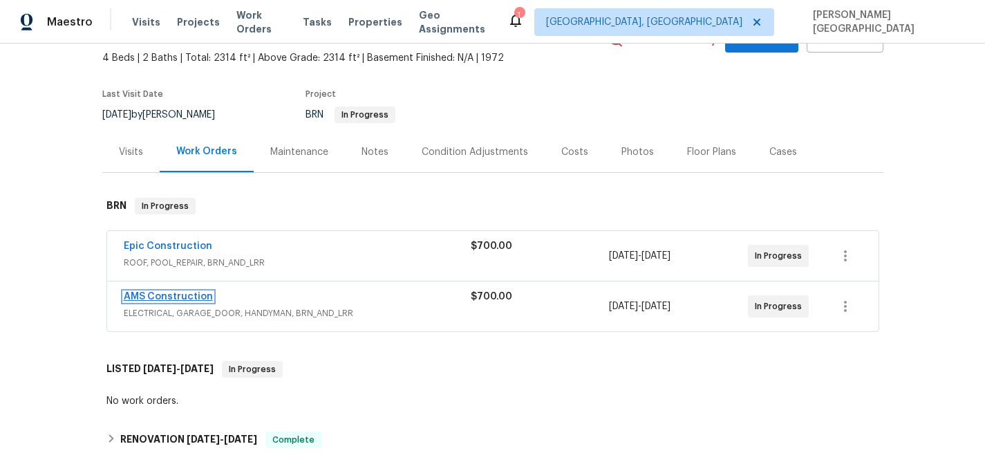
click at [180, 294] on link "AMS Construction" at bounding box center [168, 297] width 89 height 10
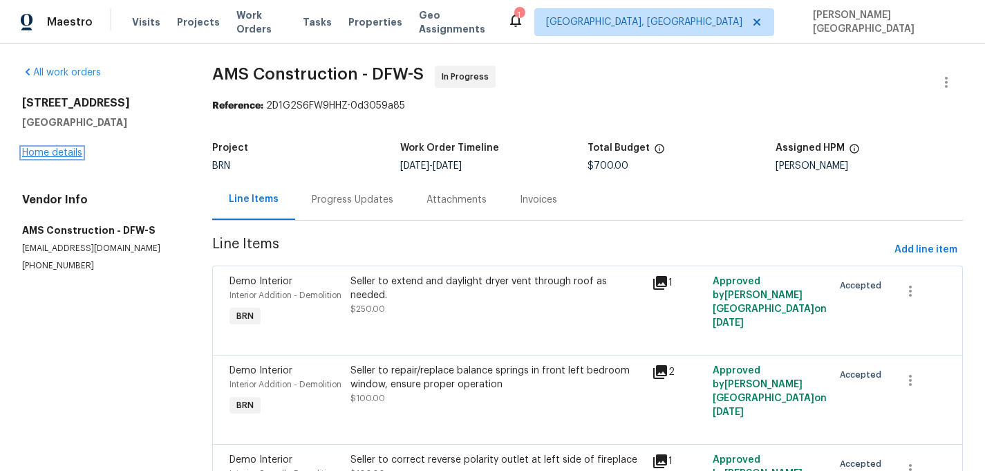
click at [51, 153] on link "Home details" at bounding box center [52, 153] width 60 height 10
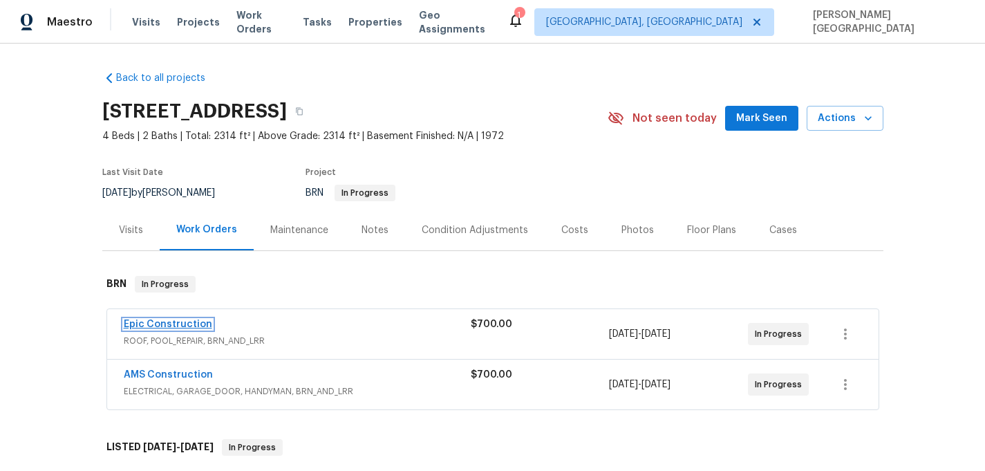
click at [161, 325] on link "Epic Construction" at bounding box center [168, 324] width 88 height 10
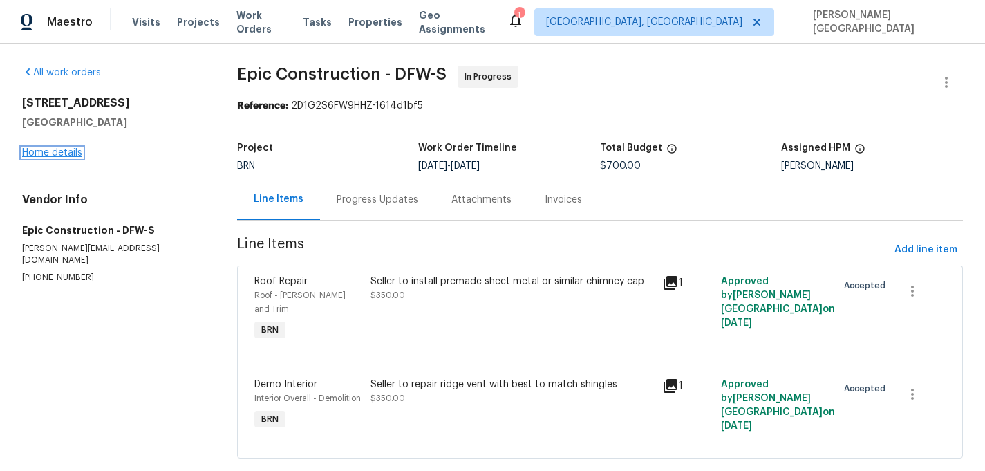
click at [55, 156] on link "Home details" at bounding box center [52, 153] width 60 height 10
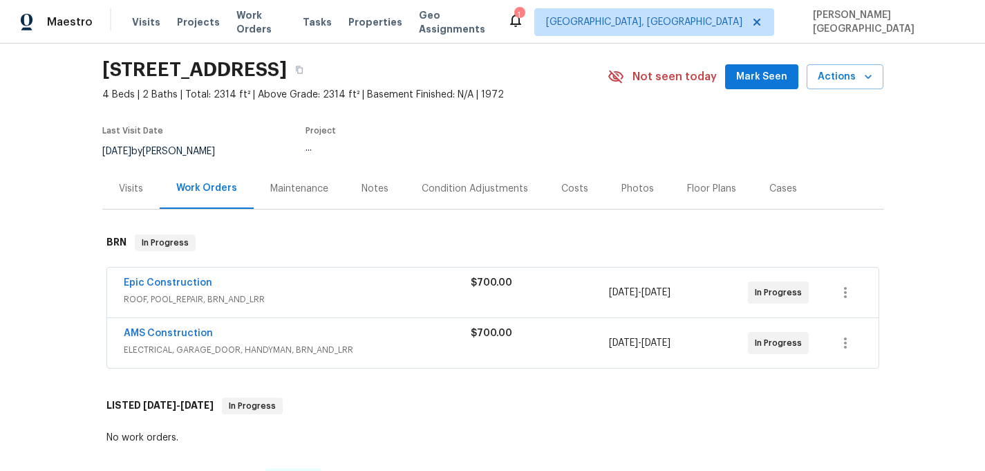
scroll to position [74, 0]
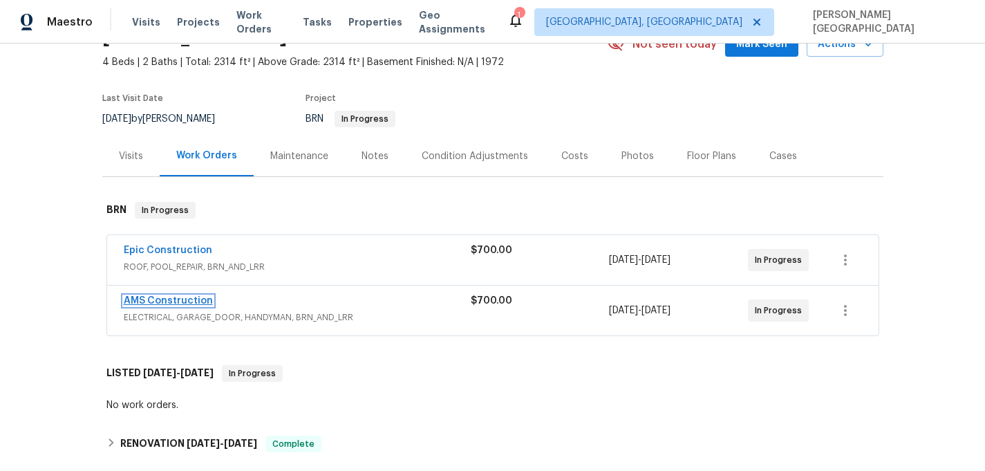
click at [169, 300] on link "AMS Construction" at bounding box center [168, 301] width 89 height 10
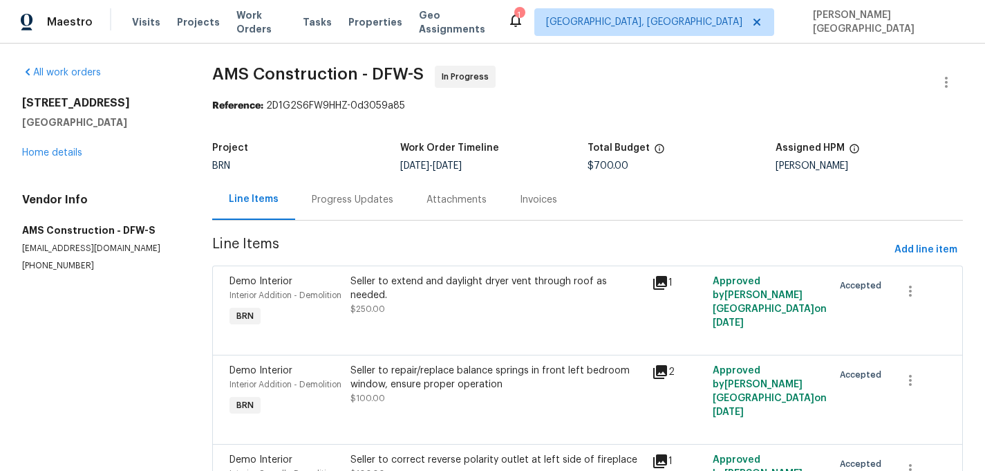
click at [414, 294] on div "Seller to extend and daylight dryer vent through roof as needed." at bounding box center [497, 288] width 294 height 28
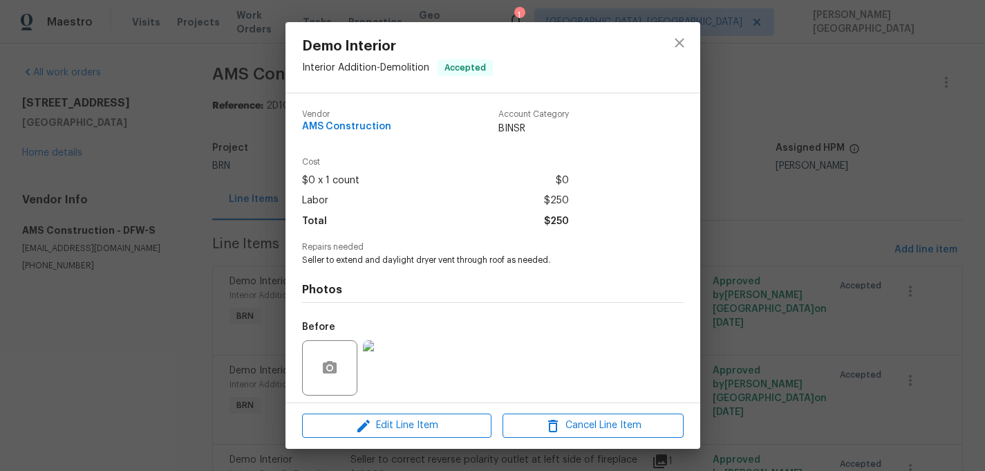
click at [349, 270] on div "Photos Before After" at bounding box center [493, 379] width 382 height 227
click at [350, 263] on span "Seller to extend and daylight dryer vent through roof as needed." at bounding box center [474, 260] width 344 height 12
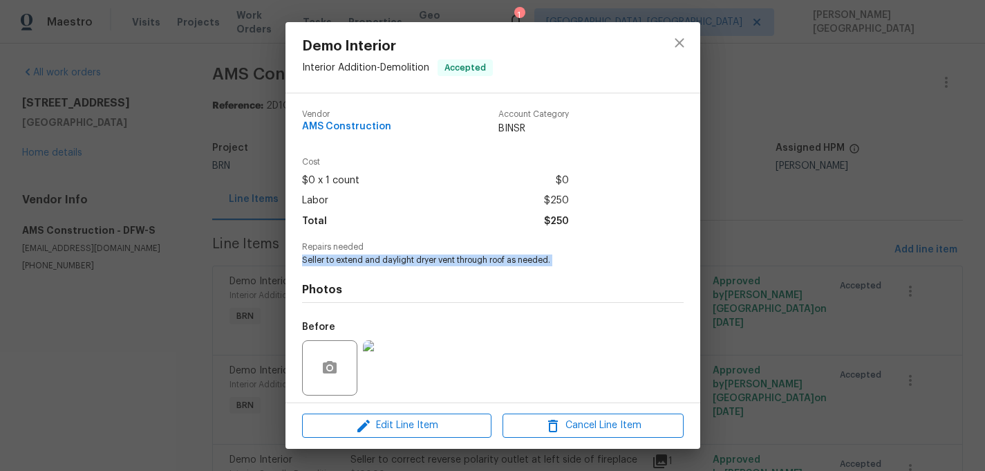
click at [350, 263] on span "Seller to extend and daylight dryer vent through roof as needed." at bounding box center [474, 260] width 344 height 12
copy span "Seller to extend and daylight dryer vent through roof as needed."
click at [789, 296] on div "Demo Interior Interior Addition - Demolition Accepted Vendor AMS Construction A…" at bounding box center [492, 235] width 985 height 471
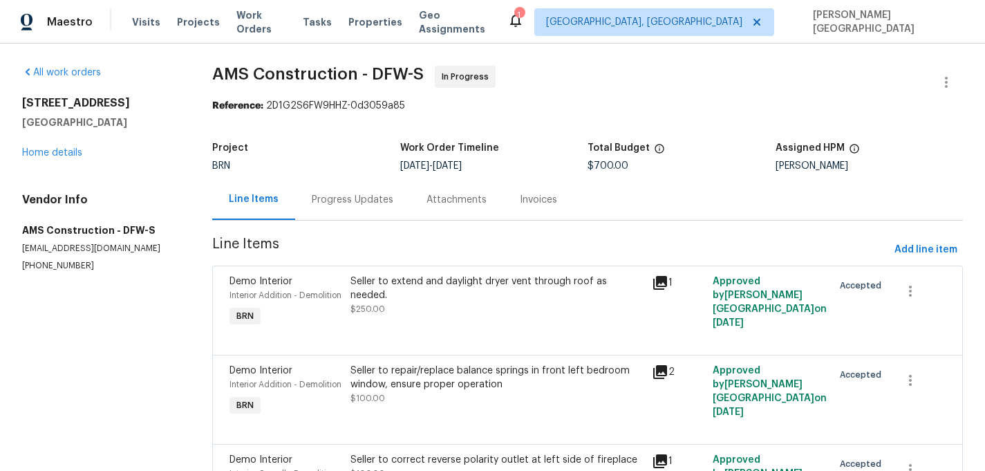
click at [460, 391] on div "Seller to repair/replace balance springs in front left bedroom window, ensure p…" at bounding box center [497, 378] width 294 height 28
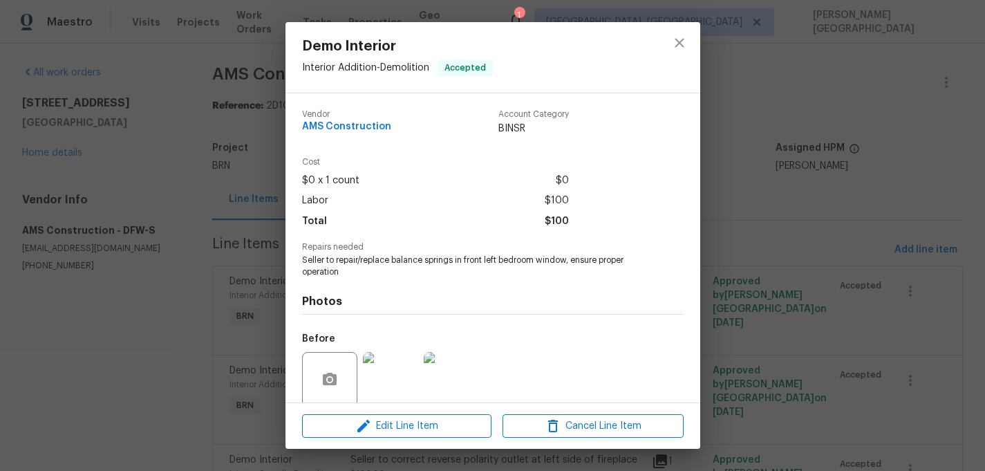
click at [368, 262] on span "Seller to repair/replace balance springs in front left bedroom window, ensure p…" at bounding box center [474, 266] width 344 height 24
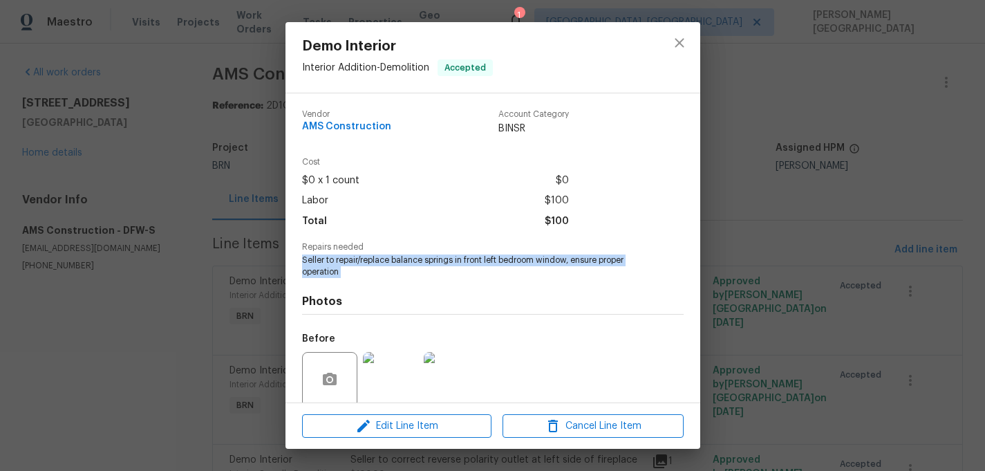
click at [368, 262] on span "Seller to repair/replace balance springs in front left bedroom window, ensure p…" at bounding box center [474, 266] width 344 height 24
copy span "Seller to repair/replace balance springs in front left bedroom window, ensure p…"
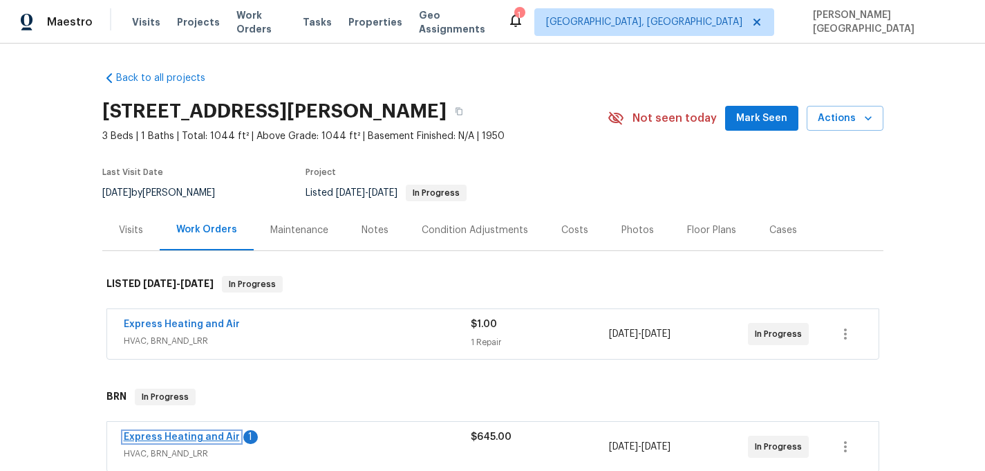
click at [205, 438] on link "Express Heating and Air" at bounding box center [182, 437] width 116 height 10
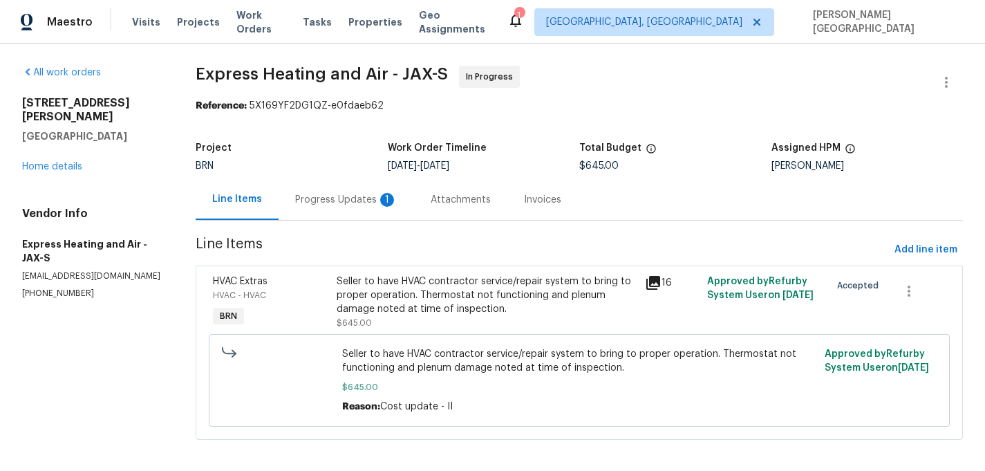
click at [367, 205] on div "Progress Updates 1" at bounding box center [346, 200] width 102 height 14
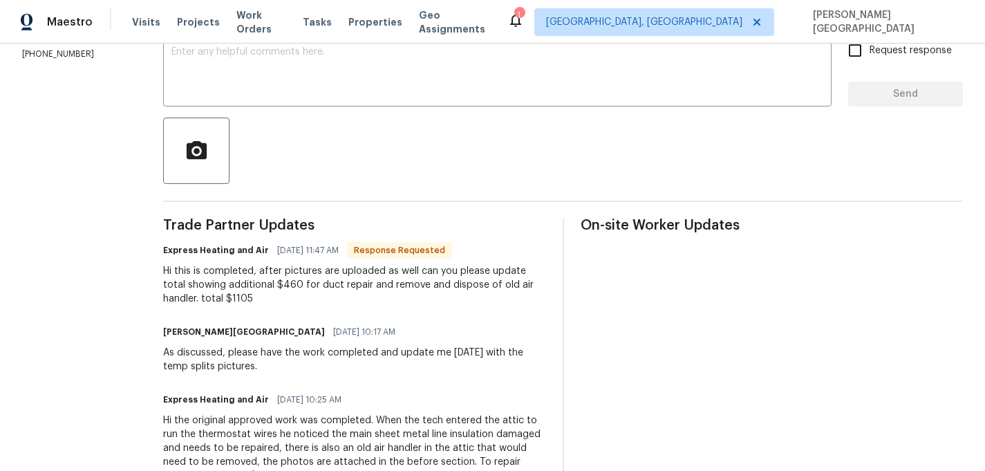
scroll to position [266, 0]
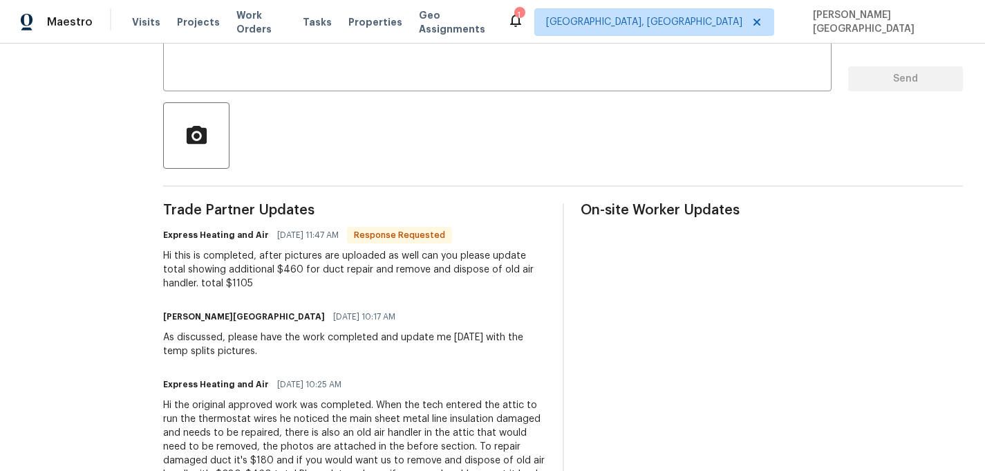
click at [296, 268] on div "Hi this is completed, after pictures are uploaded as well can you please update…" at bounding box center [354, 269] width 383 height 41
copy div "460"
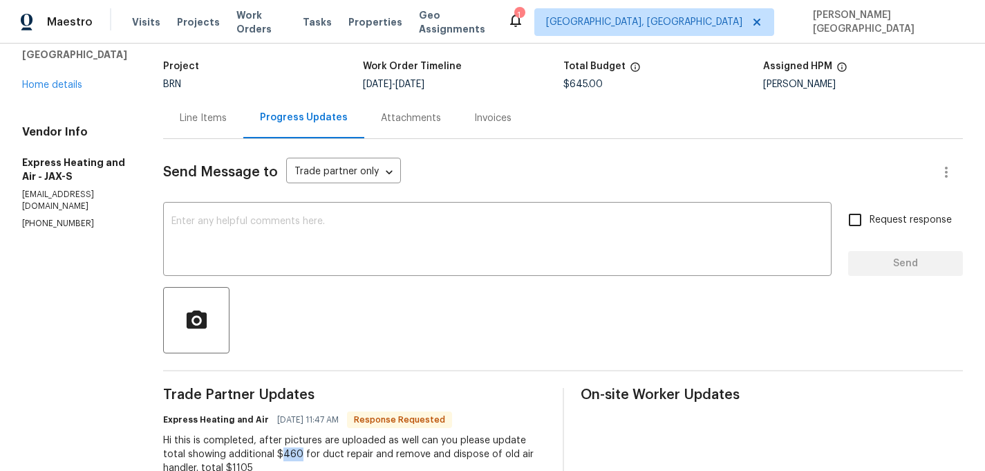
scroll to position [3, 0]
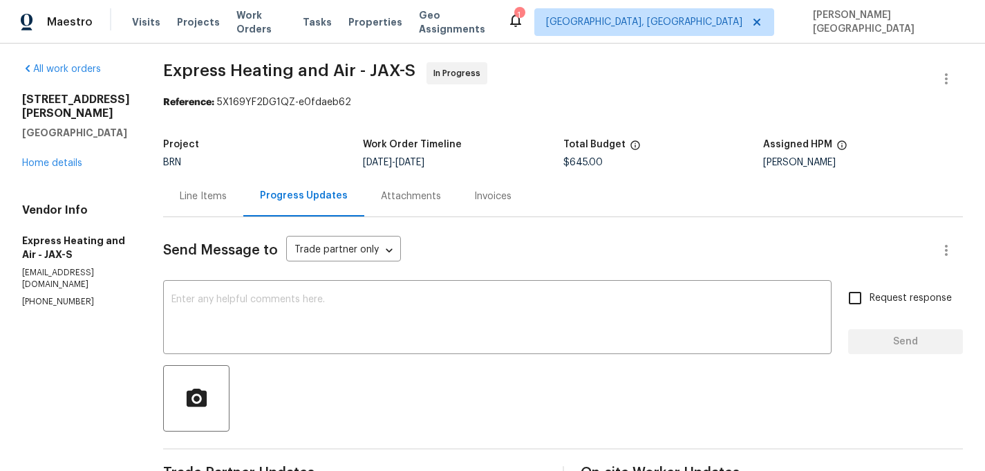
click at [215, 189] on div "Line Items" at bounding box center [203, 196] width 47 height 14
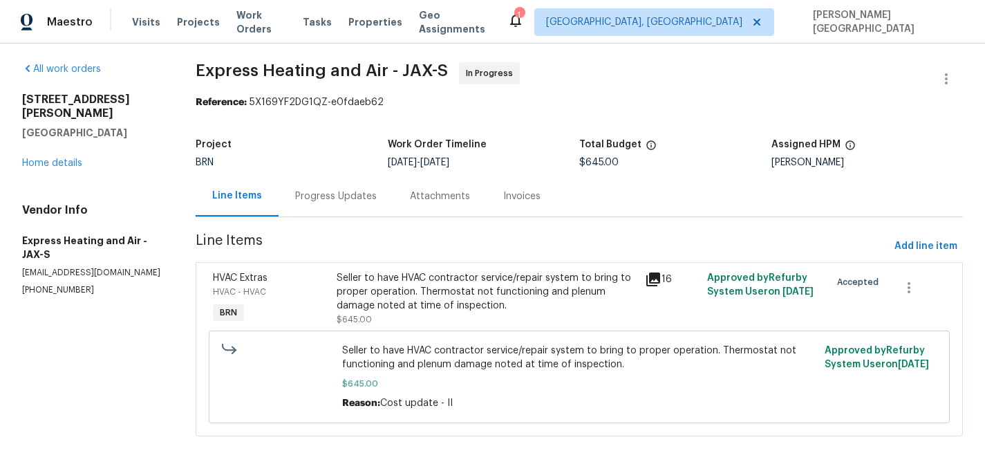
click at [374, 323] on div "Seller to have HVAC contractor service/repair system to bring to proper operati…" at bounding box center [487, 298] width 301 height 55
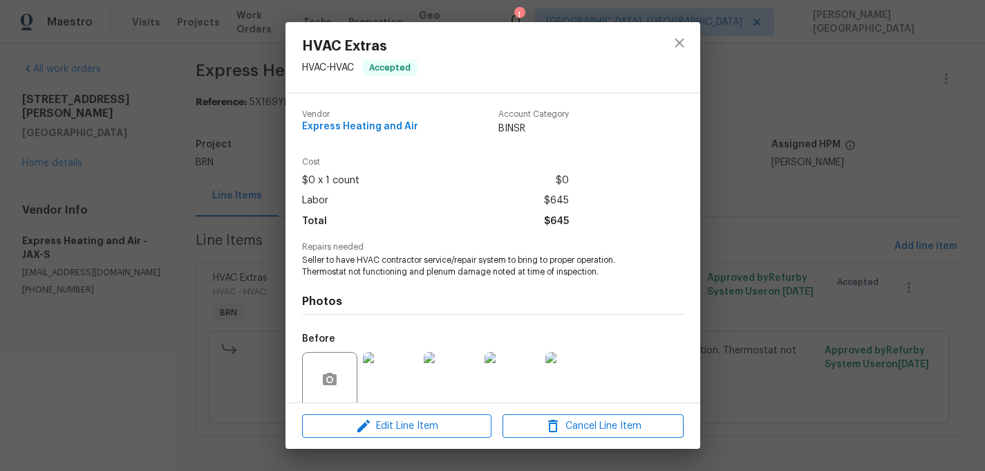
scroll to position [108, 0]
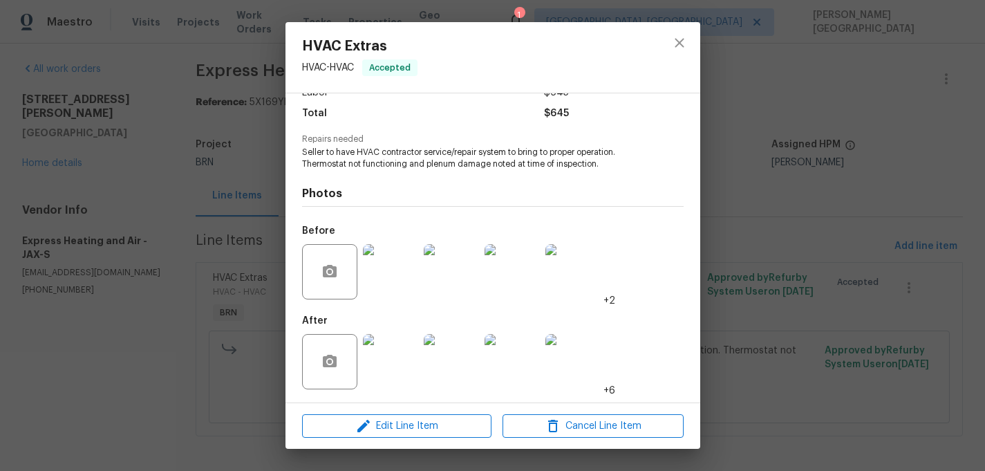
click at [402, 354] on img at bounding box center [390, 361] width 55 height 55
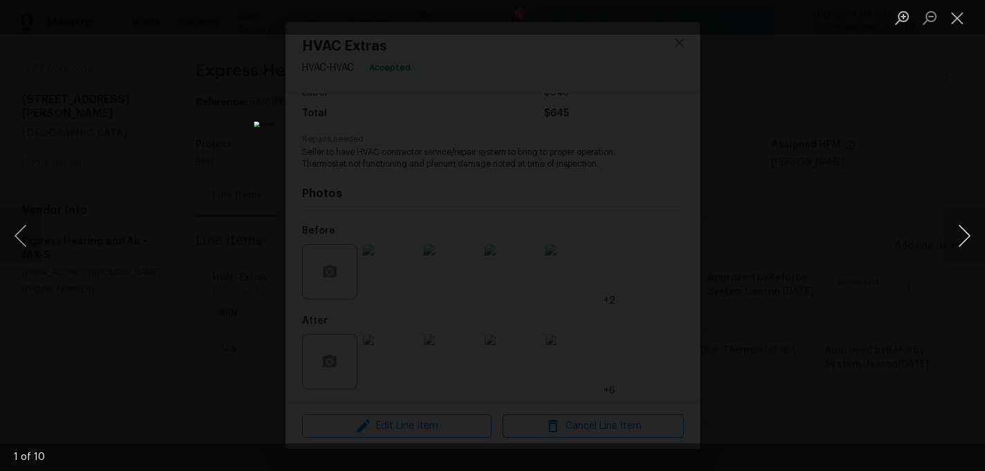
click at [959, 241] on button "Next image" at bounding box center [964, 235] width 41 height 55
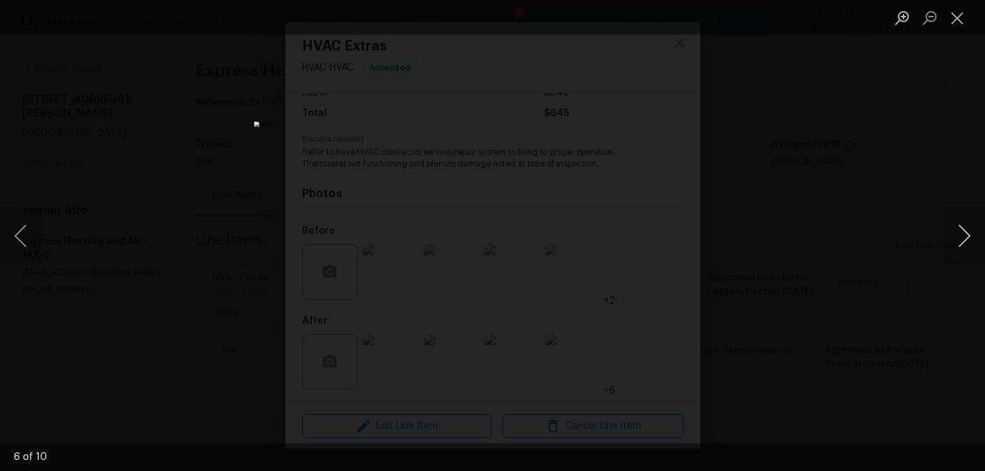
click at [959, 241] on button "Next image" at bounding box center [964, 235] width 41 height 55
click at [959, 242] on button "Next image" at bounding box center [964, 235] width 41 height 55
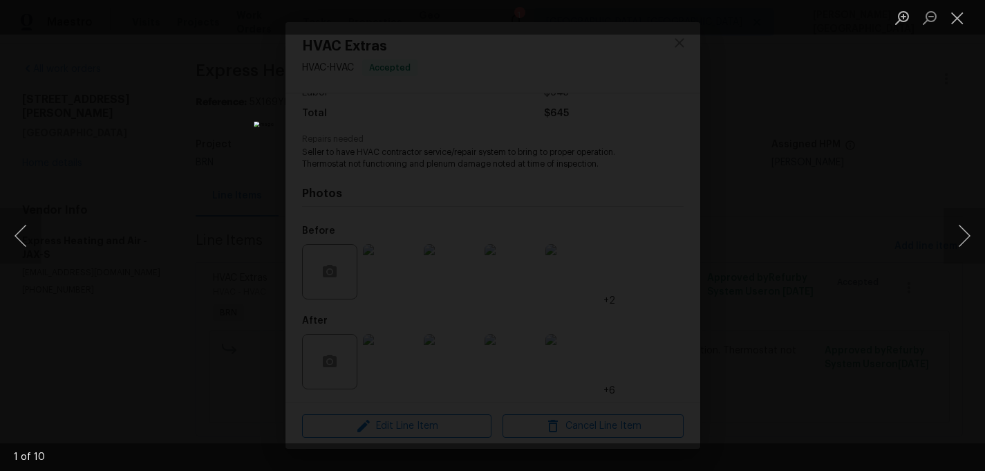
click at [847, 184] on div "Lightbox" at bounding box center [492, 235] width 985 height 471
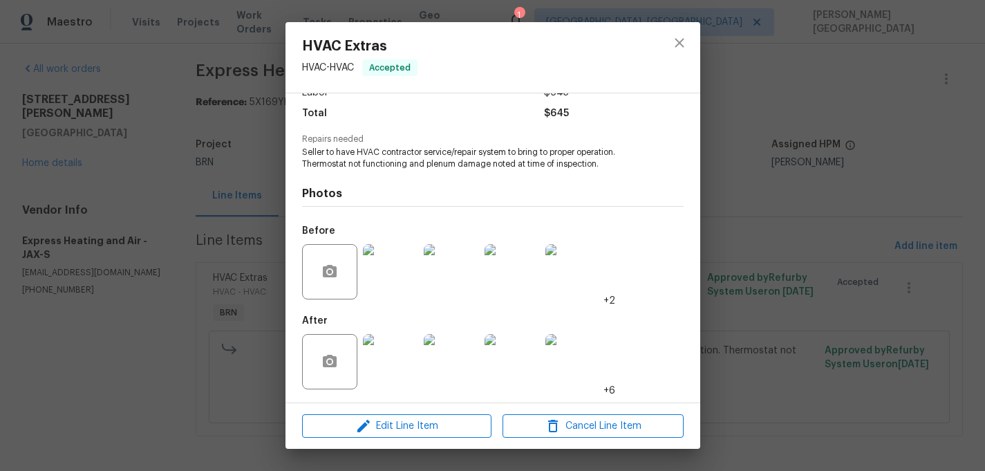
click at [812, 204] on div "HVAC Extras HVAC - HVAC Accepted Vendor Express Heating and Air Account Categor…" at bounding box center [492, 235] width 985 height 471
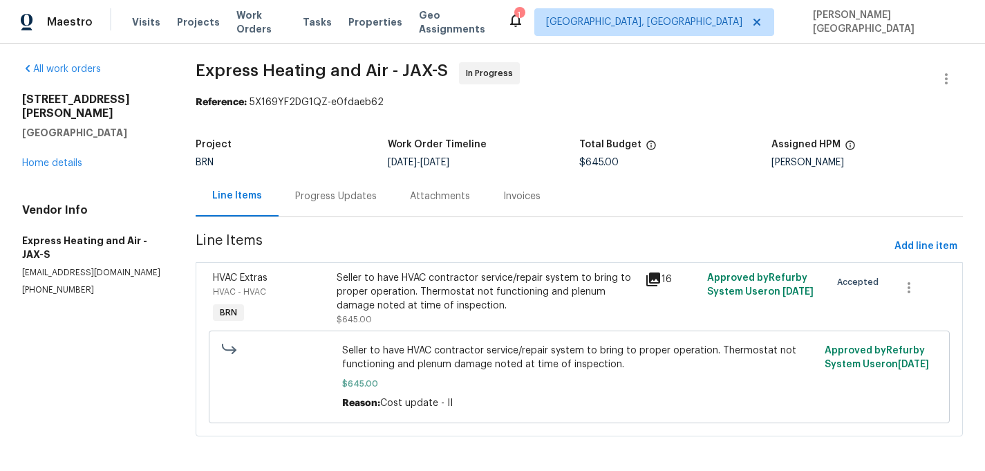
click at [380, 284] on div "Seller to have HVAC contractor service/repair system to bring to proper operati…" at bounding box center [487, 291] width 301 height 41
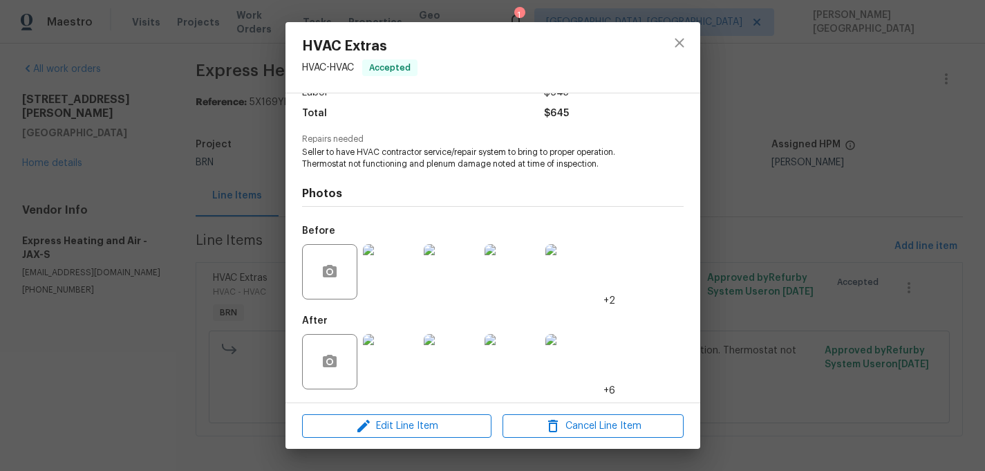
click at [397, 348] on img at bounding box center [390, 361] width 55 height 55
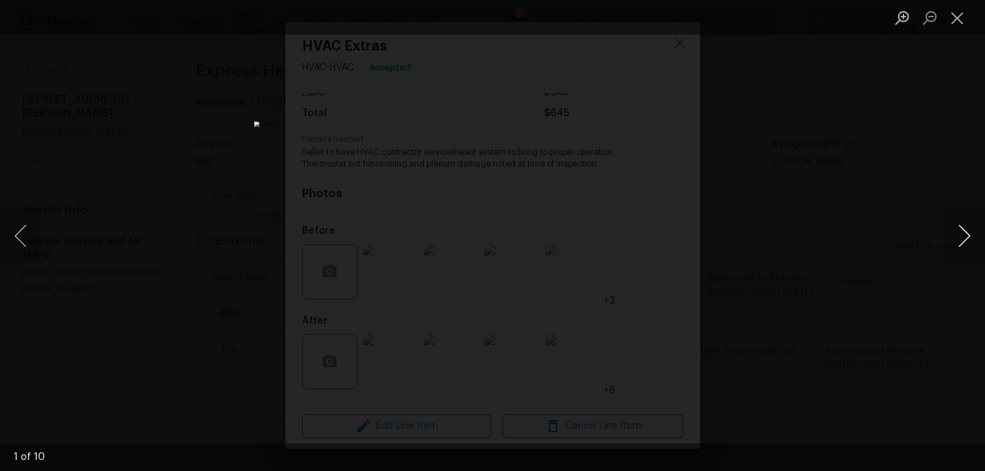
click at [971, 249] on button "Next image" at bounding box center [964, 235] width 41 height 55
click at [971, 250] on button "Next image" at bounding box center [964, 235] width 41 height 55
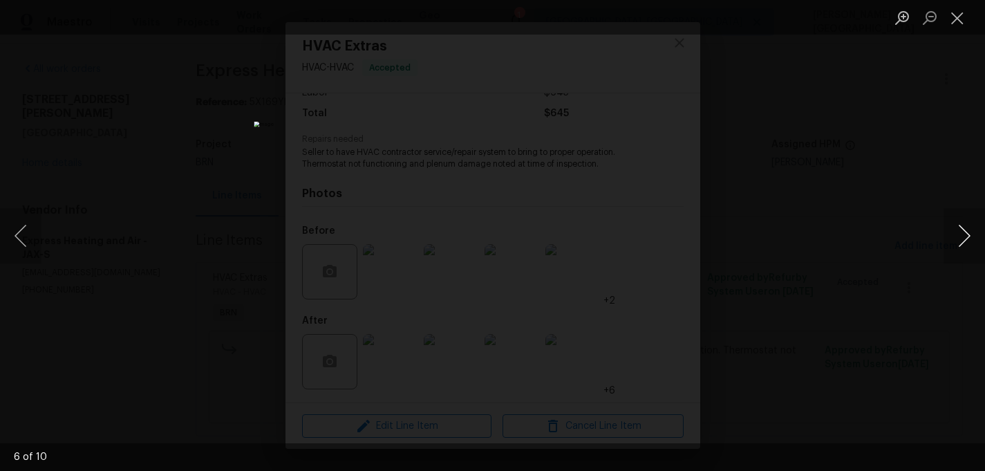
click at [971, 250] on button "Next image" at bounding box center [964, 235] width 41 height 55
click at [974, 254] on button "Next image" at bounding box center [964, 235] width 41 height 55
click at [888, 169] on div "Lightbox" at bounding box center [492, 235] width 985 height 471
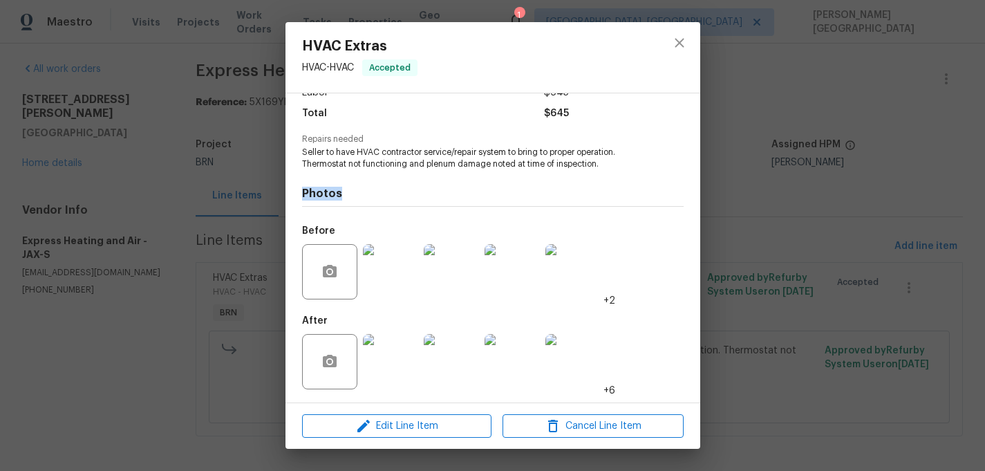
click at [888, 169] on div "HVAC Extras HVAC - HVAC Accepted Vendor Express Heating and Air Account Categor…" at bounding box center [492, 235] width 985 height 471
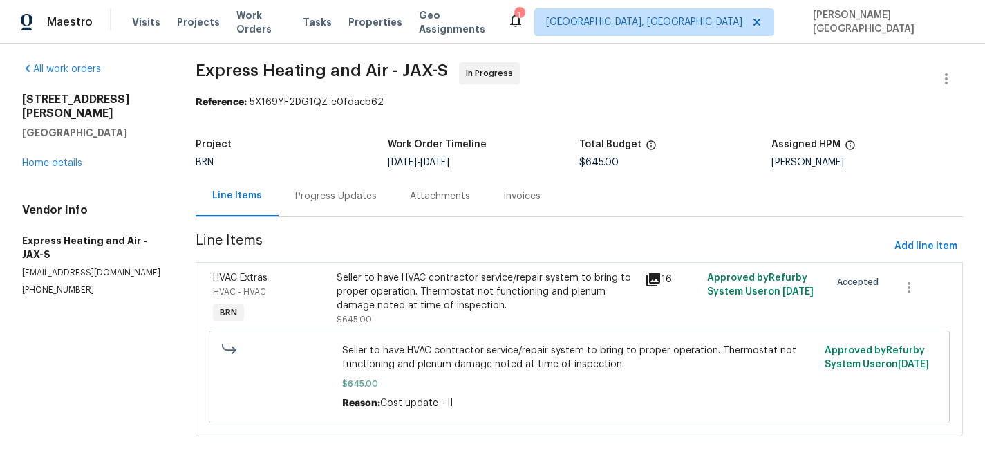
scroll to position [0, 0]
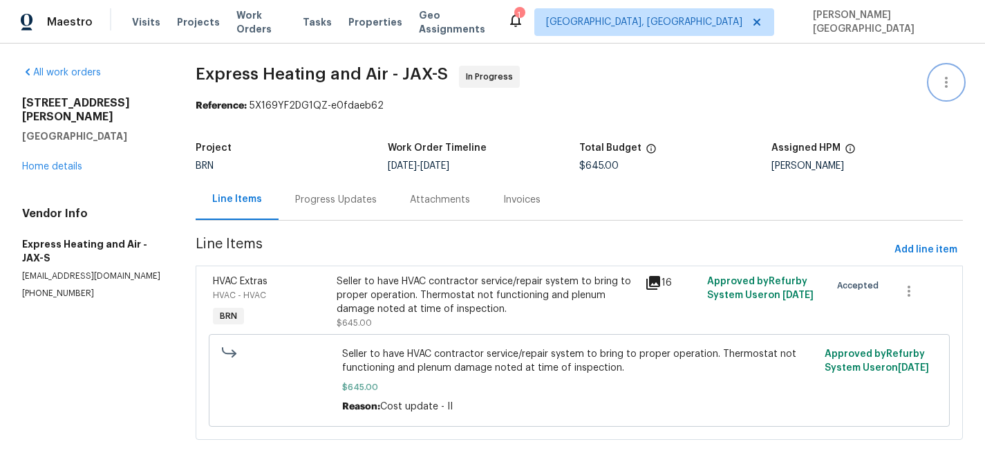
click at [950, 82] on icon "button" at bounding box center [946, 82] width 17 height 17
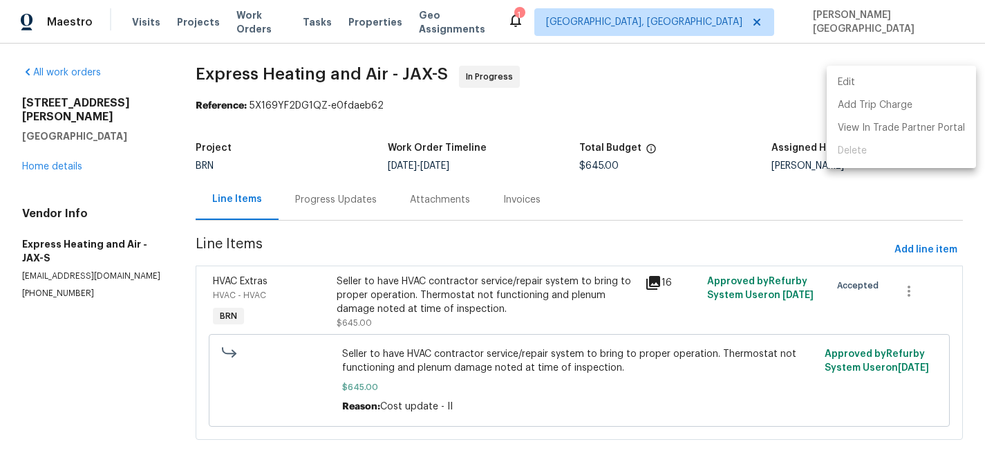
click at [915, 82] on li "Edit" at bounding box center [901, 82] width 149 height 23
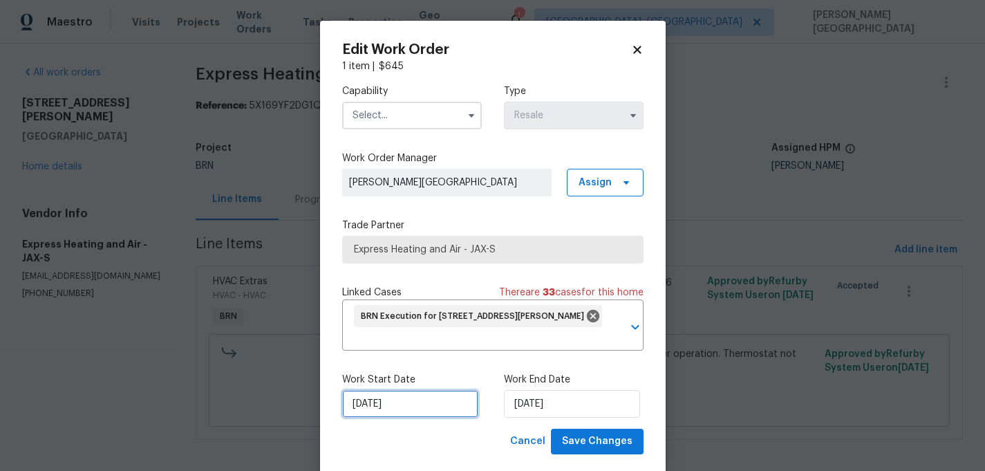
click at [428, 413] on input "8/14/2025" at bounding box center [410, 404] width 136 height 28
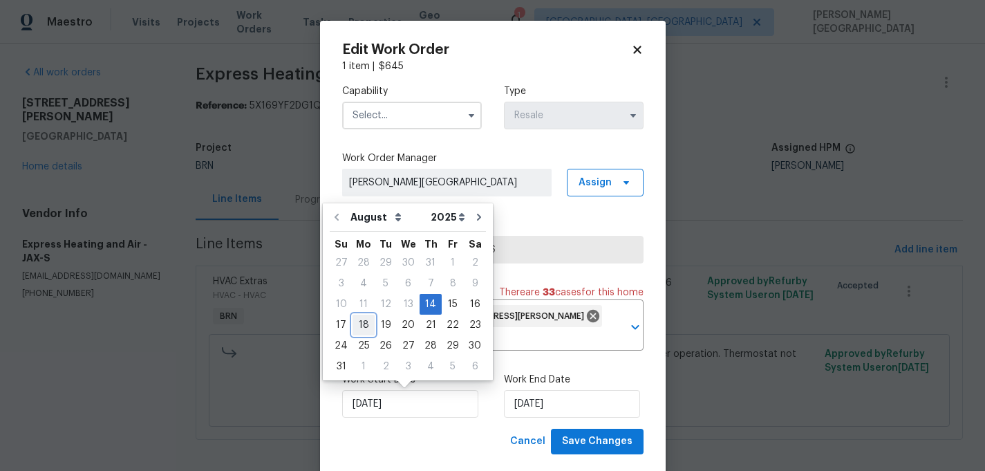
click at [361, 324] on div "18" at bounding box center [364, 324] width 22 height 19
type input "8/18/2025"
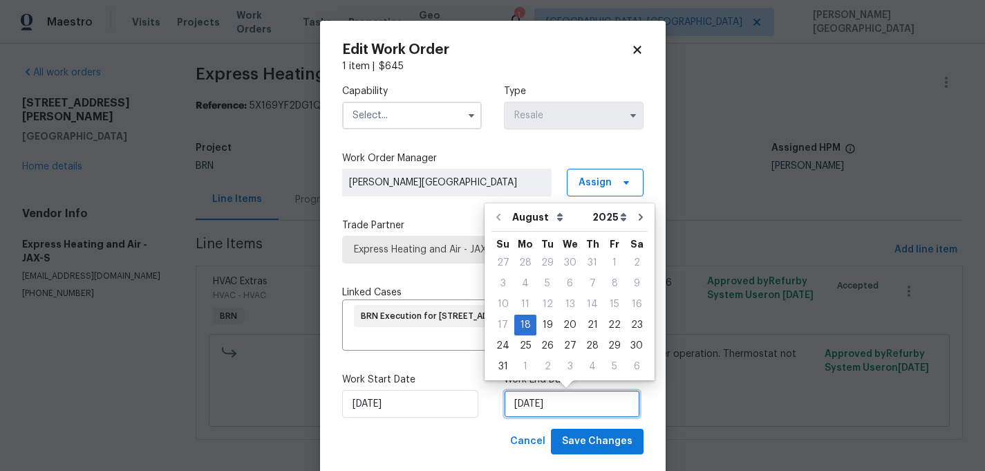
click at [546, 406] on input "8/18/2025" at bounding box center [572, 404] width 136 height 28
click at [565, 323] on div "20" at bounding box center [570, 324] width 23 height 19
type input "8/20/2025"
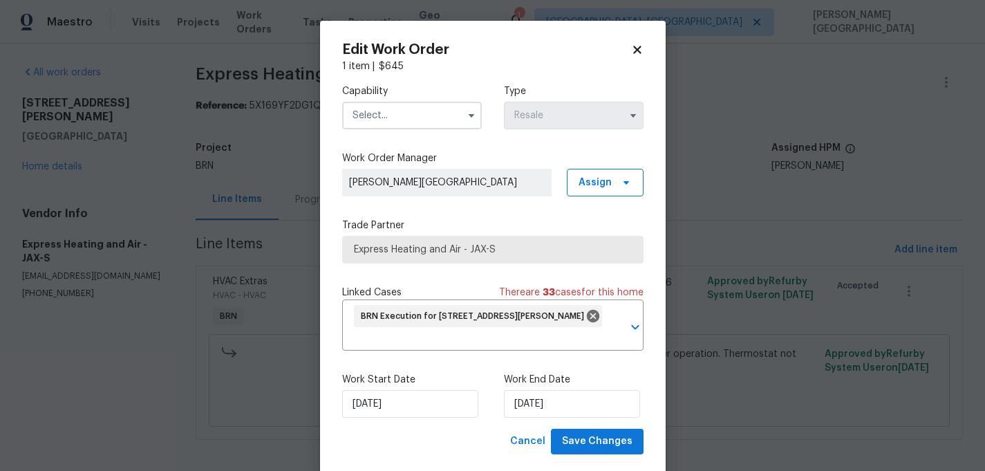
click at [361, 121] on input "text" at bounding box center [412, 116] width 140 height 28
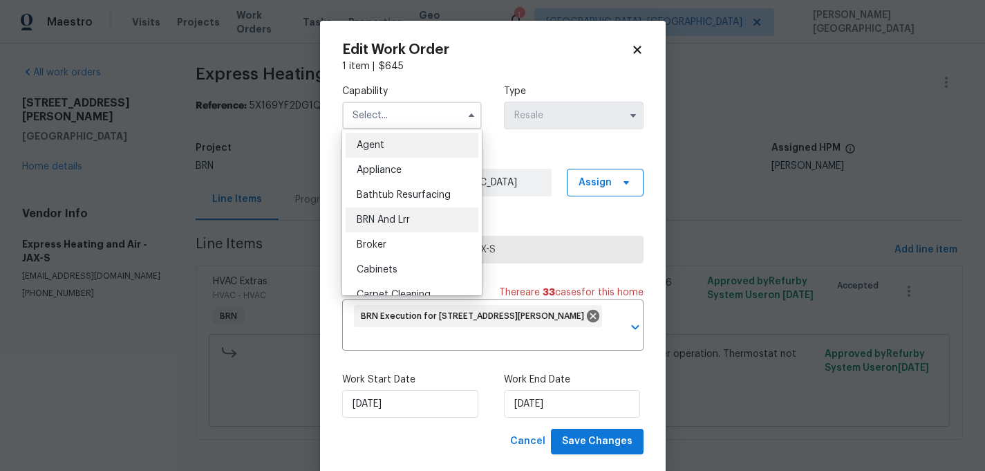
click at [388, 224] on span "BRN And Lrr" at bounding box center [383, 220] width 53 height 10
type input "BRN And Lrr"
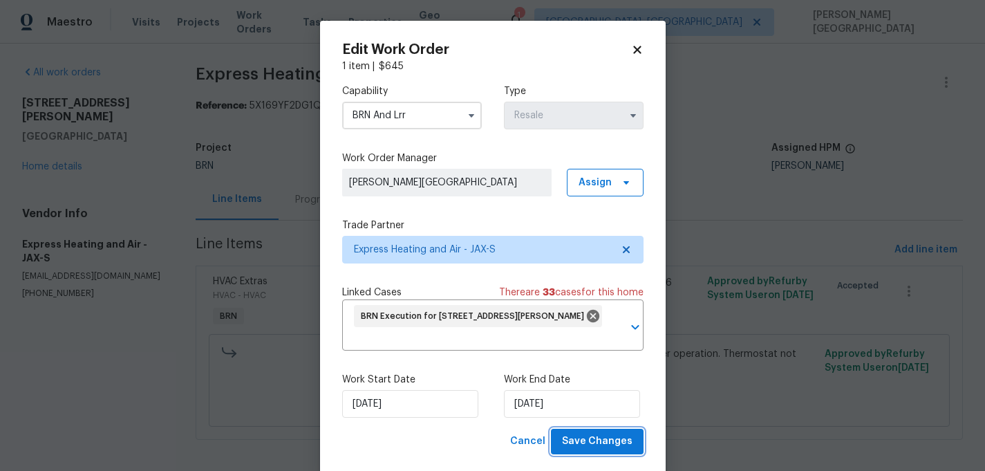
click at [594, 439] on span "Save Changes" at bounding box center [597, 441] width 71 height 17
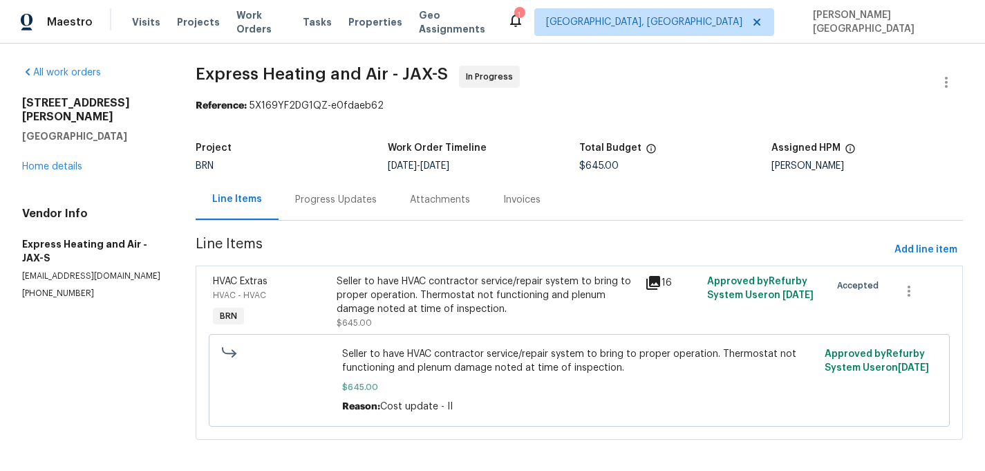
click at [505, 205] on div "Invoices" at bounding box center [521, 200] width 37 height 14
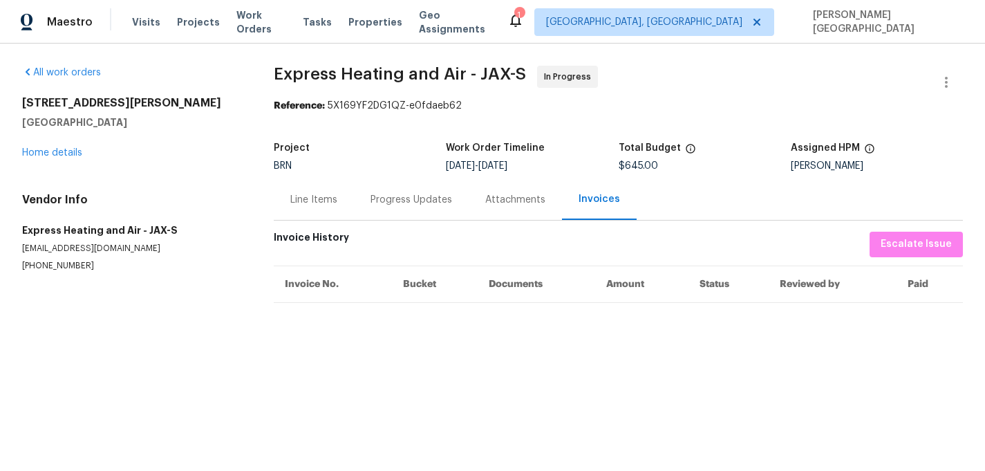
click at [274, 194] on div "Line Items" at bounding box center [314, 199] width 80 height 41
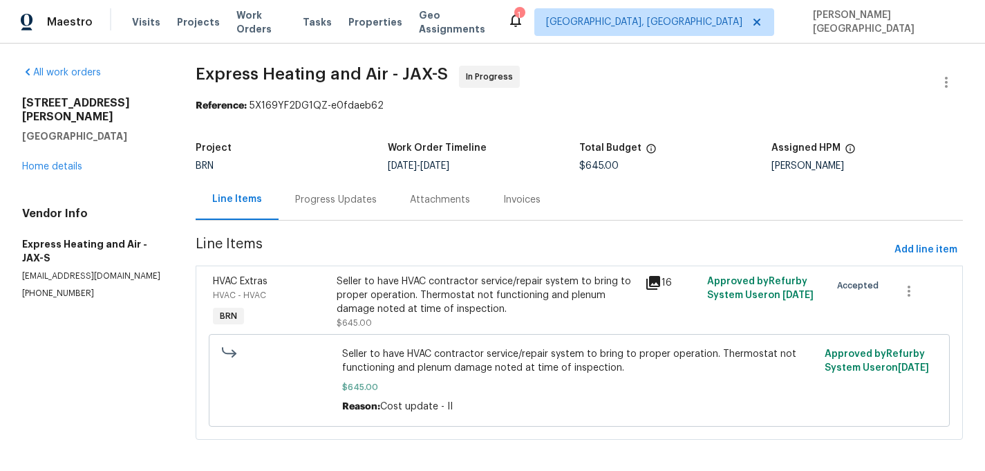
click at [315, 195] on div "Progress Updates" at bounding box center [336, 200] width 82 height 14
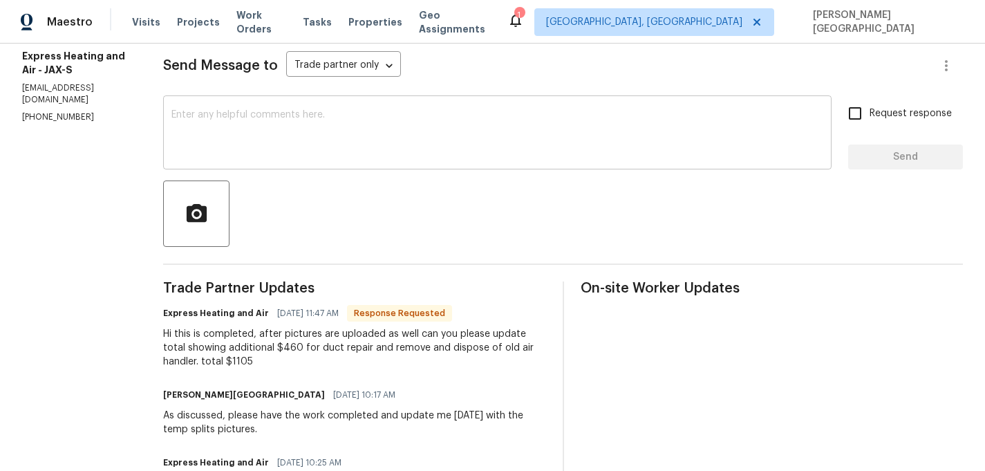
scroll to position [252, 0]
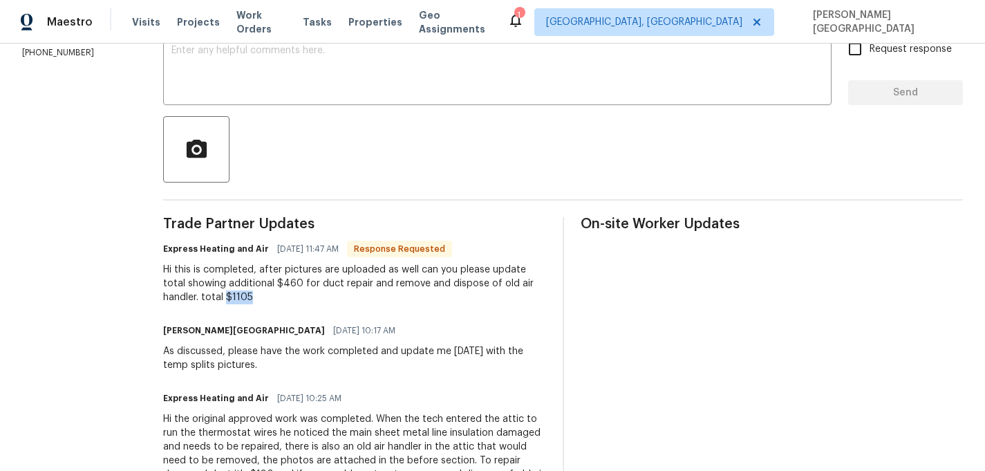
drag, startPoint x: 236, startPoint y: 295, endPoint x: 299, endPoint y: 297, distance: 62.9
click at [298, 297] on div "Hi this is completed, after pictures are uploaded as well can you please update…" at bounding box center [354, 283] width 383 height 41
copy div "$1105"
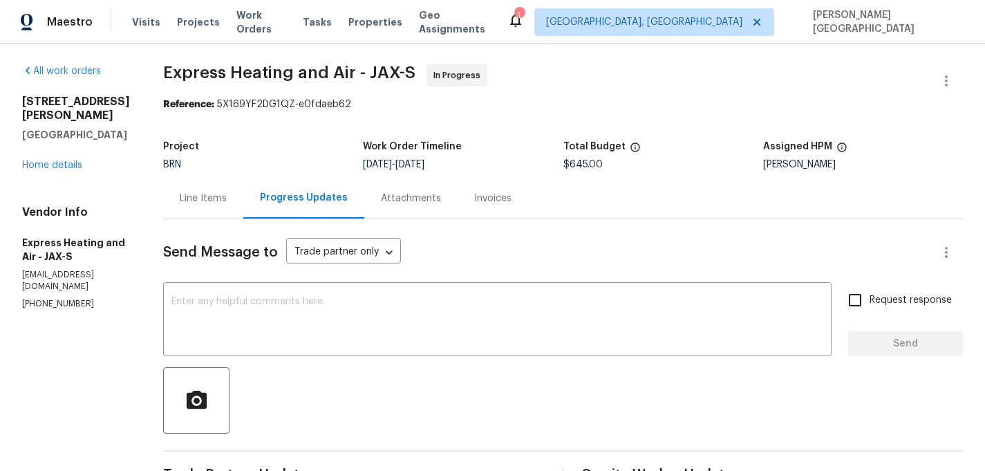
click at [200, 207] on div "Line Items" at bounding box center [203, 198] width 80 height 41
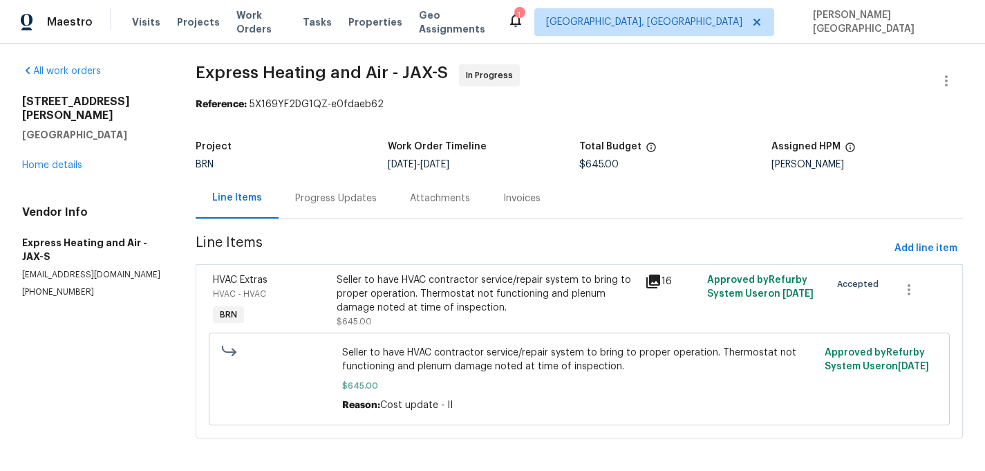
click at [382, 301] on div "Seller to have HVAC contractor service/repair system to bring to proper operati…" at bounding box center [487, 293] width 301 height 41
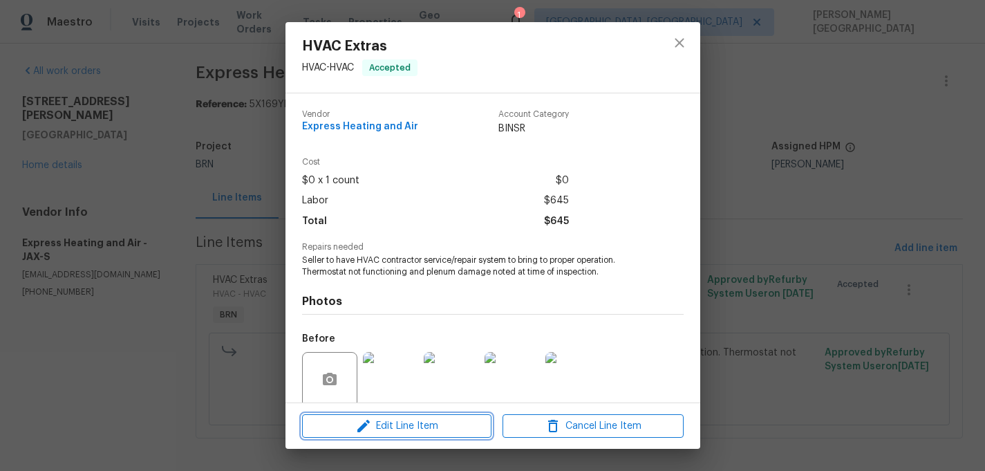
click at [413, 431] on span "Edit Line Item" at bounding box center [396, 426] width 181 height 17
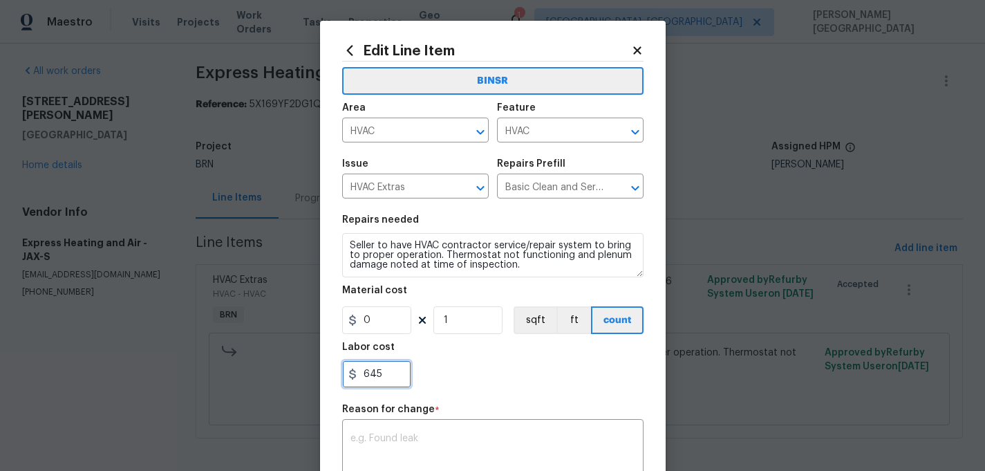
click at [378, 373] on input "645" at bounding box center [376, 374] width 69 height 28
paste input "110"
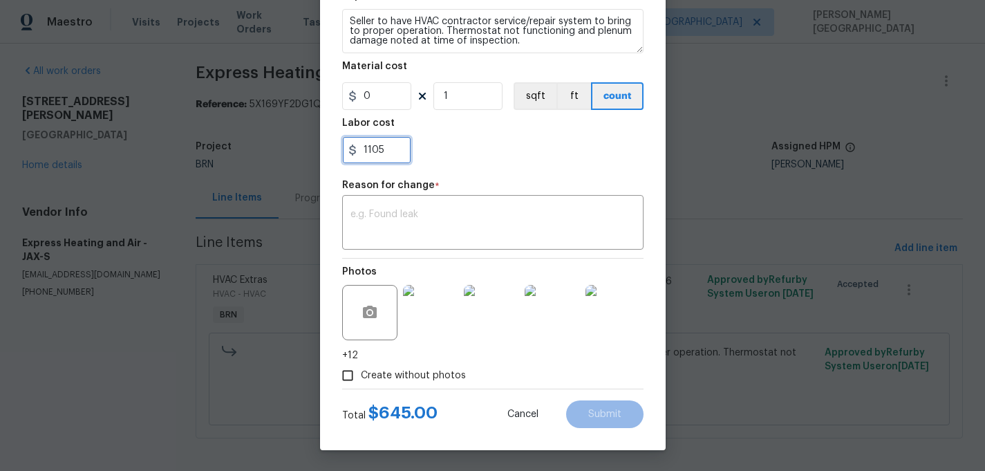
type input "1105"
click at [397, 192] on div "Reason for change *" at bounding box center [492, 189] width 301 height 18
click at [385, 235] on textarea at bounding box center [492, 223] width 285 height 29
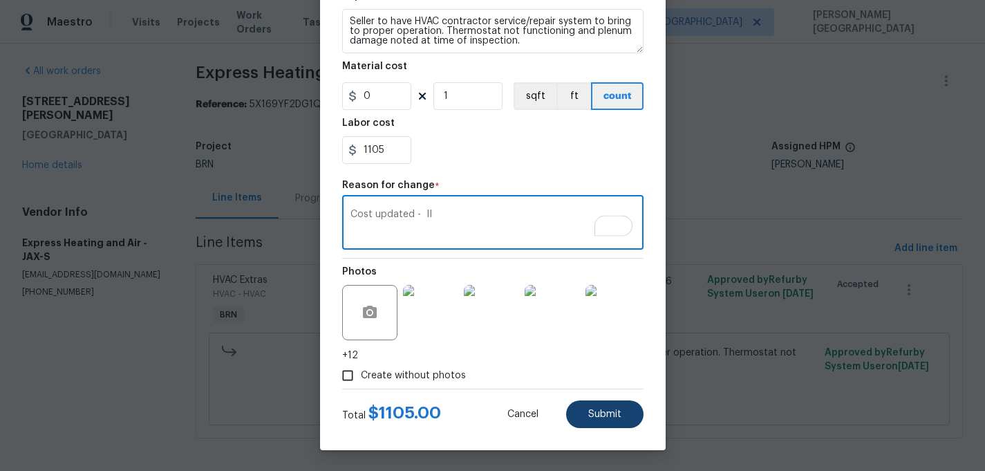
type textarea "Cost updated - II"
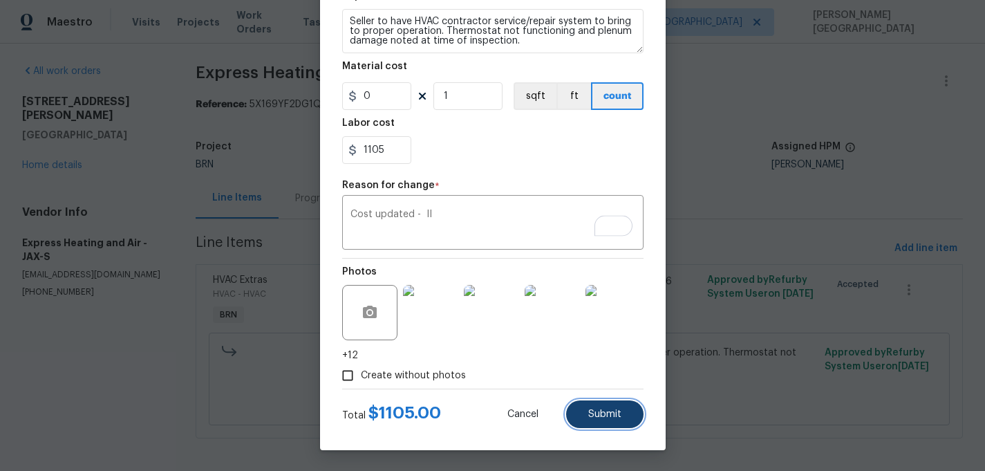
click at [606, 410] on span "Submit" at bounding box center [604, 414] width 33 height 10
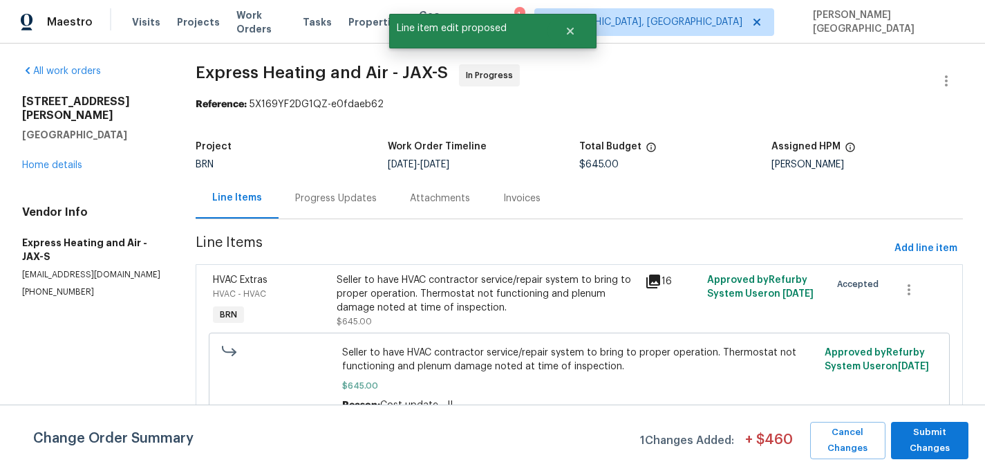
scroll to position [0, 0]
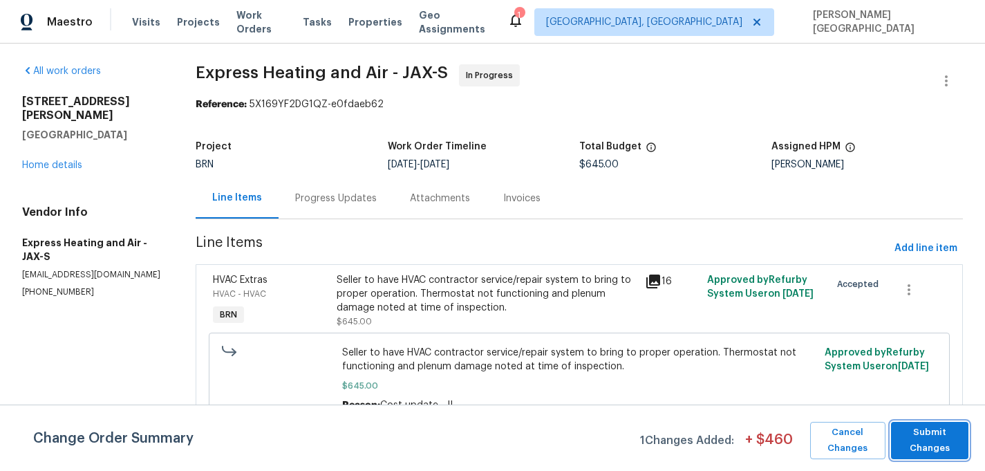
click at [917, 429] on span "Submit Changes" at bounding box center [930, 440] width 64 height 32
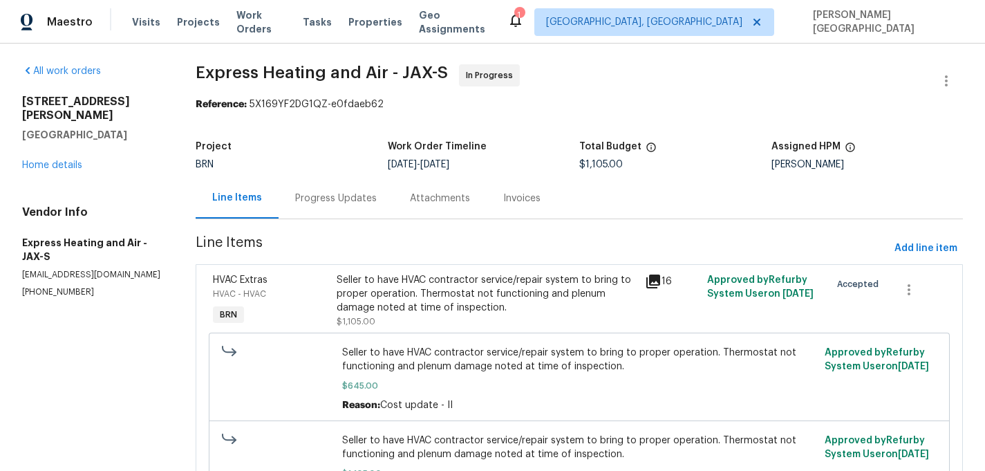
scroll to position [96, 0]
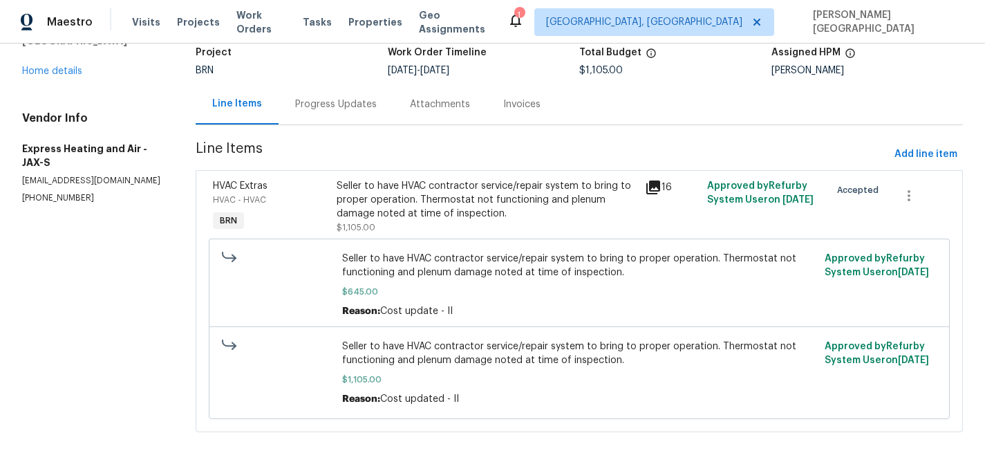
click at [328, 113] on div "Progress Updates" at bounding box center [336, 104] width 115 height 41
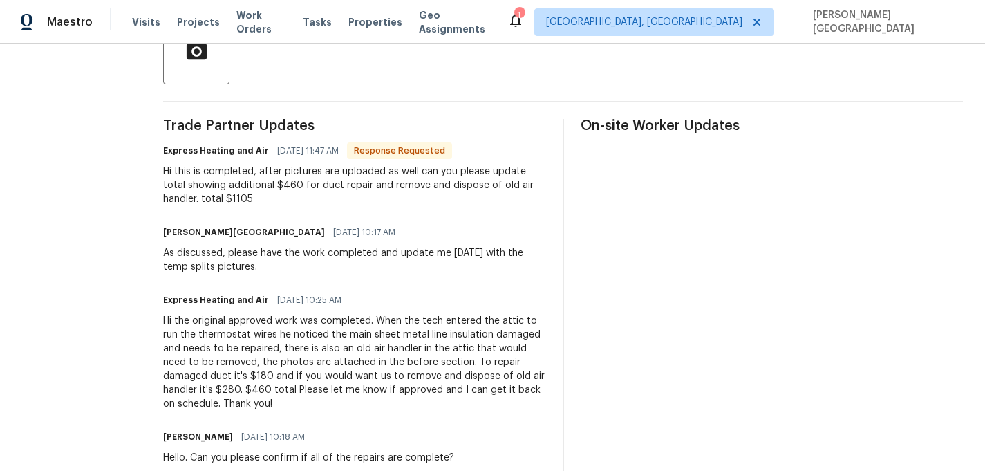
scroll to position [3, 0]
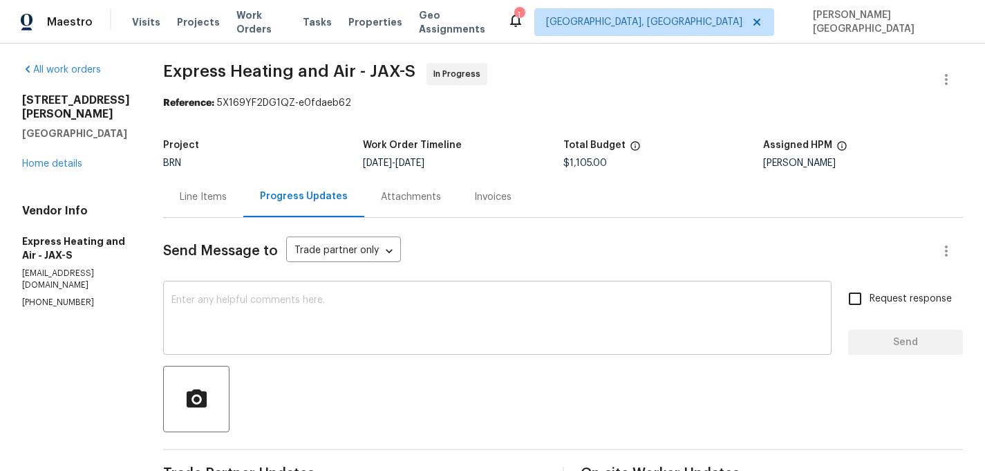
click at [281, 338] on textarea at bounding box center [497, 319] width 652 height 48
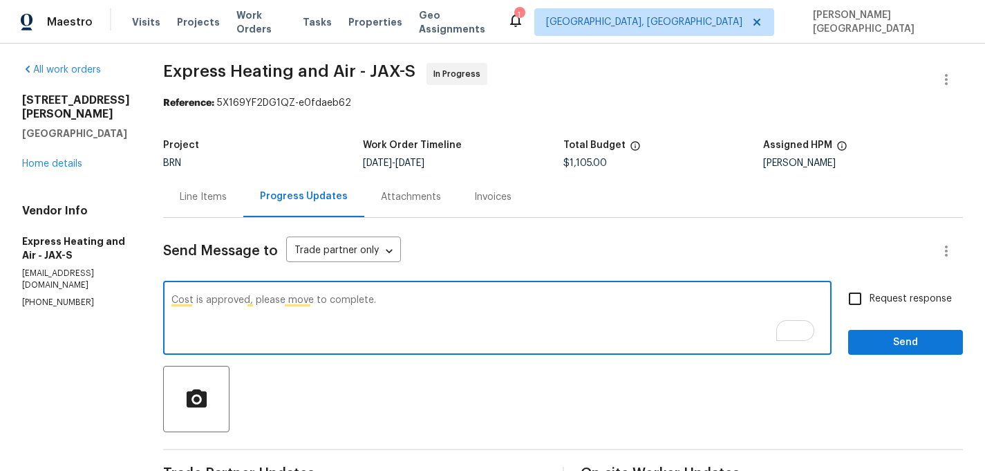
type textarea "Cost is approved, please move to complete."
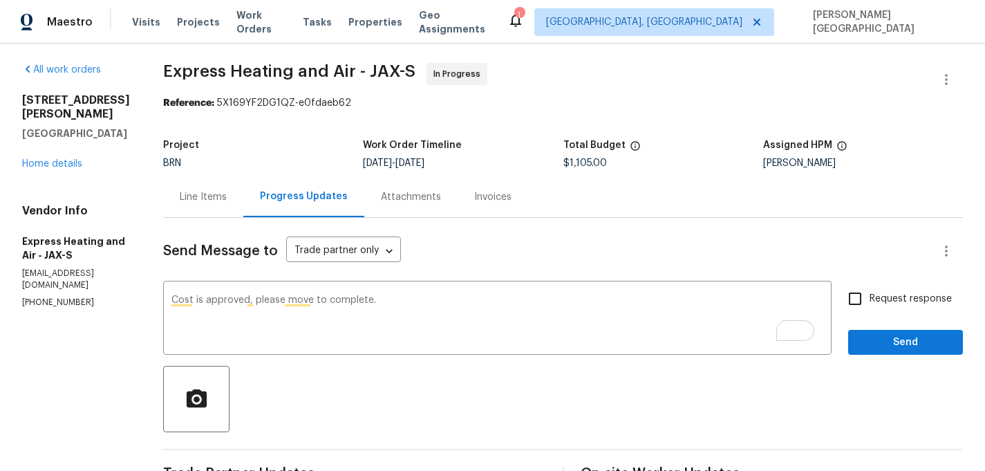
click at [924, 297] on span "Request response" at bounding box center [911, 299] width 82 height 15
click at [870, 297] on input "Request response" at bounding box center [855, 298] width 29 height 29
checkbox input "true"
click at [924, 349] on span "Send" at bounding box center [905, 342] width 93 height 17
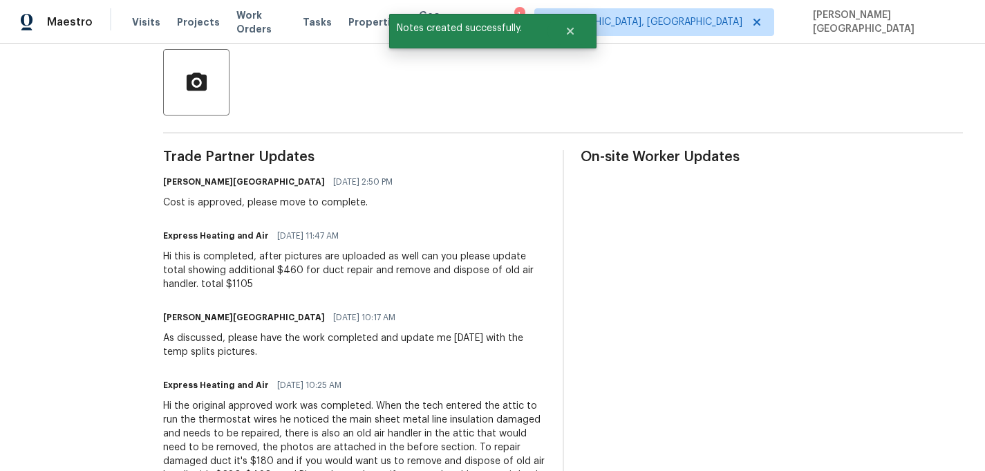
scroll to position [340, 0]
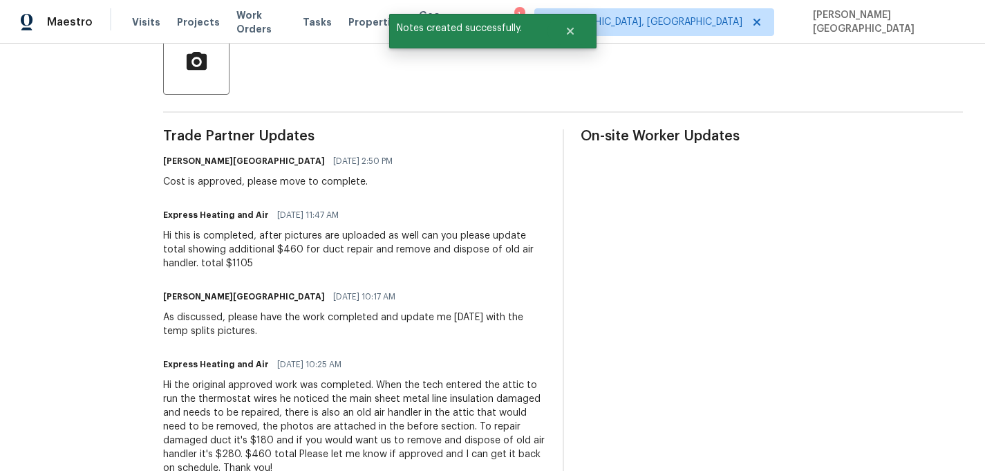
click at [416, 318] on div "As discussed, please have the work completed and update me tomorrow with the te…" at bounding box center [354, 324] width 383 height 28
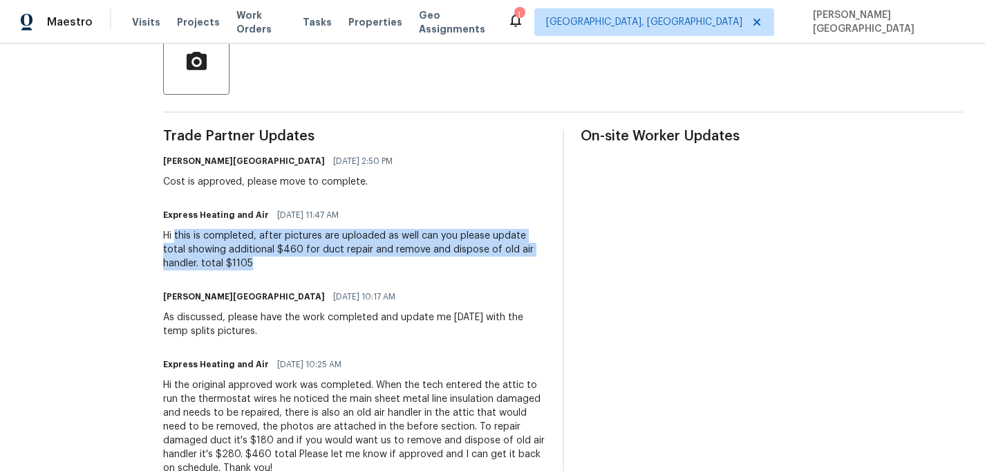
drag, startPoint x: 183, startPoint y: 236, endPoint x: 348, endPoint y: 271, distance: 168.3
copy div "this is completed, after pictures are uploaded as well can you please update to…"
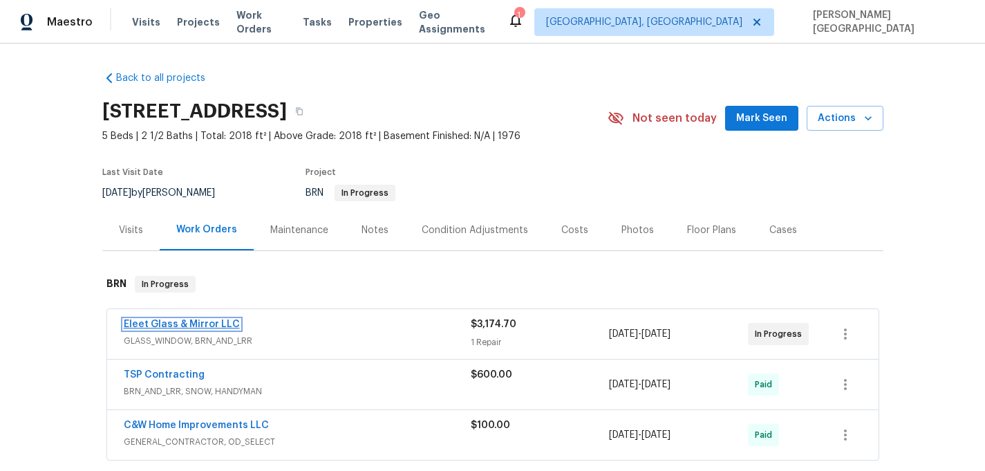
click at [196, 326] on link "Eleet Glass & Mirror LLC" at bounding box center [182, 324] width 116 height 10
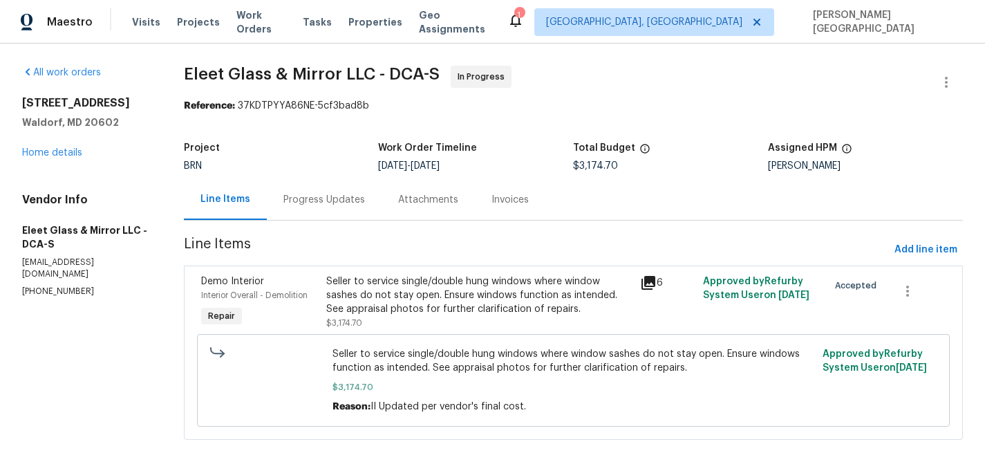
click at [344, 204] on div "Progress Updates" at bounding box center [324, 200] width 82 height 14
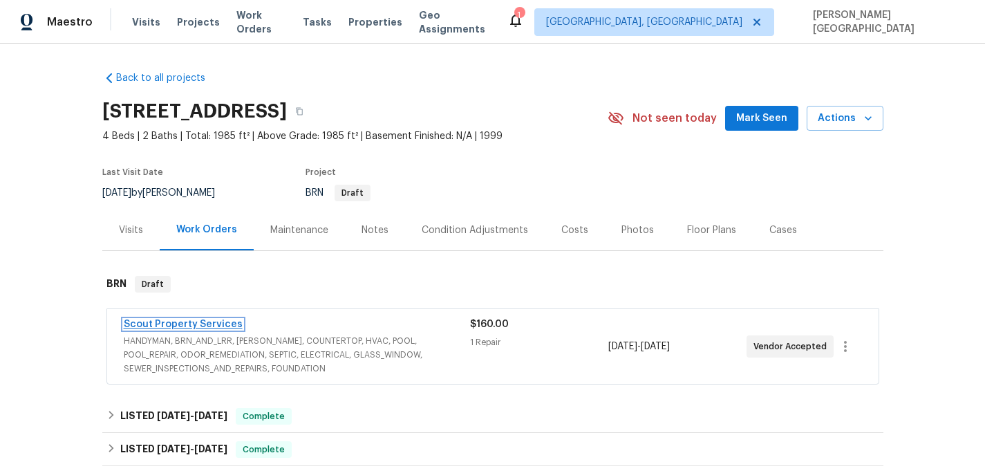
click at [171, 323] on link "Scout Property Services" at bounding box center [183, 324] width 119 height 10
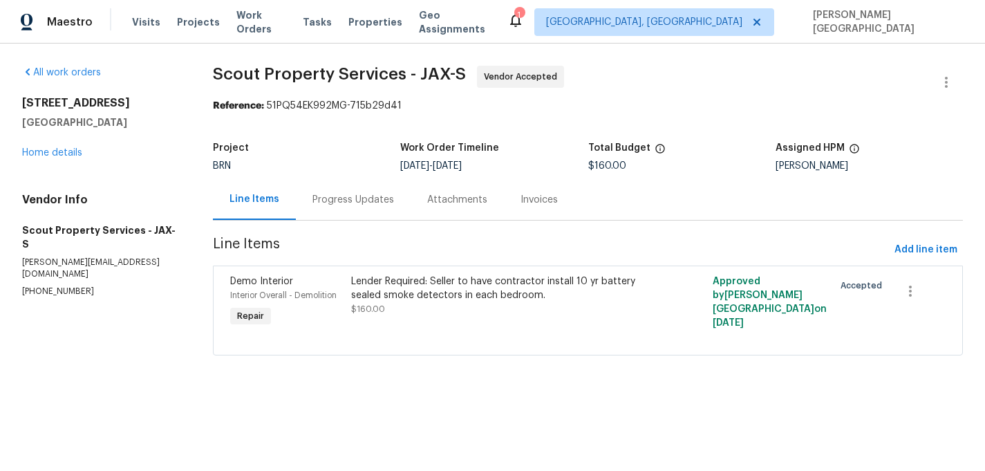
click at [373, 203] on div "Progress Updates" at bounding box center [353, 200] width 82 height 14
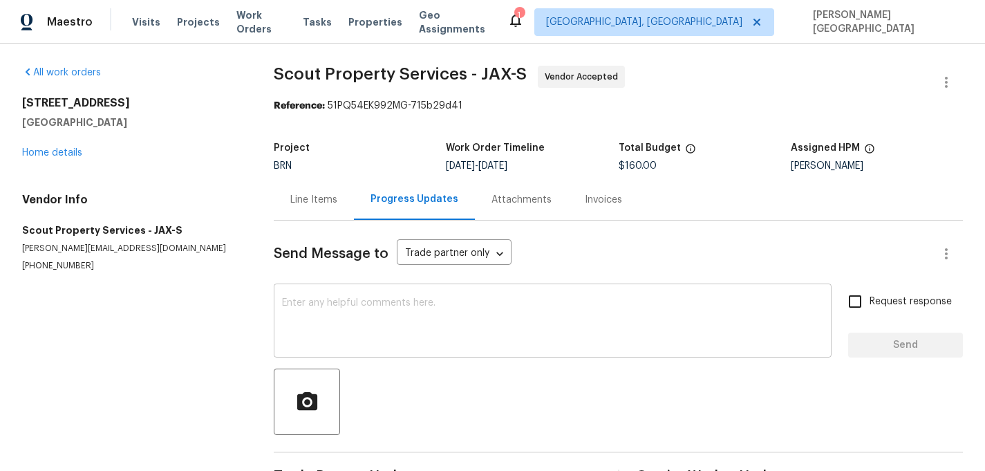
click at [374, 307] on textarea at bounding box center [552, 322] width 541 height 48
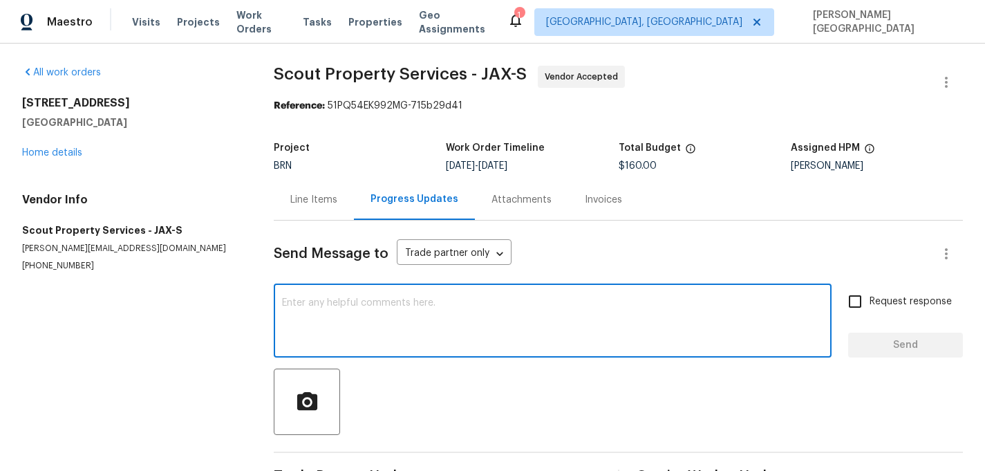
paste textarea "Thanks for accepting the WO. Please provide the timeline soon?"
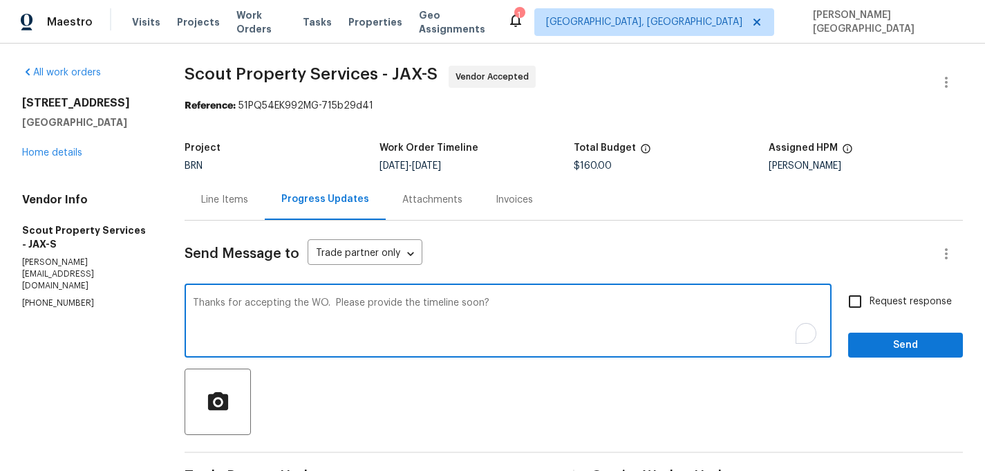
type textarea "Thanks for accepting the WO. Please provide the timeline soon?"
click at [863, 314] on input "Request response" at bounding box center [855, 301] width 29 height 29
checkbox input "true"
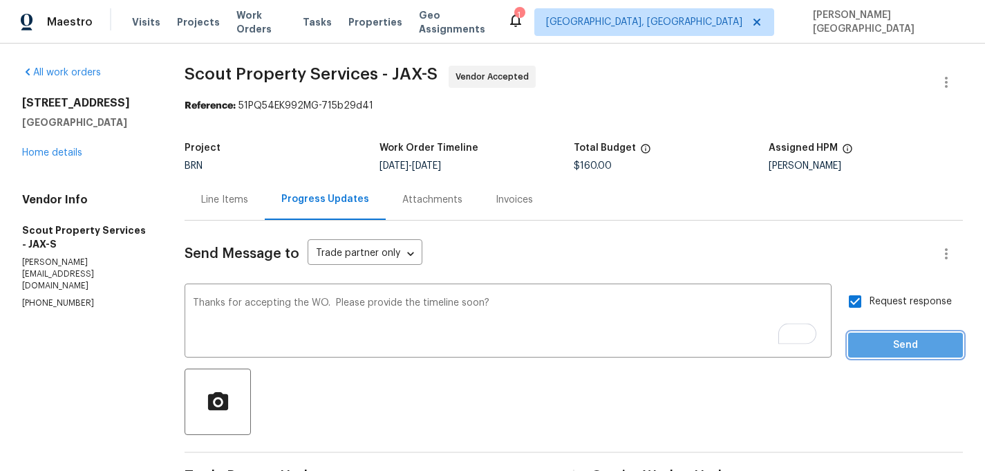
click at [870, 352] on span "Send" at bounding box center [905, 345] width 93 height 17
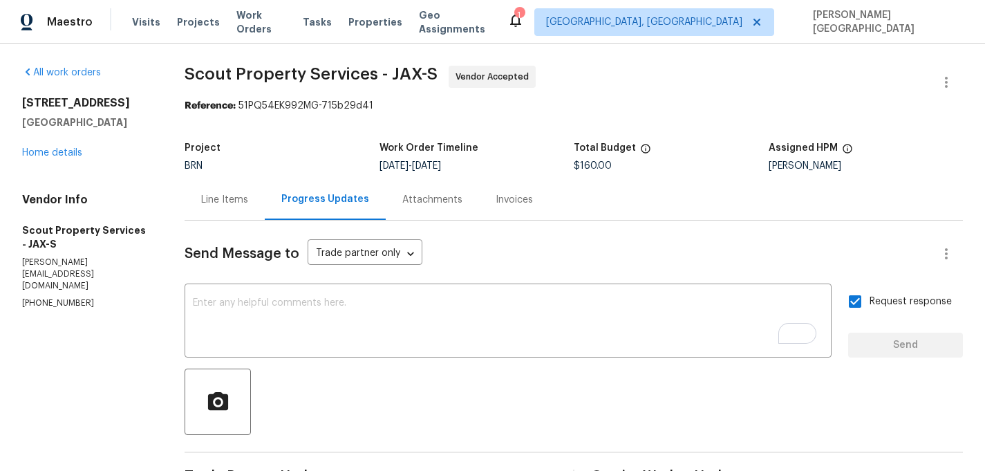
click at [223, 71] on span "Scout Property Services - JAX-S" at bounding box center [311, 74] width 253 height 17
click at [306, 78] on span "Scout Property Services - JAX-S" at bounding box center [311, 74] width 253 height 17
copy span "Scout Property"
click at [245, 327] on textarea "To enrich screen reader interactions, please activate Accessibility in Grammarl…" at bounding box center [508, 322] width 630 height 48
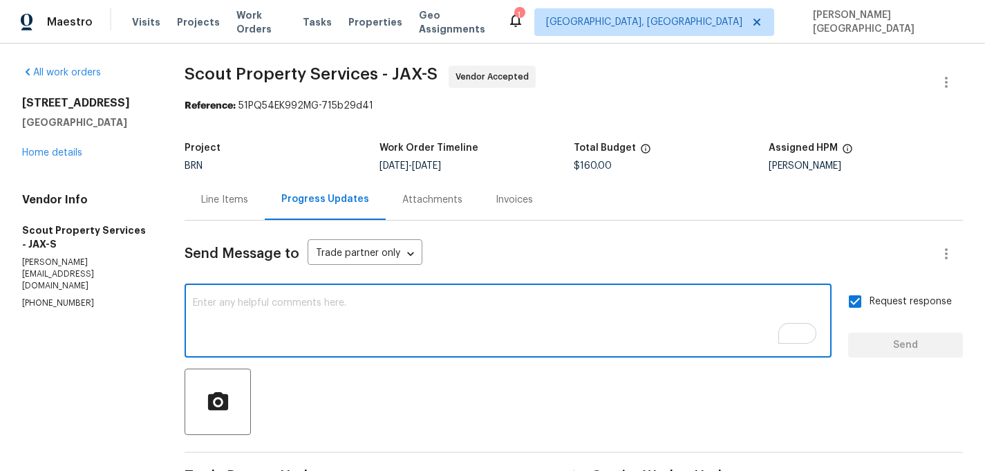
click at [219, 75] on span "Scout Property Services - JAX-S" at bounding box center [311, 74] width 253 height 17
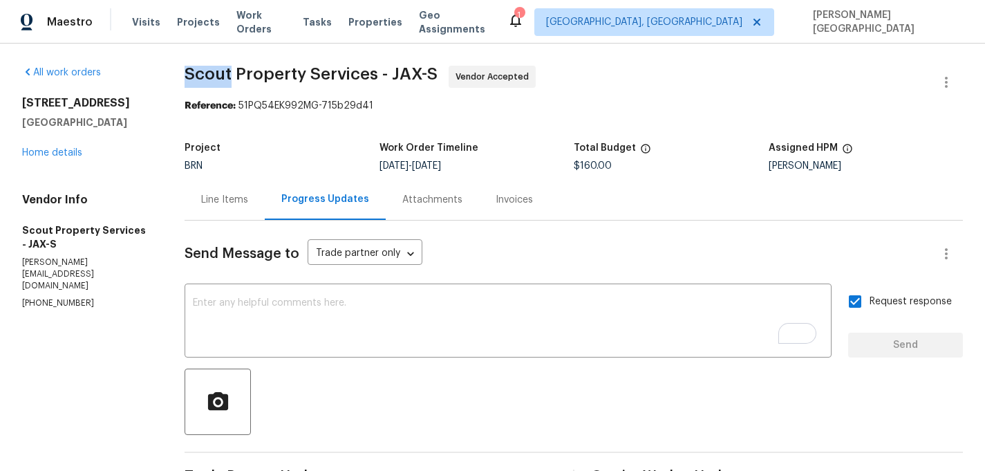
click at [219, 75] on span "Scout Property Services - JAX-S" at bounding box center [311, 74] width 253 height 17
click at [258, 75] on span "Scout Property Services - JAX-S" at bounding box center [311, 74] width 253 height 17
copy span "Scout Property"
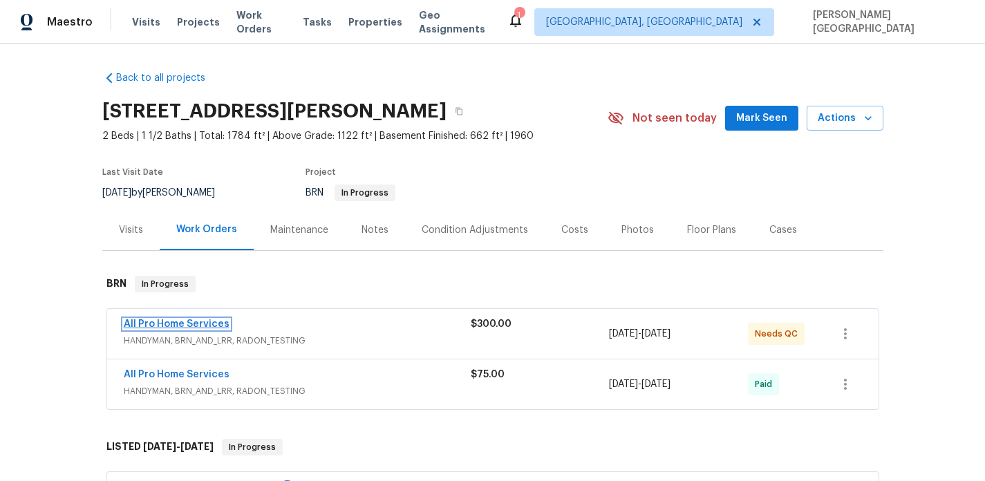
click at [197, 321] on link "All Pro Home Services" at bounding box center [177, 324] width 106 height 10
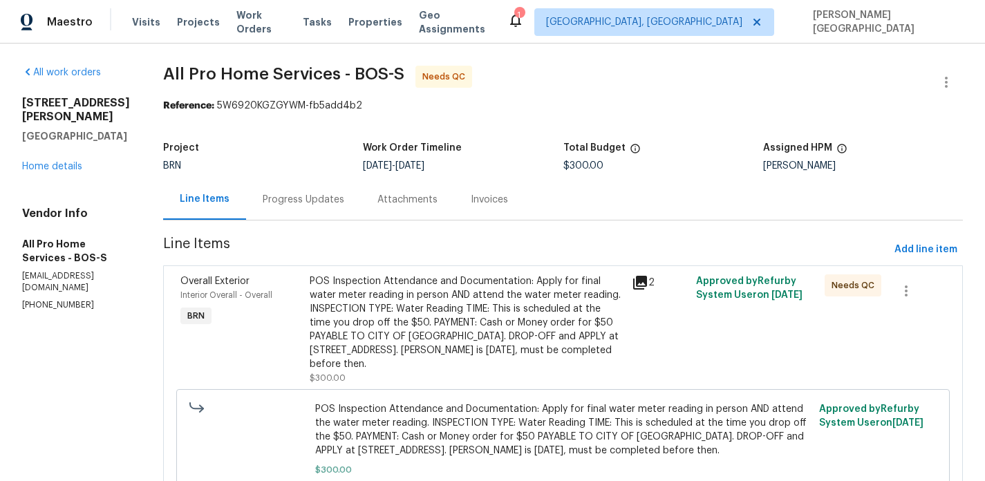
click at [304, 206] on div "Progress Updates" at bounding box center [304, 200] width 82 height 14
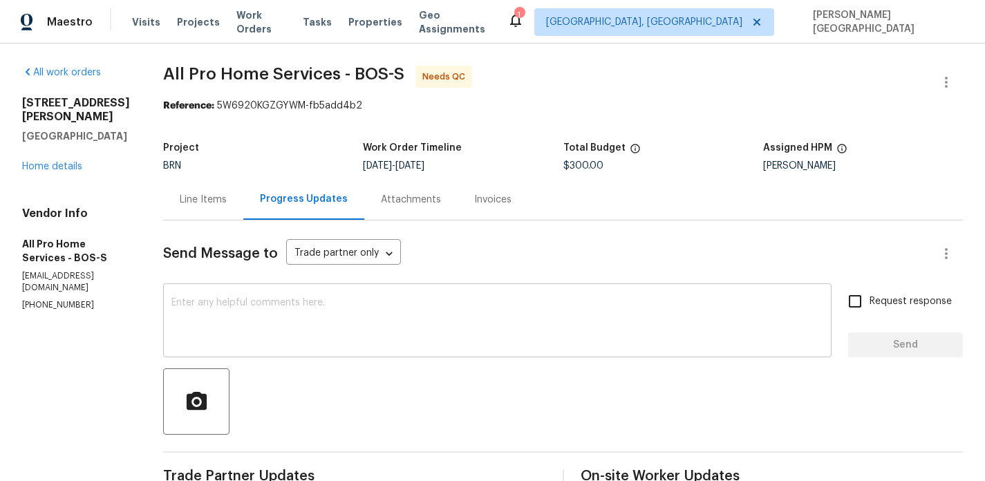
click at [278, 328] on textarea at bounding box center [497, 322] width 652 height 48
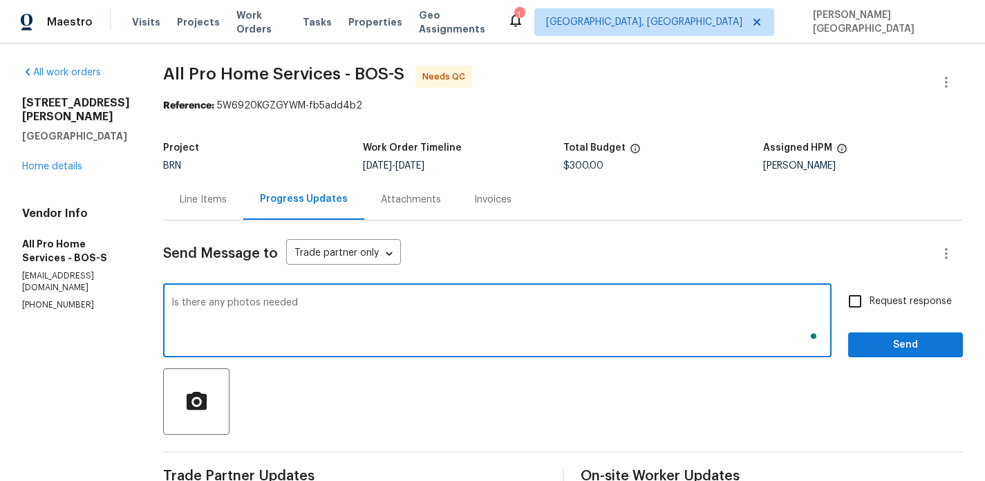
type textarea "Is there any photos needed"
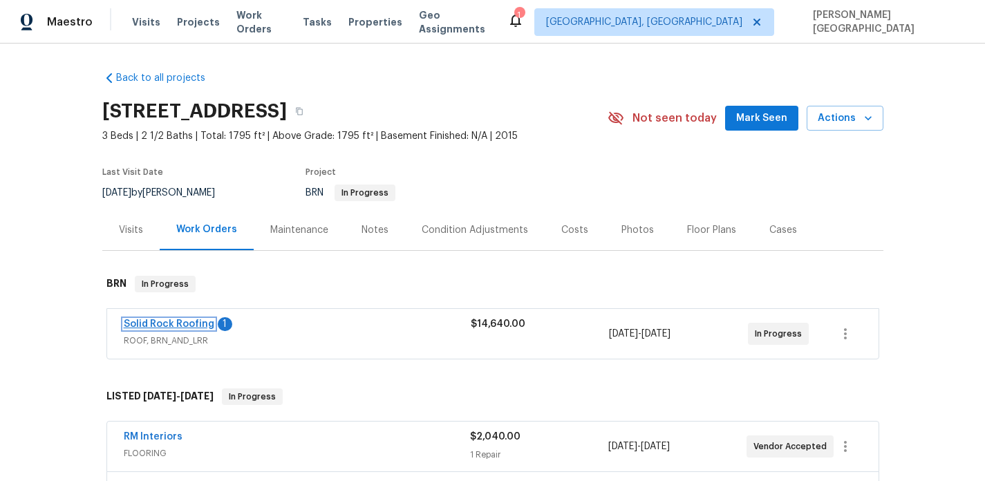
click at [183, 321] on link "Solid Rock Roofing" at bounding box center [169, 324] width 91 height 10
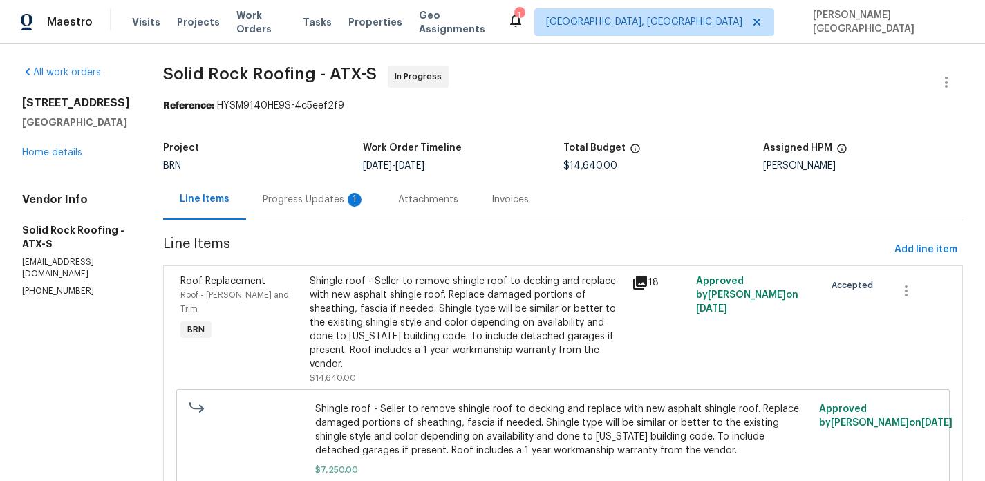
click at [342, 203] on div "Progress Updates 1" at bounding box center [314, 200] width 102 height 14
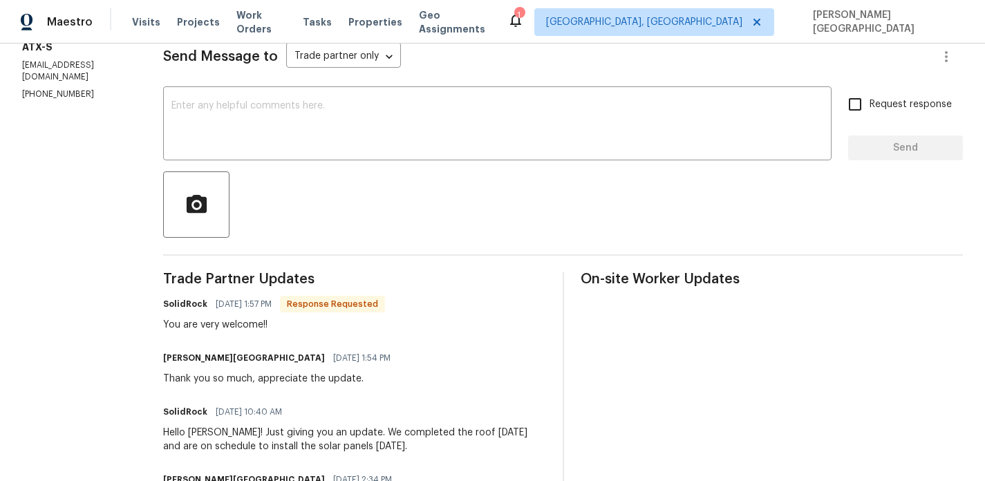
scroll to position [178, 0]
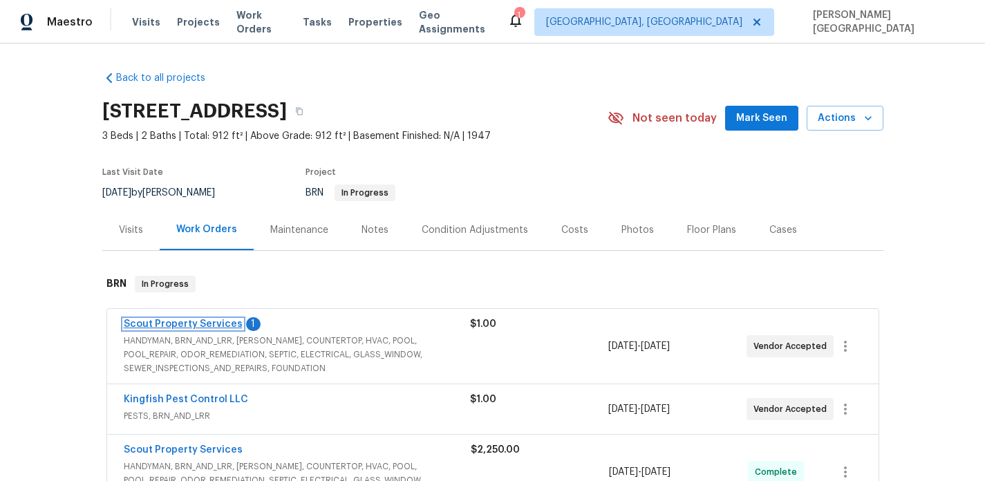
click at [209, 323] on link "Scout Property Services" at bounding box center [183, 324] width 119 height 10
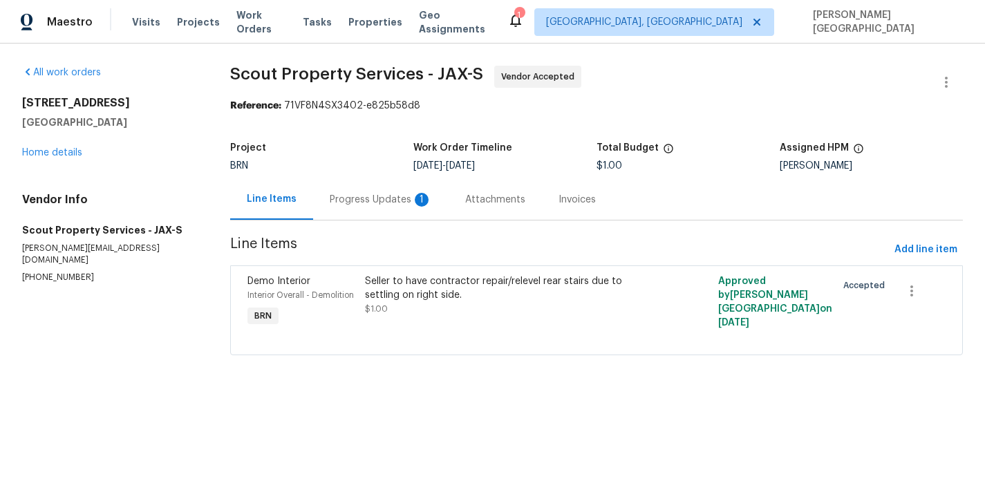
click at [382, 211] on div "Progress Updates 1" at bounding box center [380, 199] width 135 height 41
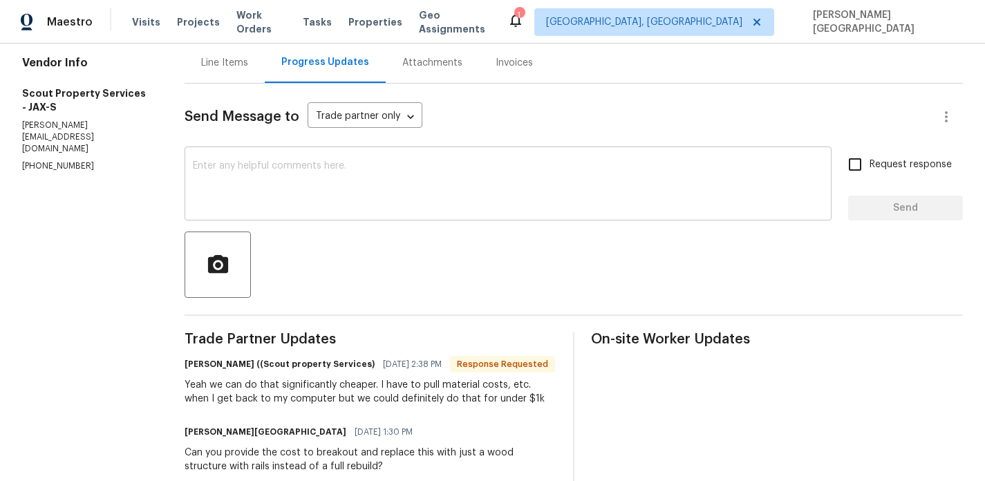
scroll to position [207, 0]
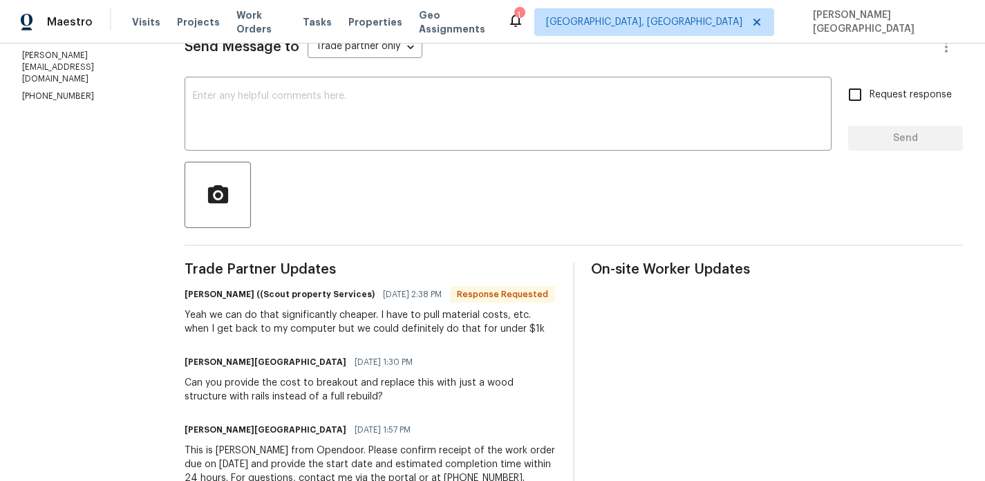
click at [420, 333] on div "Yeah we can do that significantly cheaper. I have to pull material costs, etc. …" at bounding box center [371, 322] width 372 height 28
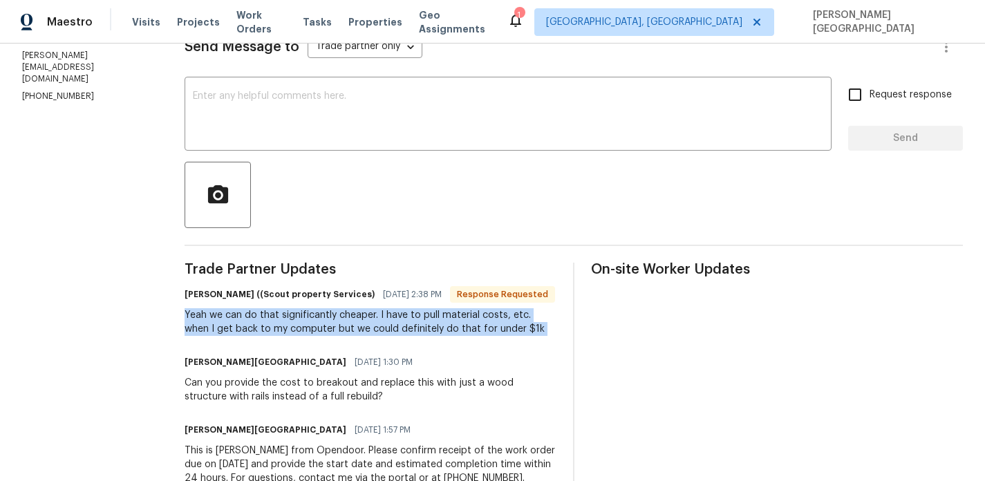
click at [420, 333] on div "Yeah we can do that significantly cheaper. I have to pull material costs, etc. …" at bounding box center [371, 322] width 372 height 28
click at [232, 105] on textarea at bounding box center [508, 115] width 630 height 48
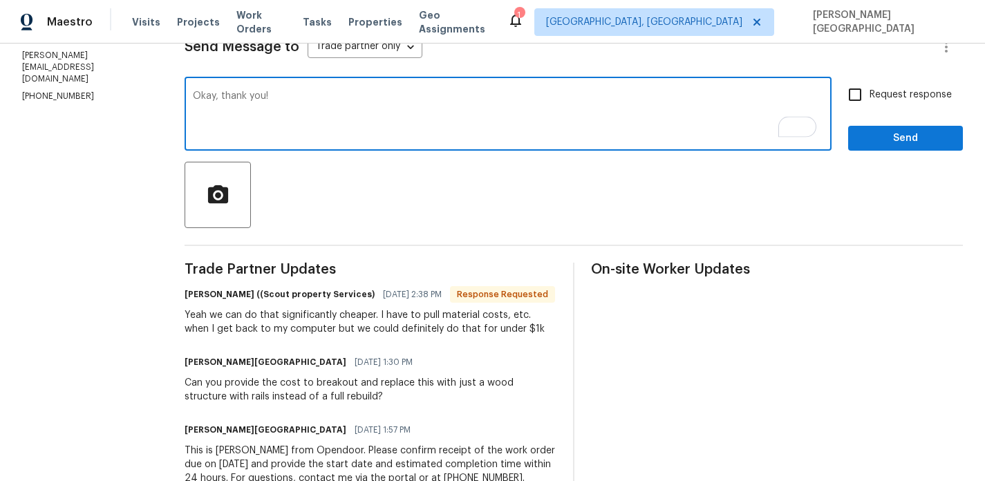
type textarea "Okay, thank you!"
click at [890, 101] on span "Request response" at bounding box center [911, 95] width 82 height 15
click at [870, 101] on input "Request response" at bounding box center [855, 94] width 29 height 29
checkbox input "true"
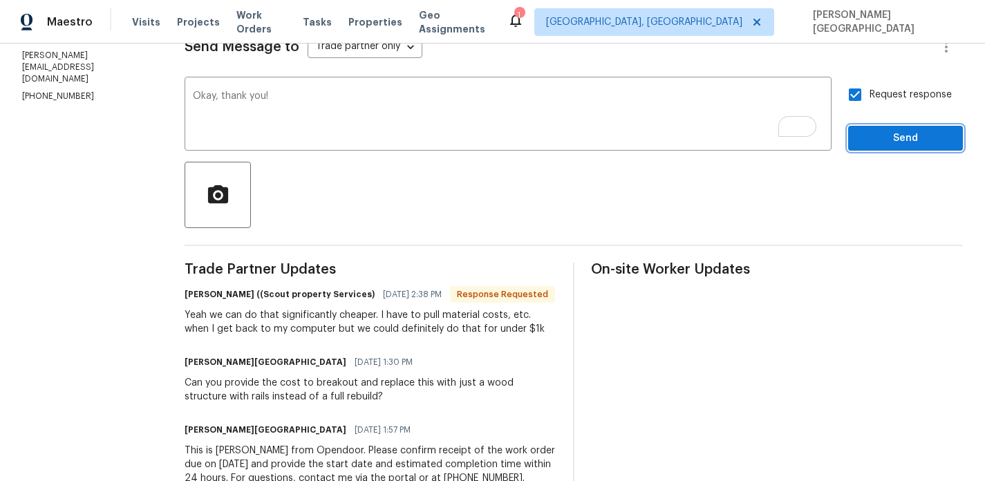
click at [866, 148] on button "Send" at bounding box center [905, 139] width 115 height 26
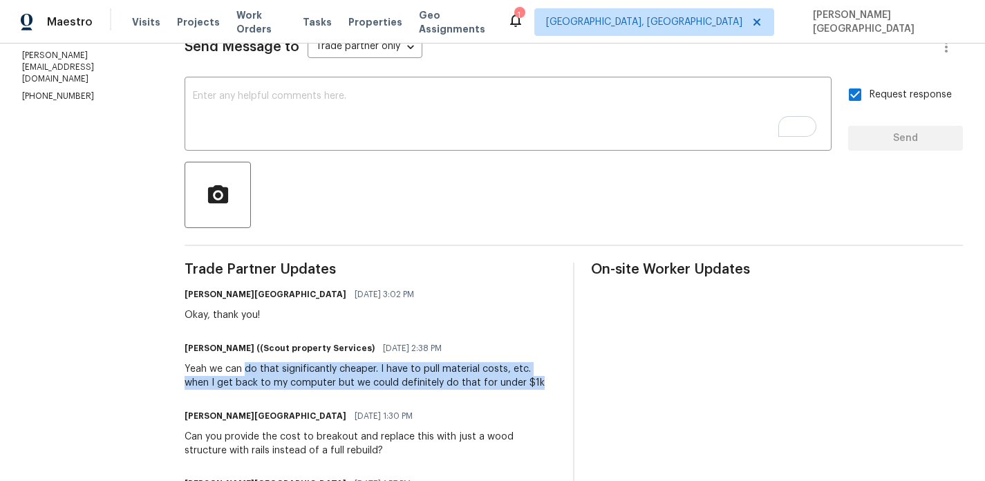
drag, startPoint x: 248, startPoint y: 370, endPoint x: 521, endPoint y: 380, distance: 272.5
click at [521, 380] on div "Yeah we can do that significantly cheaper. I have to pull material costs, etc. …" at bounding box center [371, 376] width 372 height 28
copy div "do that significantly cheaper. I have to pull material costs, etc. when I get b…"
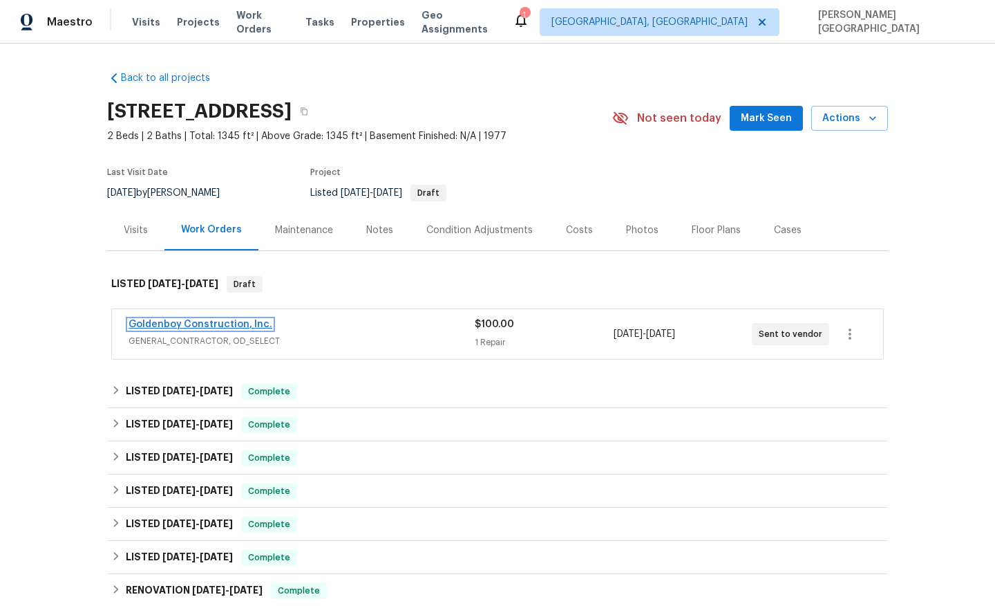
click at [234, 321] on link "Goldenboy Construction, Inc." at bounding box center [201, 324] width 144 height 10
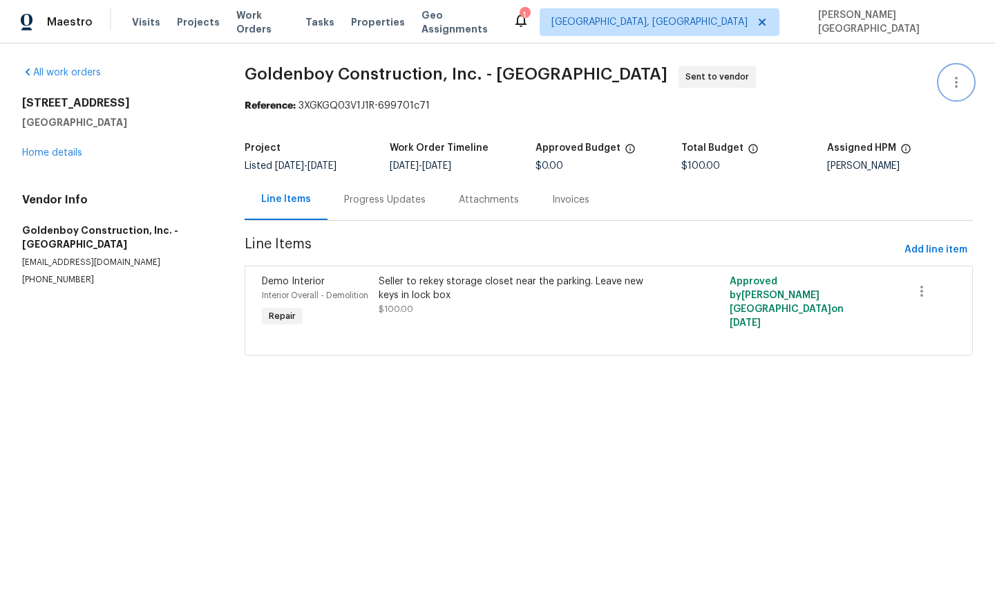
click at [946, 90] on button "button" at bounding box center [956, 82] width 33 height 33
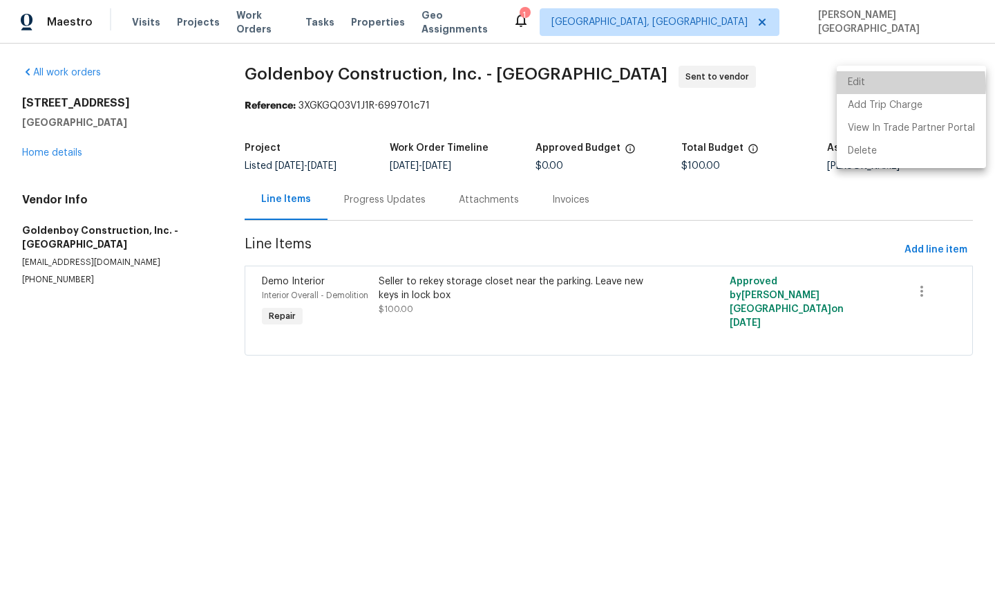
click at [895, 86] on li "Edit" at bounding box center [911, 82] width 149 height 23
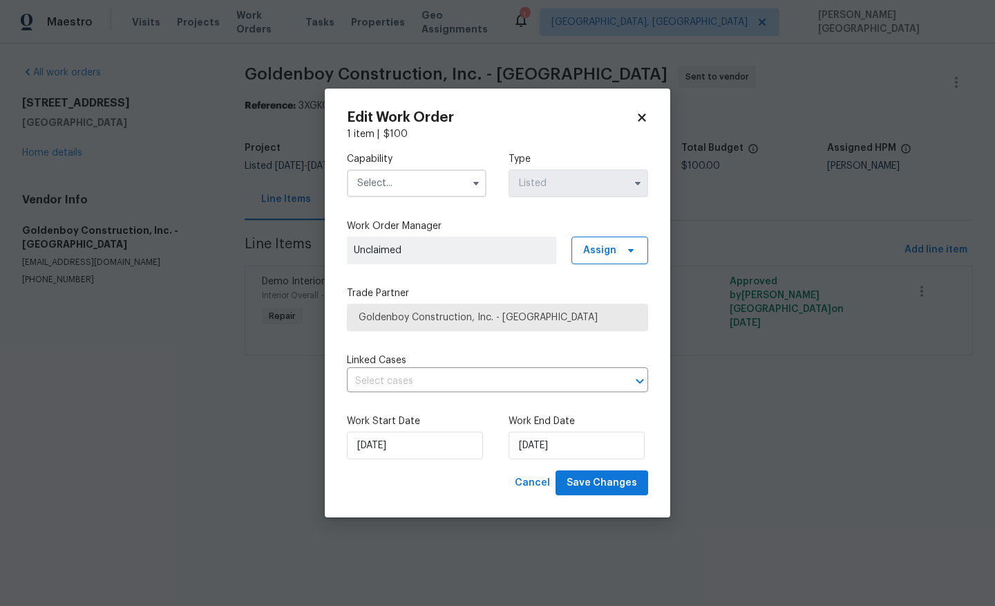
click at [416, 187] on input "text" at bounding box center [417, 183] width 140 height 28
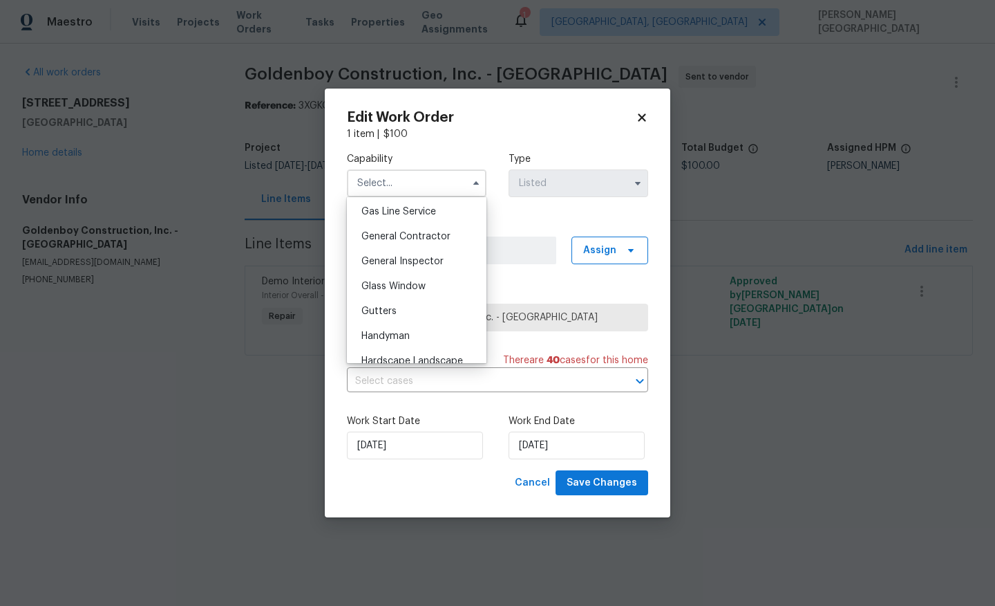
scroll to position [648, 0]
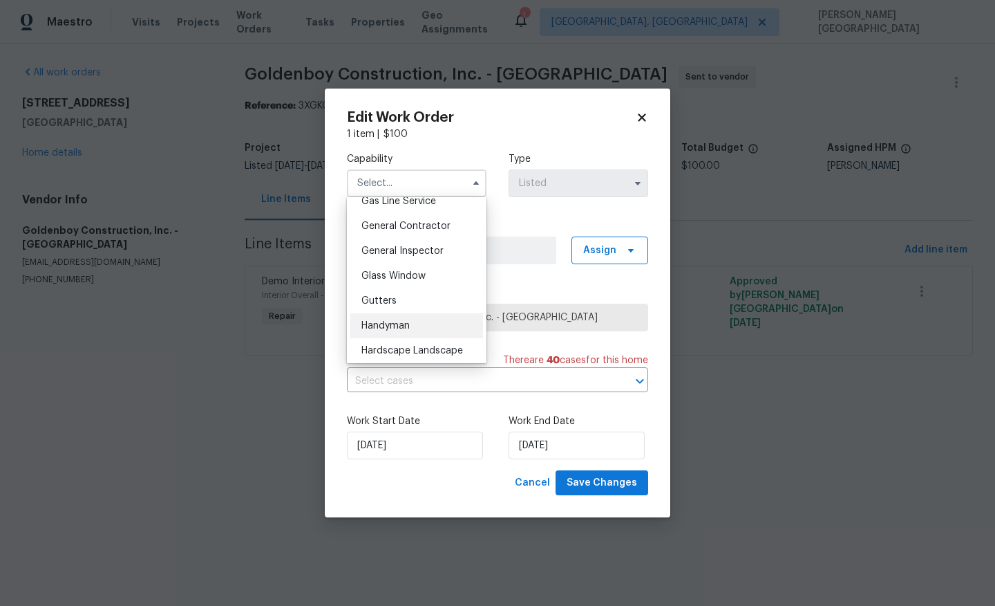
click at [400, 324] on span "Handyman" at bounding box center [386, 326] width 48 height 10
type input "Handyman"
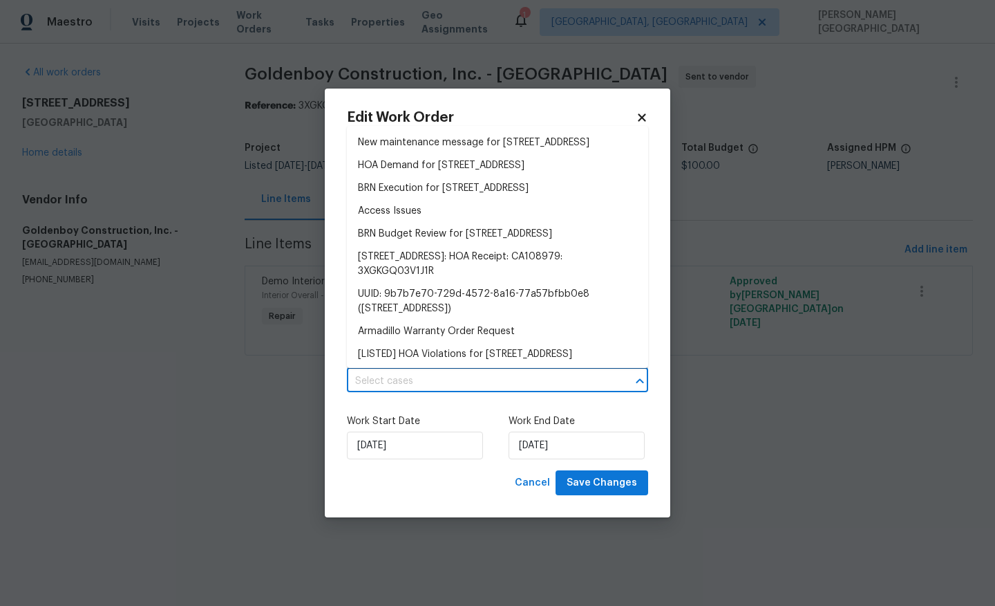
click at [418, 371] on input "text" at bounding box center [478, 381] width 263 height 21
click at [420, 200] on li "BRN Execution for 1124 Eureka St Apt 28, San Diego, CA 92110" at bounding box center [497, 188] width 301 height 23
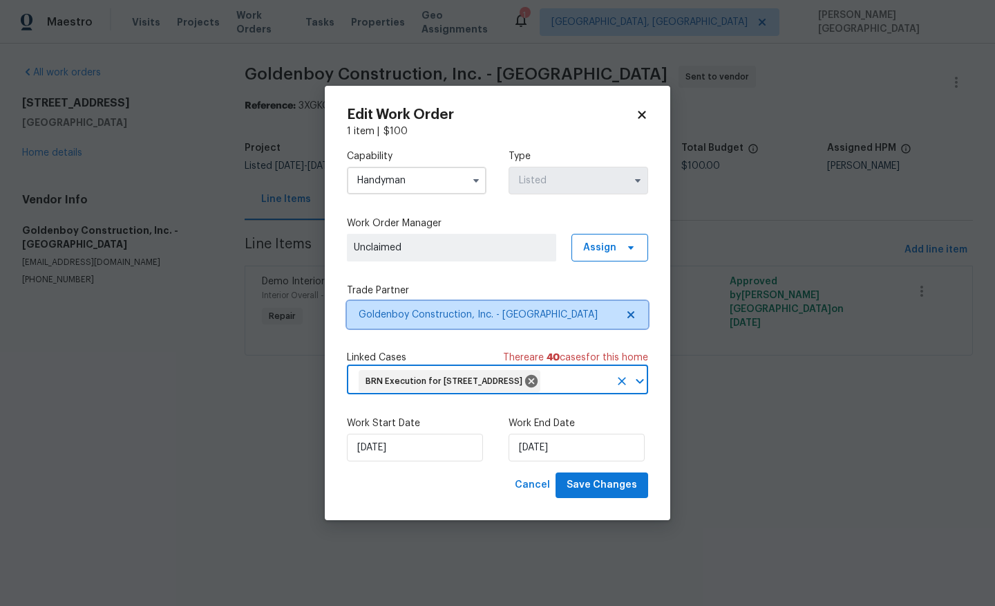
click at [388, 311] on span "Goldenboy Construction, Inc. - SAN" at bounding box center [497, 315] width 301 height 28
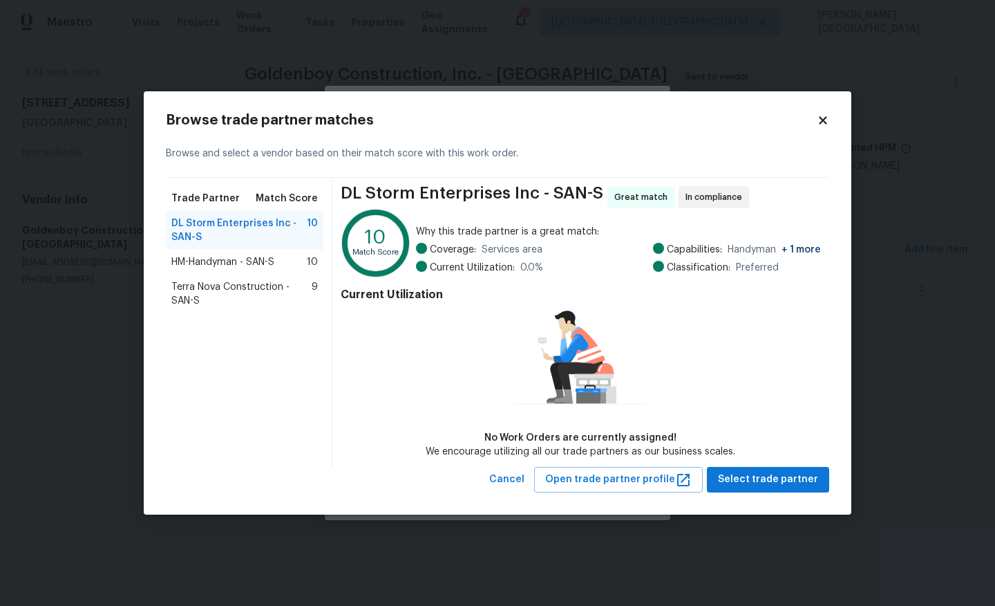
click at [249, 290] on span "Terra Nova Construction - SAN-S" at bounding box center [241, 294] width 140 height 28
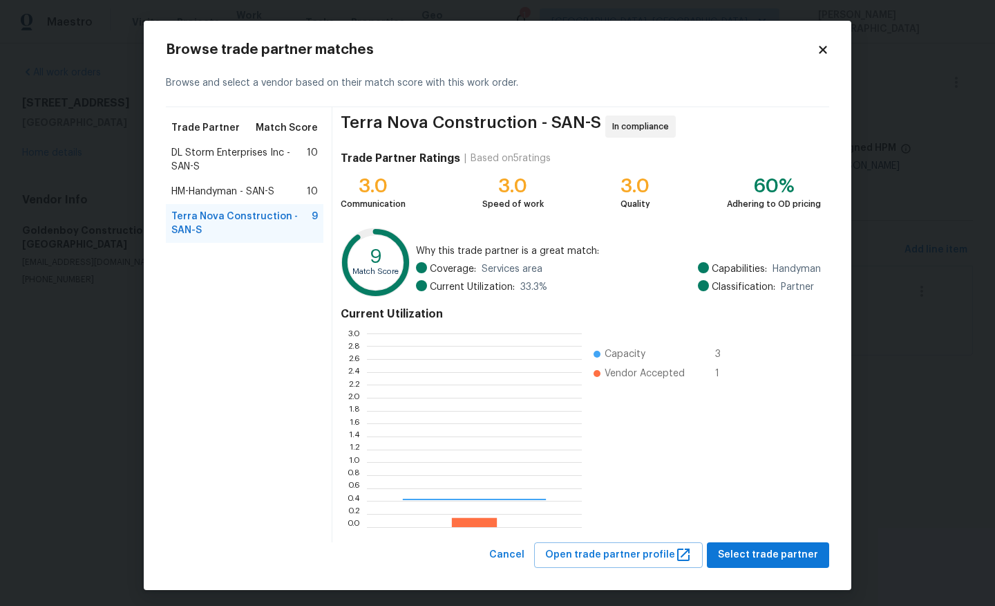
scroll to position [194, 215]
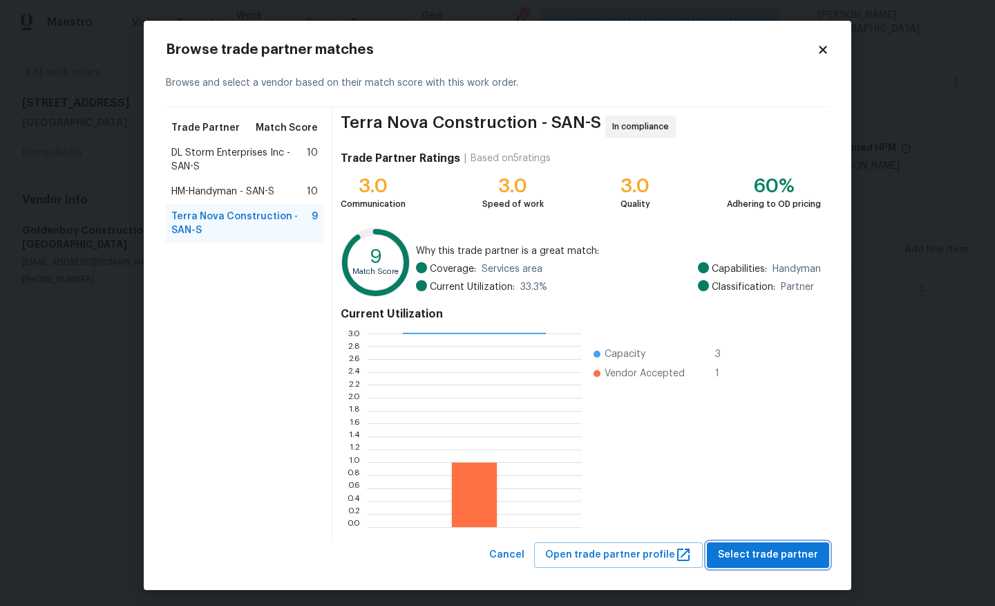
click at [745, 552] on span "Select trade partner" at bounding box center [768, 554] width 100 height 17
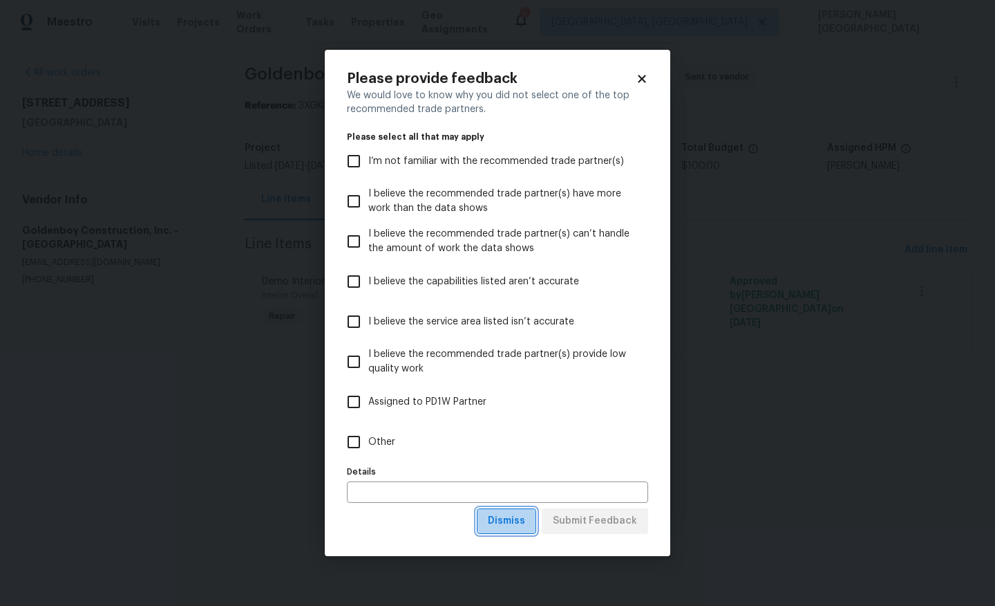
click at [509, 516] on span "Dismiss" at bounding box center [506, 520] width 37 height 17
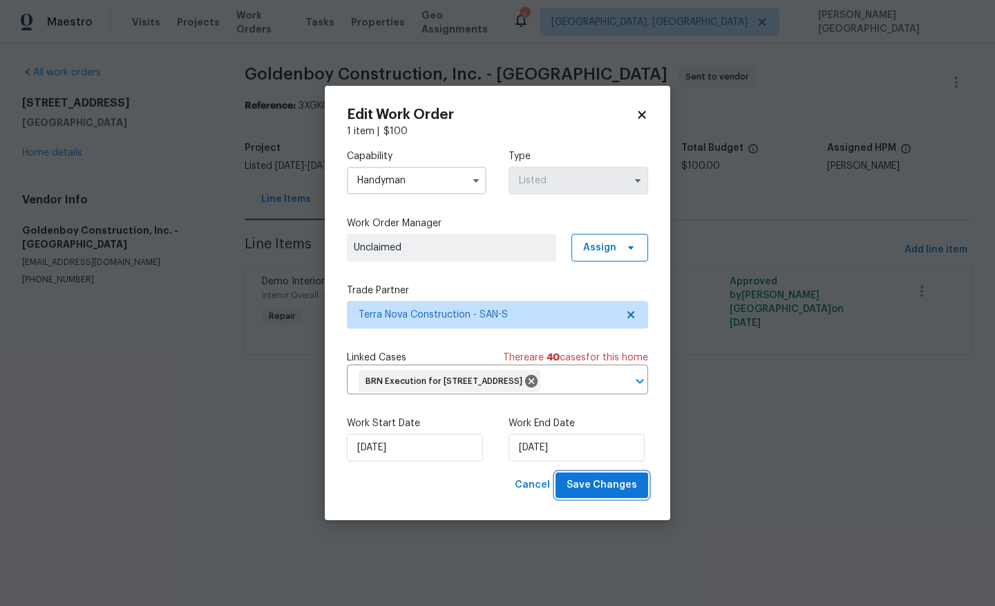
click at [608, 494] on span "Save Changes" at bounding box center [602, 484] width 71 height 17
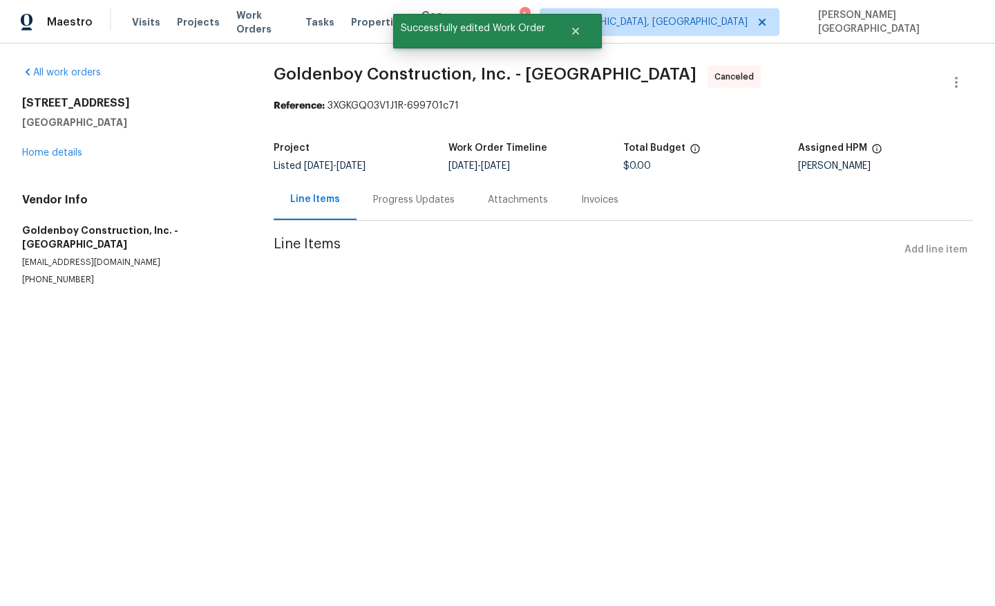
click at [361, 198] on div "Progress Updates" at bounding box center [414, 199] width 115 height 41
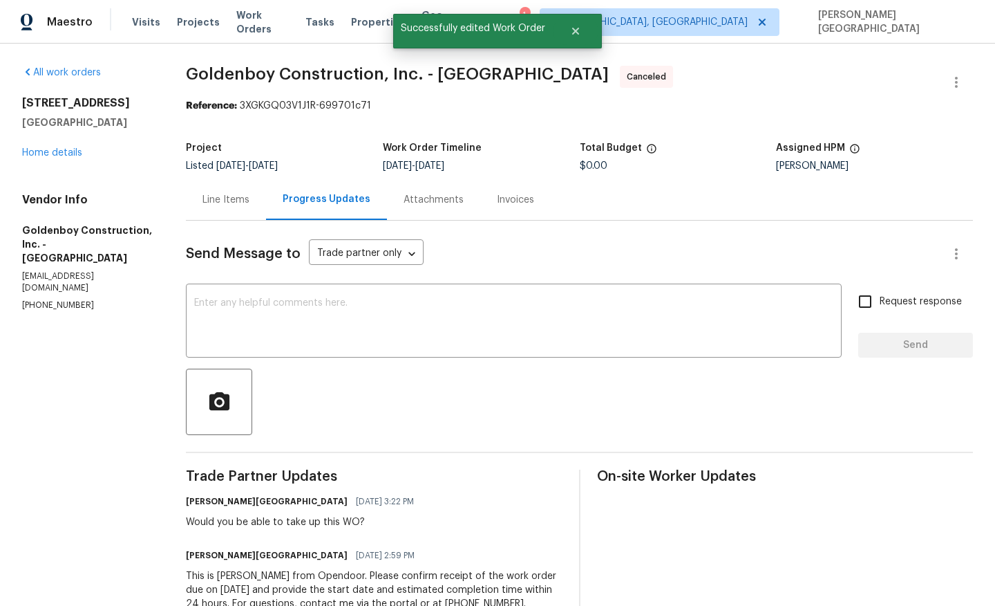
scroll to position [44, 0]
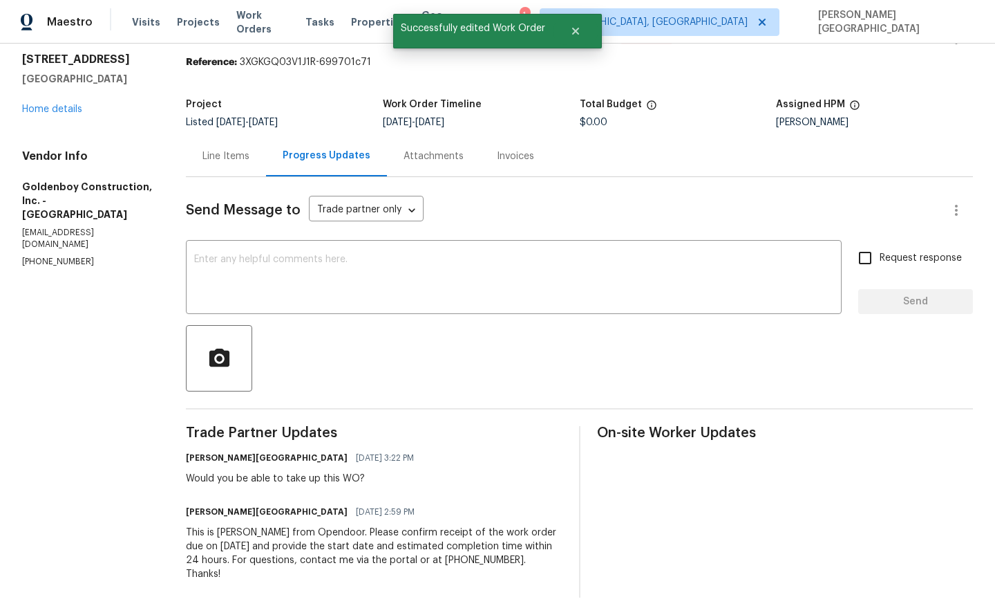
click at [319, 562] on div "This is Isabel from Opendoor. Please confirm receipt of the work order due on 0…" at bounding box center [374, 552] width 376 height 55
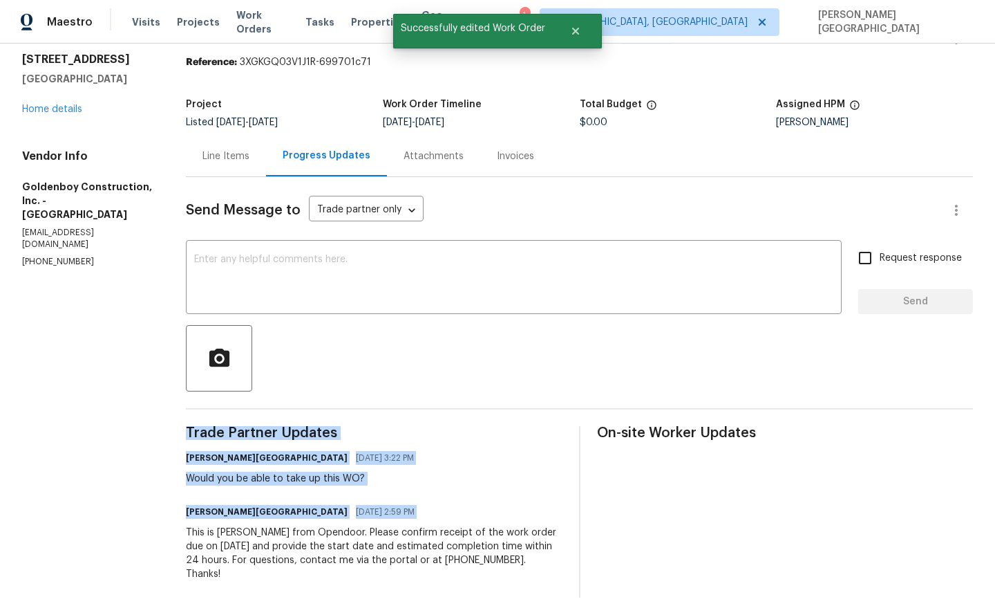
click at [319, 562] on div "This is Isabel from Opendoor. Please confirm receipt of the work order due on 0…" at bounding box center [374, 552] width 376 height 55
copy div "Trade Partner Updates Isabel Sangeetha Ireland 08/19/2025 3:22 PM Would you be …"
click at [53, 111] on link "Home details" at bounding box center [52, 109] width 60 height 10
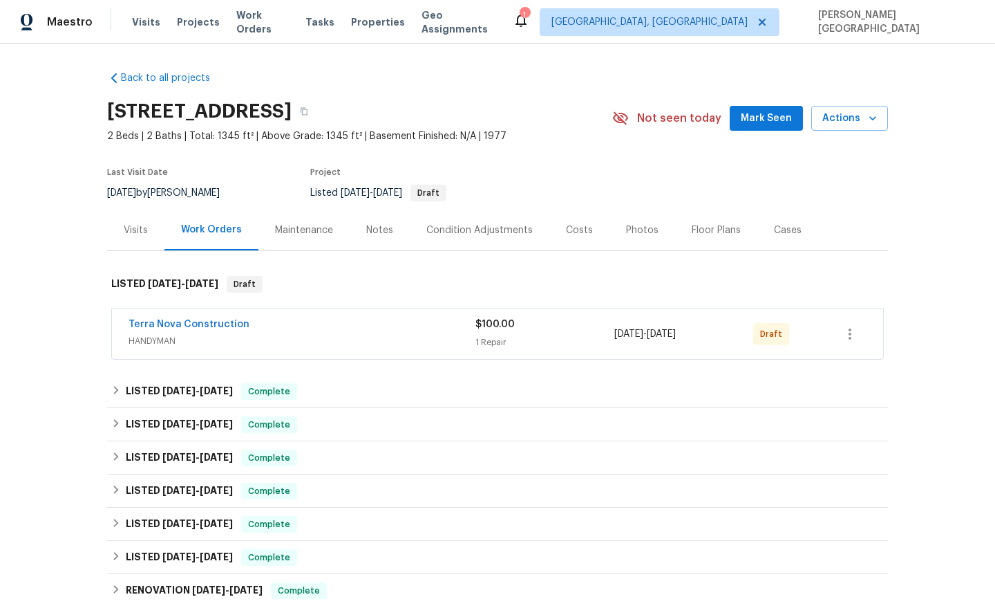
click at [71, 329] on div "Back to all projects 1124 Eureka St Apt 28, San Diego, CA 92110 2 Beds | 2 Bath…" at bounding box center [497, 325] width 995 height 562
click at [187, 322] on link "Terra Nova Construction" at bounding box center [189, 324] width 121 height 10
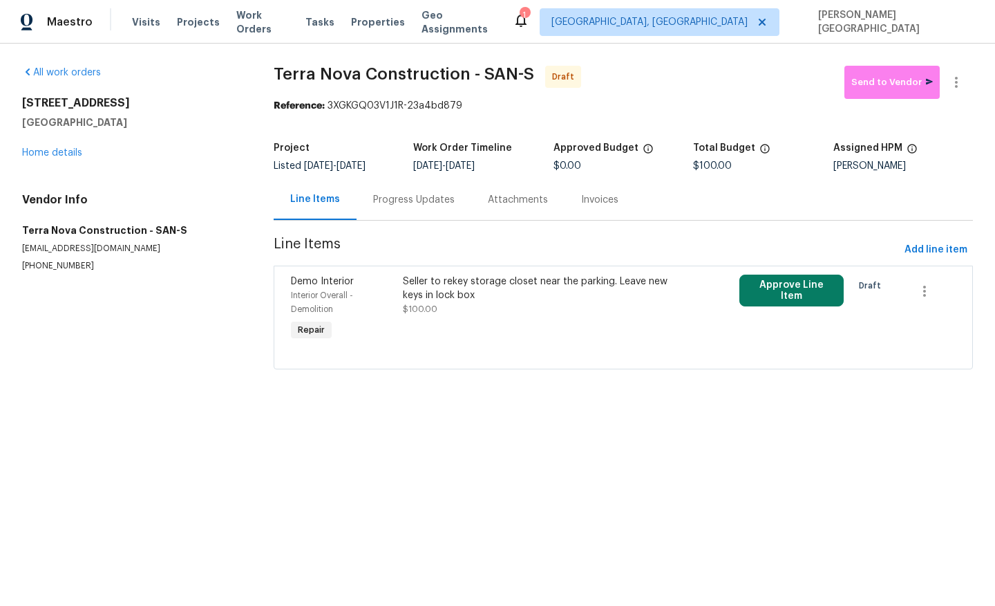
click at [382, 205] on div "Progress Updates" at bounding box center [414, 200] width 82 height 14
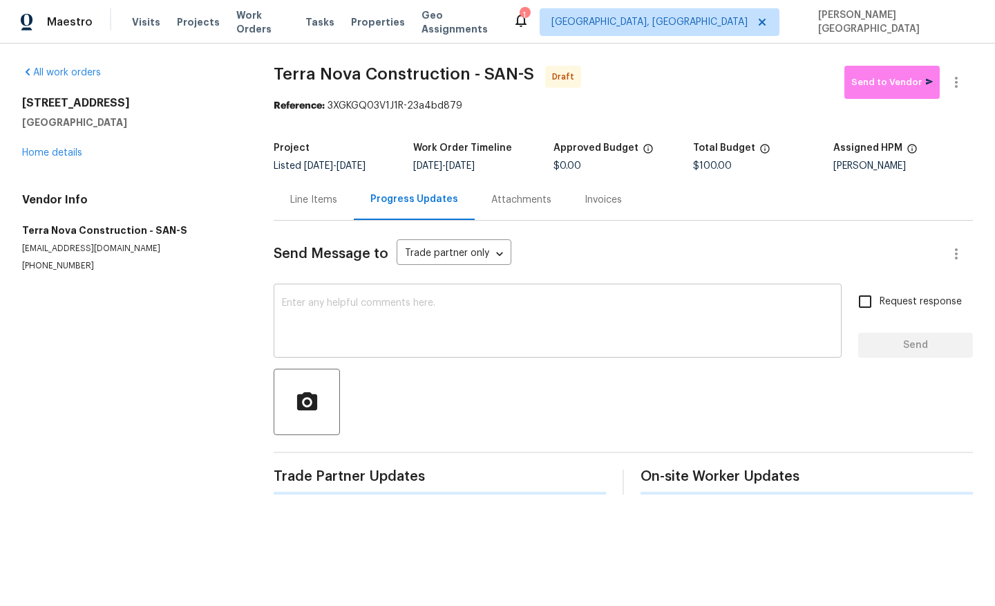
click at [363, 330] on textarea at bounding box center [558, 322] width 552 height 48
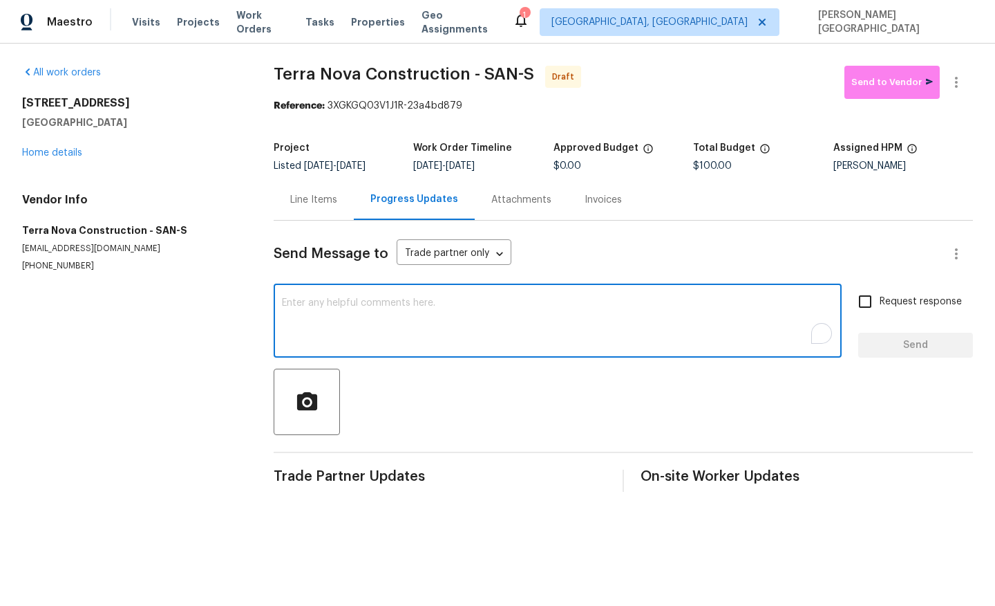
type textarea "v"
paste textarea "This is Isabel from Opendoor. Please confirm receipt of the work order due on 0…"
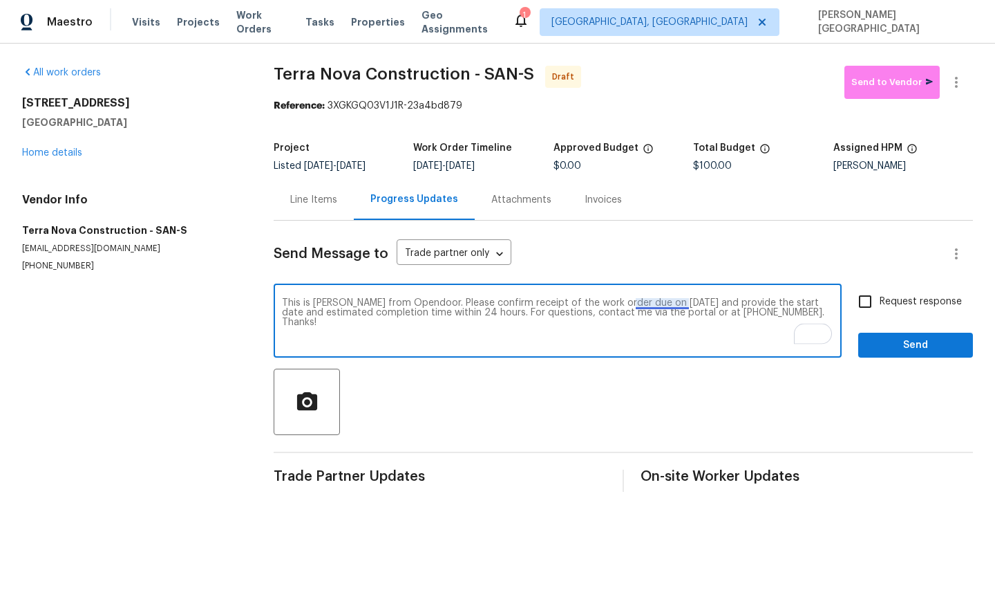
click at [662, 300] on textarea "This is Isabel from Opendoor. Please confirm receipt of the work order due on 0…" at bounding box center [558, 322] width 552 height 48
type textarea "This is Isabel from Opendoor. Please confirm receipt of the work order due on 0…"
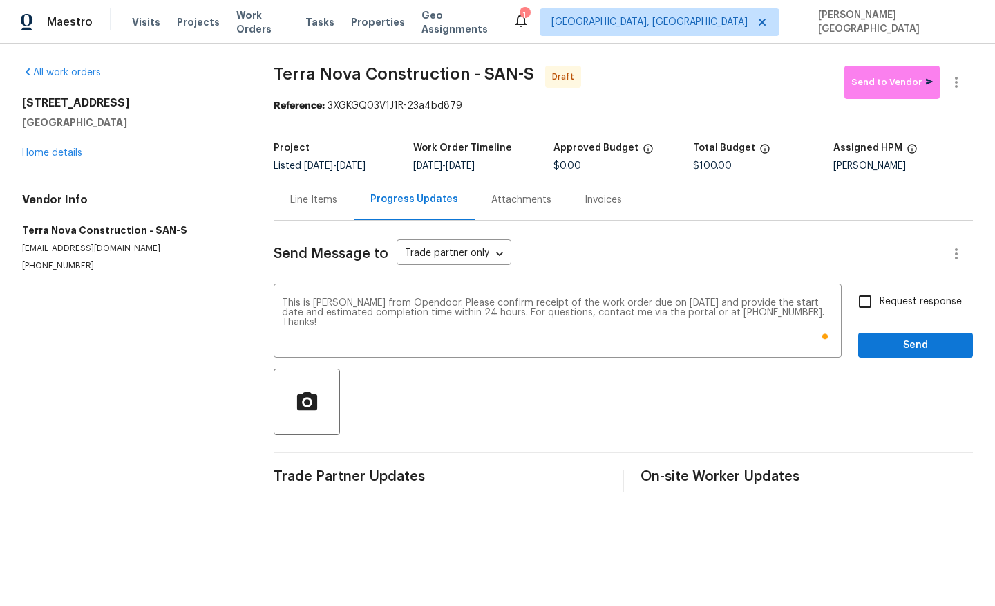
click at [890, 299] on span "Request response" at bounding box center [921, 301] width 82 height 15
click at [880, 299] on input "Request response" at bounding box center [865, 301] width 29 height 29
checkbox input "true"
click at [893, 341] on span "Send" at bounding box center [916, 345] width 93 height 17
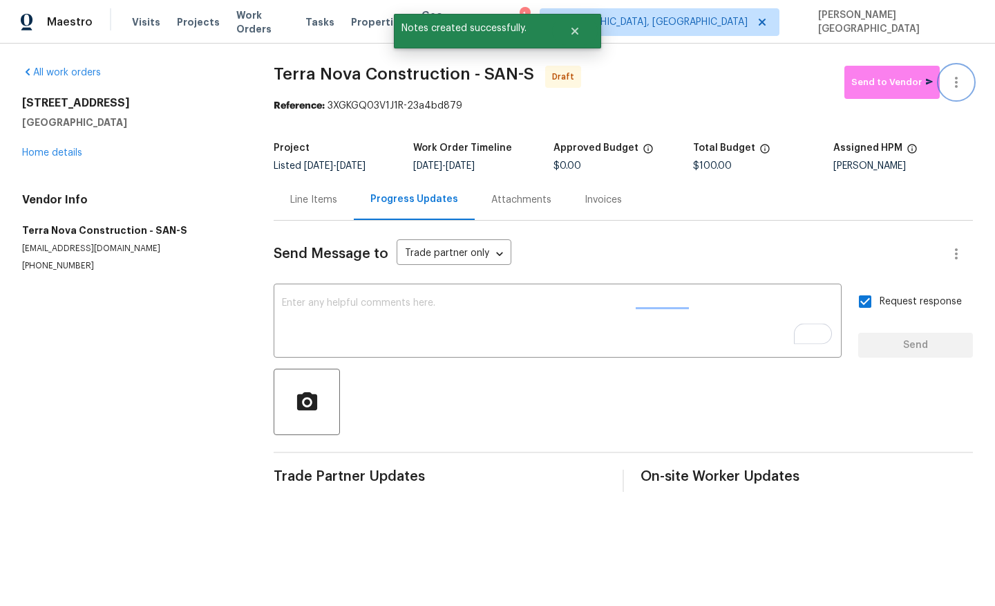
click at [964, 79] on icon "button" at bounding box center [956, 82] width 17 height 17
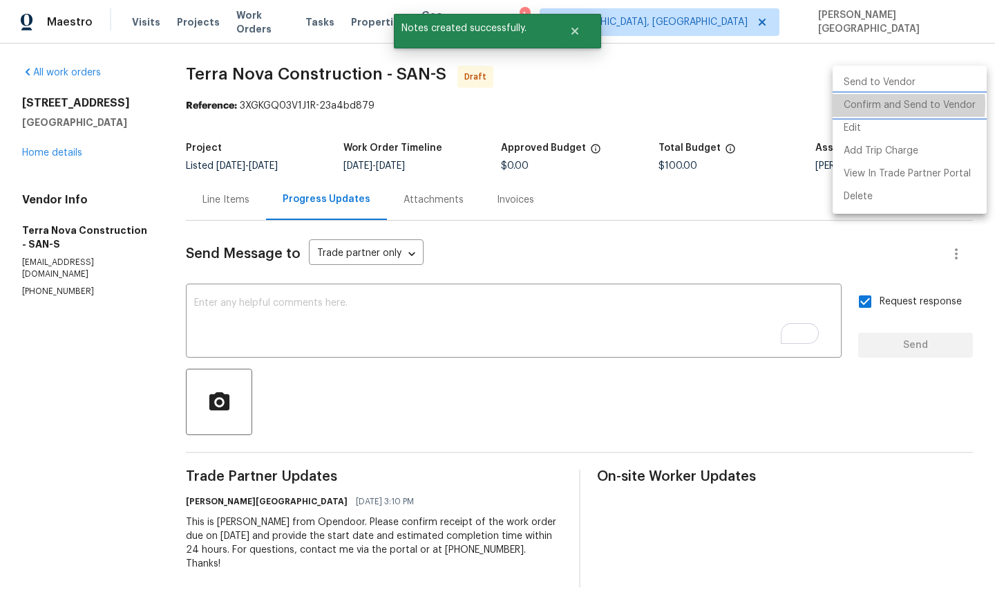
click at [863, 104] on li "Confirm and Send to Vendor" at bounding box center [910, 105] width 154 height 23
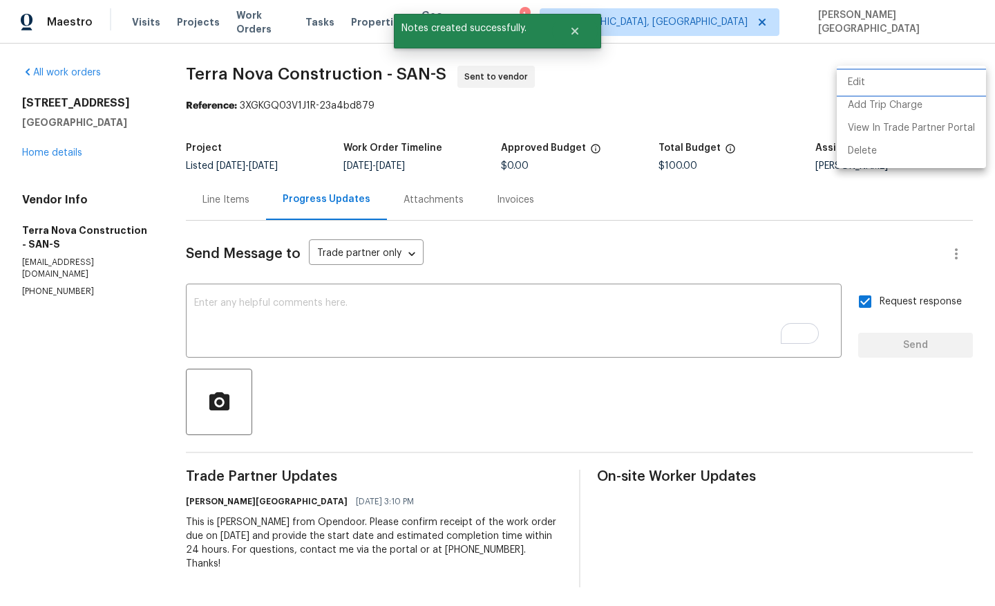
click at [861, 88] on li "Edit" at bounding box center [911, 82] width 149 height 23
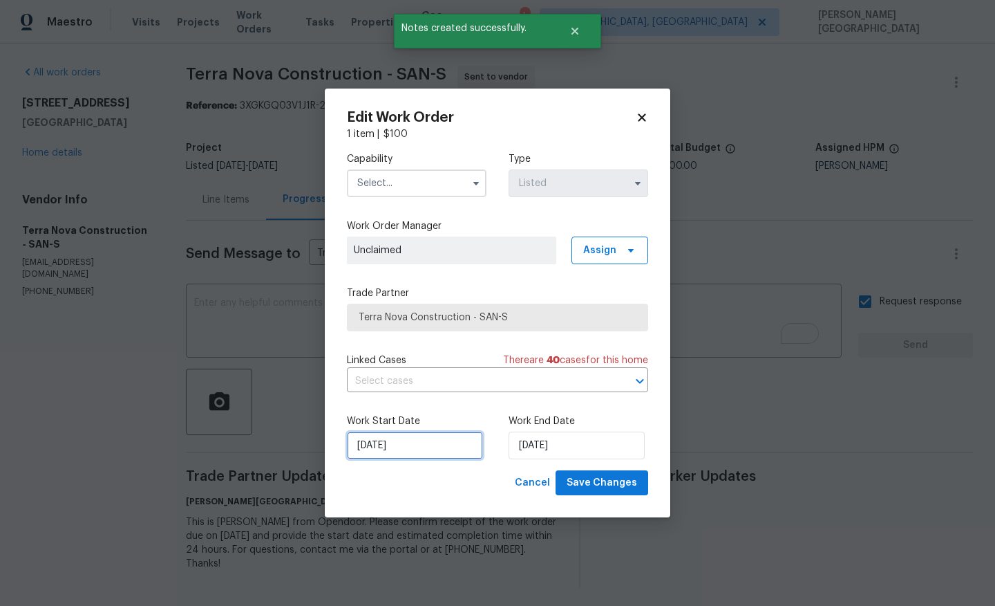
click at [418, 443] on input "8/18/2025" at bounding box center [415, 445] width 136 height 28
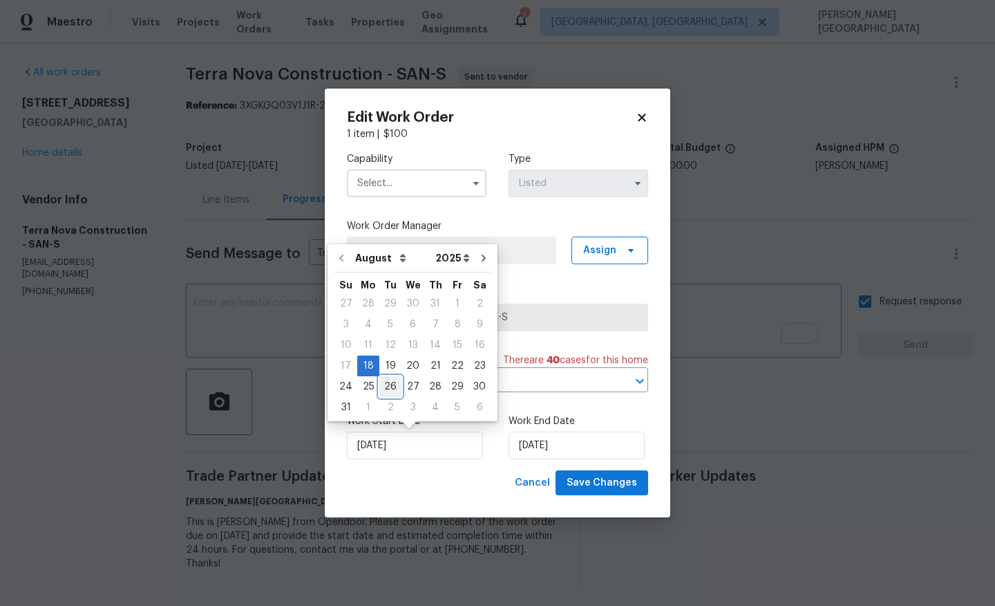
click at [387, 388] on div "26" at bounding box center [390, 386] width 22 height 19
type input "[DATE]"
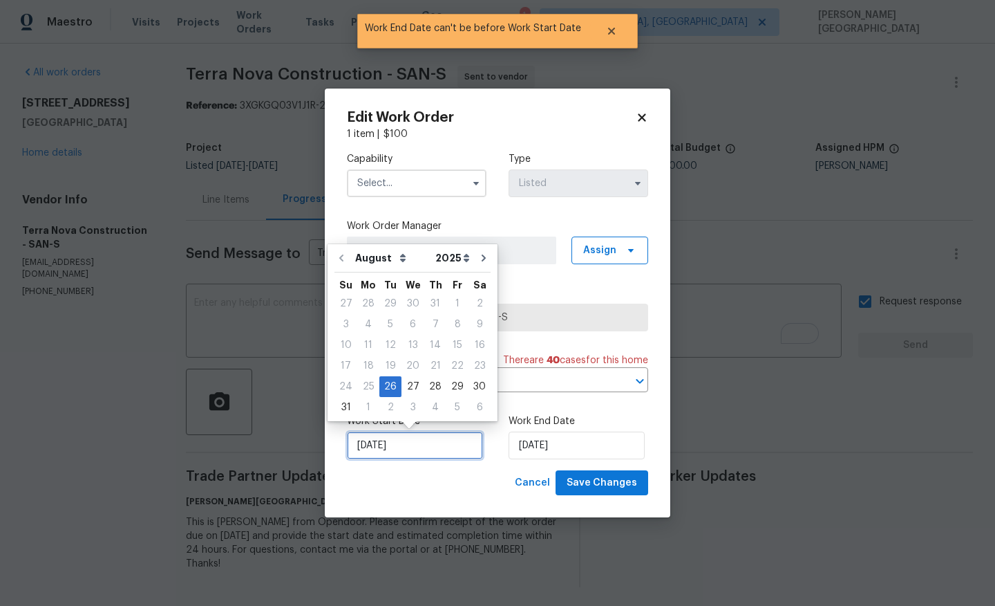
click at [409, 442] on input "[DATE]" at bounding box center [415, 445] width 136 height 28
click at [408, 384] on div "27" at bounding box center [413, 386] width 23 height 19
type input "8/27/2025"
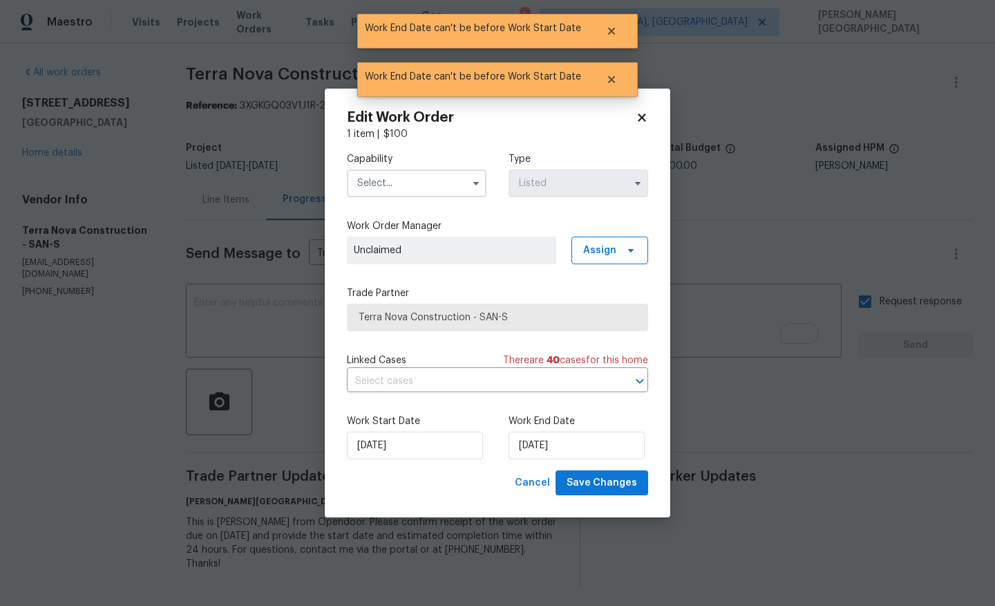
click at [516, 422] on label "Work End Date" at bounding box center [579, 421] width 140 height 14
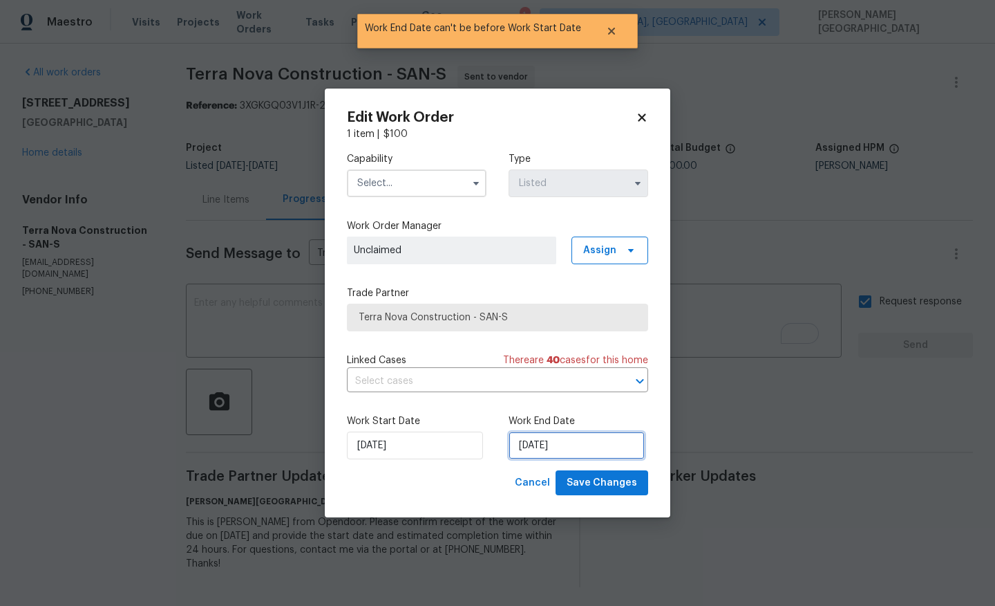
click at [527, 435] on input "8/27/2025" at bounding box center [577, 445] width 136 height 28
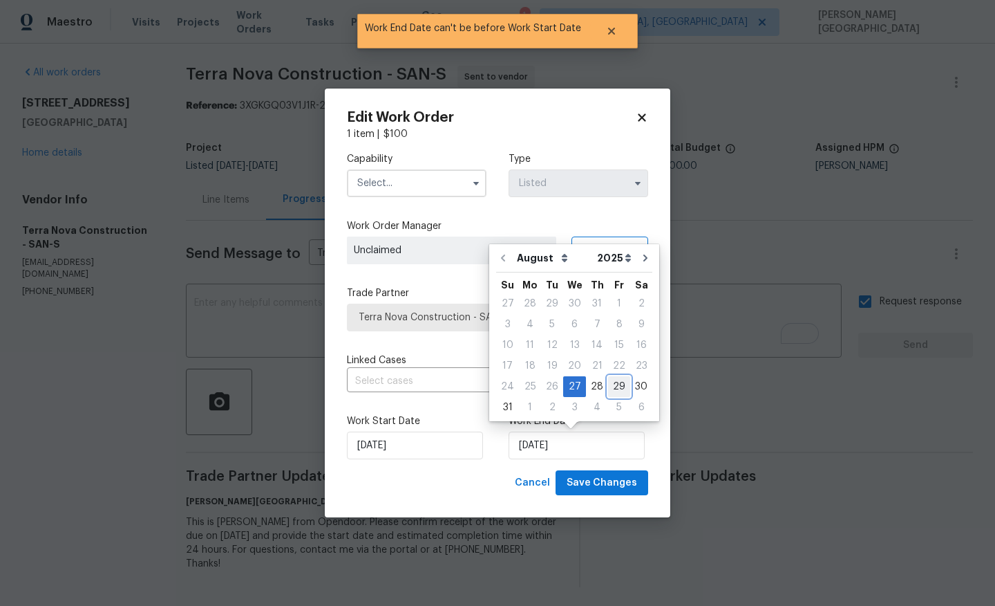
click at [615, 383] on div "29" at bounding box center [619, 386] width 22 height 19
type input "8/29/2025"
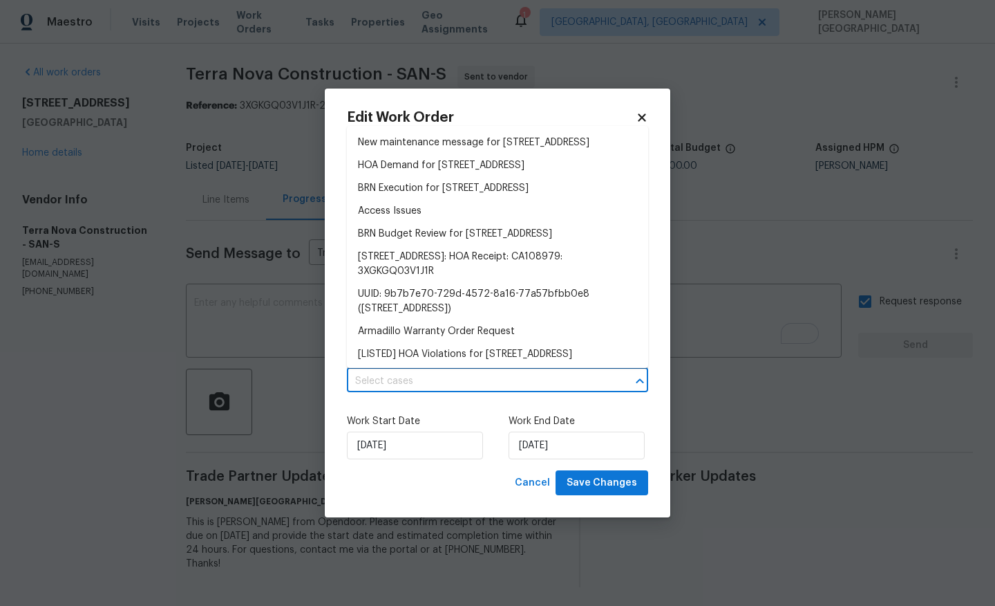
click at [415, 373] on input "text" at bounding box center [478, 381] width 263 height 21
click at [424, 200] on li "BRN Execution for 1124 Eureka St Apt 28, San Diego, CA 92110" at bounding box center [497, 188] width 301 height 23
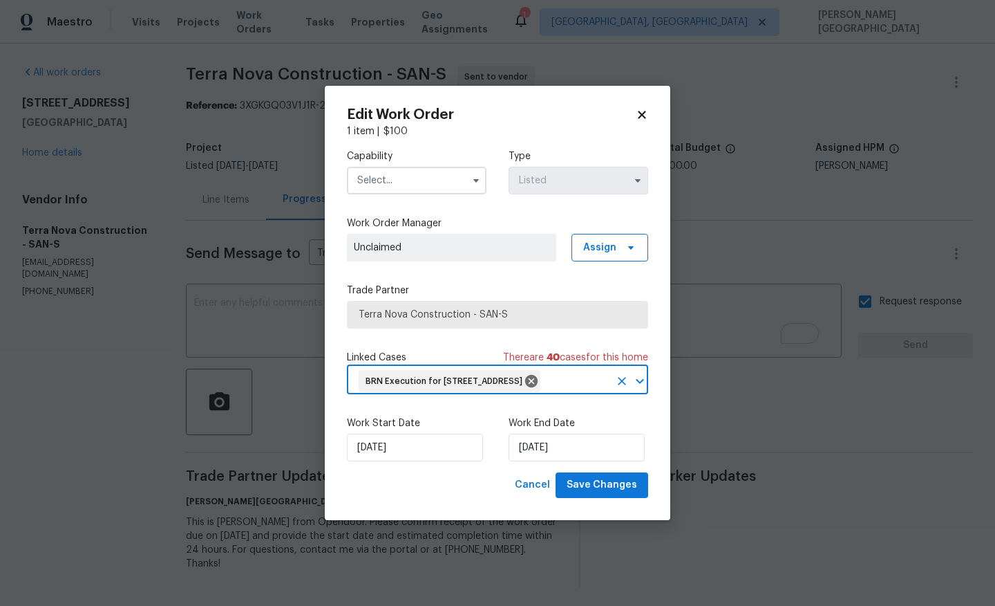
click at [388, 168] on input "text" at bounding box center [417, 181] width 140 height 28
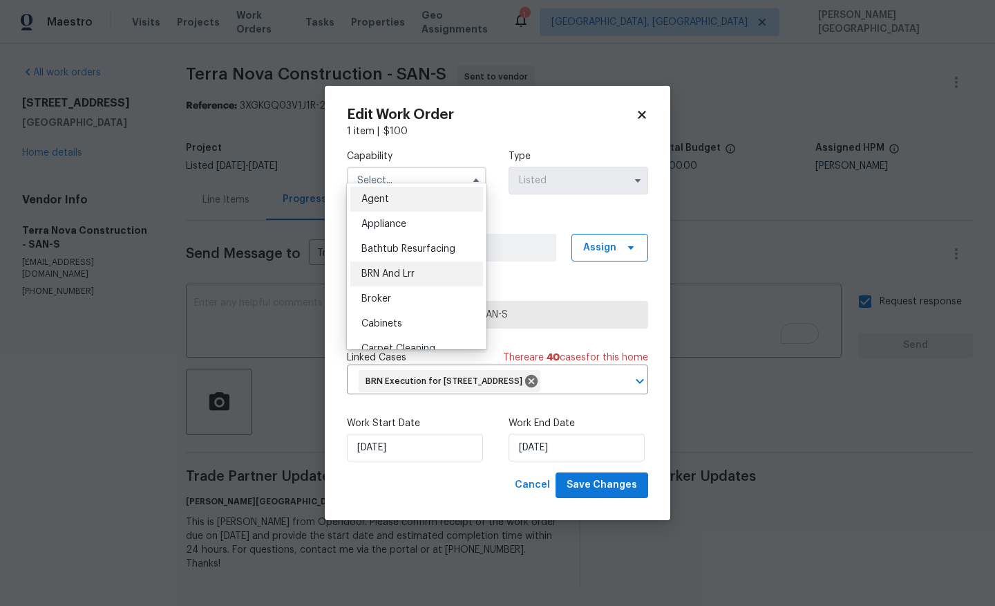
click at [406, 265] on div "BRN And Lrr" at bounding box center [416, 273] width 133 height 25
type input "BRN And Lrr"
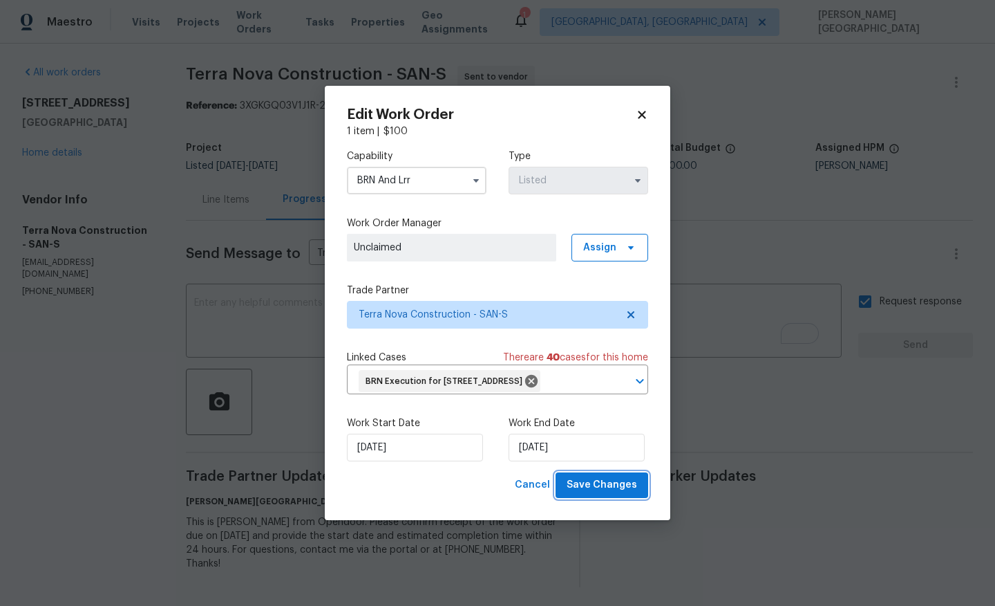
click at [599, 494] on span "Save Changes" at bounding box center [602, 484] width 71 height 17
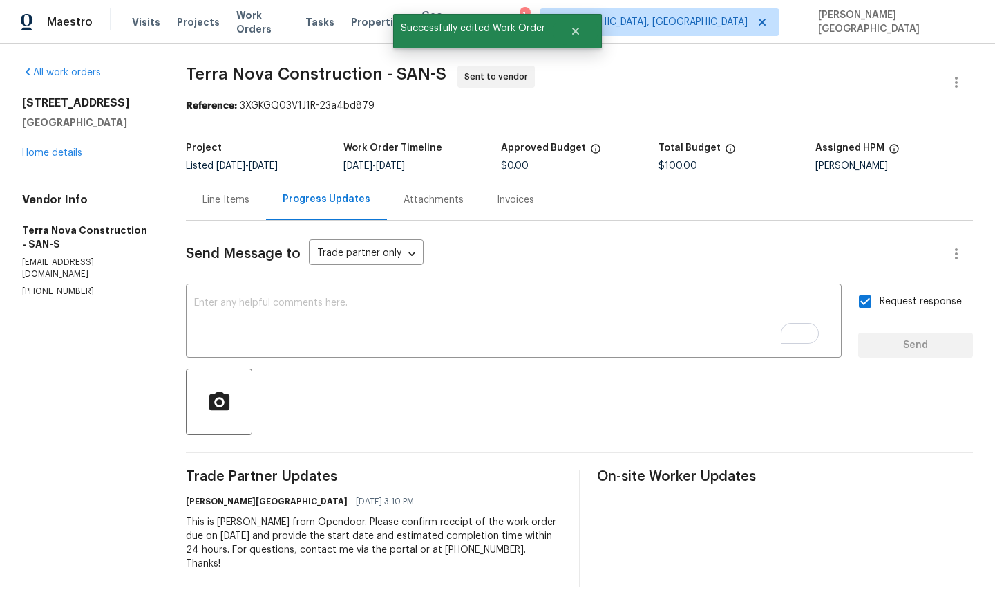
click at [208, 73] on span "Terra Nova Construction - SAN-S" at bounding box center [316, 74] width 261 height 17
click at [326, 69] on span "Terra Nova Construction - SAN-S" at bounding box center [316, 74] width 261 height 17
copy span "Terra Nova Construction"
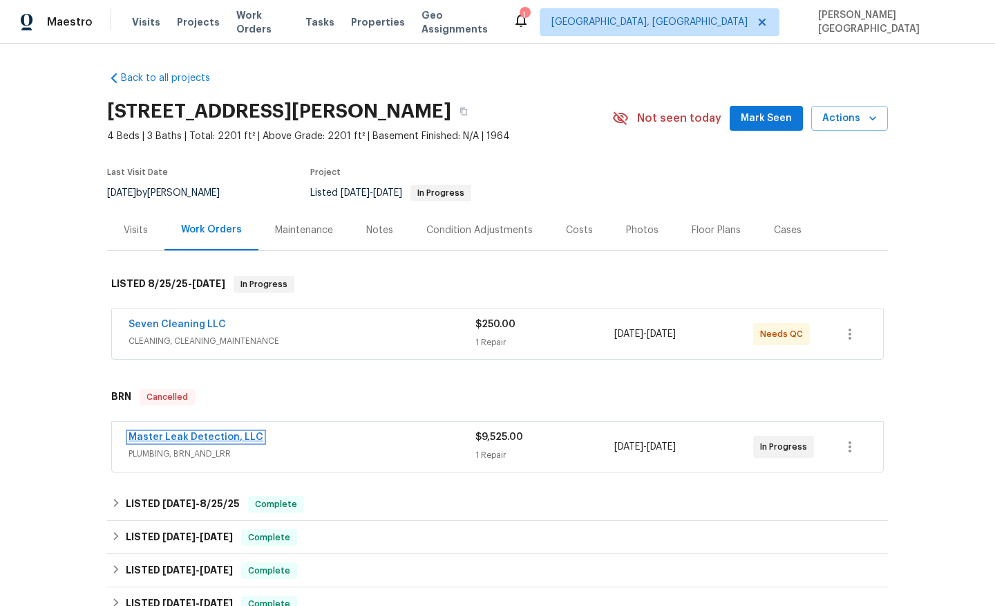
click at [174, 438] on link "Master Leak Detection, LLC" at bounding box center [196, 437] width 135 height 10
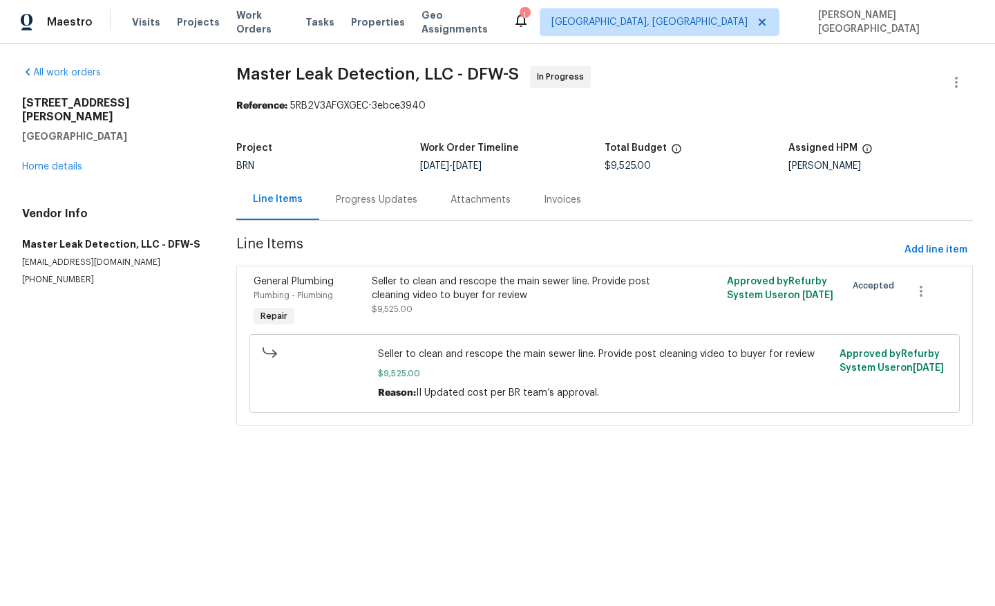
click at [353, 203] on div "Progress Updates" at bounding box center [377, 200] width 82 height 14
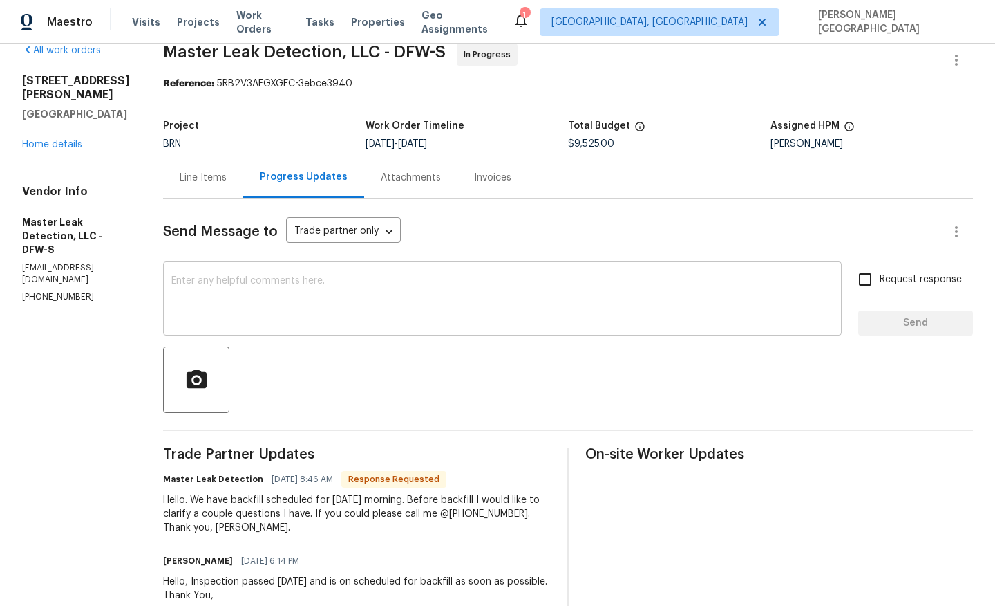
scroll to position [24, 0]
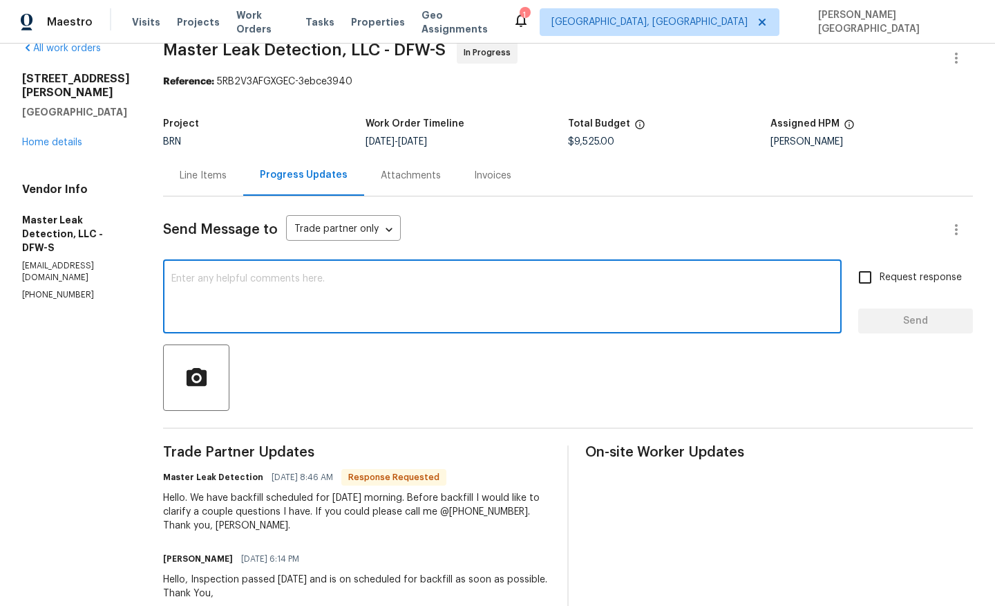
click at [248, 302] on textarea at bounding box center [502, 298] width 662 height 48
type textarea "Hey"
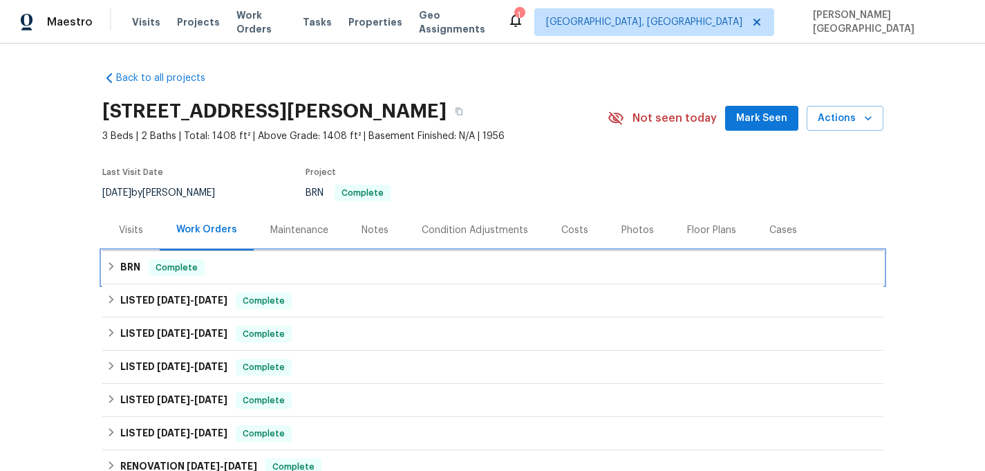
click at [123, 270] on h6 "BRN" at bounding box center [130, 267] width 20 height 17
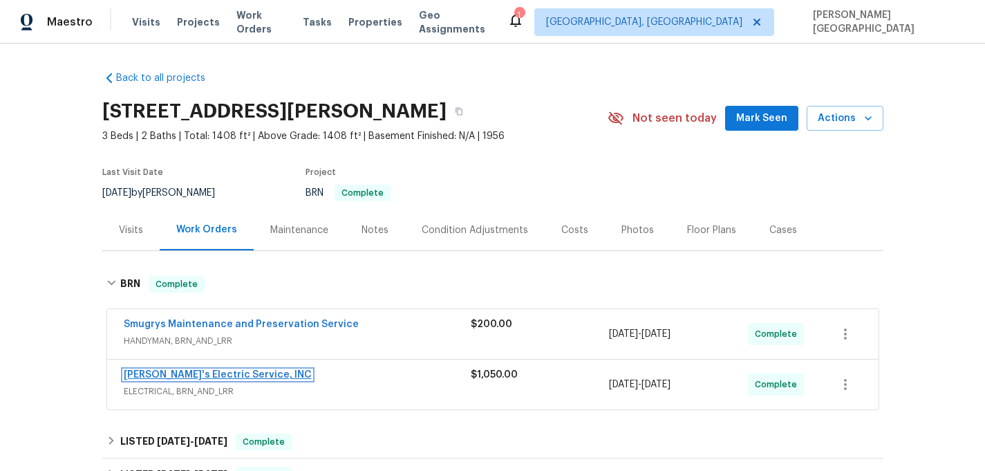
click at [203, 375] on link "Jack's Electric Service, INC" at bounding box center [218, 375] width 188 height 10
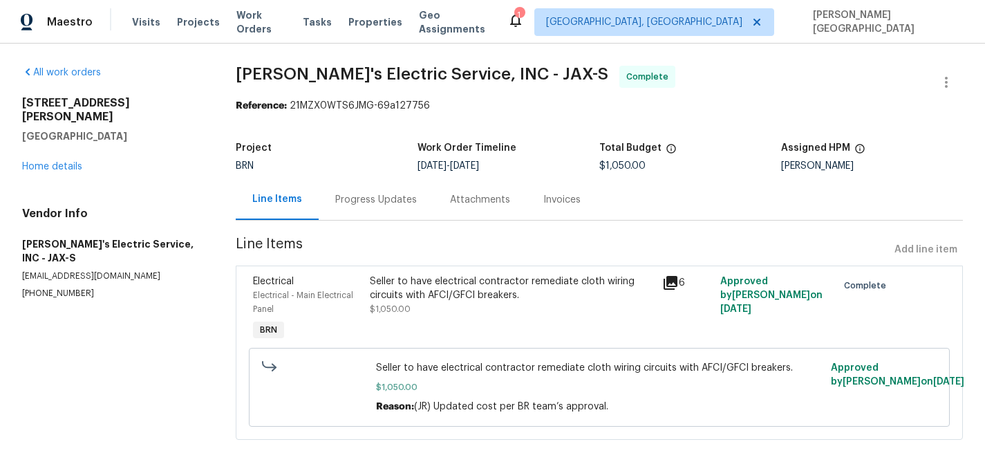
click at [547, 200] on div "Invoices" at bounding box center [561, 200] width 37 height 14
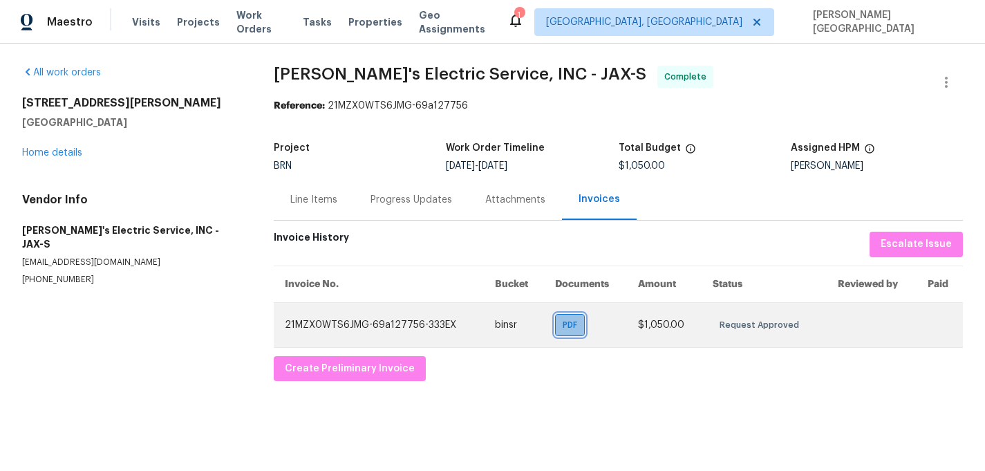
click at [568, 329] on span "PDF" at bounding box center [573, 325] width 20 height 14
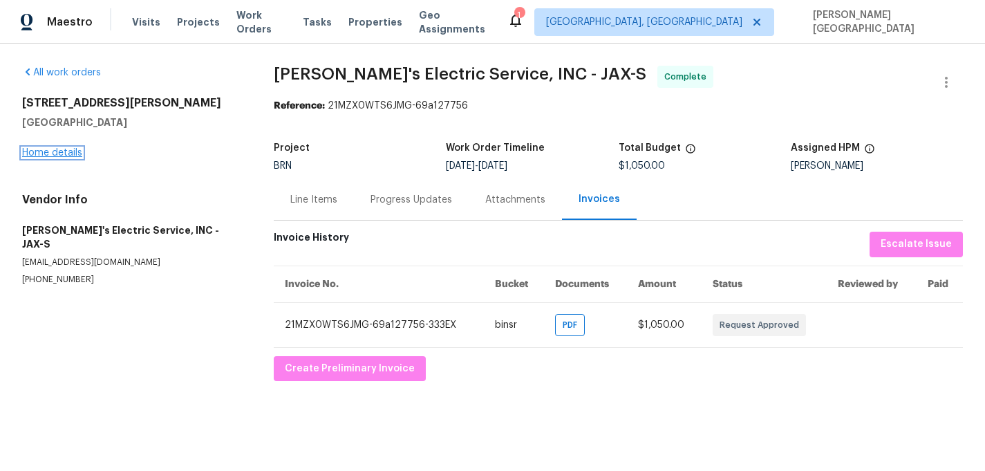
click at [59, 154] on link "Home details" at bounding box center [52, 153] width 60 height 10
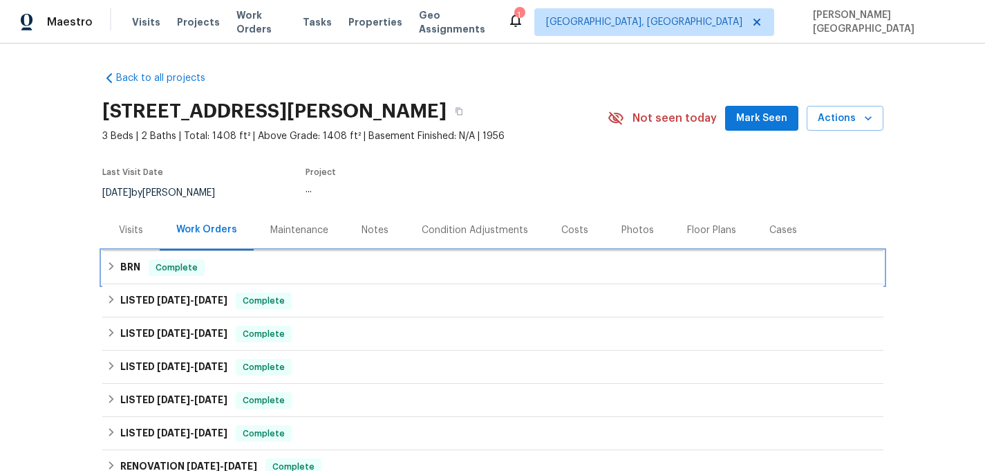
click at [145, 270] on div "BRN Complete" at bounding box center [492, 267] width 773 height 17
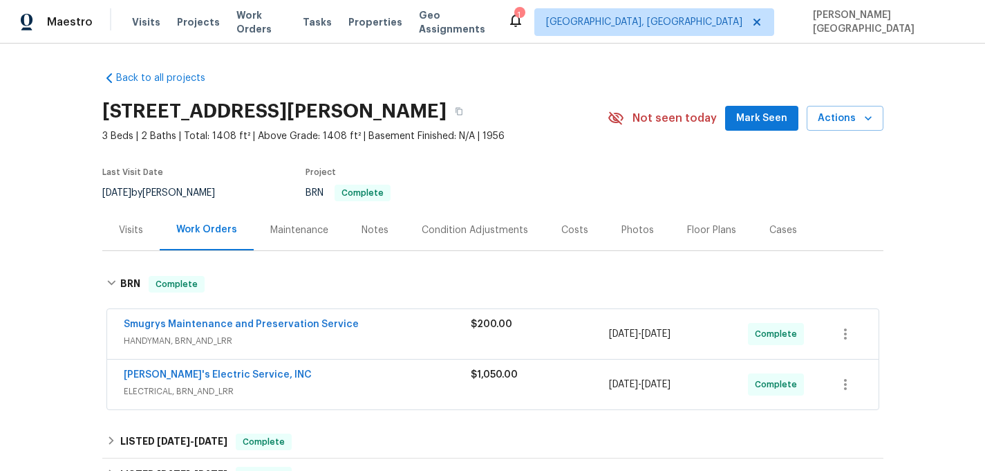
click at [184, 315] on div "Smugrys Maintenance and Preservation Service HANDYMAN, BRN_AND_LRR $200.00 8/18…" at bounding box center [492, 334] width 771 height 50
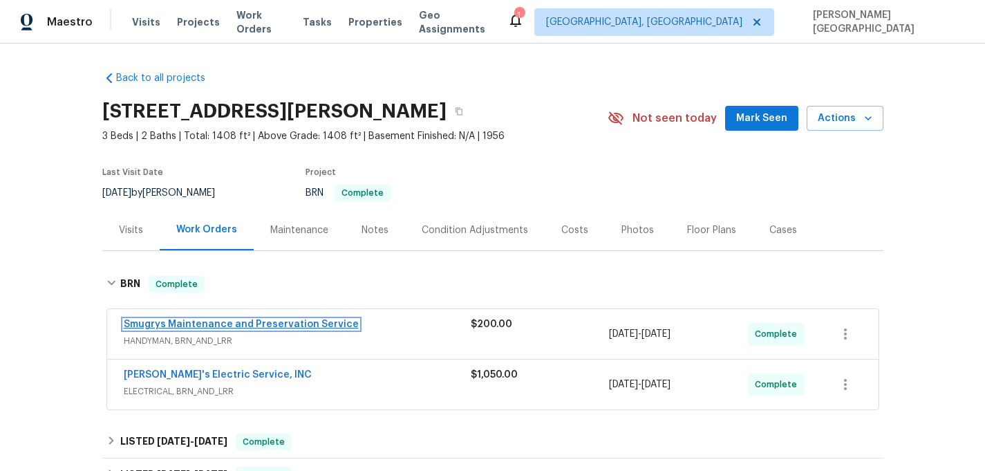
click at [194, 322] on link "Smugrys Maintenance and Preservation Service" at bounding box center [241, 324] width 235 height 10
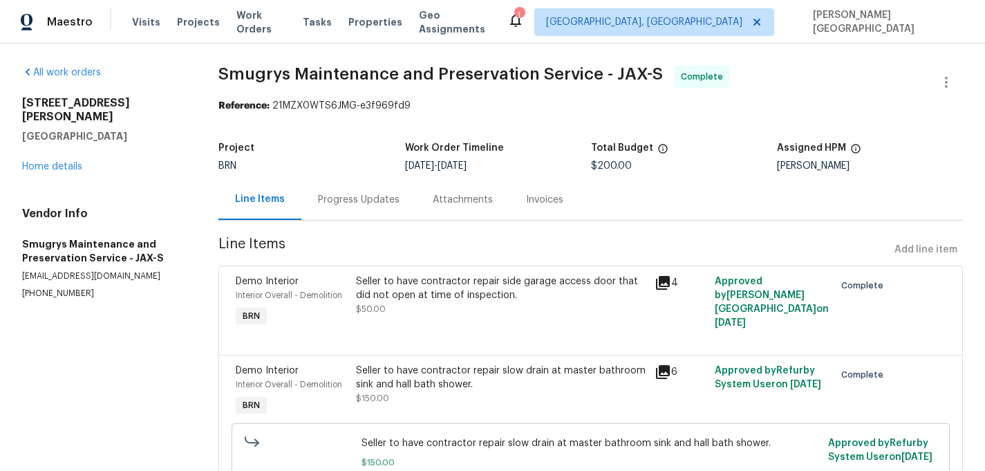
click at [556, 212] on div "Invoices" at bounding box center [544, 199] width 71 height 41
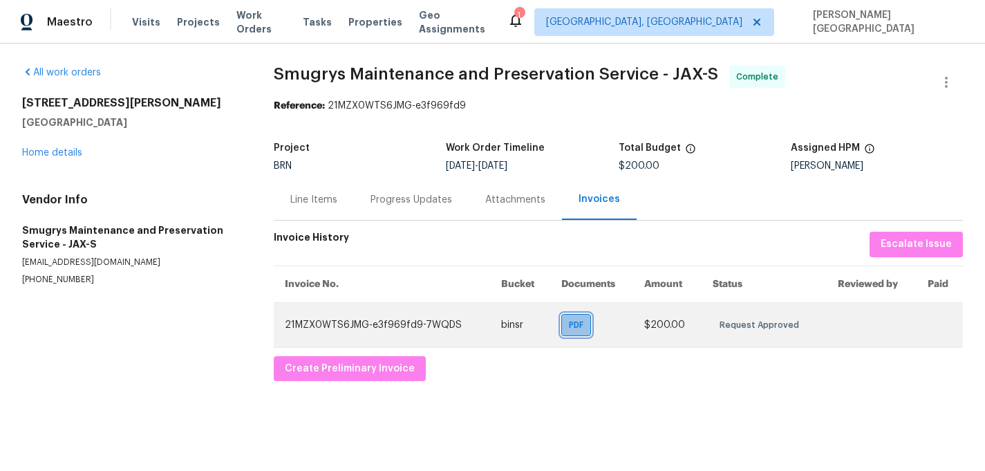
click at [572, 319] on span "PDF" at bounding box center [579, 325] width 20 height 14
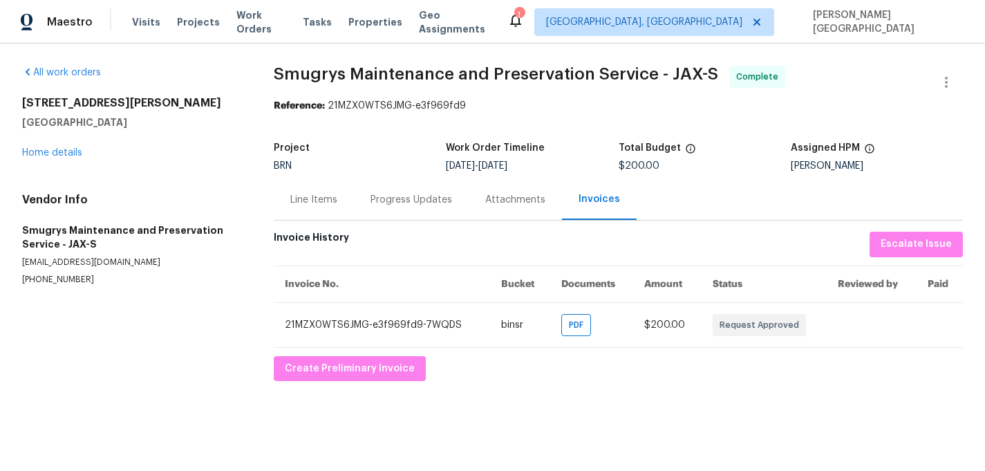
click at [290, 76] on span "Smugrys Maintenance and Preservation Service - JAX-S" at bounding box center [496, 74] width 444 height 17
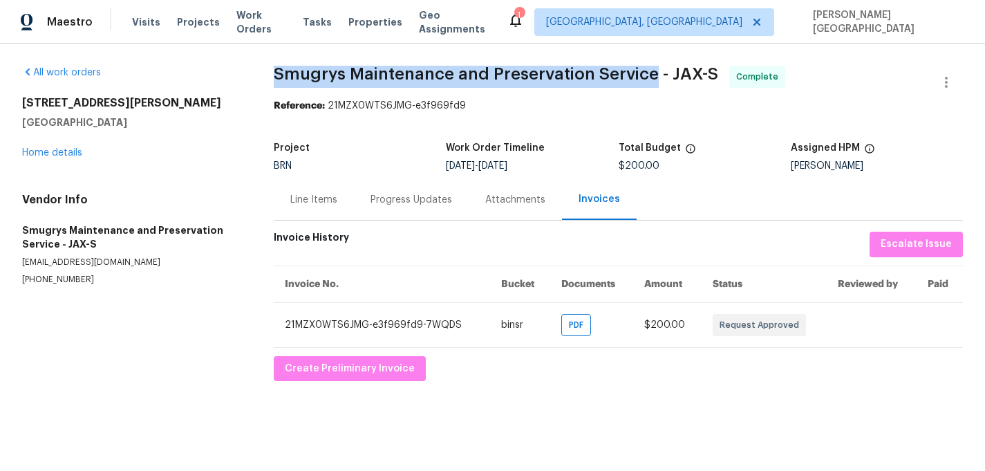
click at [601, 73] on span "Smugrys Maintenance and Preservation Service - JAX-S" at bounding box center [496, 74] width 444 height 17
copy span "Smugrys Maintenance and Preservation Service"
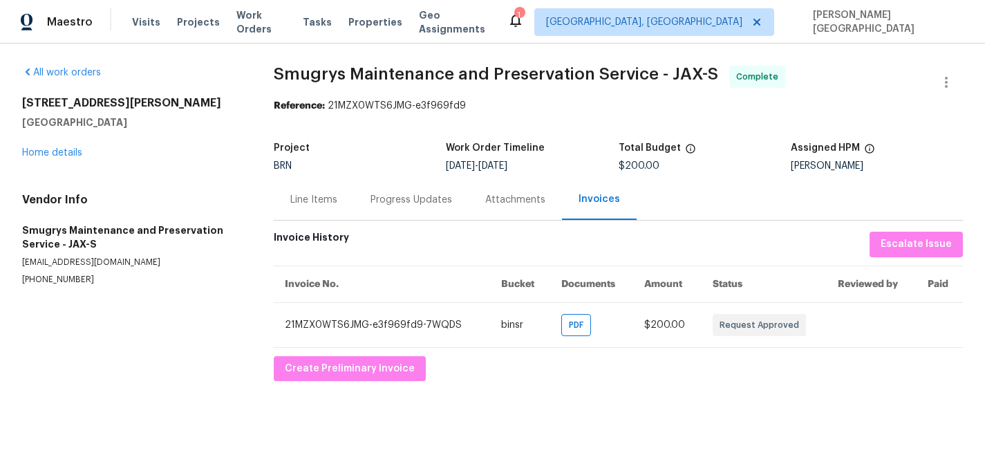
click at [324, 194] on div "Line Items" at bounding box center [313, 200] width 47 height 14
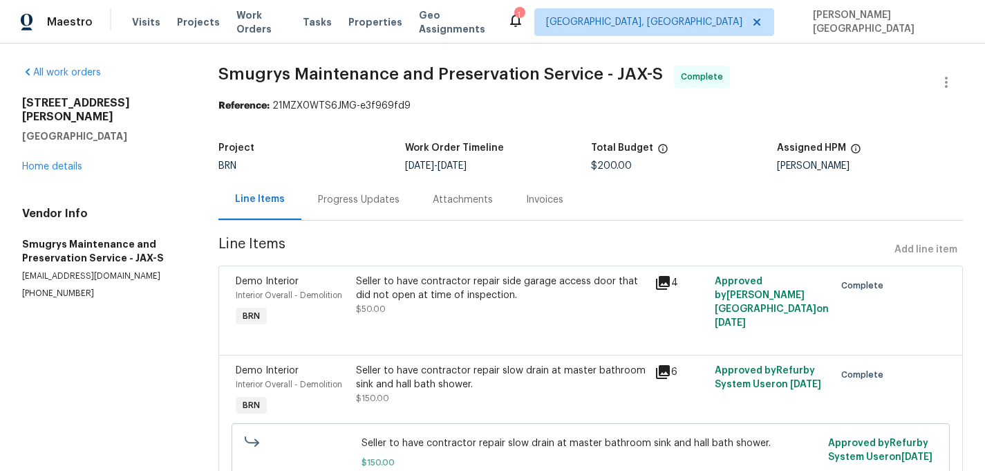
scroll to position [84, 0]
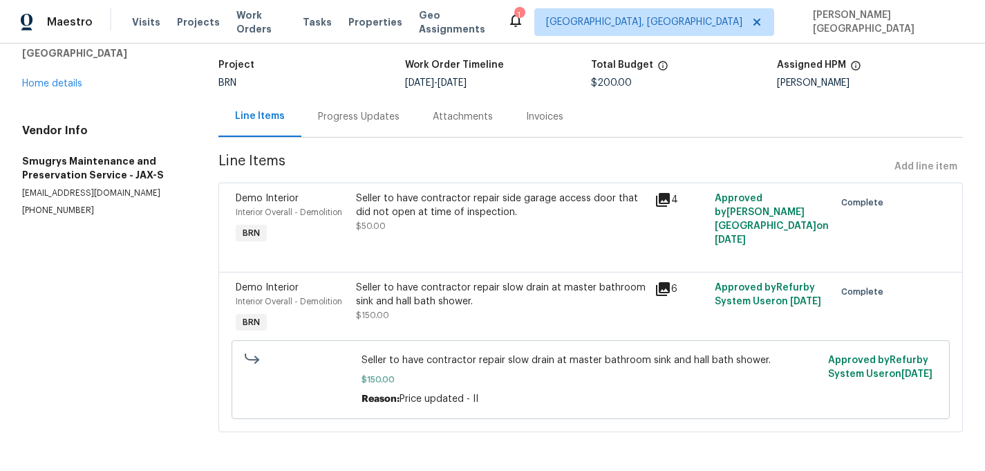
click at [420, 213] on div "Seller to have contractor repair side garage access door that did not open at t…" at bounding box center [501, 205] width 291 height 28
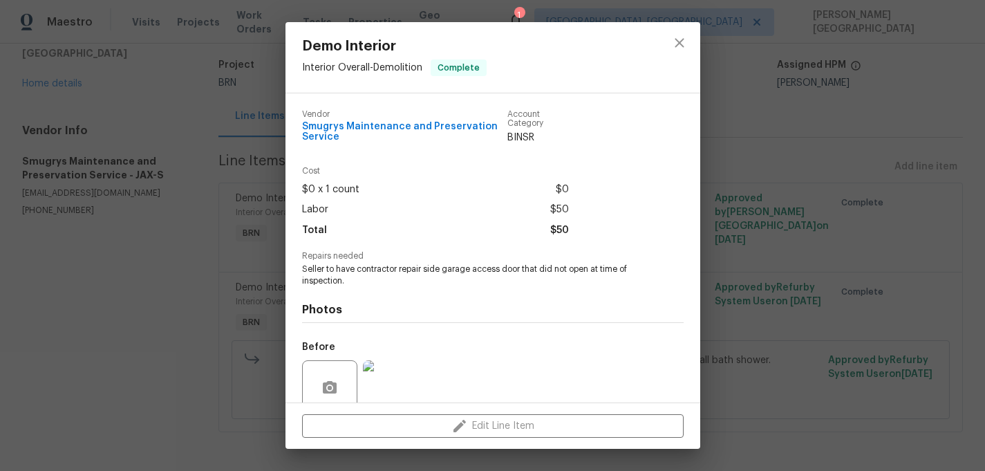
click at [388, 276] on span "Seller to have contractor repair side garage access door that did not open at t…" at bounding box center [474, 275] width 344 height 24
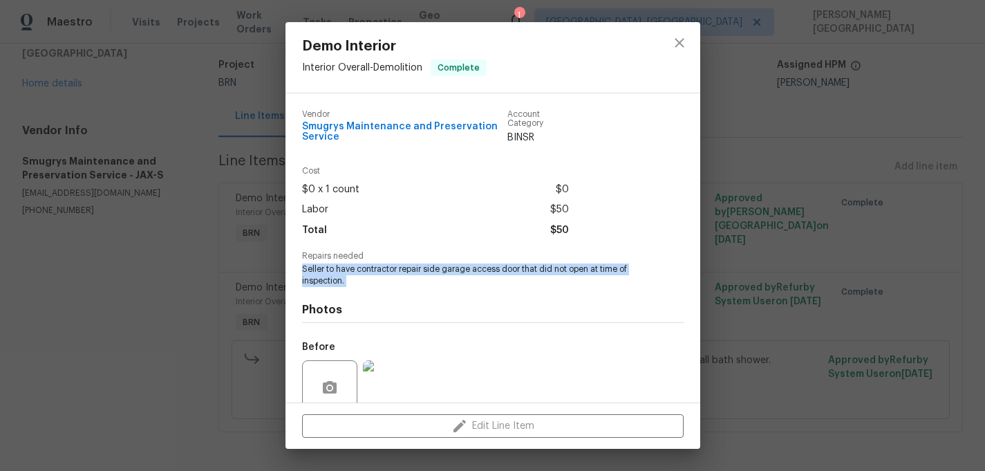
click at [388, 276] on span "Seller to have contractor repair side garage access door that did not open at t…" at bounding box center [474, 275] width 344 height 24
copy span "Seller to have contractor repair side garage access door that did not open at t…"
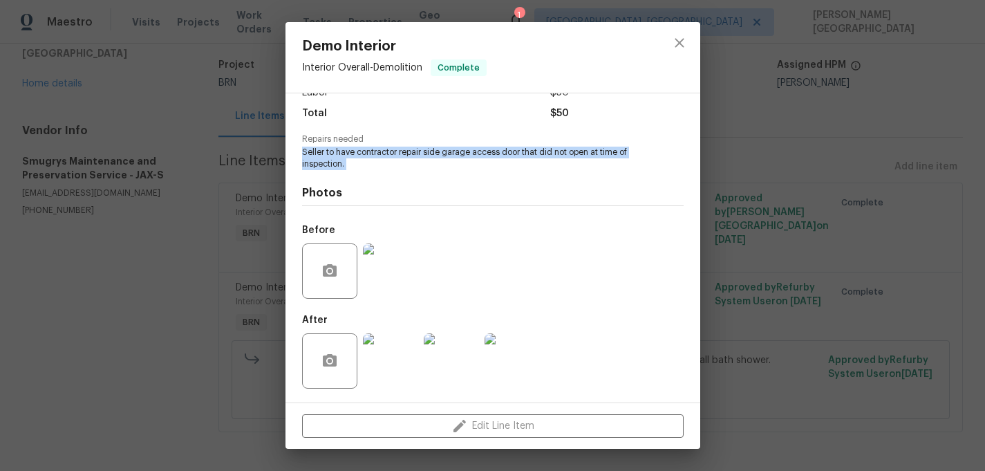
click at [388, 283] on img at bounding box center [390, 270] width 55 height 55
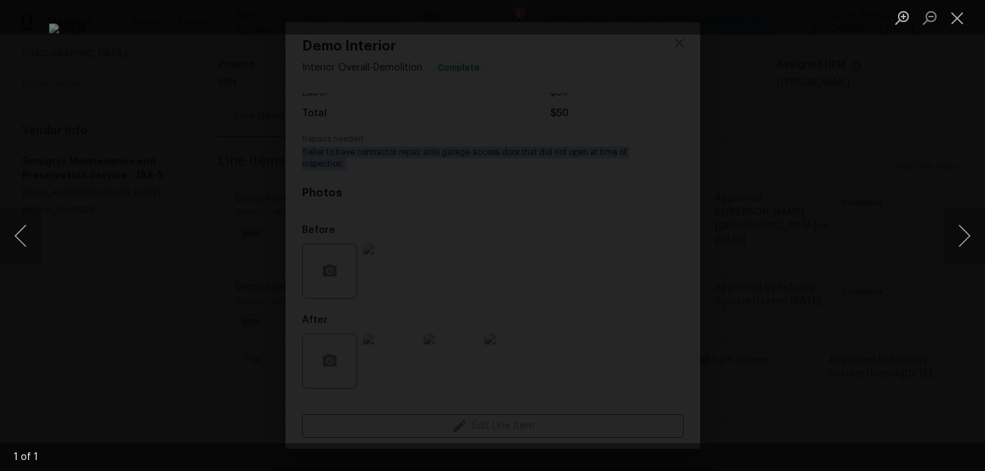
click at [917, 129] on div "Lightbox" at bounding box center [492, 235] width 985 height 471
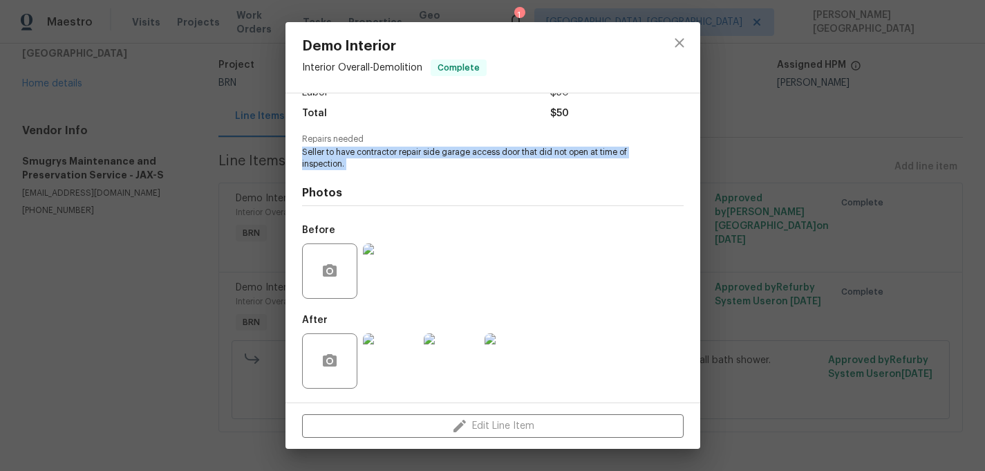
click at [439, 371] on img at bounding box center [451, 360] width 55 height 55
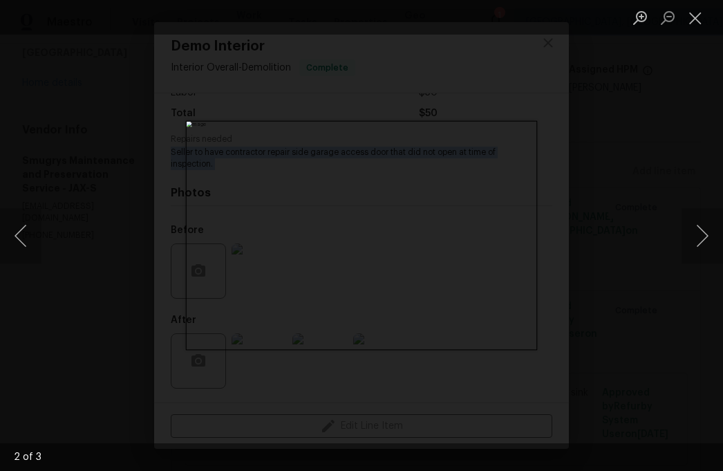
click at [628, 192] on div "Lightbox" at bounding box center [361, 235] width 723 height 471
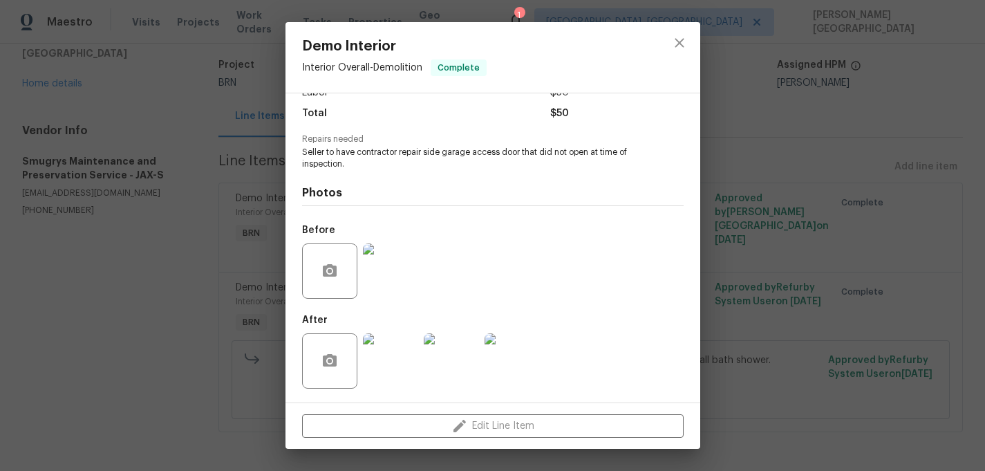
click at [821, 147] on div "Demo Interior Interior Overall - Demolition Complete Vendor Smugrys Maintenance…" at bounding box center [492, 235] width 985 height 471
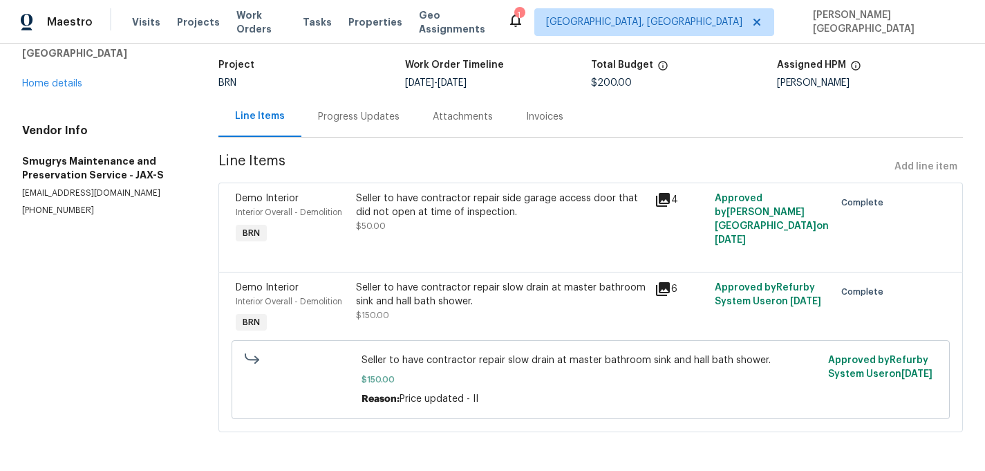
click at [375, 288] on div "Seller to have contractor repair slow drain at master bathroom sink and hall ba…" at bounding box center [501, 295] width 291 height 28
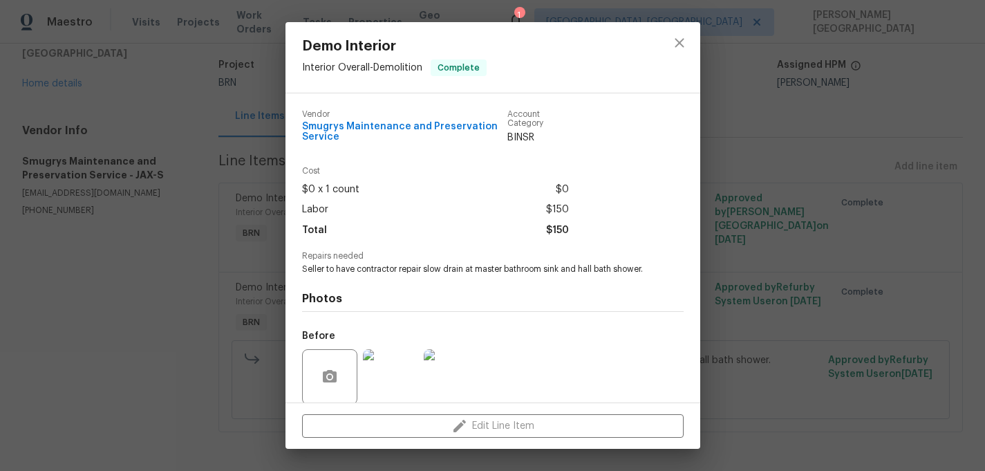
click at [356, 268] on span "Seller to have contractor repair slow drain at master bathroom sink and hall ba…" at bounding box center [474, 269] width 344 height 12
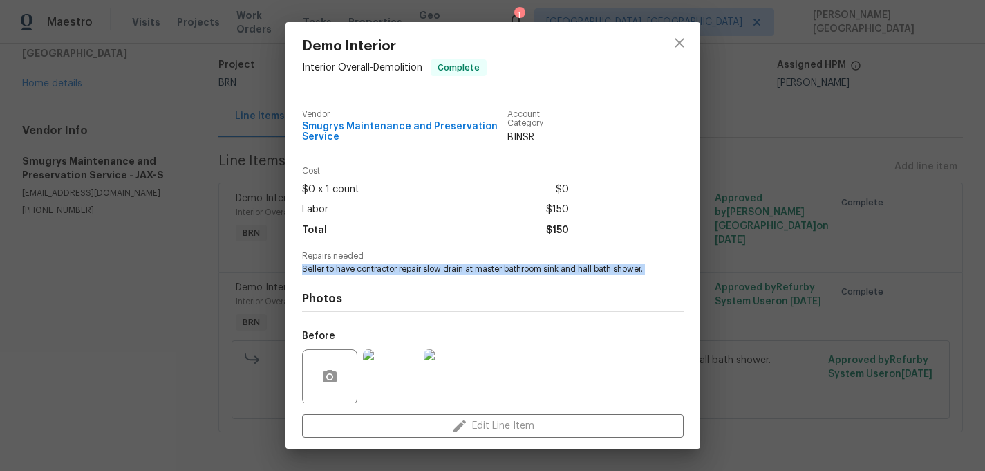
click at [356, 268] on span "Seller to have contractor repair slow drain at master bathroom sink and hall ba…" at bounding box center [474, 269] width 344 height 12
copy span "Seller to have contractor repair slow drain at master bathroom sink and hall ba…"
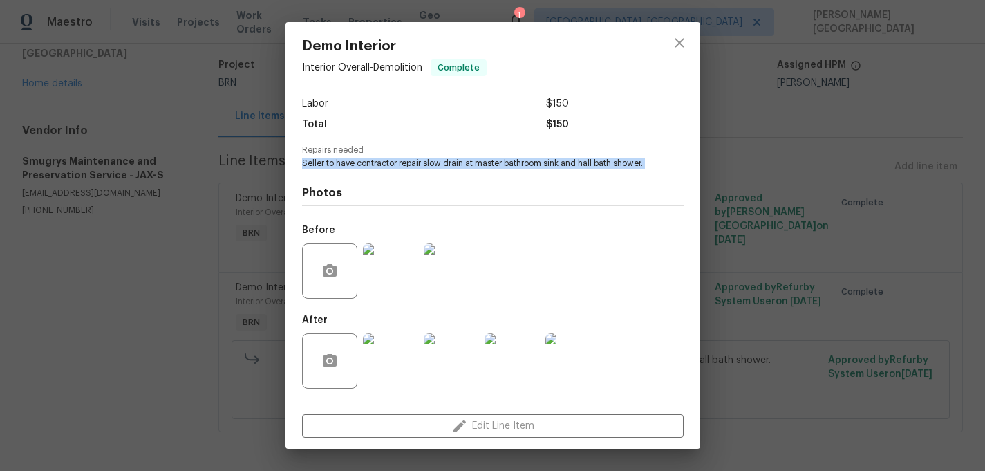
click at [389, 272] on img at bounding box center [390, 270] width 55 height 55
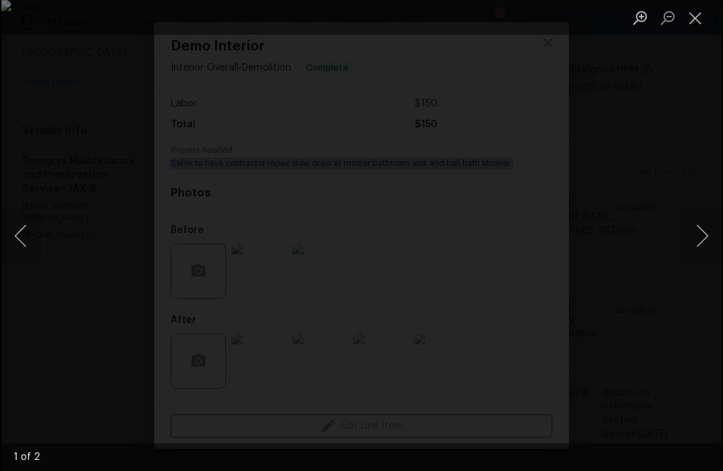
click at [434, 100] on div "Lightbox" at bounding box center [361, 235] width 723 height 471
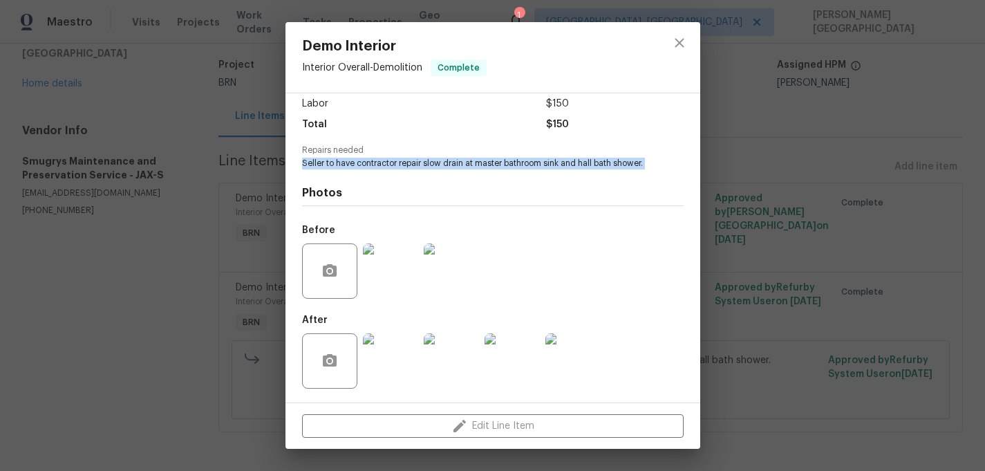
click at [460, 366] on img at bounding box center [451, 360] width 55 height 55
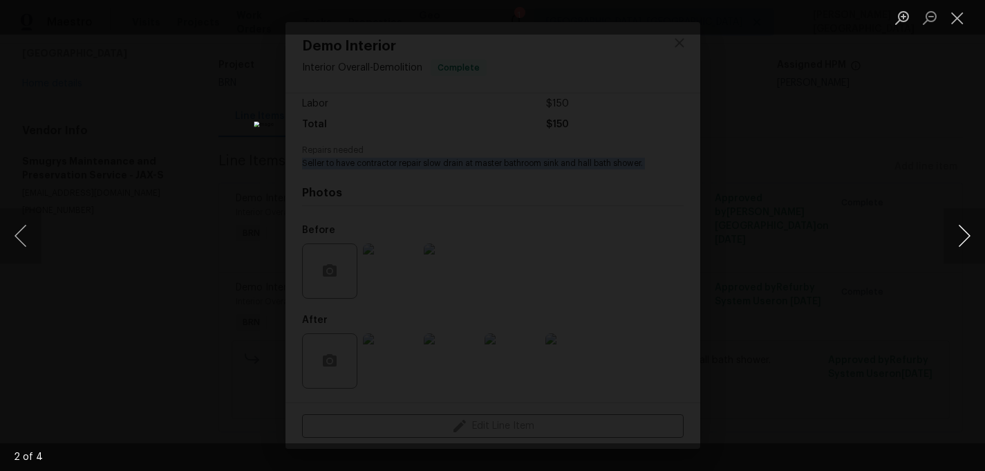
click at [967, 230] on button "Next image" at bounding box center [964, 235] width 41 height 55
click at [957, 242] on button "Next image" at bounding box center [964, 235] width 41 height 55
click at [854, 262] on div "Lightbox" at bounding box center [492, 235] width 985 height 471
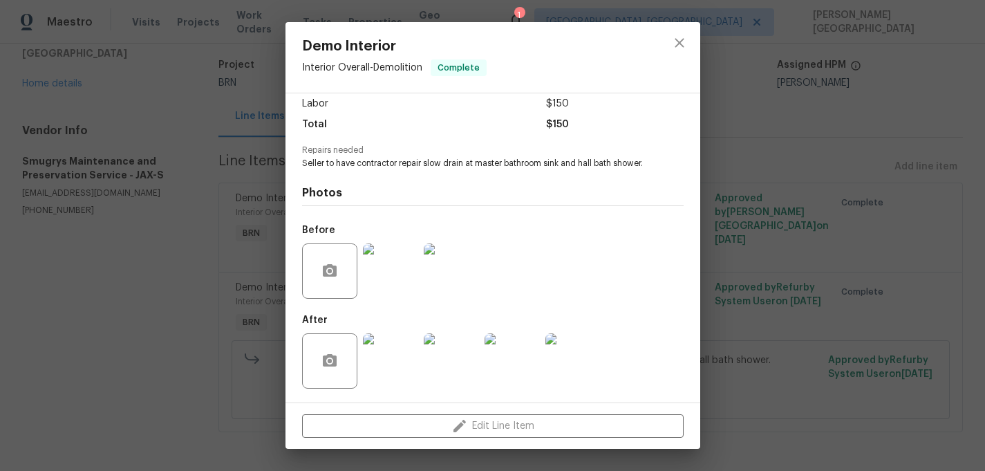
click at [822, 287] on div "Demo Interior Interior Overall - Demolition Complete Vendor Smugrys Maintenance…" at bounding box center [492, 235] width 985 height 471
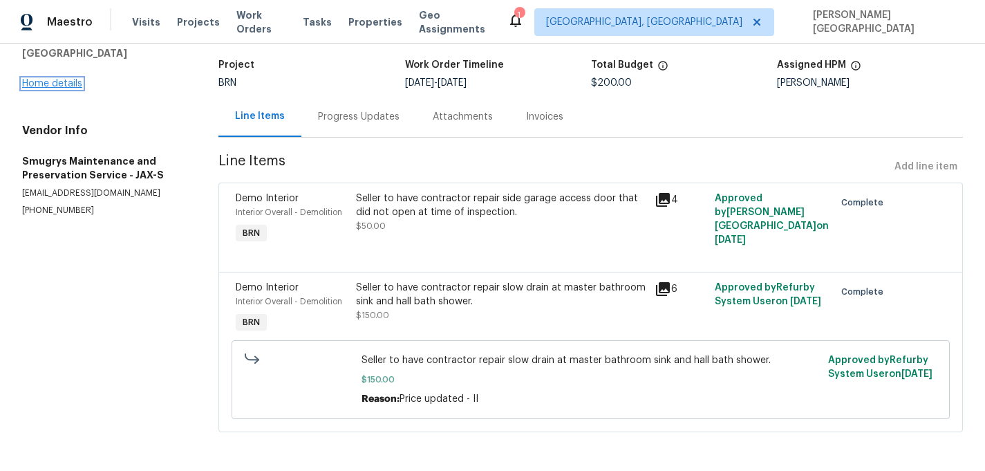
click at [63, 79] on link "Home details" at bounding box center [52, 84] width 60 height 10
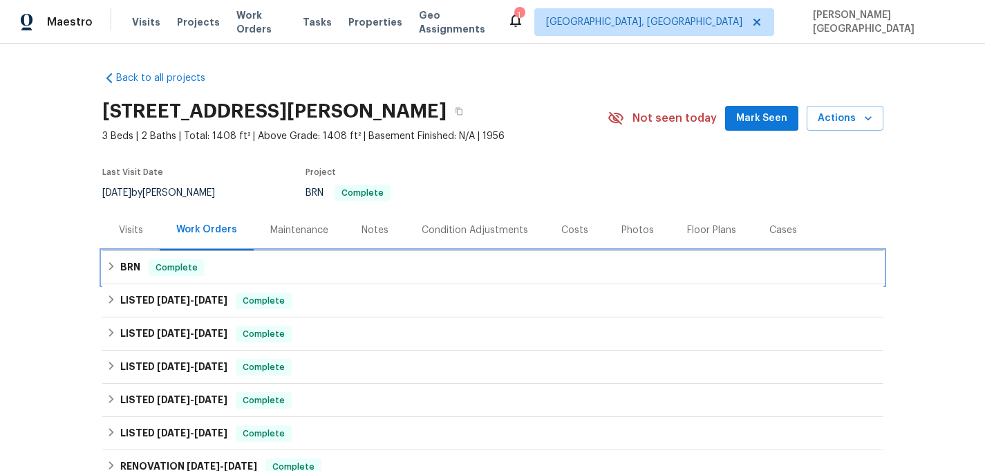
click at [120, 281] on div "BRN Complete" at bounding box center [492, 267] width 781 height 33
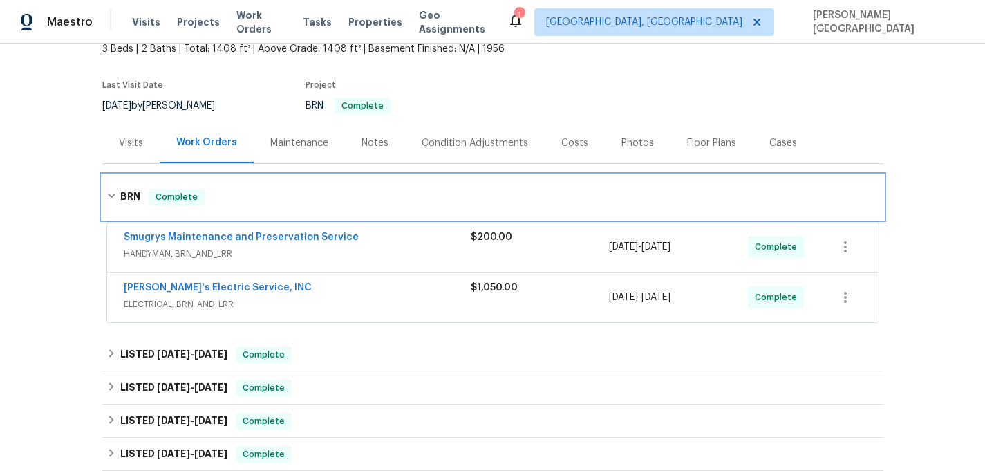
scroll to position [105, 0]
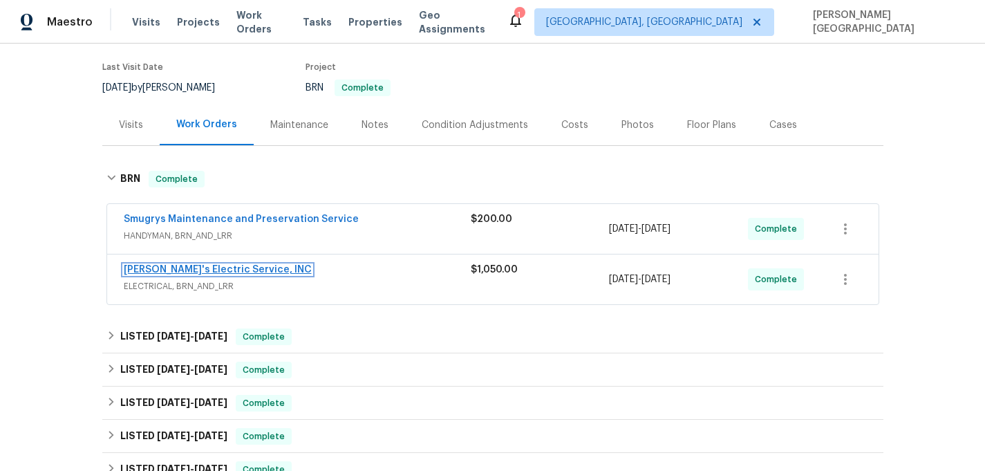
click at [213, 272] on link "Jack's Electric Service, INC" at bounding box center [218, 270] width 188 height 10
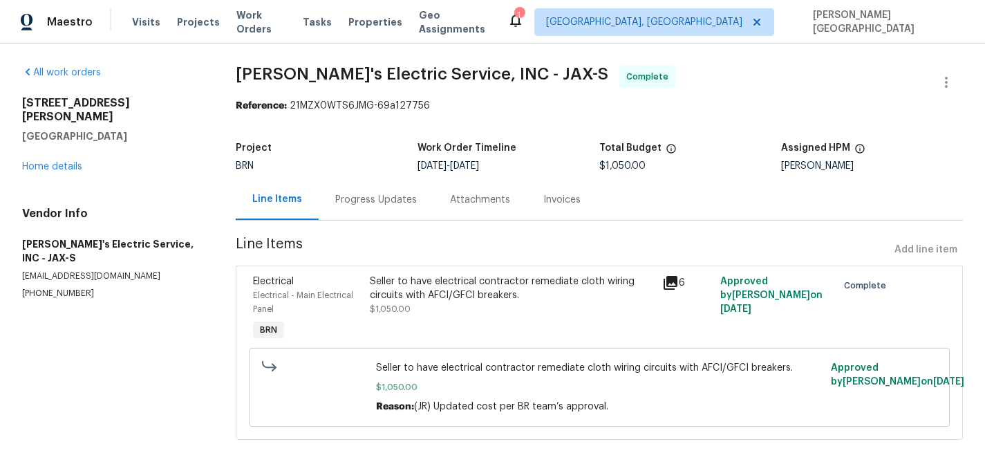
click at [247, 67] on span "Jack's Electric Service, INC - JAX-S" at bounding box center [422, 74] width 373 height 17
click at [399, 71] on span "Jack's Electric Service, INC - JAX-S" at bounding box center [422, 74] width 373 height 17
copy span "Jack's Electric Service"
click at [420, 292] on div "Seller to have electrical contractor remediate cloth wiring circuits with AFCI/…" at bounding box center [511, 288] width 283 height 28
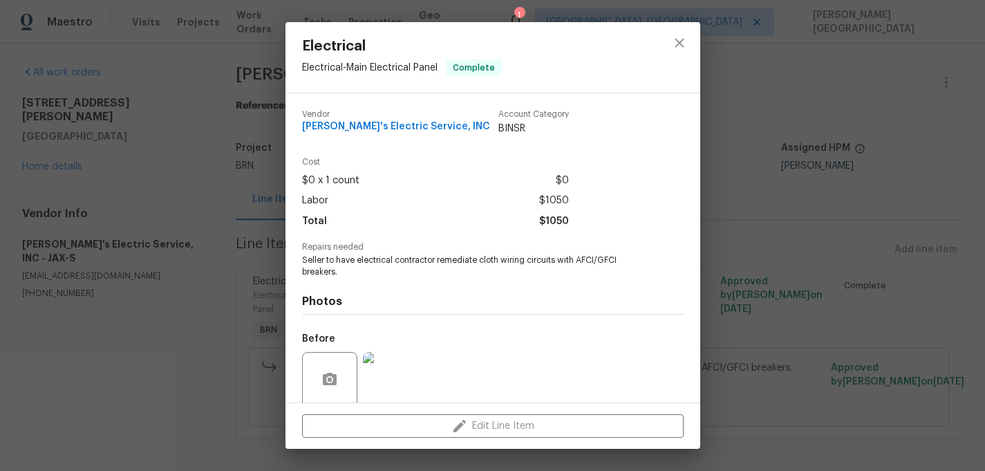
click at [411, 249] on span "Repairs needed" at bounding box center [493, 247] width 382 height 9
click at [411, 258] on span "Seller to have electrical contractor remediate cloth wiring circuits with AFCI/…" at bounding box center [474, 266] width 344 height 24
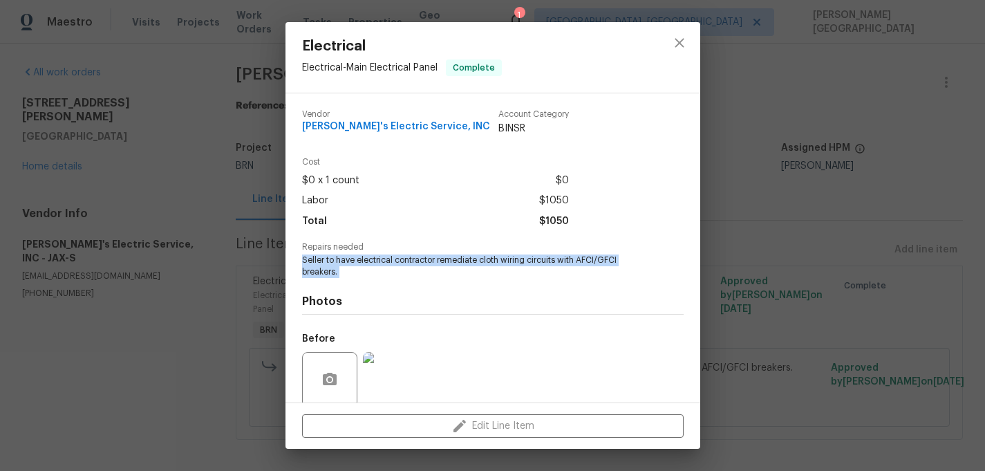
click at [411, 258] on span "Seller to have electrical contractor remediate cloth wiring circuits with AFCI/…" at bounding box center [474, 266] width 344 height 24
copy span "Seller to have electrical contractor remediate cloth wiring circuits with AFCI/…"
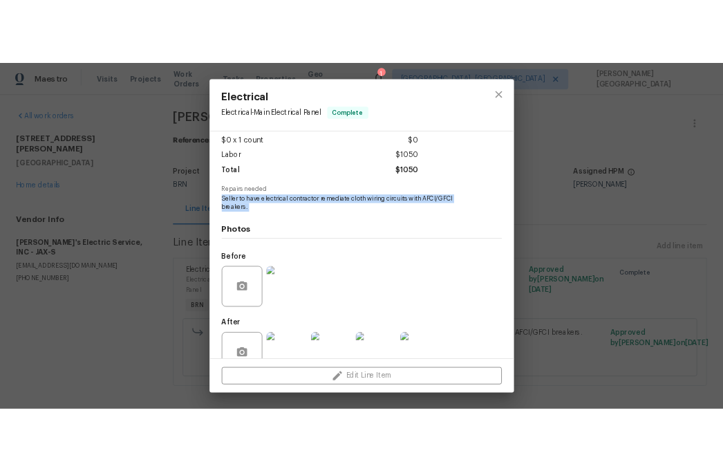
scroll to position [108, 0]
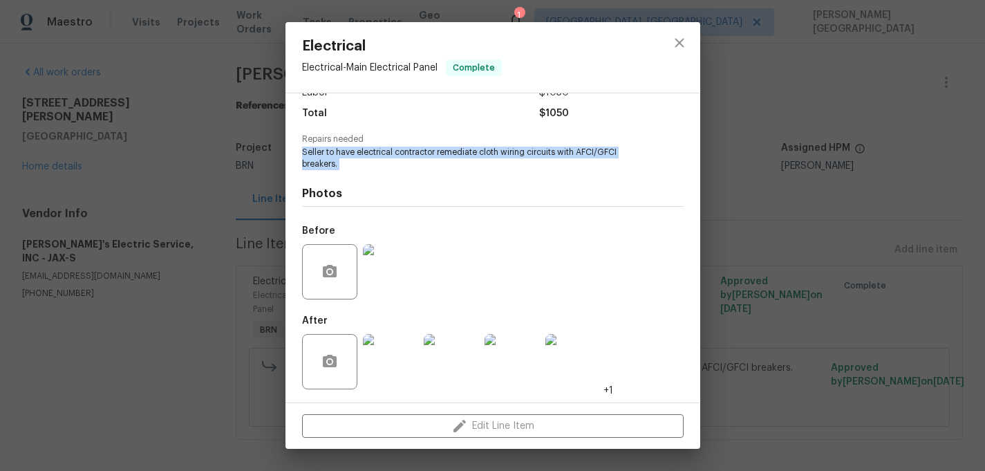
click at [397, 281] on img at bounding box center [390, 271] width 55 height 55
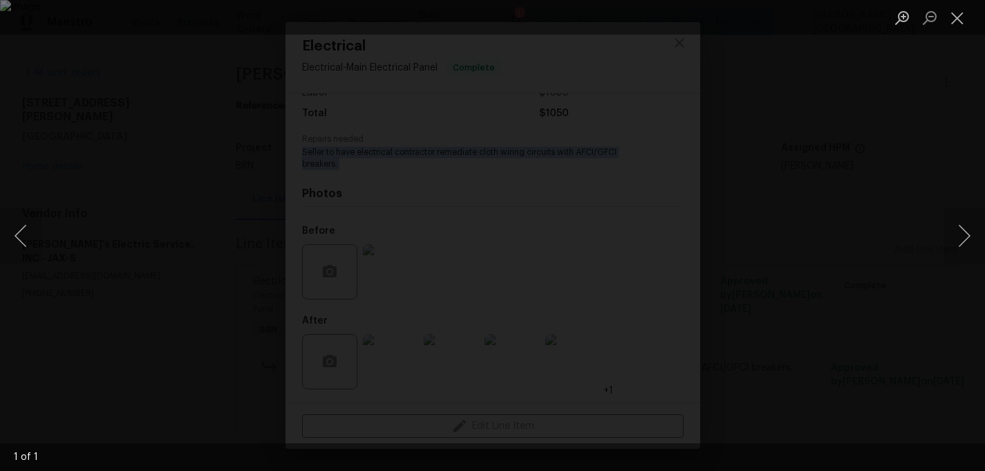
click at [553, 102] on div "Lightbox" at bounding box center [492, 235] width 985 height 471
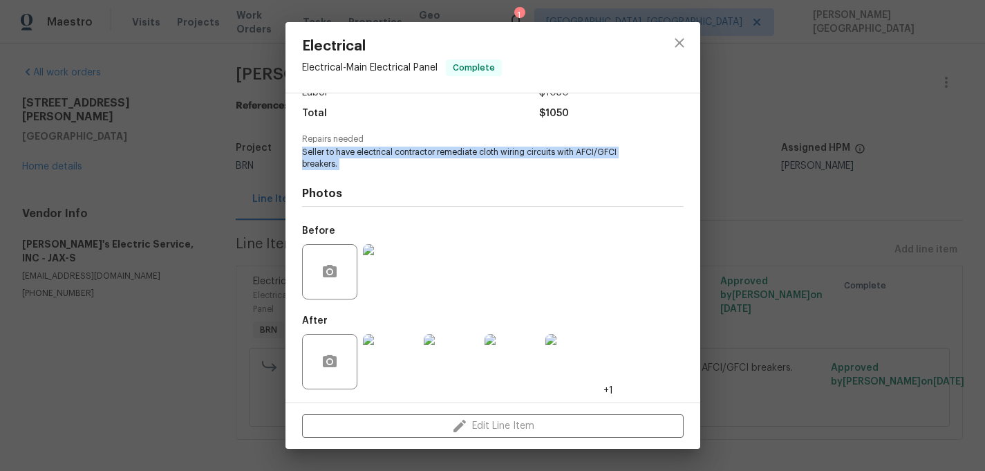
click at [453, 355] on img at bounding box center [451, 361] width 55 height 55
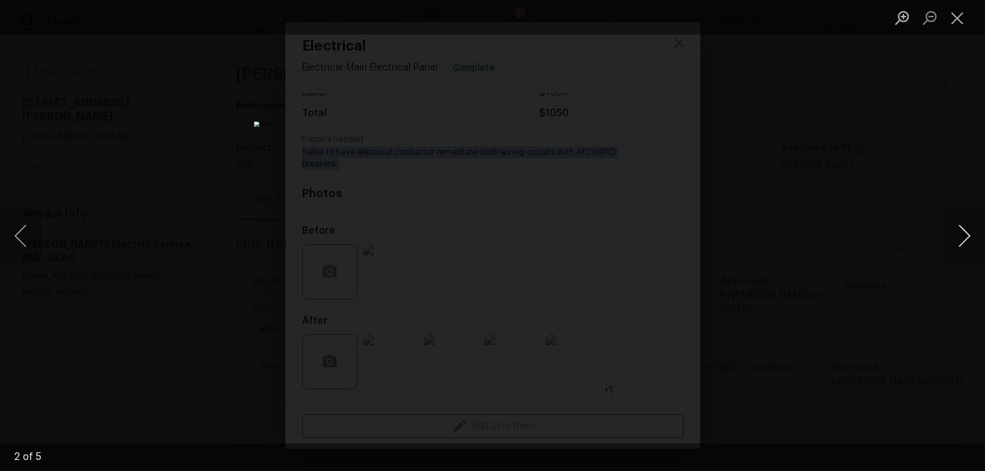
click at [953, 238] on button "Next image" at bounding box center [964, 235] width 41 height 55
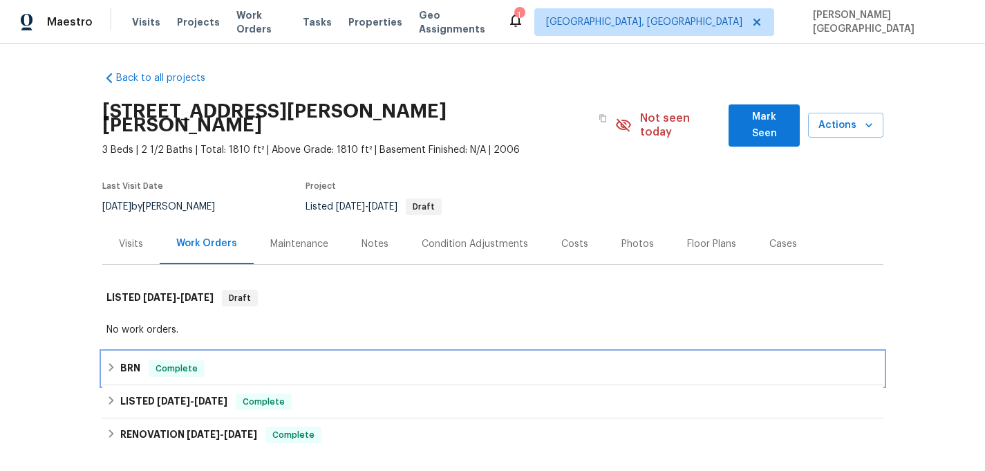
click at [128, 360] on h6 "BRN" at bounding box center [130, 368] width 20 height 17
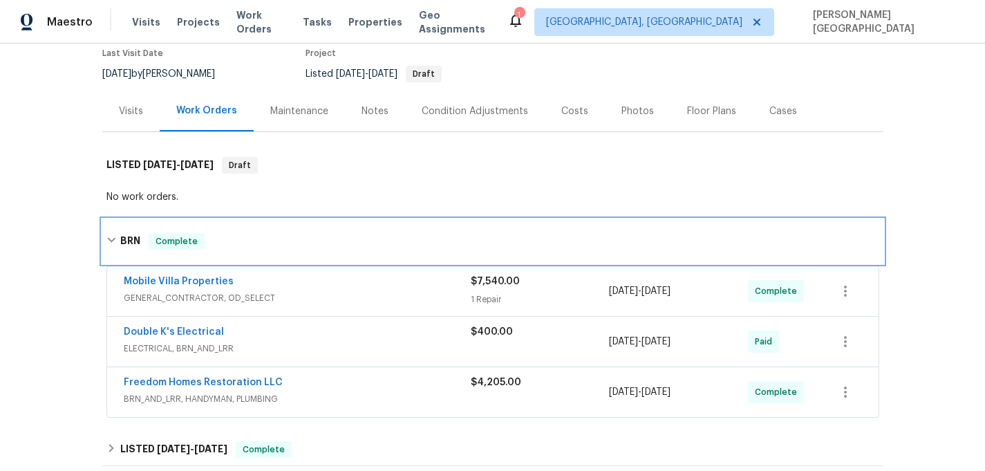
scroll to position [167, 0]
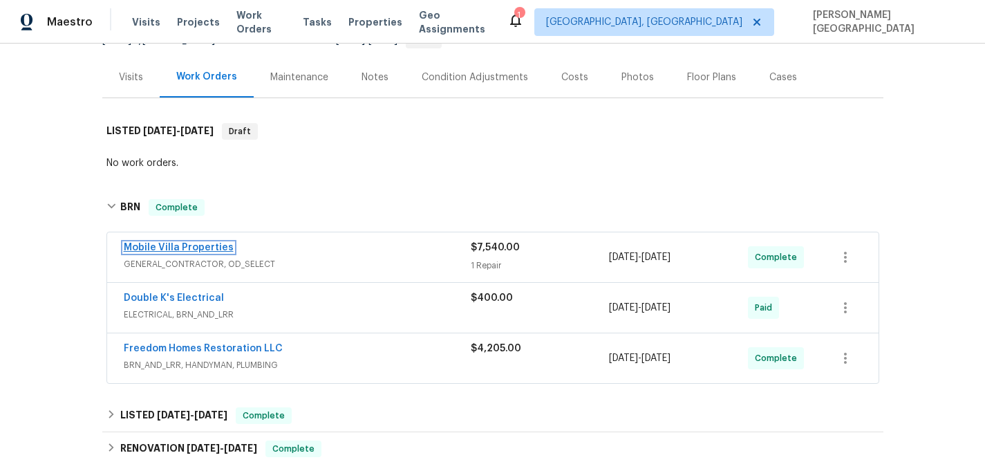
click at [180, 243] on link "Mobile Villa Properties" at bounding box center [179, 248] width 110 height 10
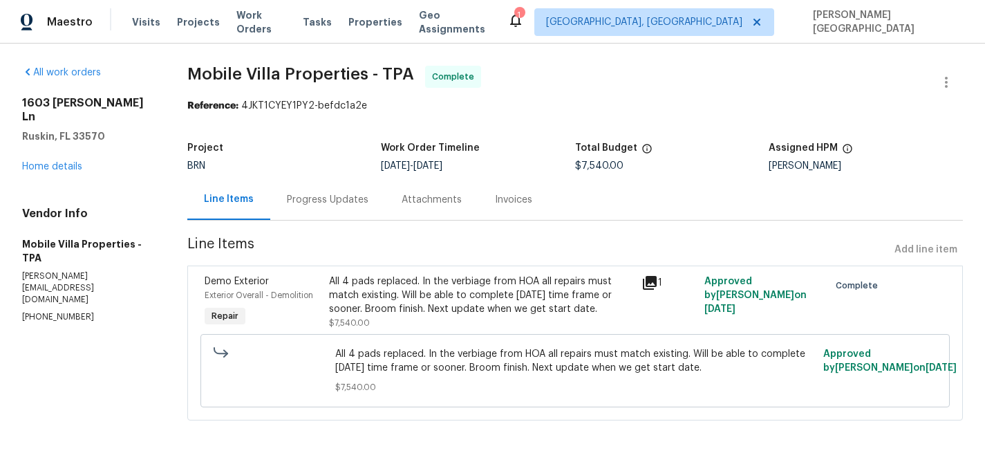
click at [332, 207] on div "Progress Updates" at bounding box center [327, 199] width 115 height 41
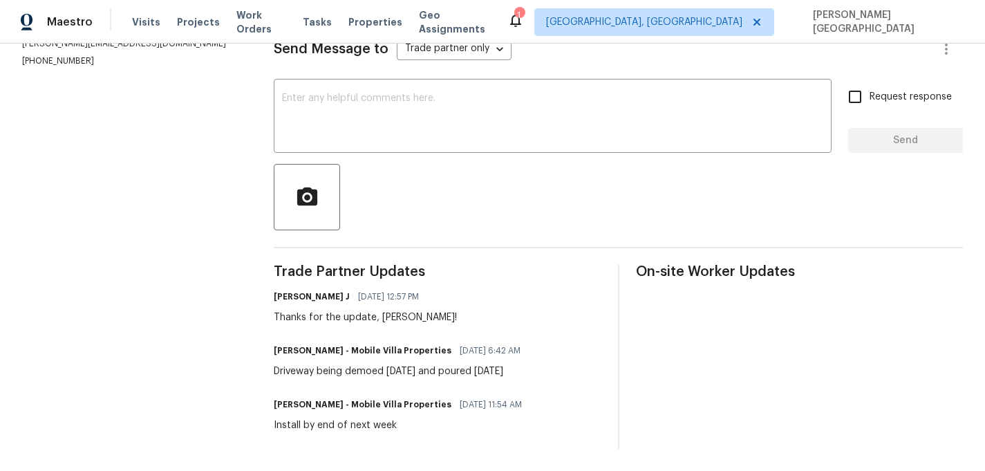
scroll to position [64, 0]
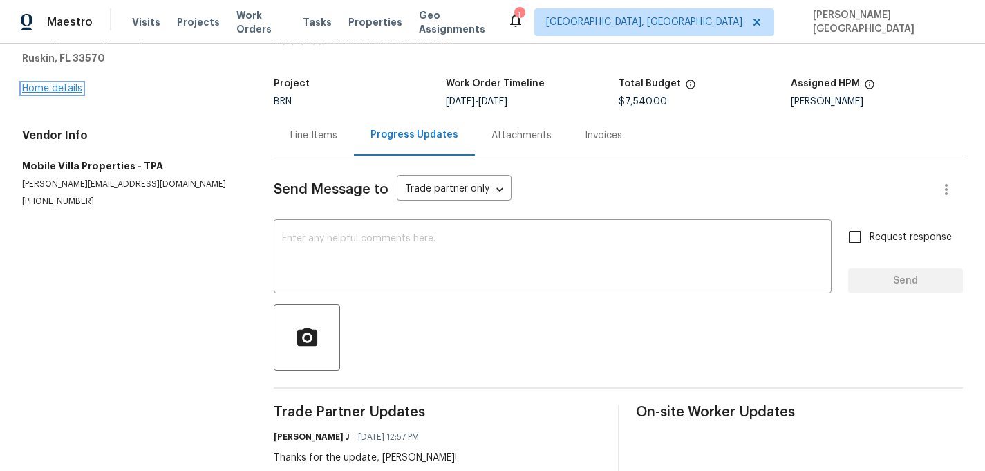
click at [56, 87] on link "Home details" at bounding box center [52, 89] width 60 height 10
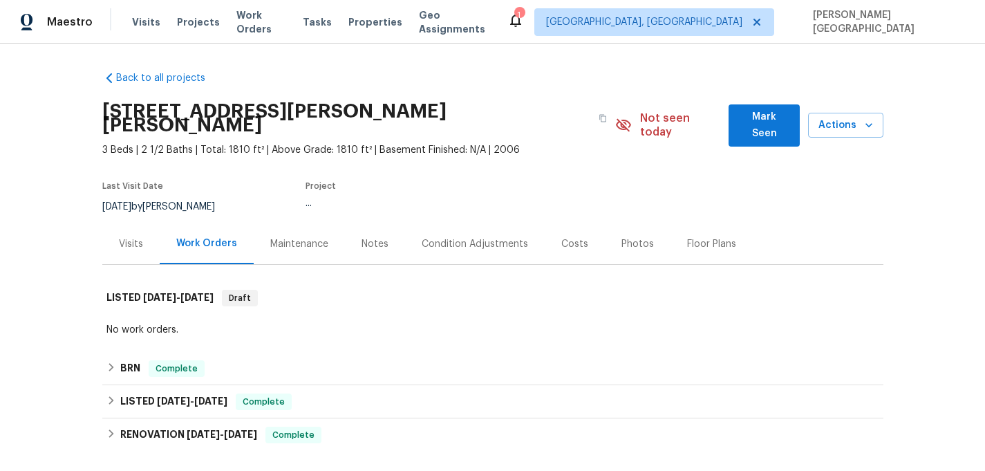
scroll to position [127, 0]
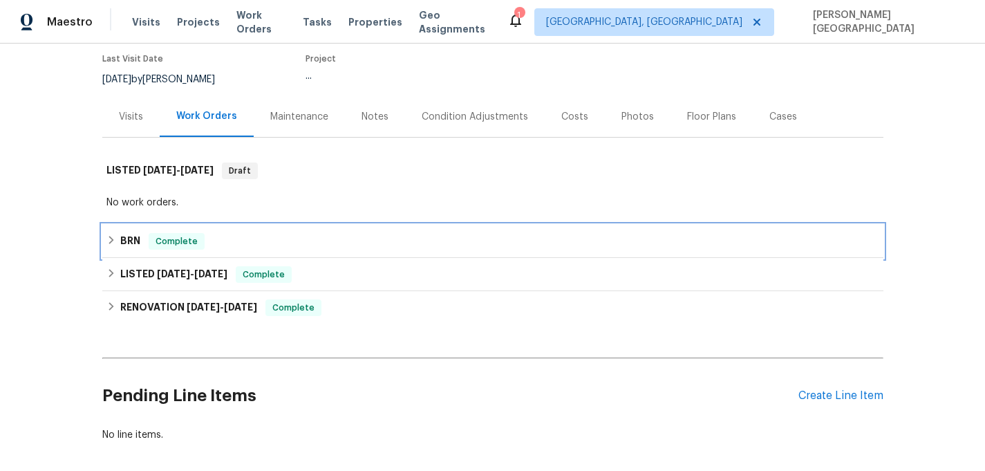
click at [123, 233] on h6 "BRN" at bounding box center [130, 241] width 20 height 17
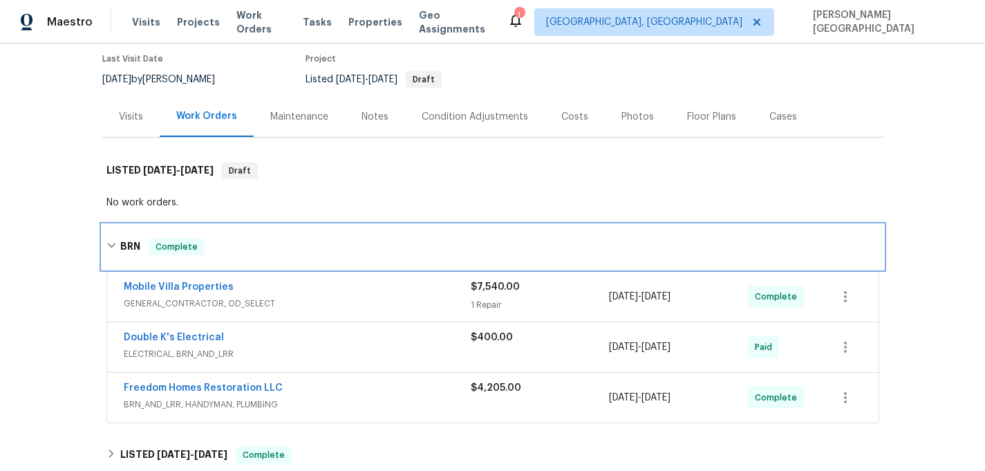
scroll to position [126, 0]
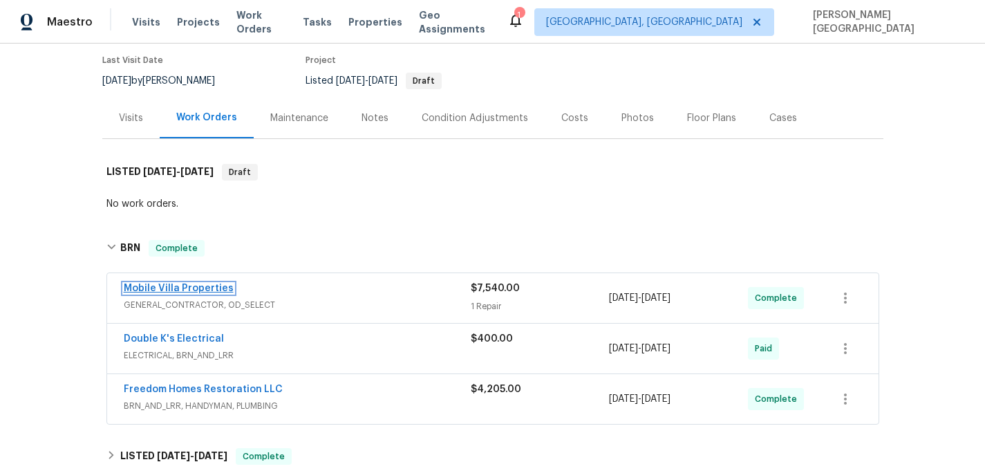
click at [210, 283] on link "Mobile Villa Properties" at bounding box center [179, 288] width 110 height 10
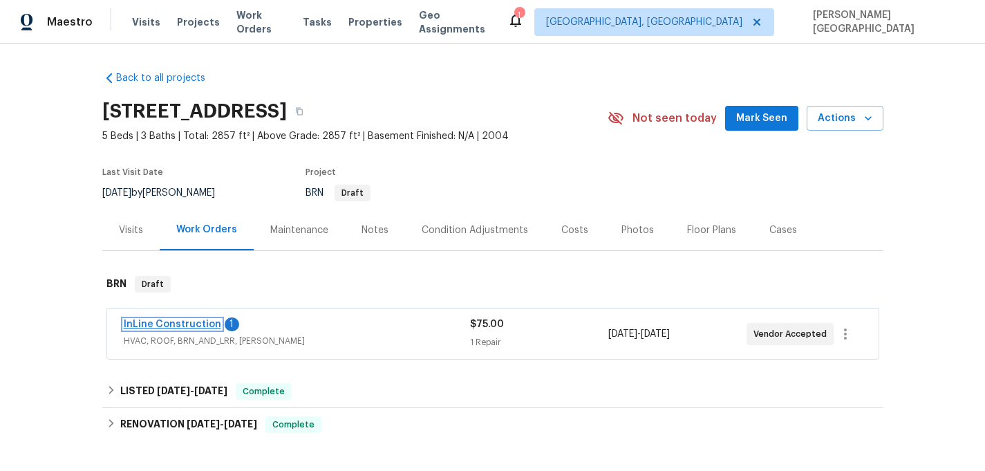
click at [203, 326] on link "InLine Construction" at bounding box center [172, 324] width 97 height 10
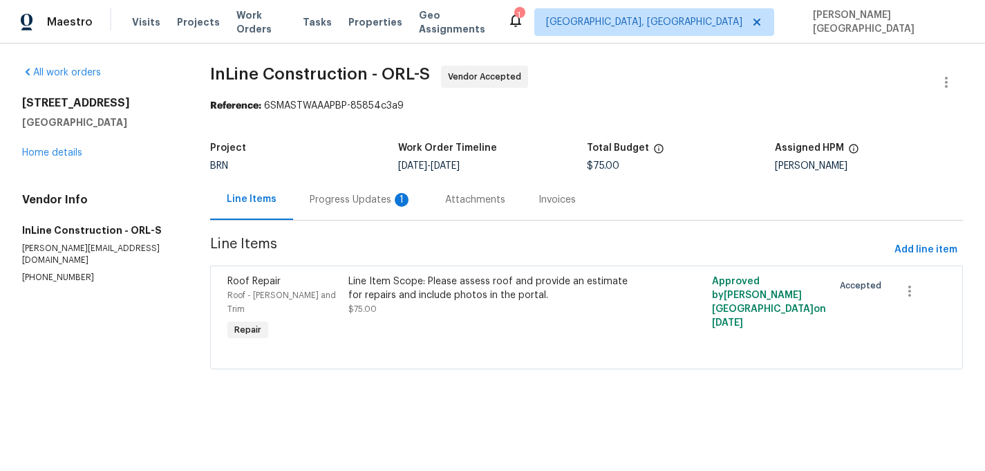
click at [366, 205] on div "Progress Updates 1" at bounding box center [361, 200] width 102 height 14
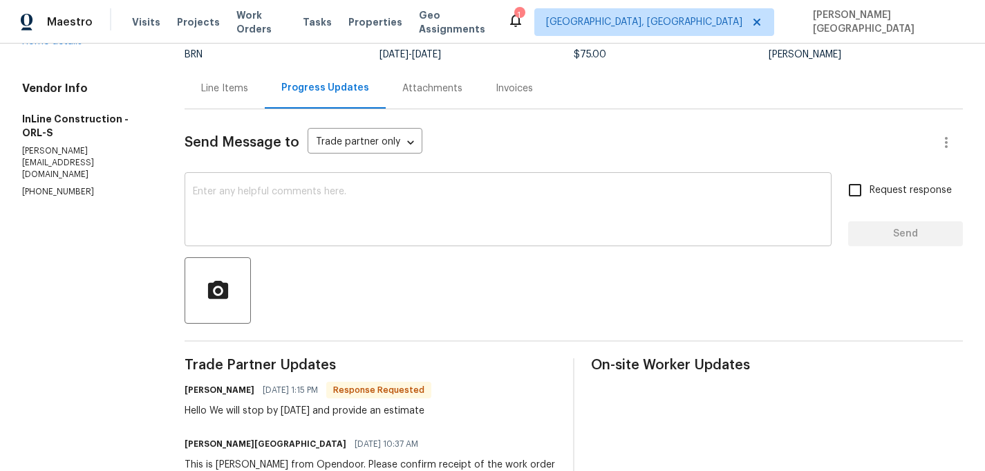
scroll to position [178, 0]
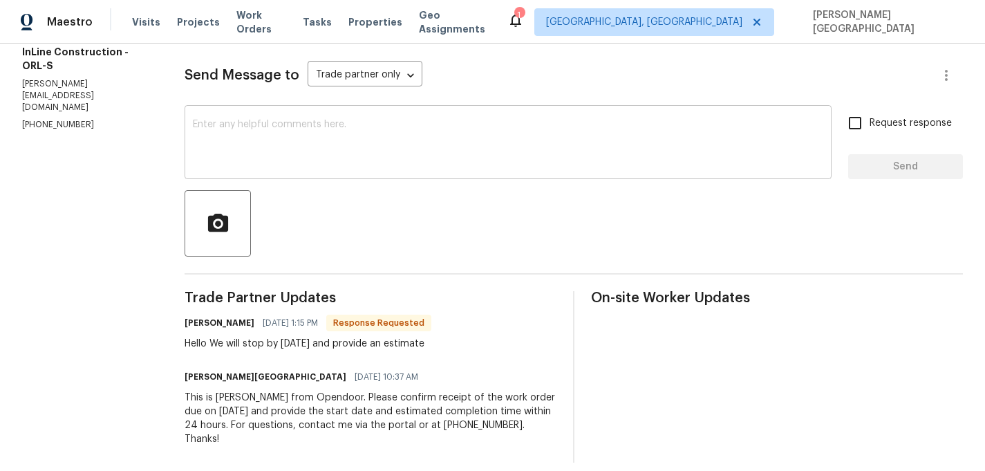
click at [266, 135] on textarea at bounding box center [508, 144] width 630 height 48
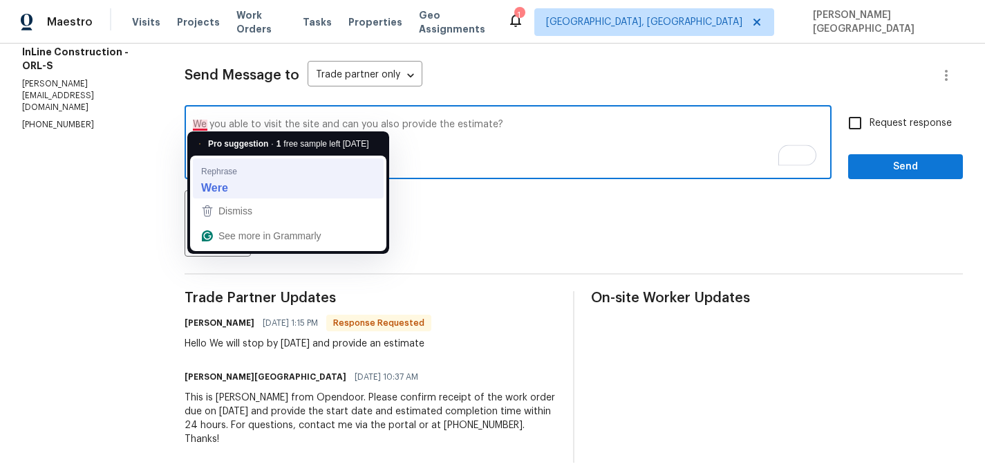
type textarea "We you able to visit the site and can you also provide the estimate?"
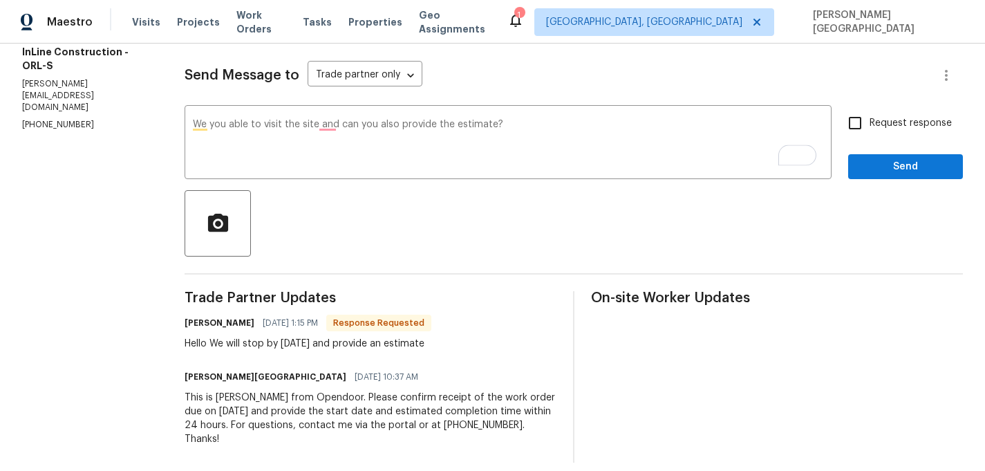
click at [863, 131] on input "Request response" at bounding box center [855, 123] width 29 height 29
checkbox input "true"
click at [872, 165] on span "Send" at bounding box center [905, 166] width 93 height 17
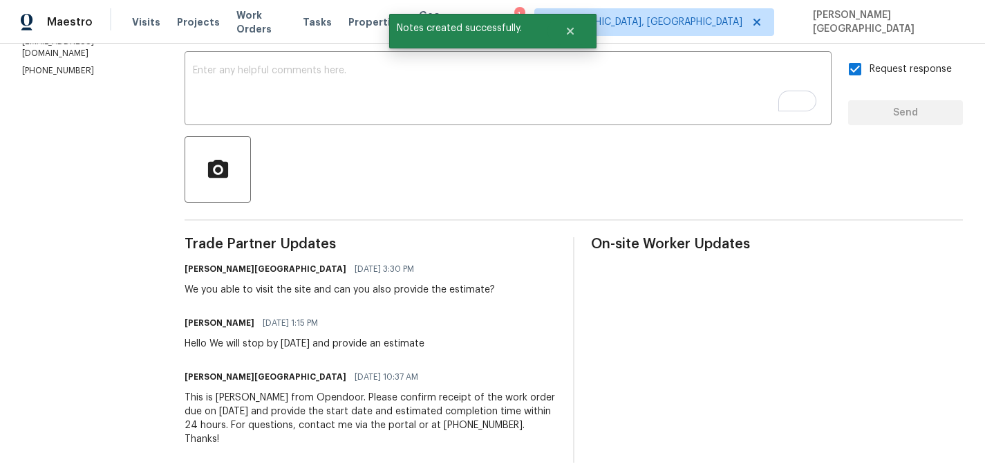
scroll to position [0, 0]
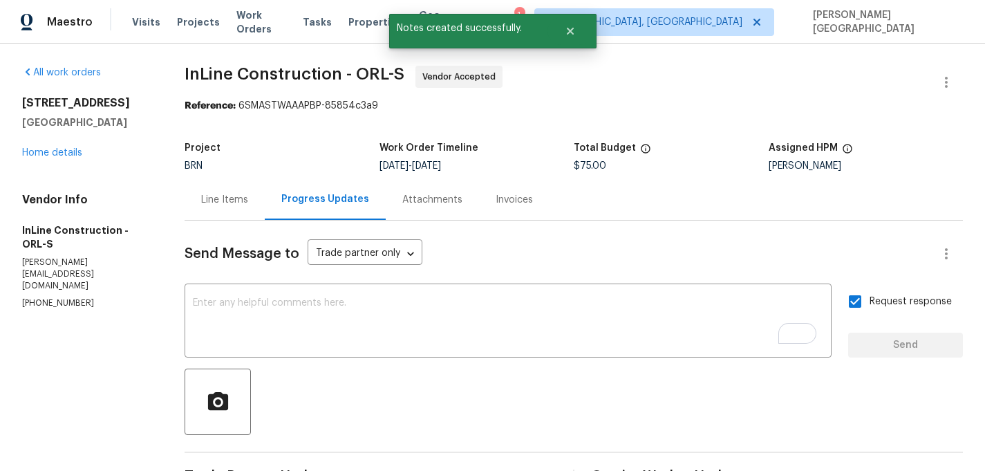
click at [203, 66] on span "InLine Construction - ORL-S" at bounding box center [295, 74] width 220 height 17
click at [257, 66] on span "InLine Construction - ORL-S" at bounding box center [295, 74] width 220 height 17
copy span "InLine Construction"
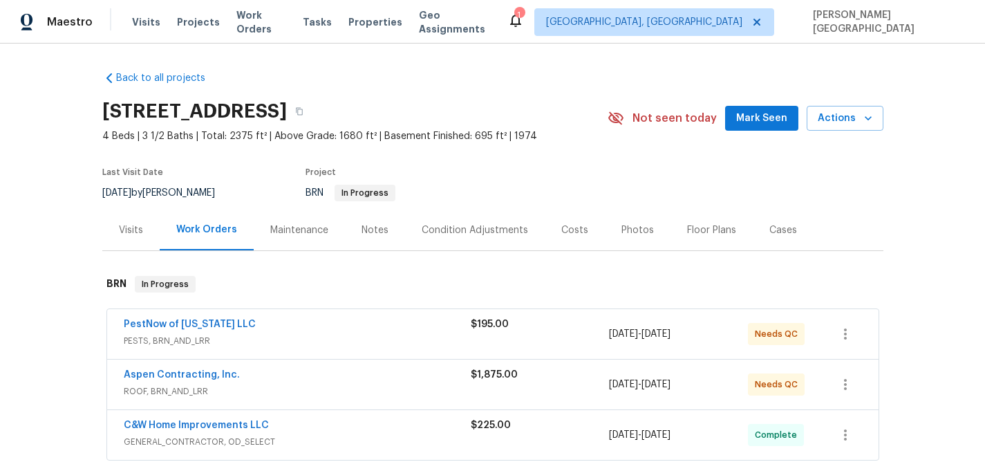
click at [219, 318] on span "PestNow of [US_STATE] LLC" at bounding box center [190, 324] width 132 height 14
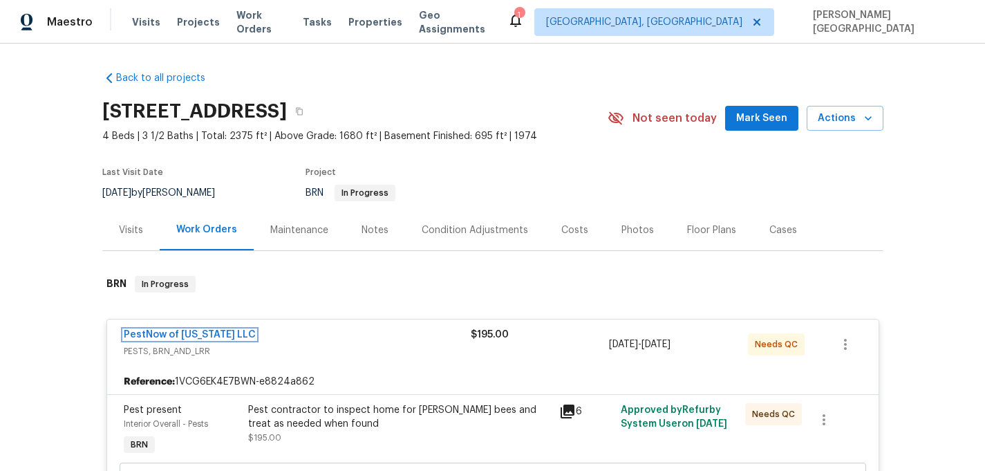
click at [223, 334] on link "PestNow of Virginia LLC" at bounding box center [190, 335] width 132 height 10
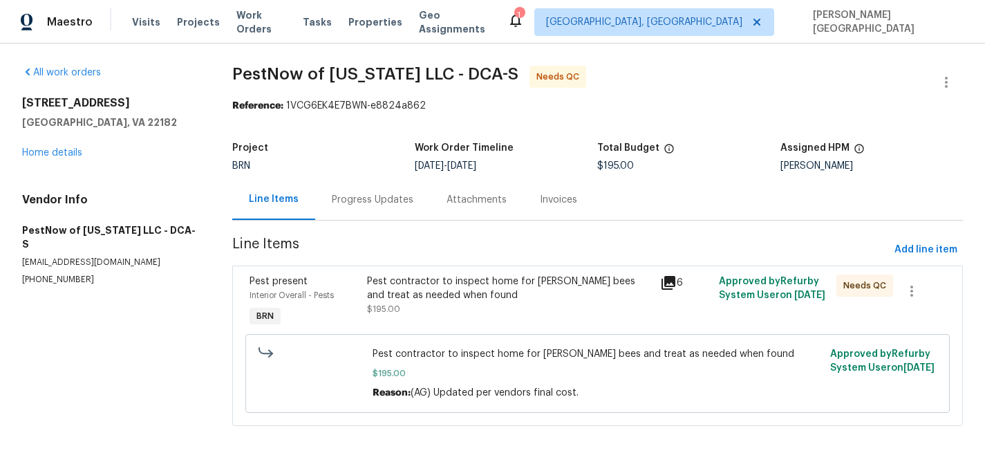
click at [392, 196] on div "Progress Updates" at bounding box center [373, 200] width 82 height 14
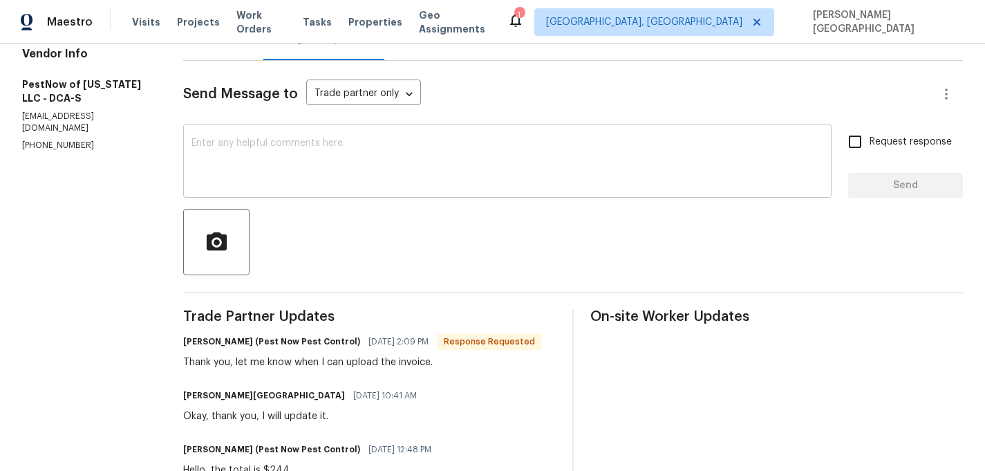
scroll to position [128, 0]
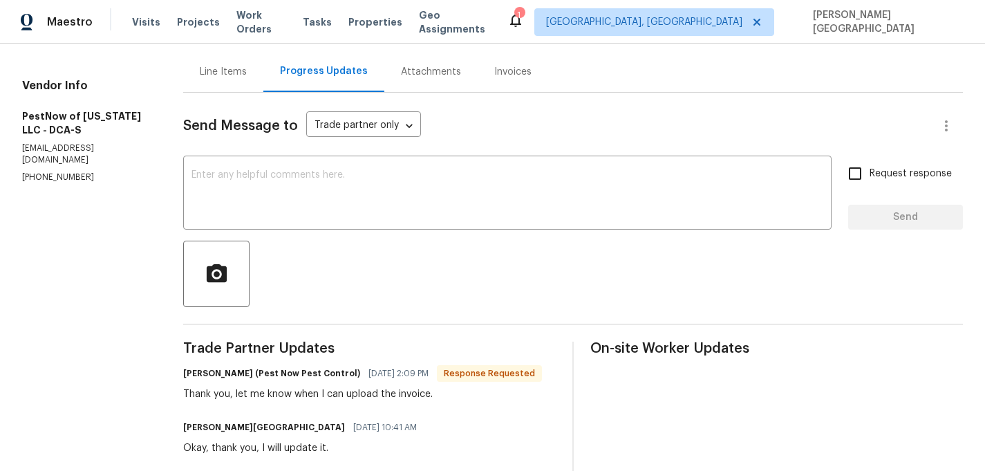
click at [247, 75] on div "Line Items" at bounding box center [223, 72] width 47 height 14
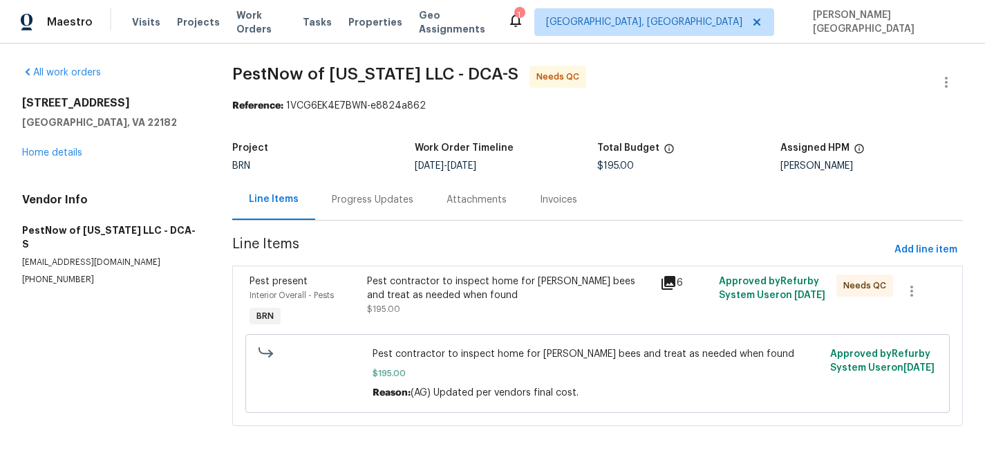
click at [441, 292] on div "Pest contractor to inspect home for carpenter bees and treat as needed when fou…" at bounding box center [509, 288] width 285 height 28
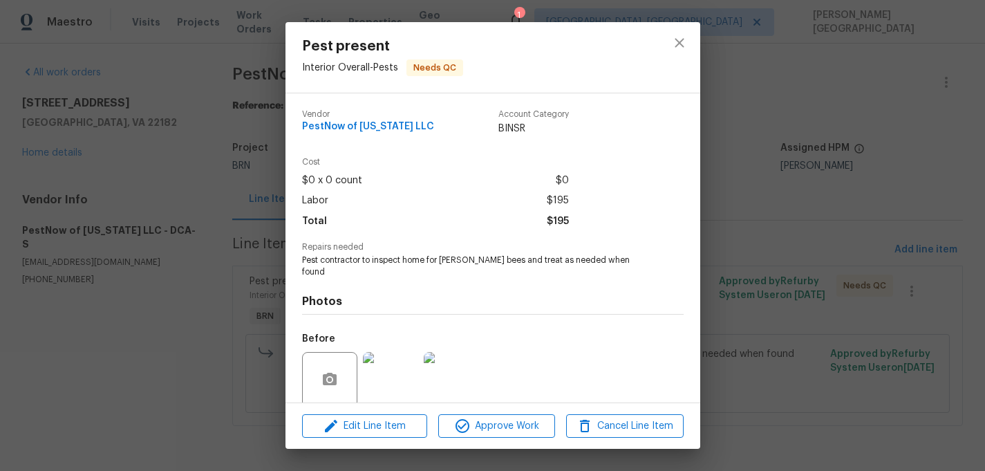
scroll to position [97, 0]
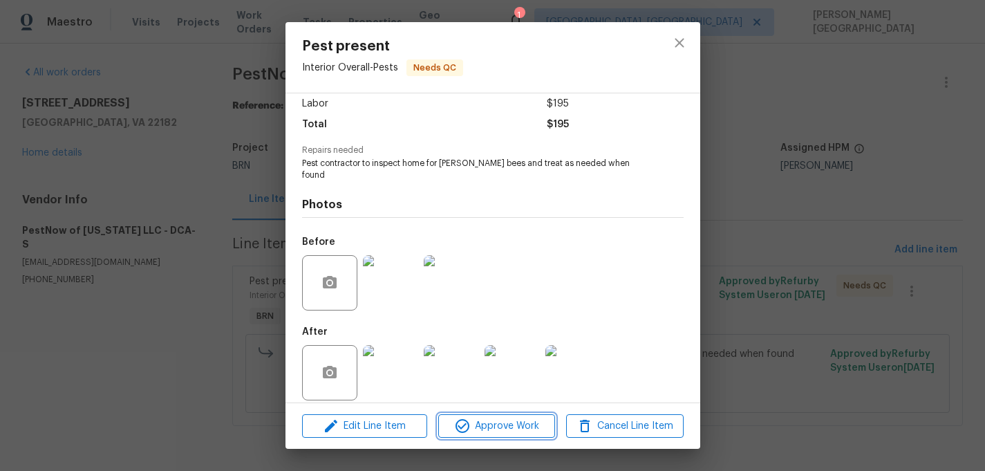
click at [465, 418] on icon "button" at bounding box center [462, 426] width 17 height 17
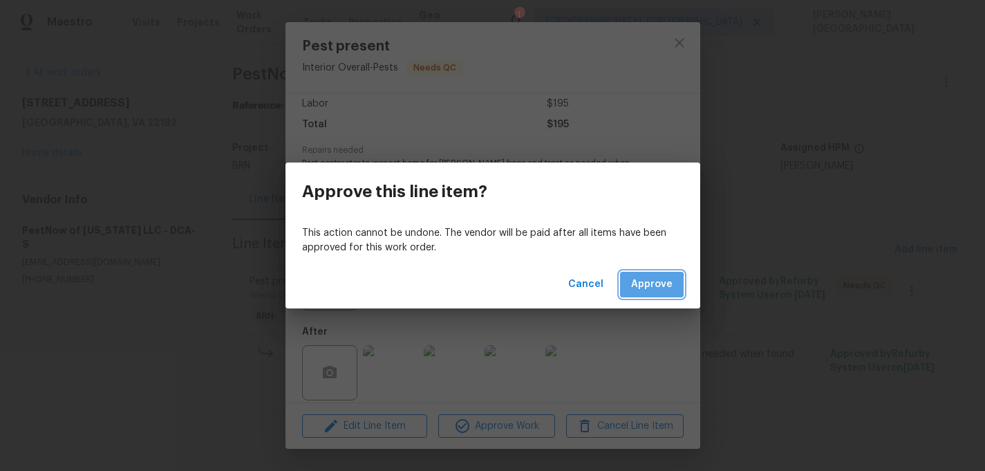
click at [637, 288] on span "Approve" at bounding box center [651, 284] width 41 height 17
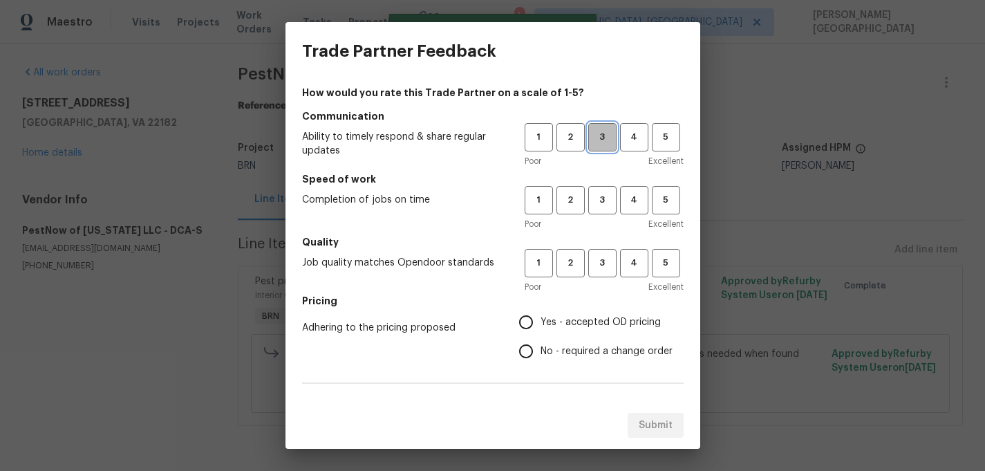
click at [598, 139] on span "3" at bounding box center [603, 137] width 26 height 16
click at [599, 200] on span "3" at bounding box center [603, 200] width 26 height 16
click at [599, 268] on span "3" at bounding box center [603, 263] width 26 height 16
click at [558, 346] on span "No - required a change order" at bounding box center [607, 351] width 132 height 15
click at [541, 346] on input "No - required a change order" at bounding box center [526, 351] width 29 height 29
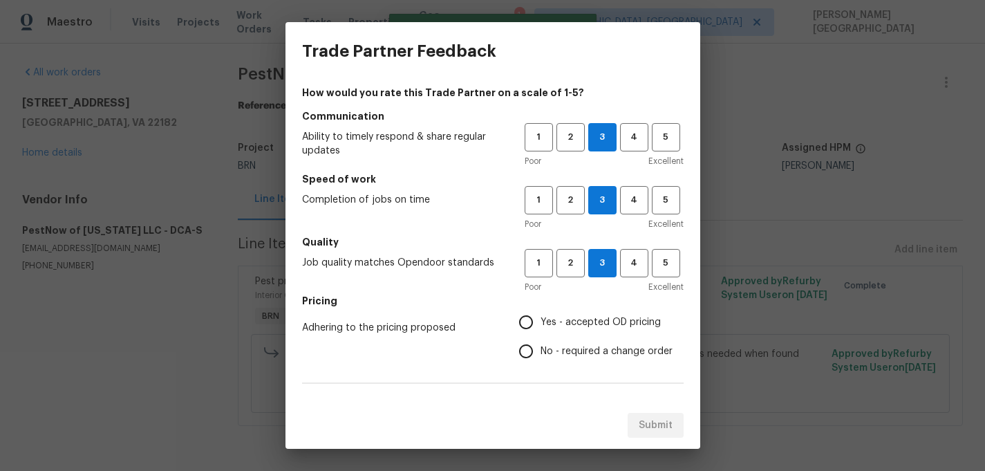
radio input "true"
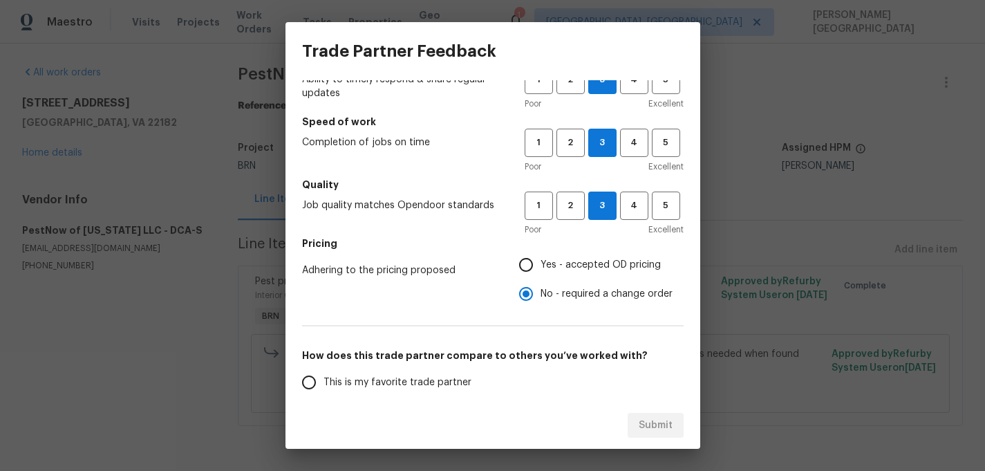
scroll to position [148, 0]
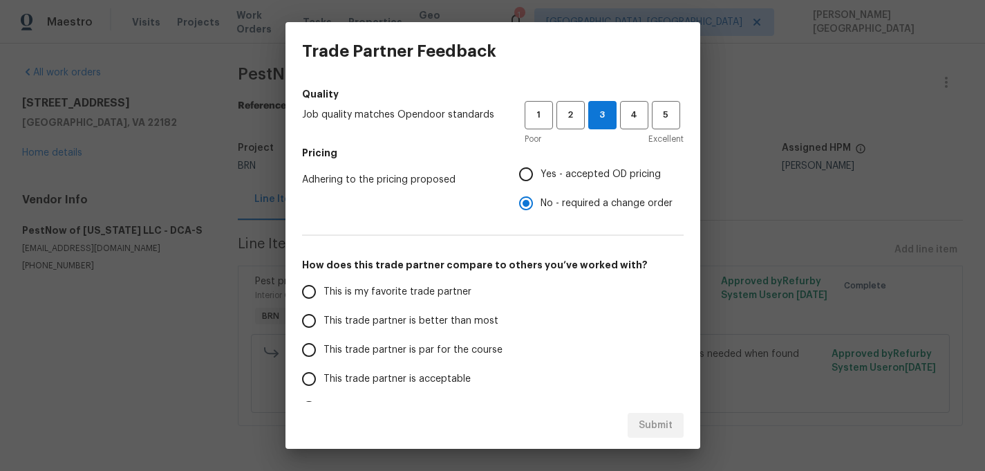
click at [436, 319] on span "This trade partner is better than most" at bounding box center [411, 321] width 175 height 15
click at [324, 319] on input "This trade partner is better than most" at bounding box center [308, 320] width 29 height 29
click at [644, 427] on span "Submit" at bounding box center [656, 425] width 34 height 17
radio input "true"
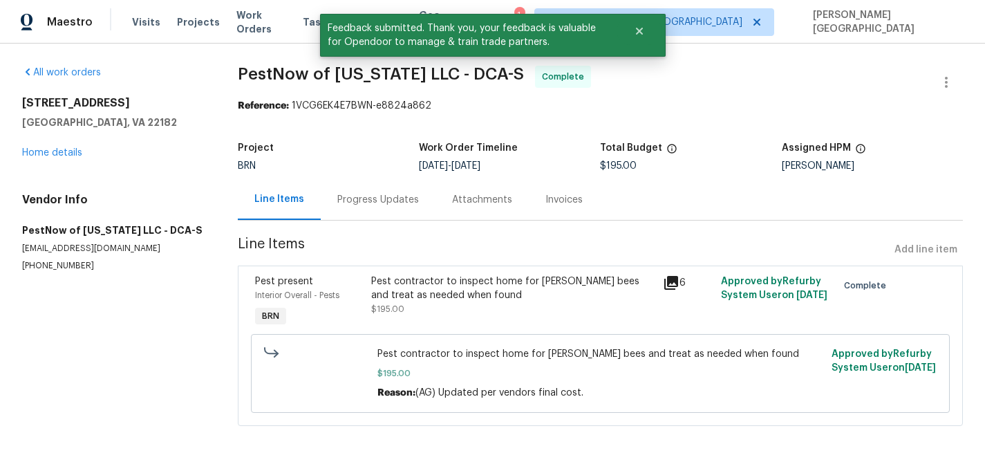
click at [388, 194] on div "Progress Updates" at bounding box center [378, 200] width 82 height 14
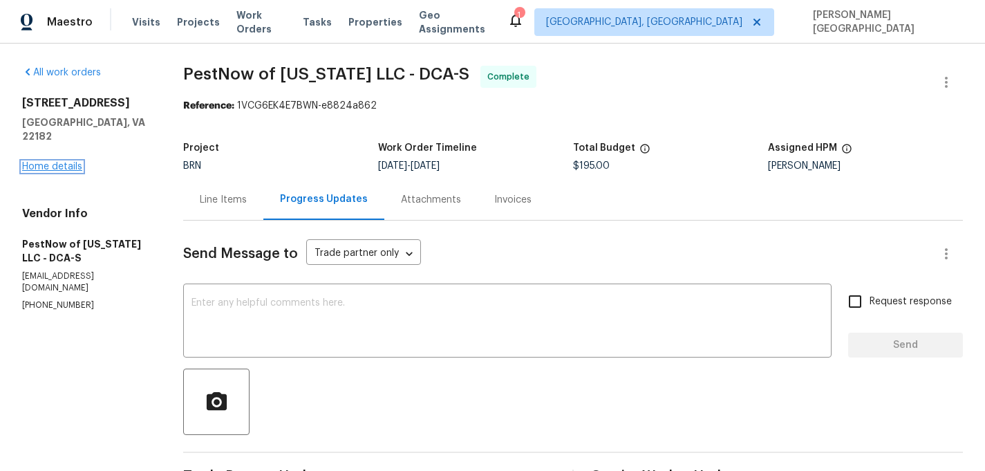
click at [44, 162] on link "Home details" at bounding box center [52, 167] width 60 height 10
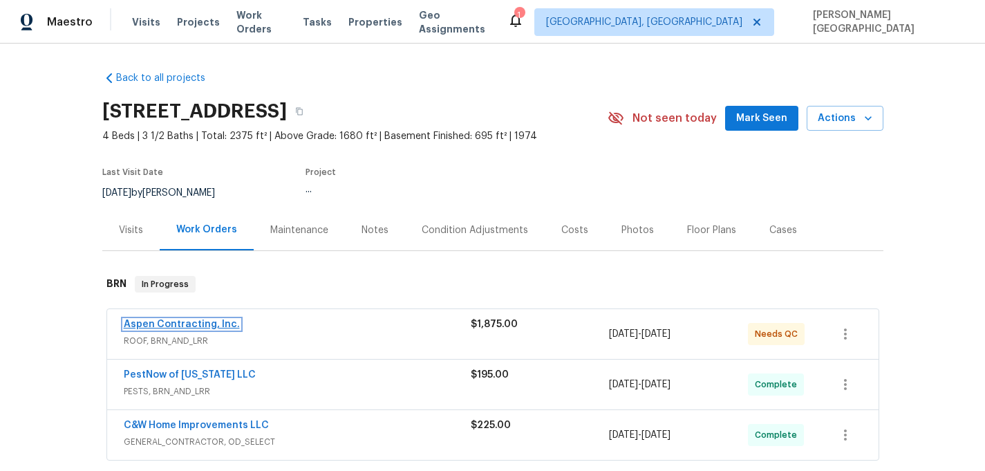
click at [200, 324] on link "Aspen Contracting, Inc." at bounding box center [182, 324] width 116 height 10
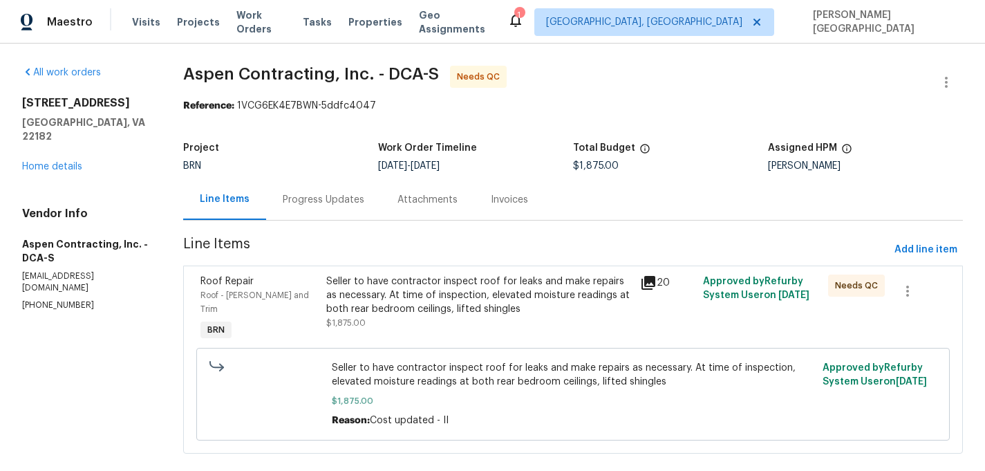
click at [422, 269] on div "Roof Repair Roof - Eaves and Trim BRN Seller to have contractor inspect roof fo…" at bounding box center [573, 359] width 780 height 188
click at [446, 309] on div "Seller to have contractor inspect roof for leaks and make repairs as necessary.…" at bounding box center [479, 294] width 306 height 41
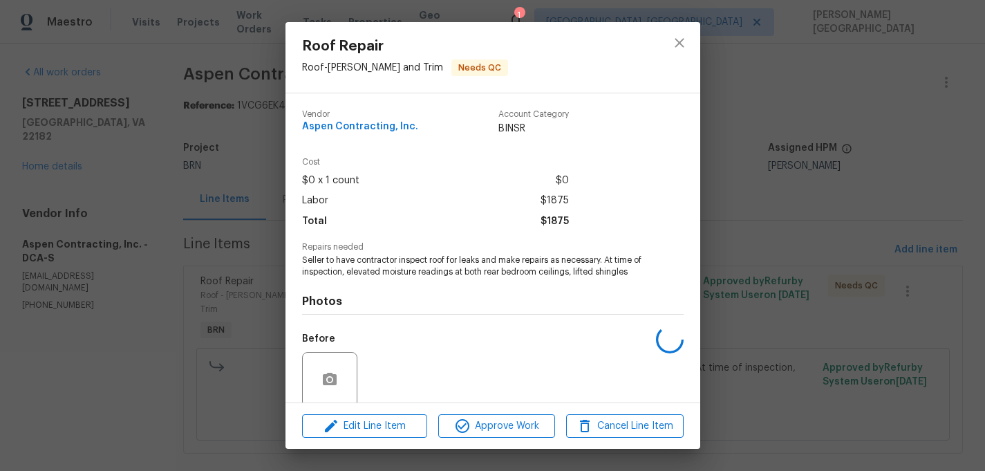
scroll to position [108, 0]
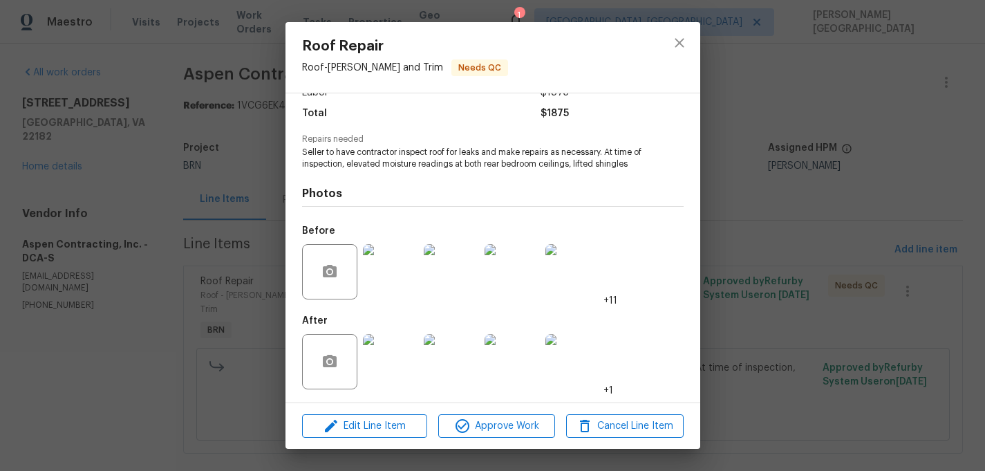
click at [825, 209] on div "Roof Repair Roof - Eaves and Trim Needs QC Vendor Aspen Contracting, Inc. Accou…" at bounding box center [492, 235] width 985 height 471
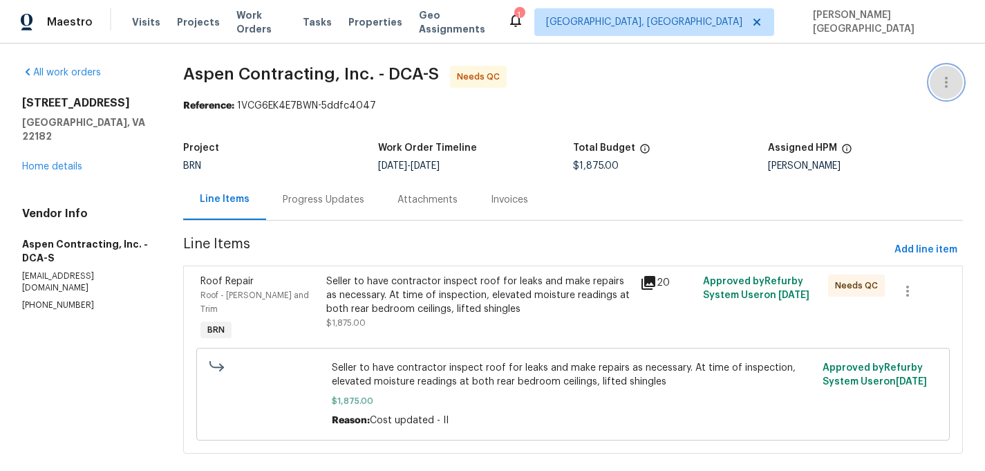
click at [956, 71] on button "button" at bounding box center [946, 82] width 33 height 33
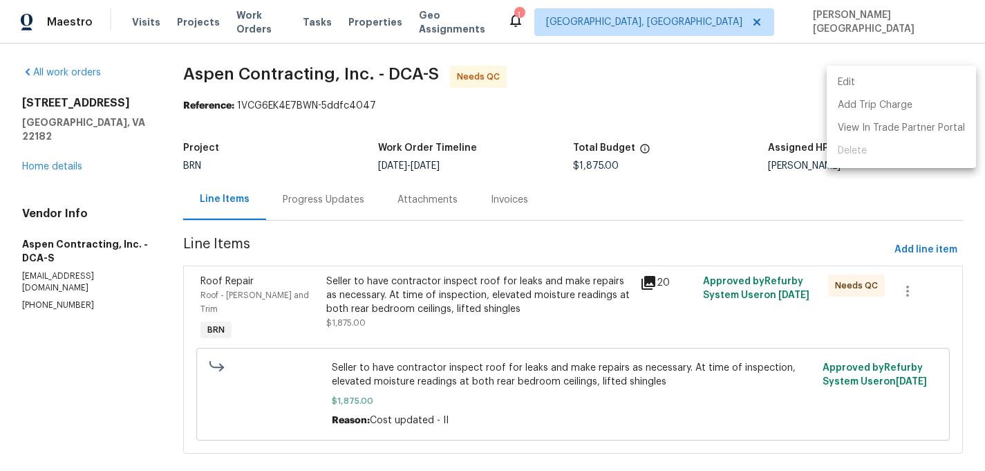
click at [905, 79] on li "Edit" at bounding box center [901, 82] width 149 height 23
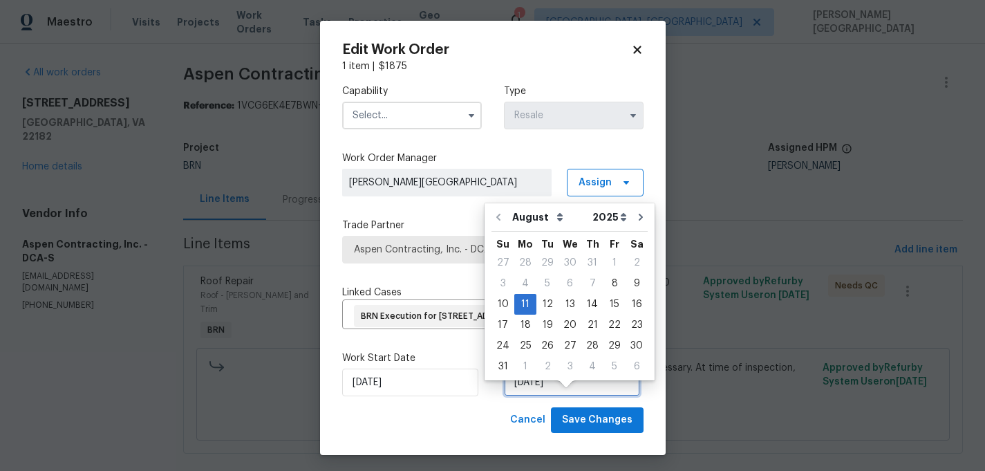
click at [529, 396] on input "8/11/2025" at bounding box center [572, 382] width 136 height 28
click at [521, 345] on div "25" at bounding box center [525, 345] width 22 height 19
type input "8/25/2025"
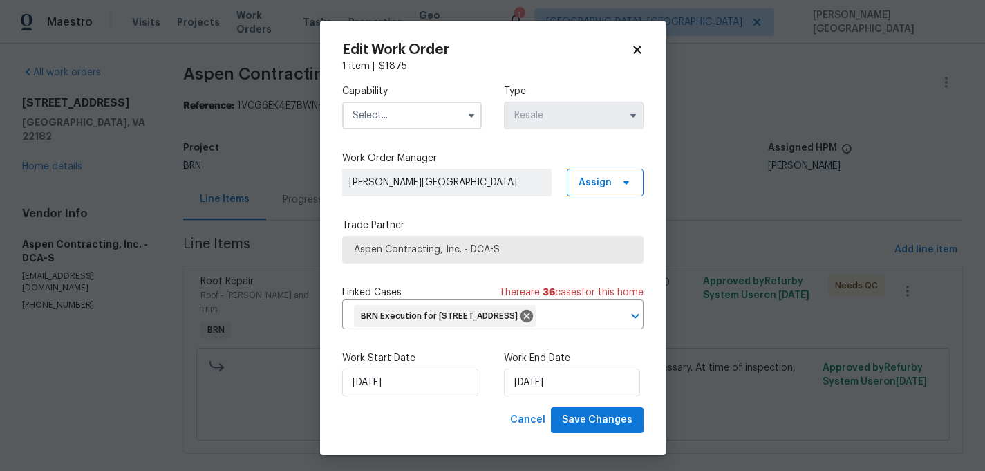
click at [388, 119] on input "text" at bounding box center [412, 116] width 140 height 28
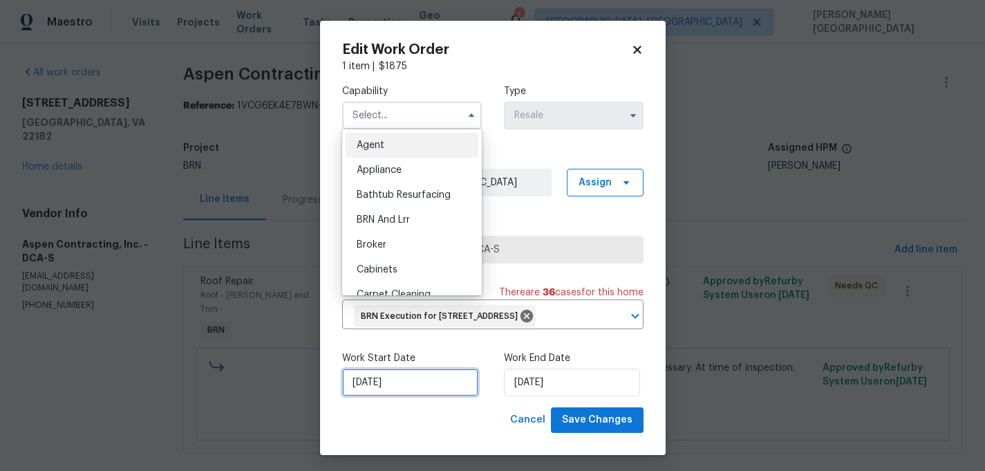
click at [402, 393] on input "8/8/2025" at bounding box center [410, 382] width 136 height 28
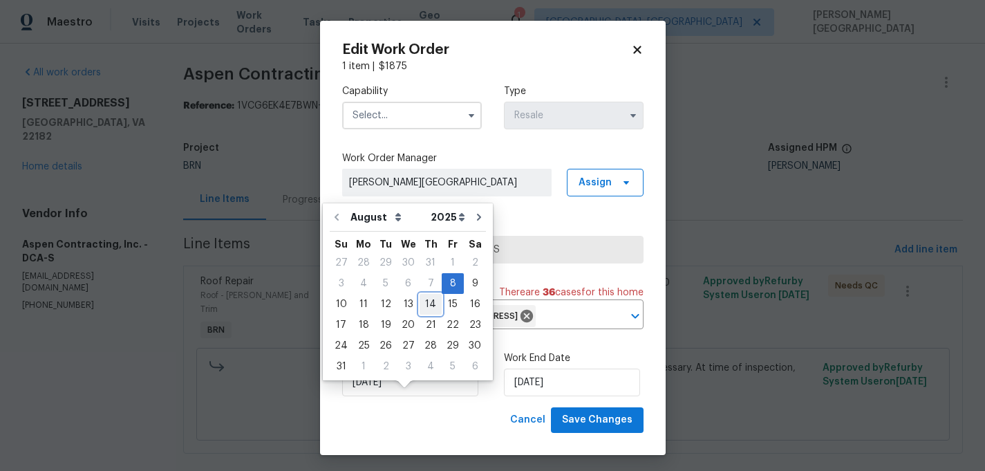
click at [424, 301] on div "14" at bounding box center [431, 303] width 22 height 19
type input "8/14/2025"
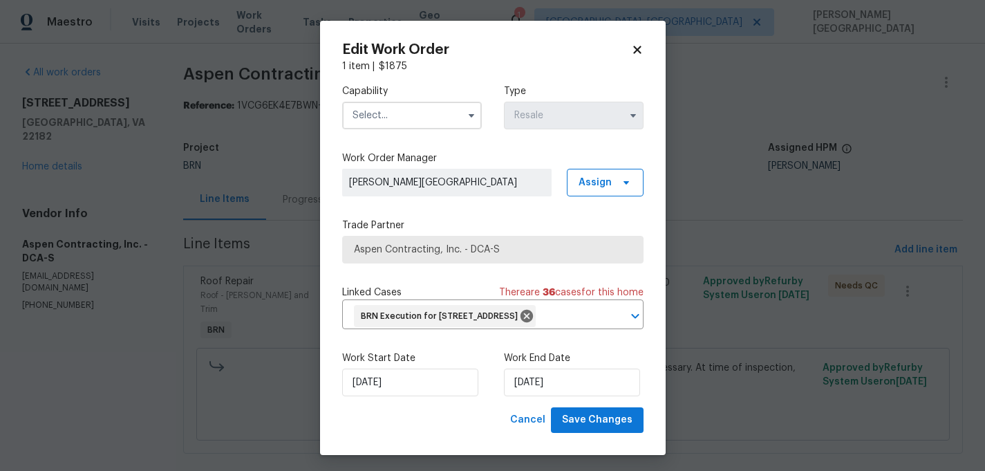
click at [382, 112] on input "text" at bounding box center [412, 116] width 140 height 28
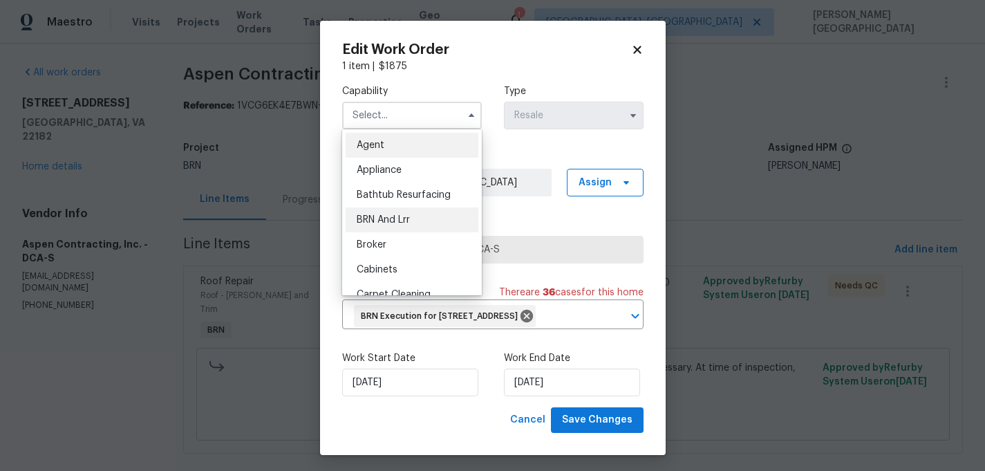
click at [390, 223] on span "BRN And Lrr" at bounding box center [383, 220] width 53 height 10
type input "BRN And Lrr"
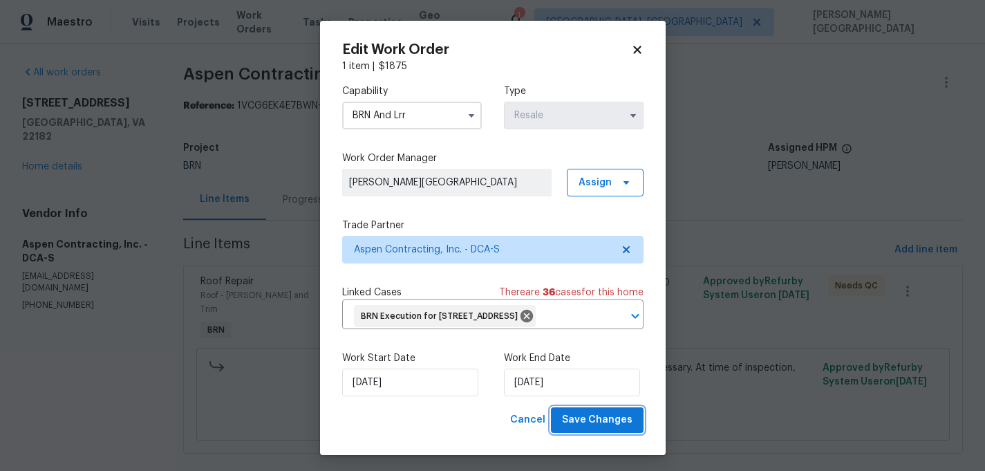
click at [591, 429] on span "Save Changes" at bounding box center [597, 419] width 71 height 17
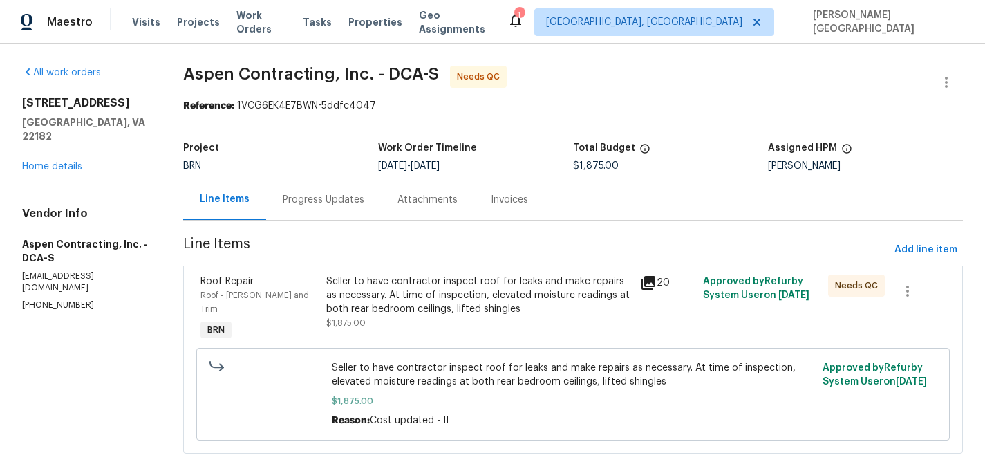
click at [366, 303] on div "Seller to have contractor inspect roof for leaks and make repairs as necessary.…" at bounding box center [479, 294] width 306 height 41
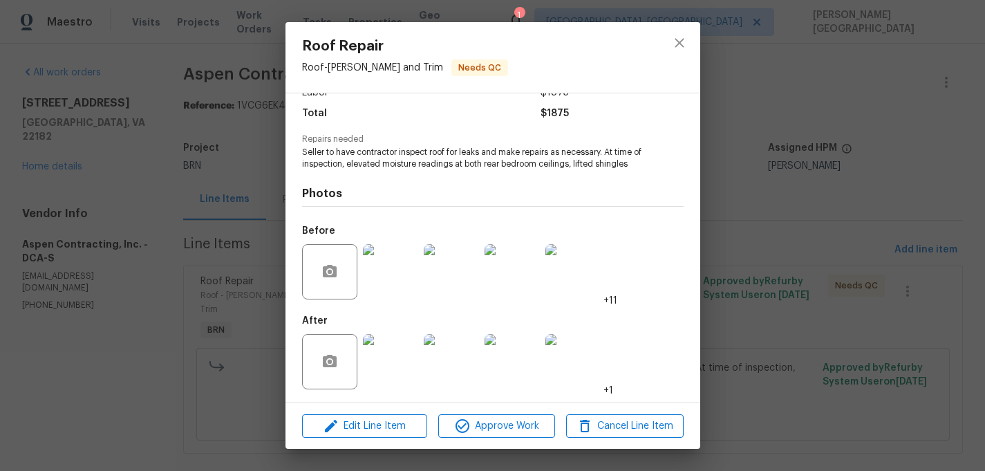
click at [396, 351] on img at bounding box center [390, 361] width 55 height 55
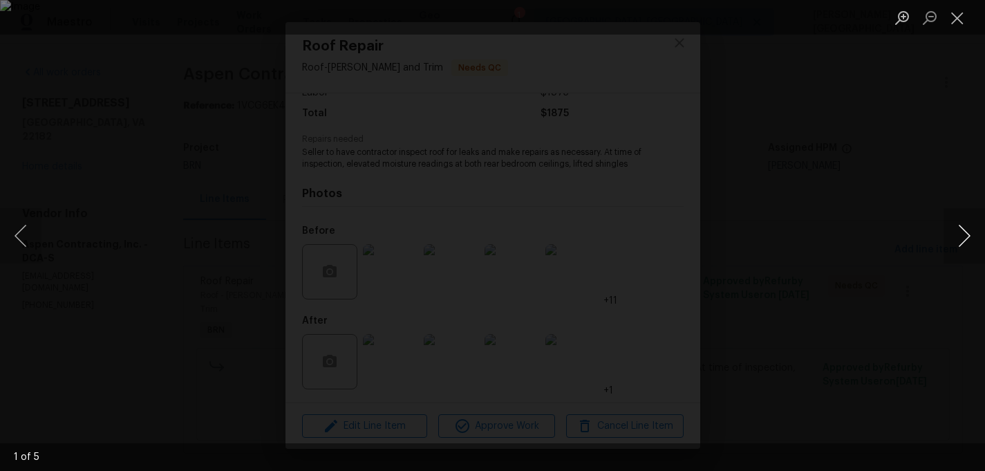
click at [972, 227] on button "Next image" at bounding box center [964, 235] width 41 height 55
click at [973, 229] on button "Next image" at bounding box center [964, 235] width 41 height 55
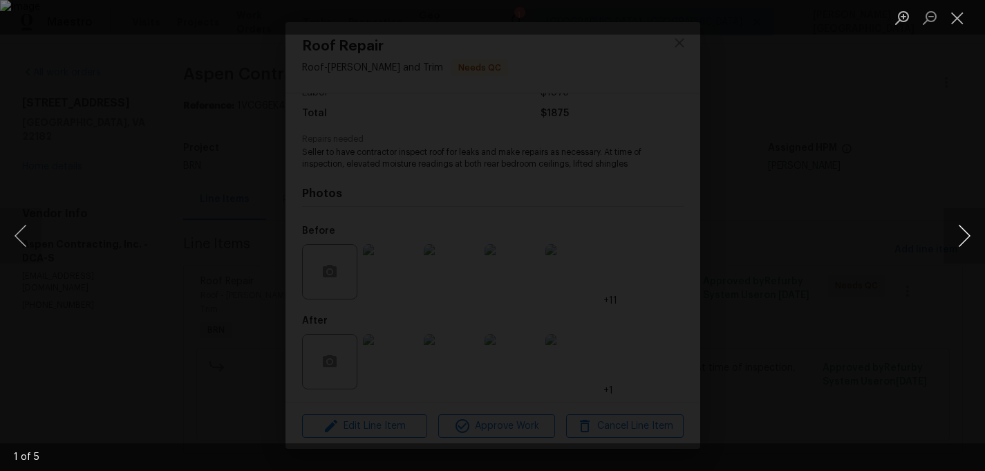
click at [973, 229] on button "Next image" at bounding box center [964, 235] width 41 height 55
click at [879, 160] on div "Lightbox" at bounding box center [492, 235] width 985 height 471
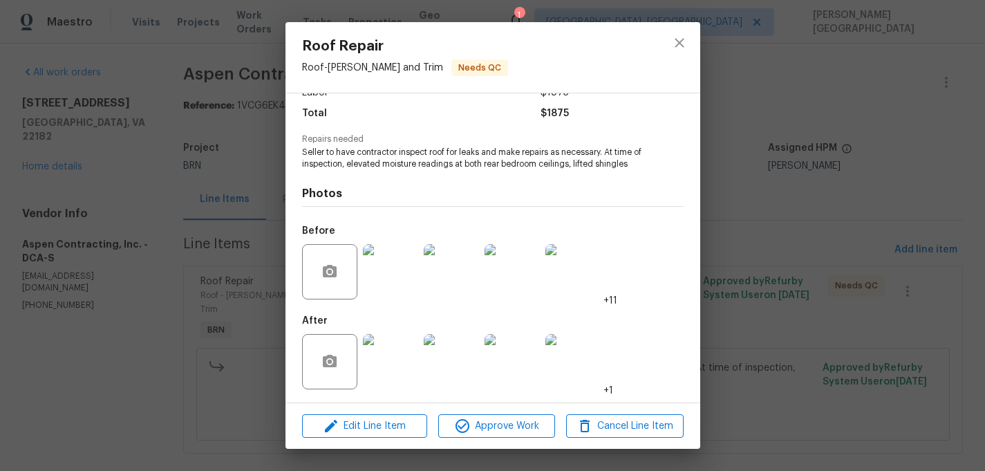
scroll to position [0, 0]
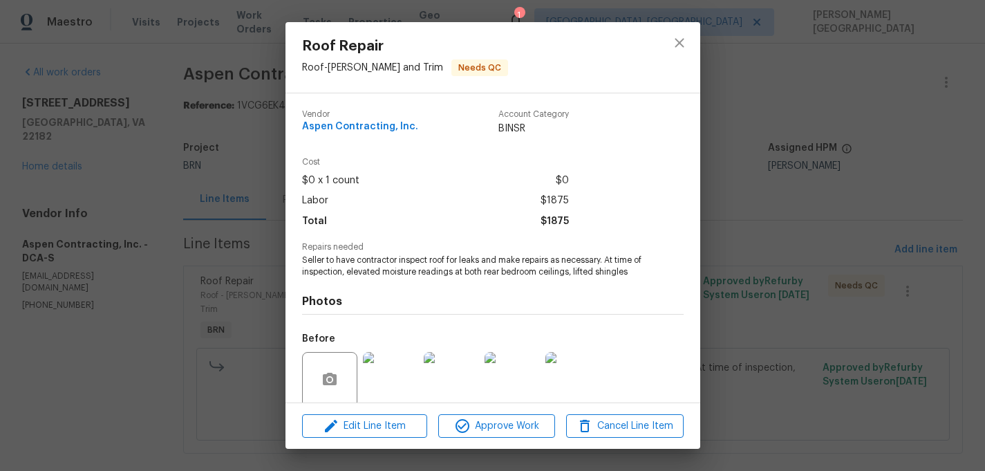
click at [182, 201] on div "Roof Repair Roof - Eaves and Trim Needs QC Vendor Aspen Contracting, Inc. Accou…" at bounding box center [492, 235] width 985 height 471
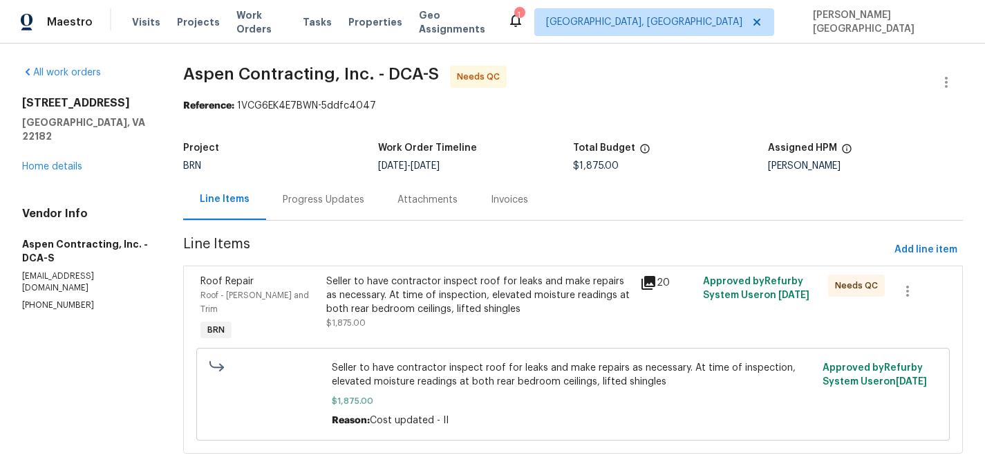
click at [424, 294] on div "Seller to have contractor inspect roof for leaks and make repairs as necessary.…" at bounding box center [479, 294] width 306 height 41
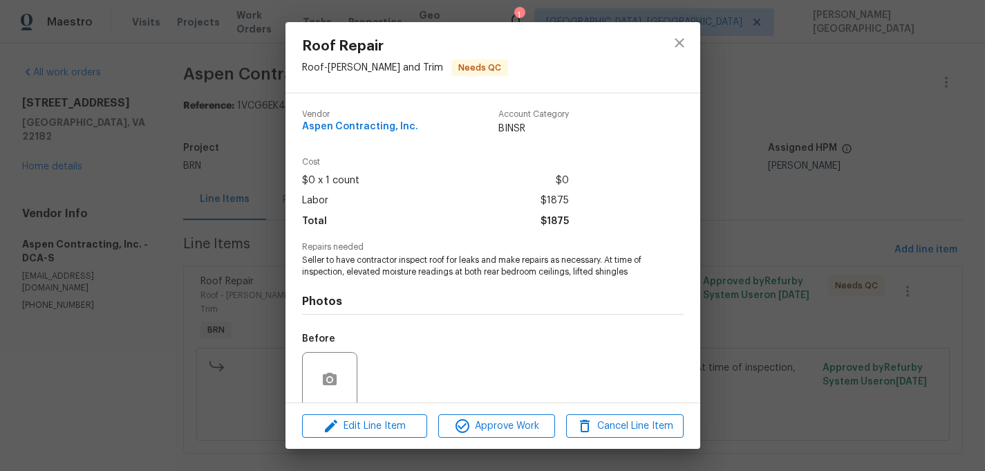
scroll to position [108, 0]
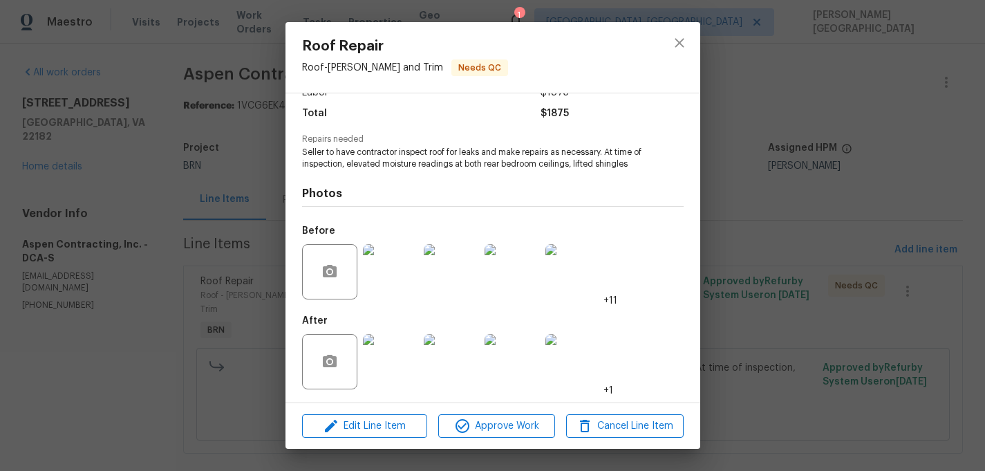
click at [397, 360] on img at bounding box center [390, 361] width 55 height 55
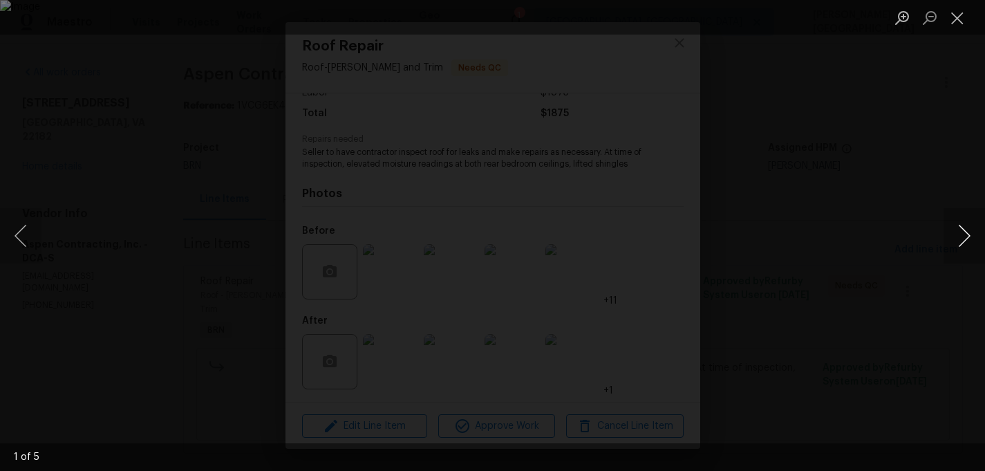
click at [964, 230] on button "Next image" at bounding box center [964, 235] width 41 height 55
click at [964, 232] on button "Next image" at bounding box center [964, 235] width 41 height 55
click at [964, 234] on button "Next image" at bounding box center [964, 235] width 41 height 55
click at [823, 244] on div "Lightbox" at bounding box center [492, 235] width 985 height 471
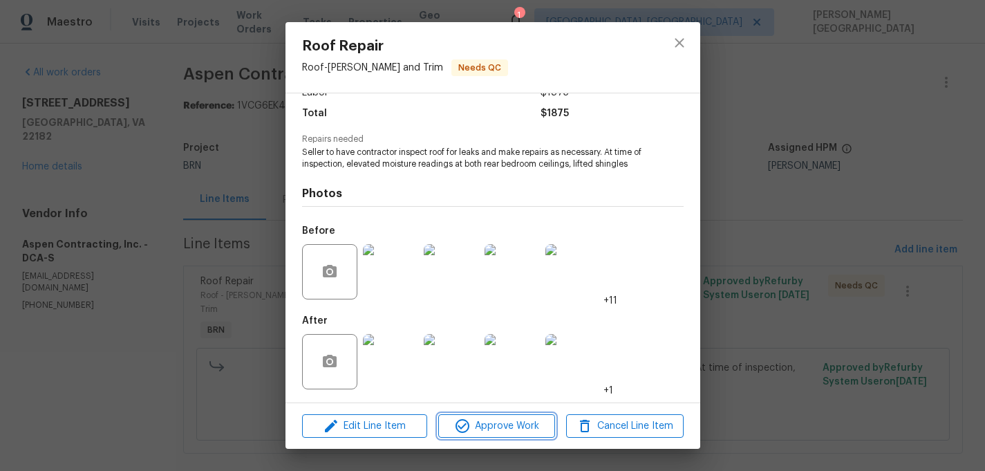
click at [516, 422] on span "Approve Work" at bounding box center [496, 426] width 109 height 17
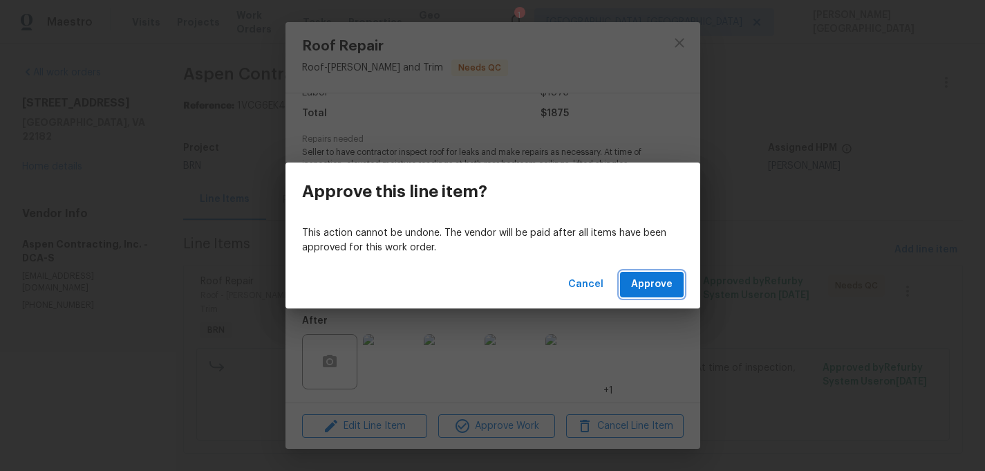
click at [646, 281] on span "Approve" at bounding box center [651, 284] width 41 height 17
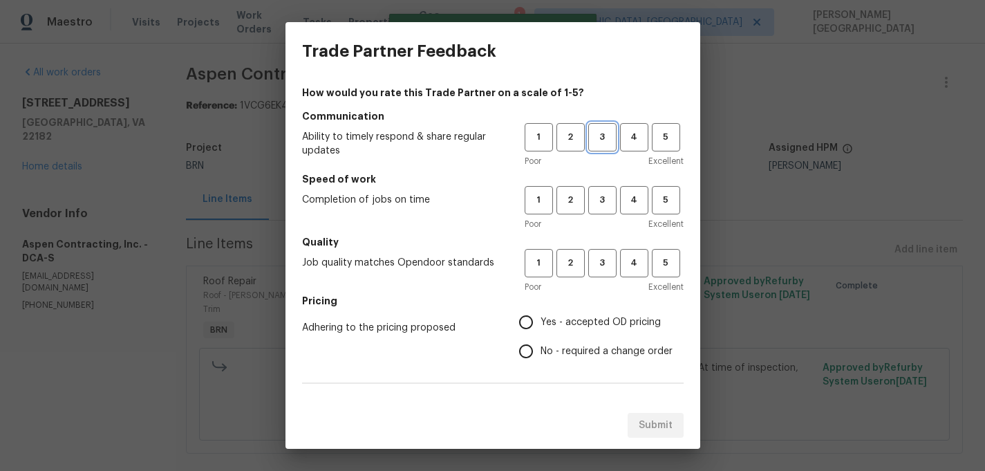
click at [597, 140] on span "3" at bounding box center [603, 137] width 26 height 16
click at [597, 195] on span "3" at bounding box center [603, 200] width 26 height 16
click at [597, 254] on button "3" at bounding box center [602, 263] width 28 height 28
click at [562, 362] on label "No - required a change order" at bounding box center [592, 351] width 161 height 29
click at [541, 362] on input "No - required a change order" at bounding box center [526, 351] width 29 height 29
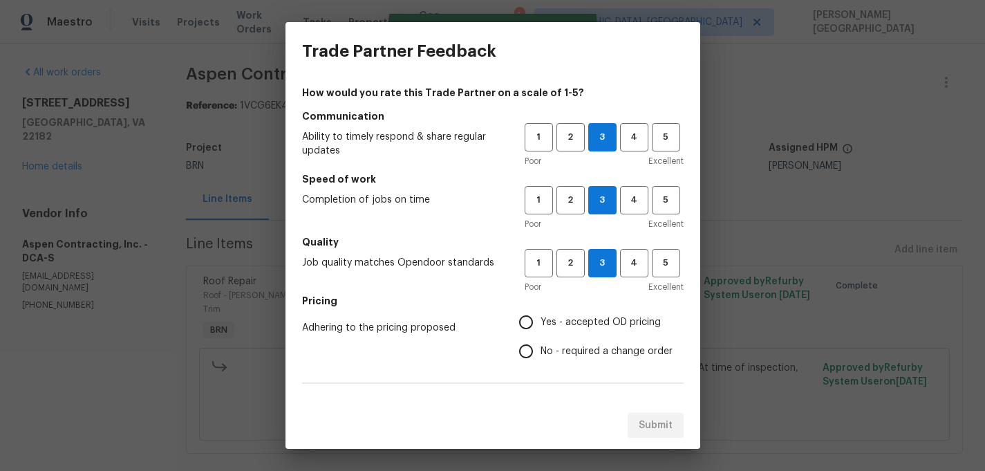
radio input "true"
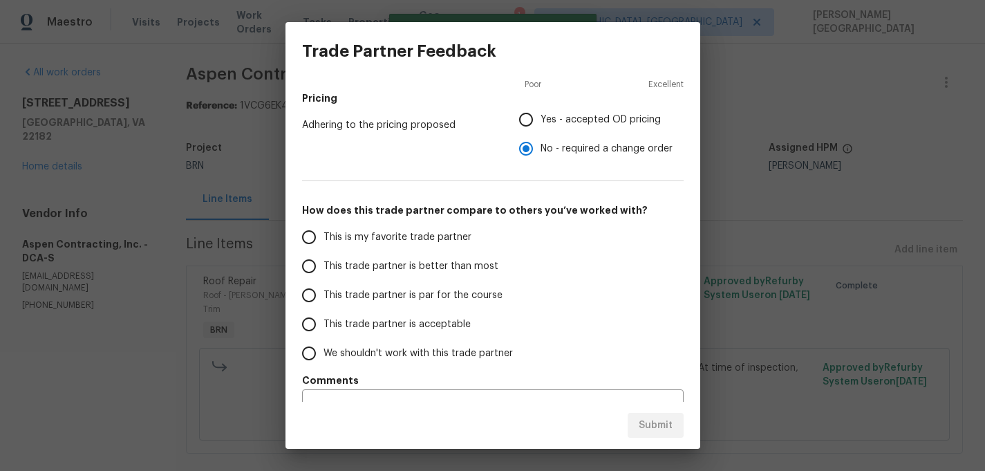
scroll to position [231, 0]
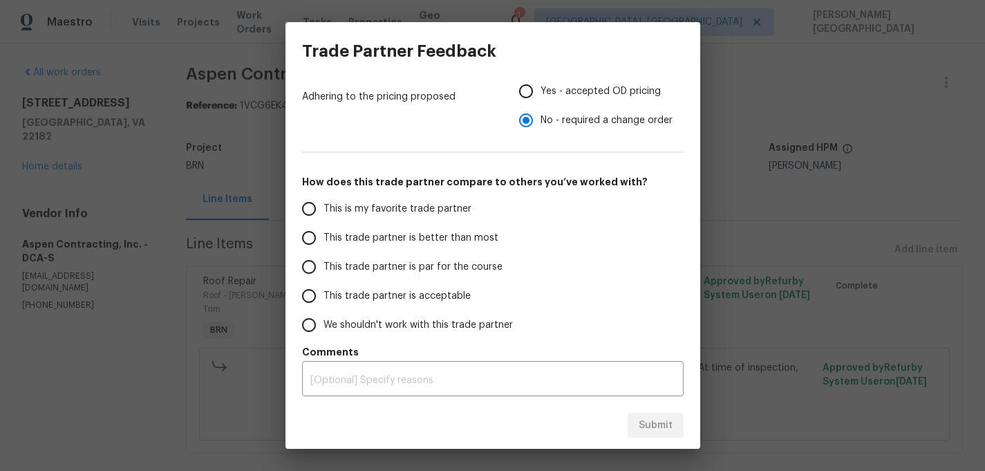
click at [374, 242] on span "This trade partner is better than most" at bounding box center [411, 238] width 175 height 15
click at [324, 242] on input "This trade partner is better than most" at bounding box center [308, 237] width 29 height 29
click at [650, 426] on span "Submit" at bounding box center [656, 425] width 34 height 17
radio input "true"
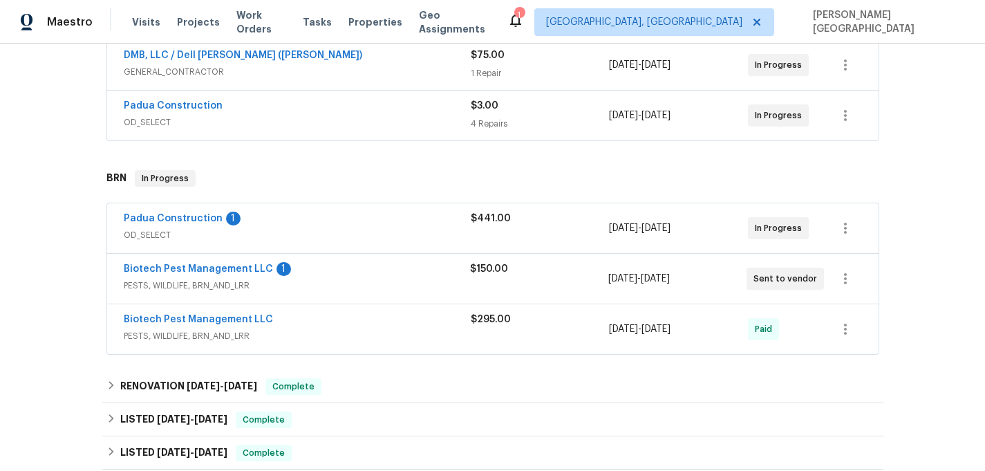
scroll to position [345, 0]
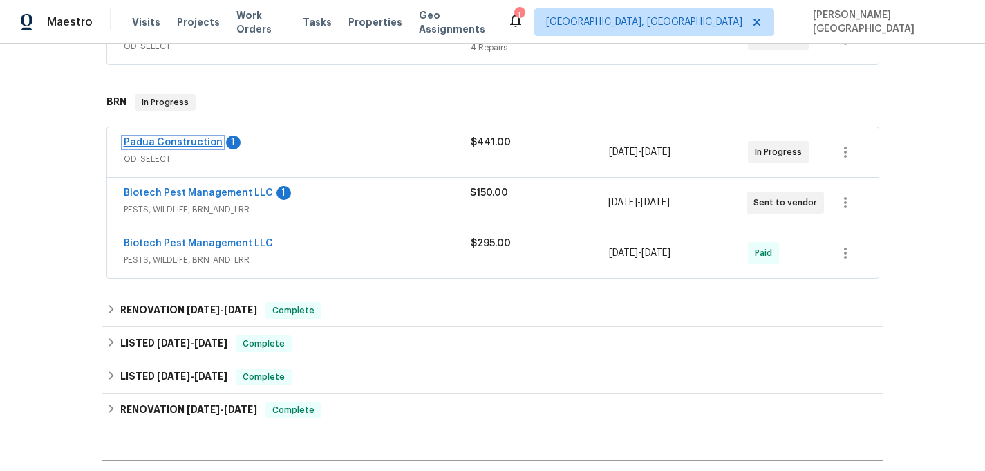
click at [190, 143] on link "Padua Construction" at bounding box center [173, 143] width 99 height 10
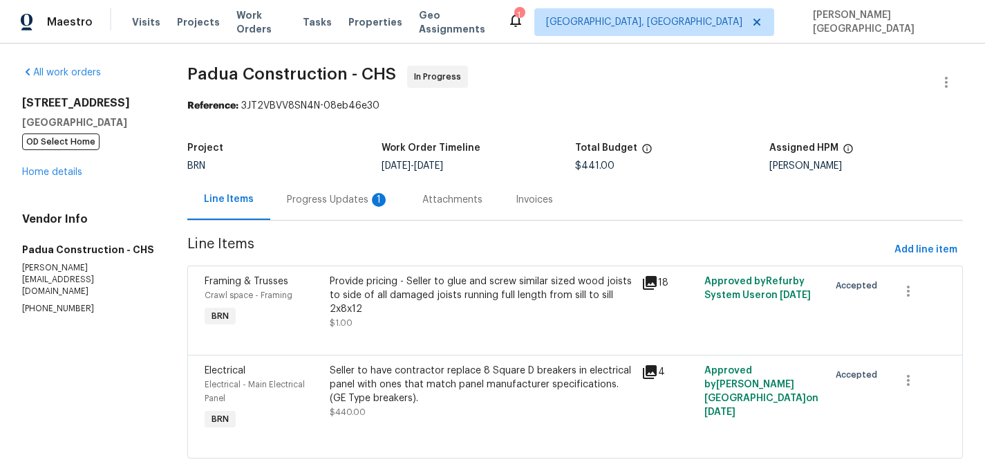
click at [371, 216] on div "Progress Updates 1" at bounding box center [337, 199] width 135 height 41
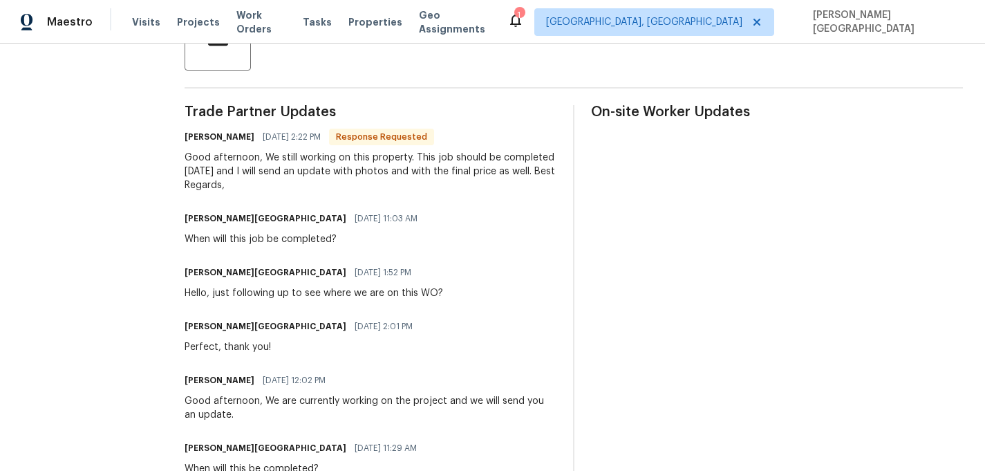
scroll to position [350, 0]
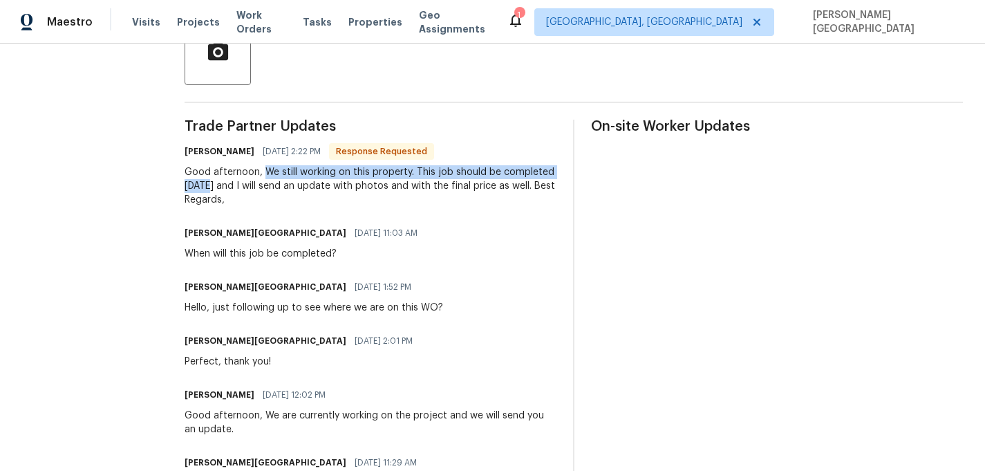
drag, startPoint x: 269, startPoint y: 170, endPoint x: 217, endPoint y: 183, distance: 53.5
click at [216, 184] on div "Good afternoon, We still working on this property. This job should be completed…" at bounding box center [371, 185] width 372 height 41
copy div "We still working on this property. This job should be completed [DATE]"
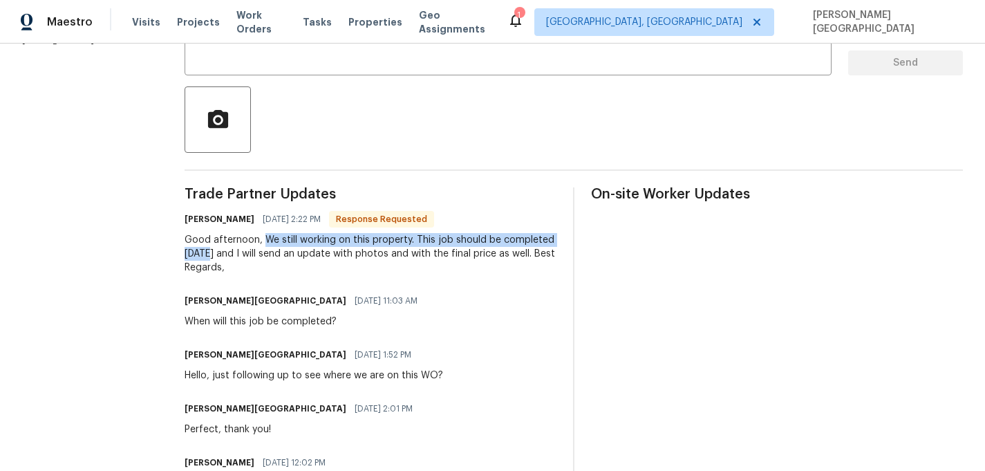
scroll to position [266, 0]
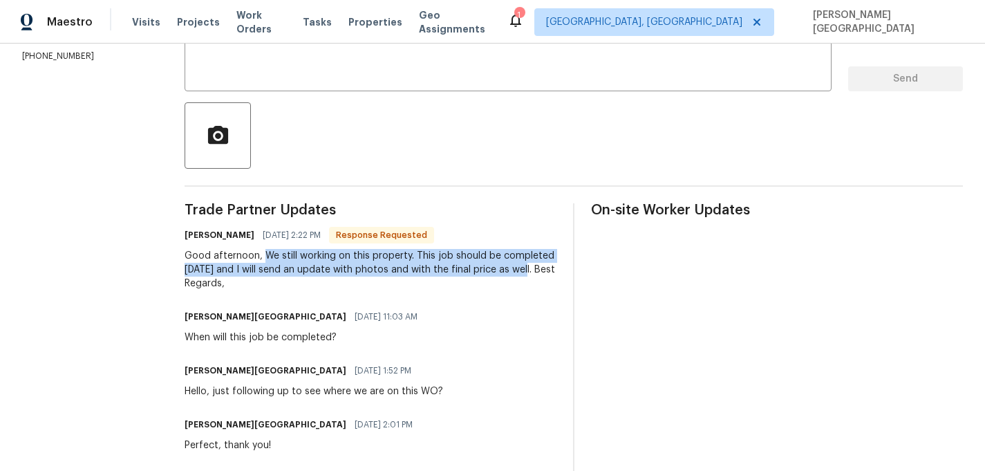
click at [527, 269] on div "Good afternoon, We still working on this property. This job should be completed…" at bounding box center [371, 269] width 372 height 41
copy div "We still working on this property. This job should be completed [DATE] and I wi…"
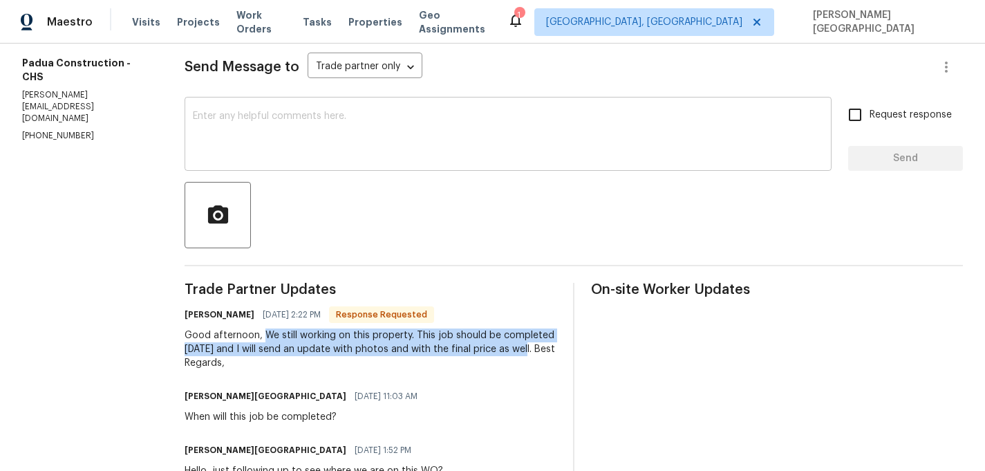
click at [297, 127] on textarea at bounding box center [508, 135] width 630 height 48
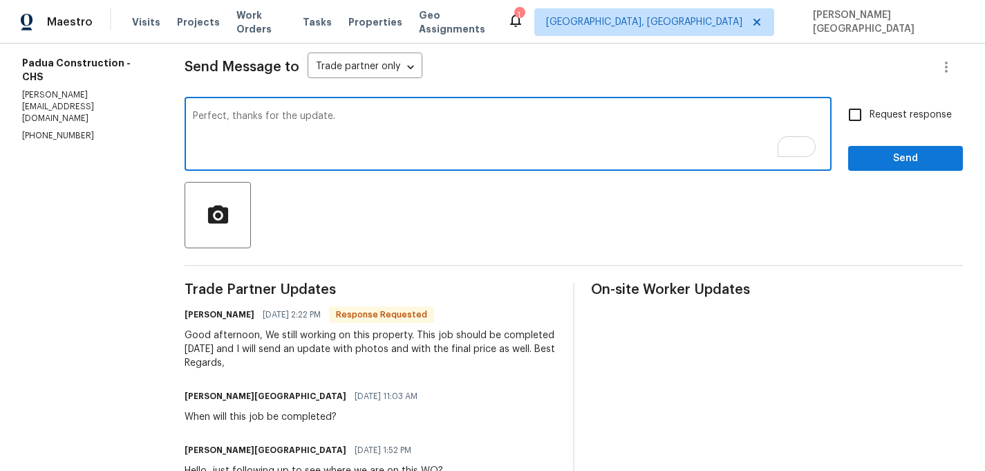
type textarea "Perfect, thanks for the update."
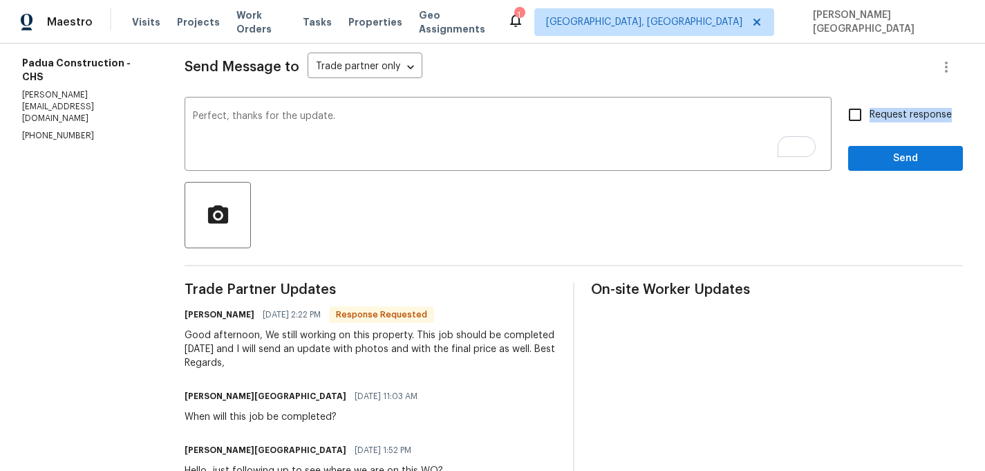
click at [871, 122] on label "Request response" at bounding box center [896, 114] width 111 height 29
click at [879, 158] on span "Send" at bounding box center [905, 158] width 93 height 17
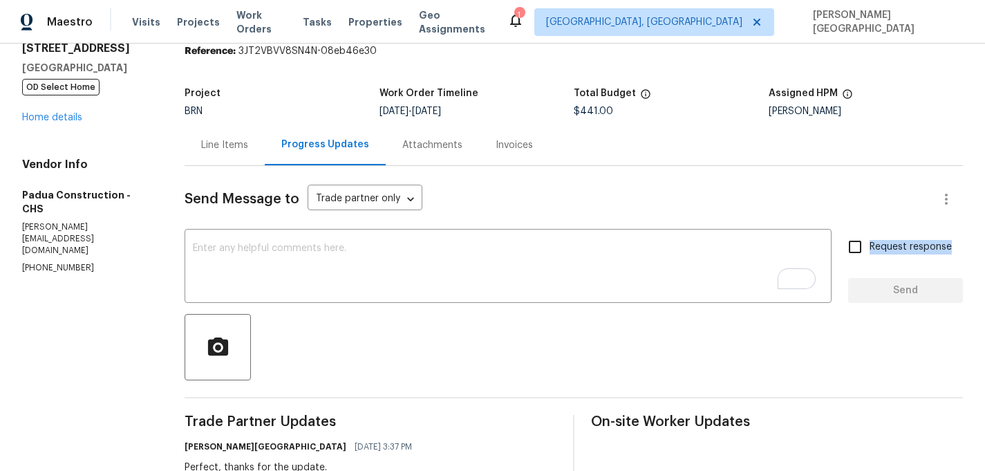
scroll to position [30, 0]
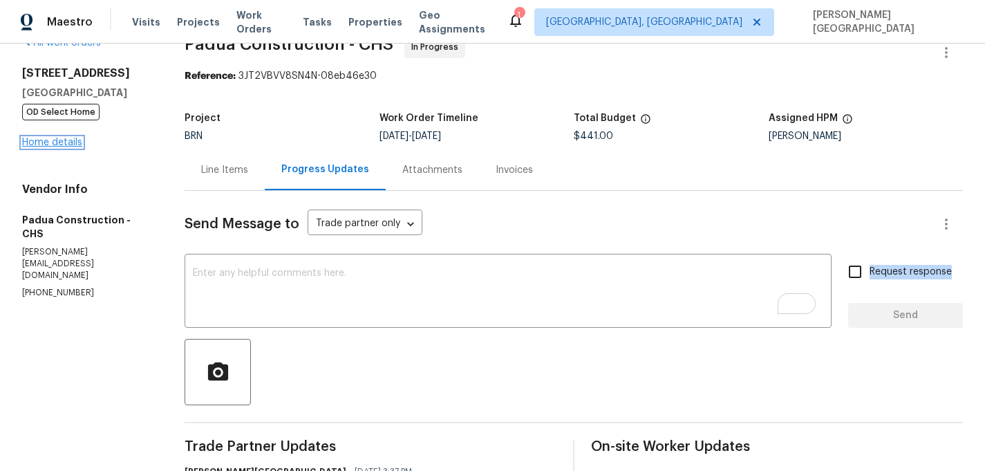
click at [64, 145] on link "Home details" at bounding box center [52, 143] width 60 height 10
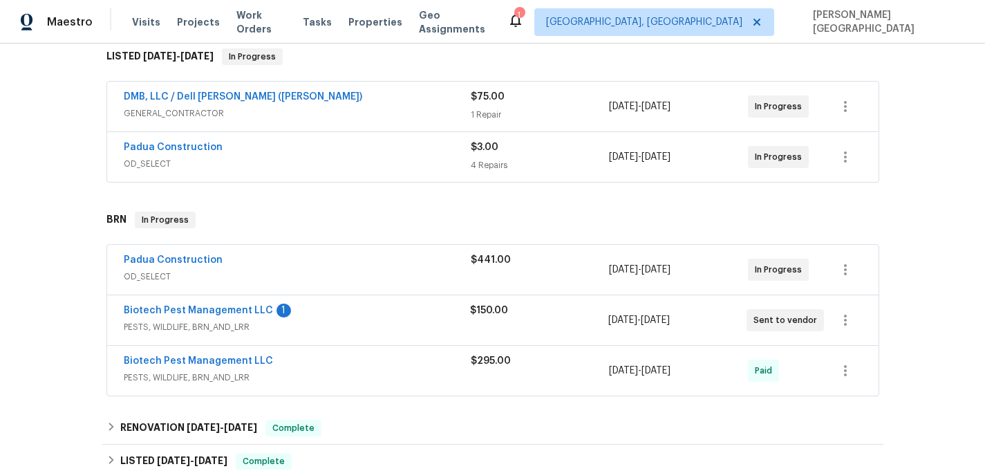
scroll to position [341, 0]
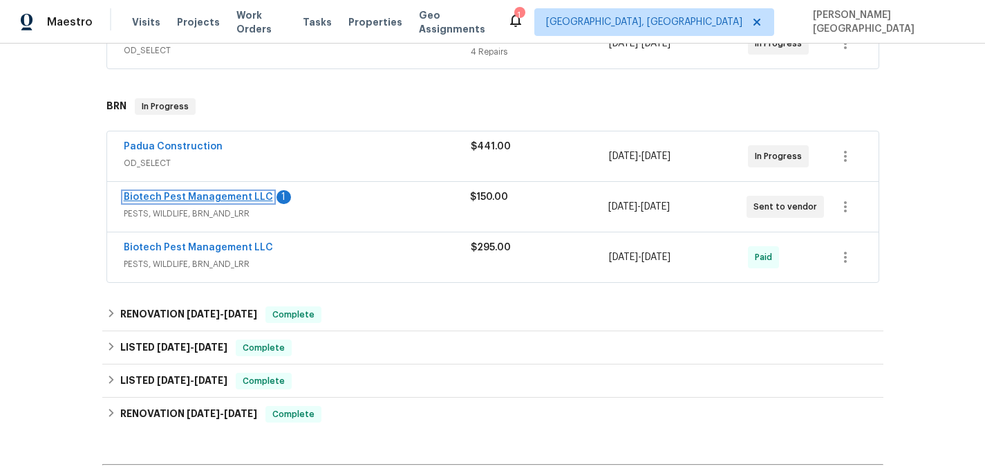
click at [194, 198] on link "Biotech Pest Management LLC" at bounding box center [198, 197] width 149 height 10
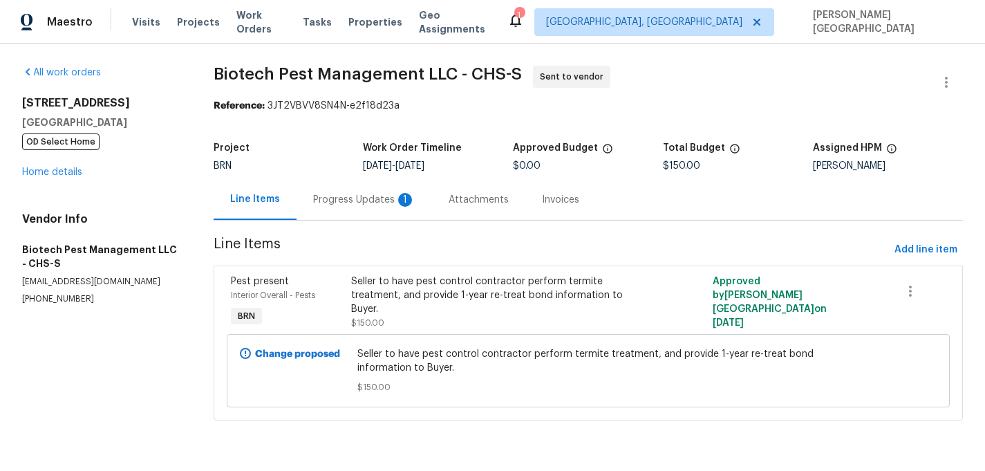
click at [345, 212] on div "Progress Updates 1" at bounding box center [364, 199] width 135 height 41
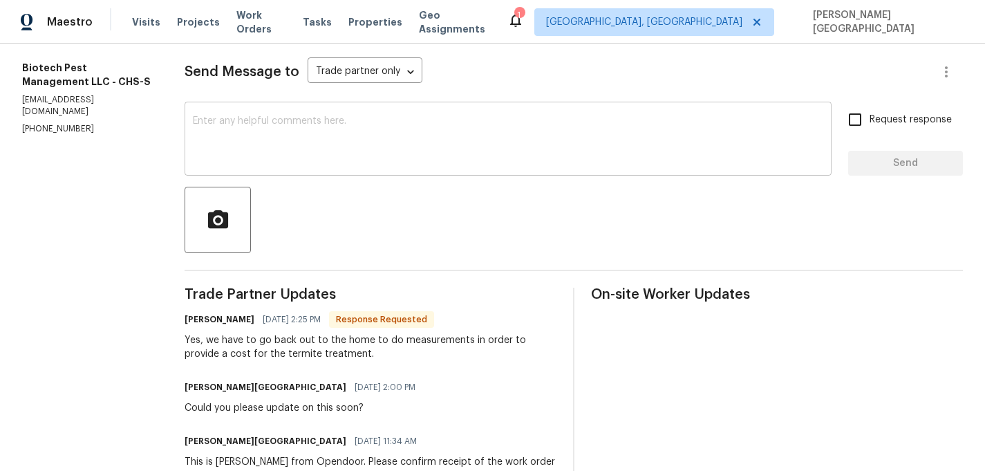
scroll to position [191, 0]
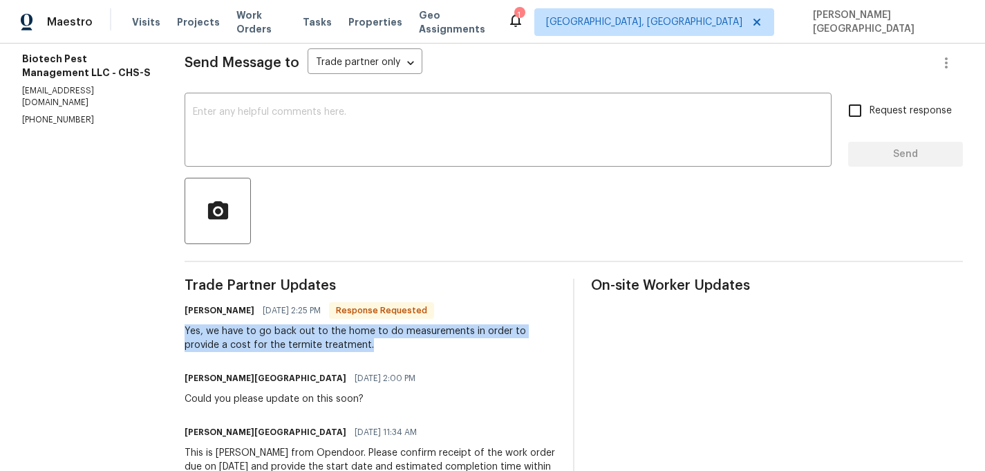
drag, startPoint x: 185, startPoint y: 333, endPoint x: 368, endPoint y: 345, distance: 183.6
click at [368, 345] on div "All work orders 702 Spark St Mount Pleasant, SC 29464 OD Select Home Home detai…" at bounding box center [492, 196] width 985 height 687
copy div "Yes, we have to go back out to the home to do measurements in order to provide …"
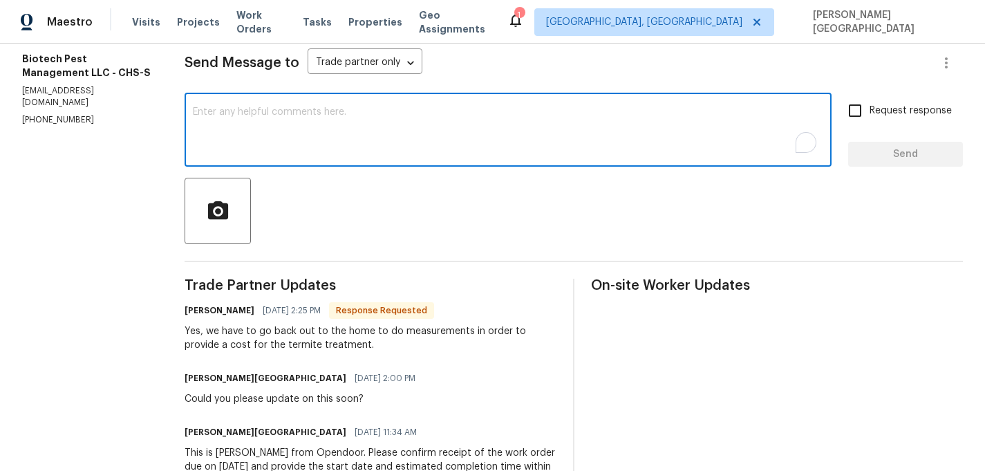
click at [292, 140] on textarea "To enrich screen reader interactions, please activate Accessibility in Grammarl…" at bounding box center [508, 131] width 630 height 48
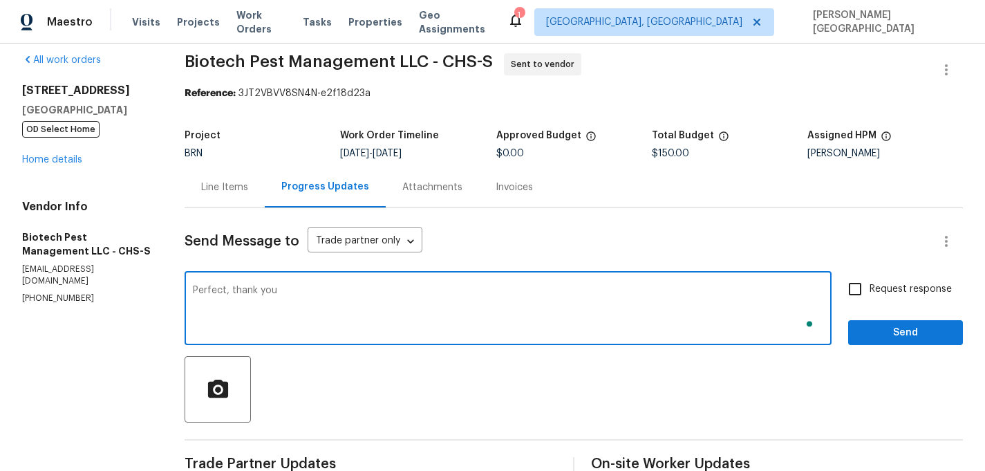
scroll to position [0, 0]
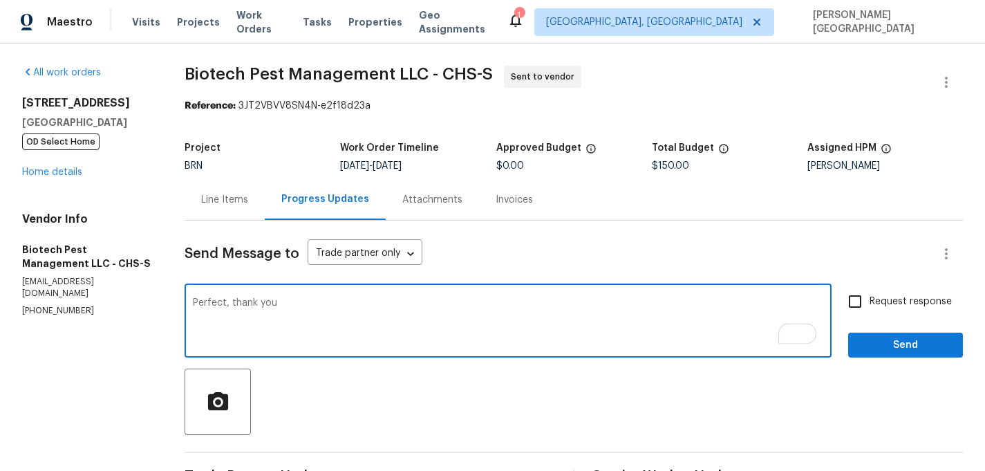
click at [234, 303] on textarea "Perfect, thank you" at bounding box center [508, 322] width 630 height 48
type textarea "Perfect, please accept the wO and update on the timeline. thank you"
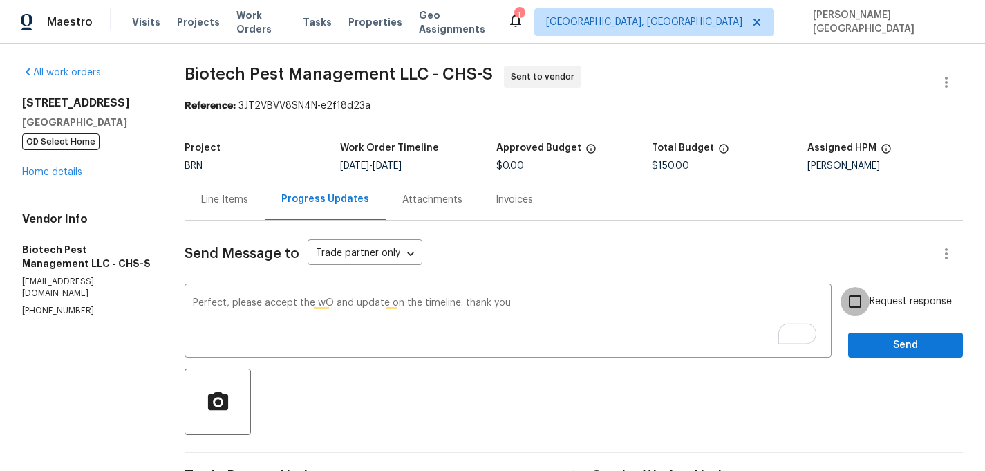
click at [866, 310] on input "Request response" at bounding box center [855, 301] width 29 height 29
checkbox input "true"
click at [873, 345] on span "Send" at bounding box center [905, 345] width 93 height 17
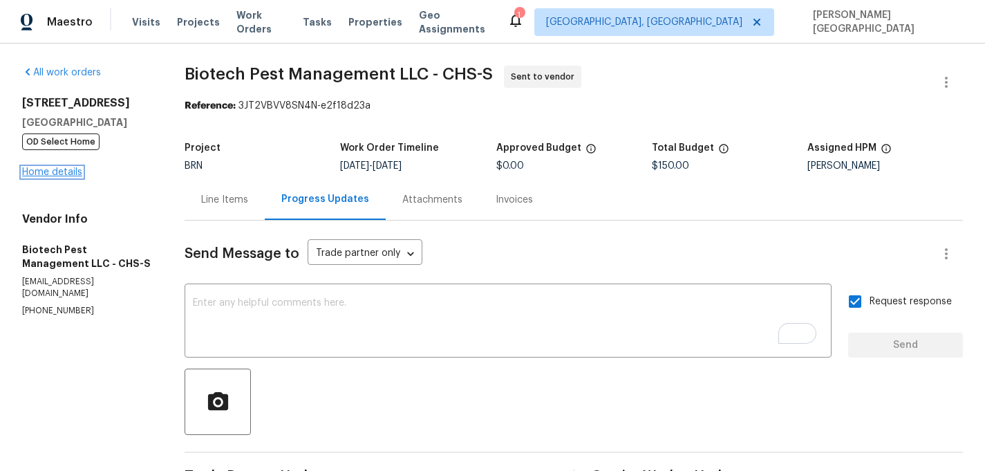
click at [66, 169] on link "Home details" at bounding box center [52, 172] width 60 height 10
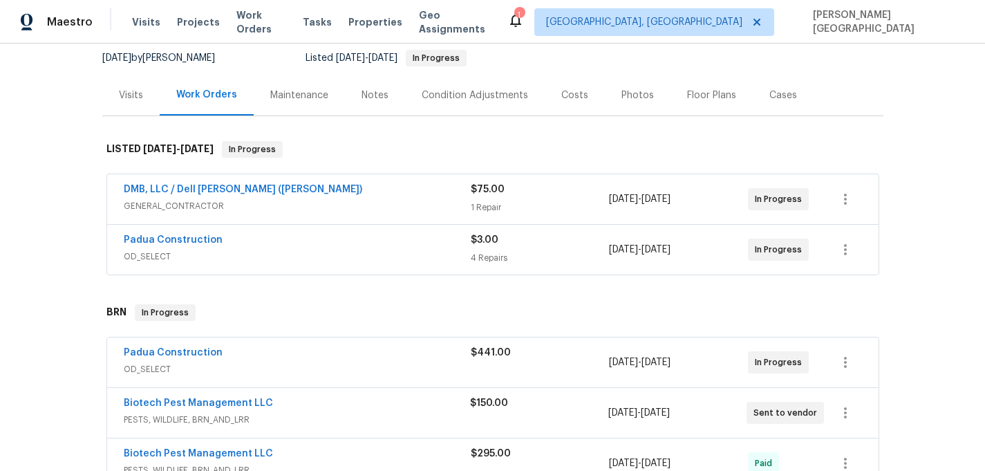
scroll to position [175, 0]
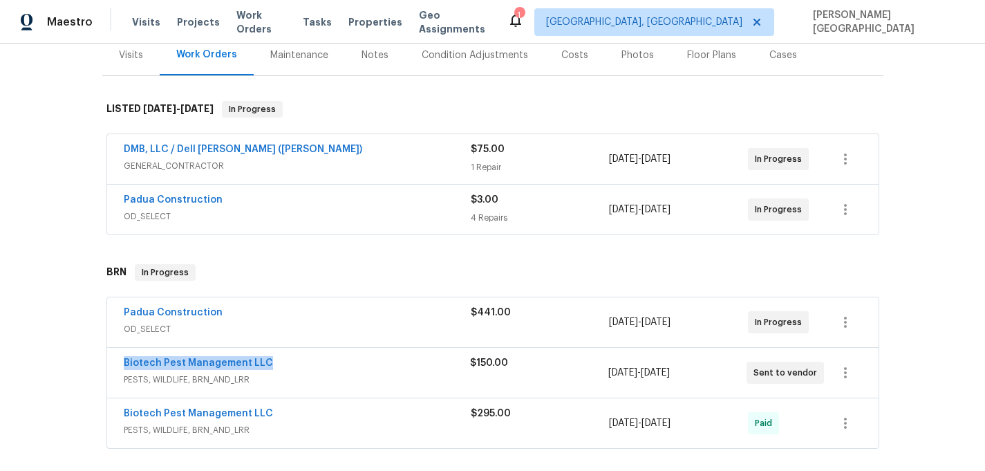
drag, startPoint x: 276, startPoint y: 364, endPoint x: 45, endPoint y: 362, distance: 231.6
click at [44, 362] on div "Back to all projects 702 Spark St, Mount Pleasant, SC 29464 4 Beds | 2 1/2 Bath…" at bounding box center [492, 257] width 985 height 427
copy link "Biotech Pest Management LLC"
